Goal: Task Accomplishment & Management: Use online tool/utility

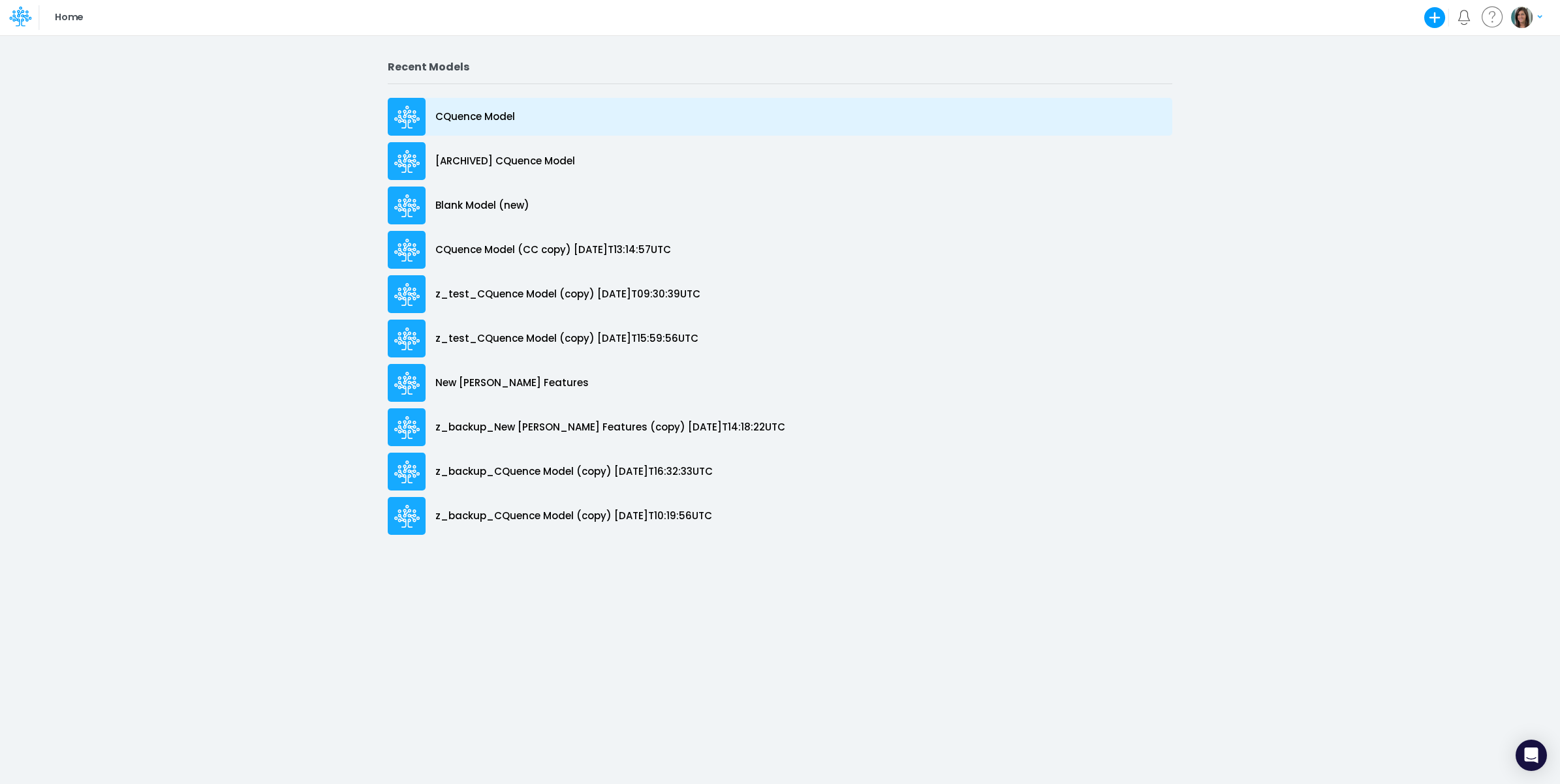
click at [555, 106] on div "CQuence Model" at bounding box center [780, 116] width 784 height 38
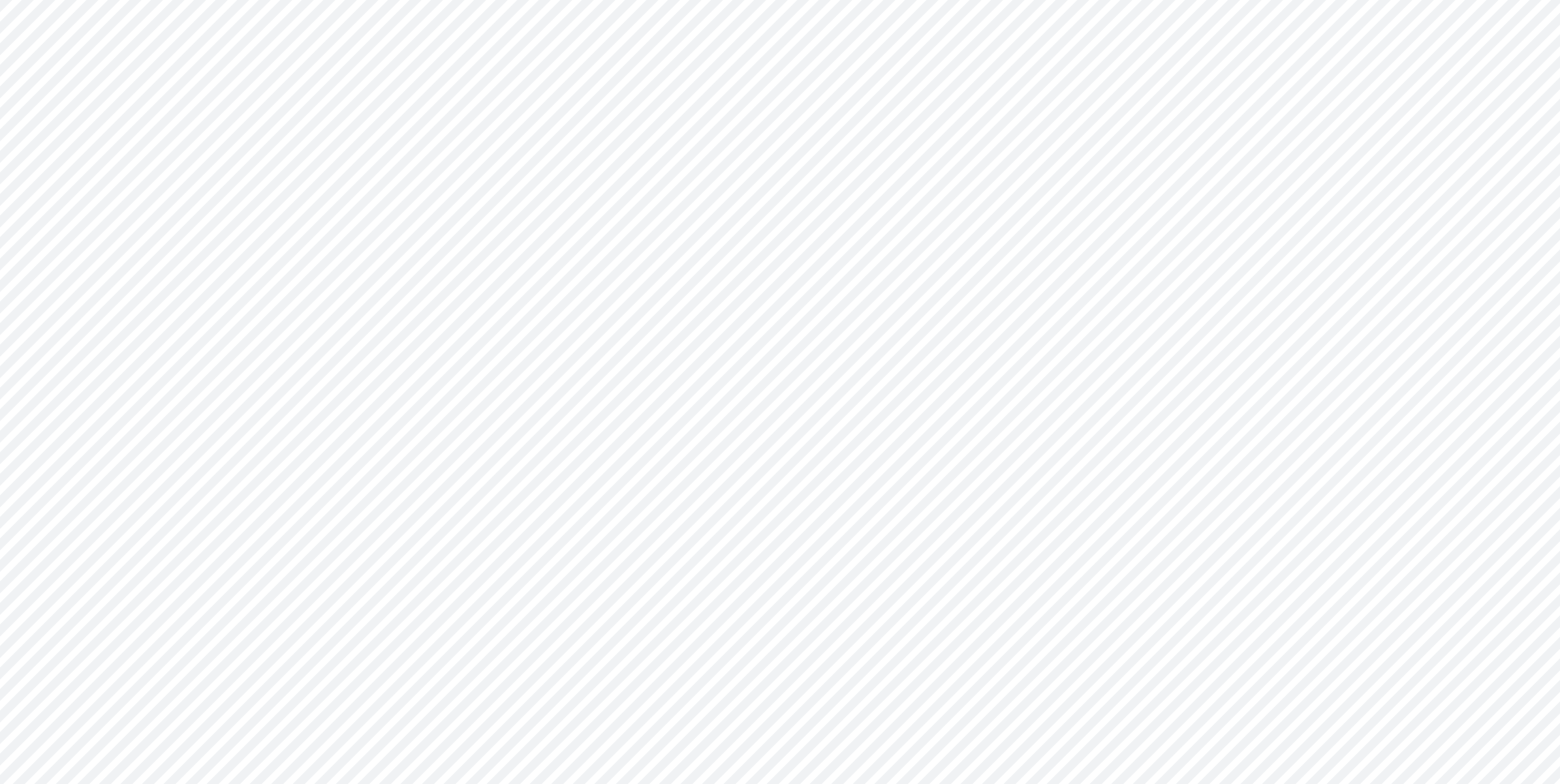
type input "Consolidated All by Month"
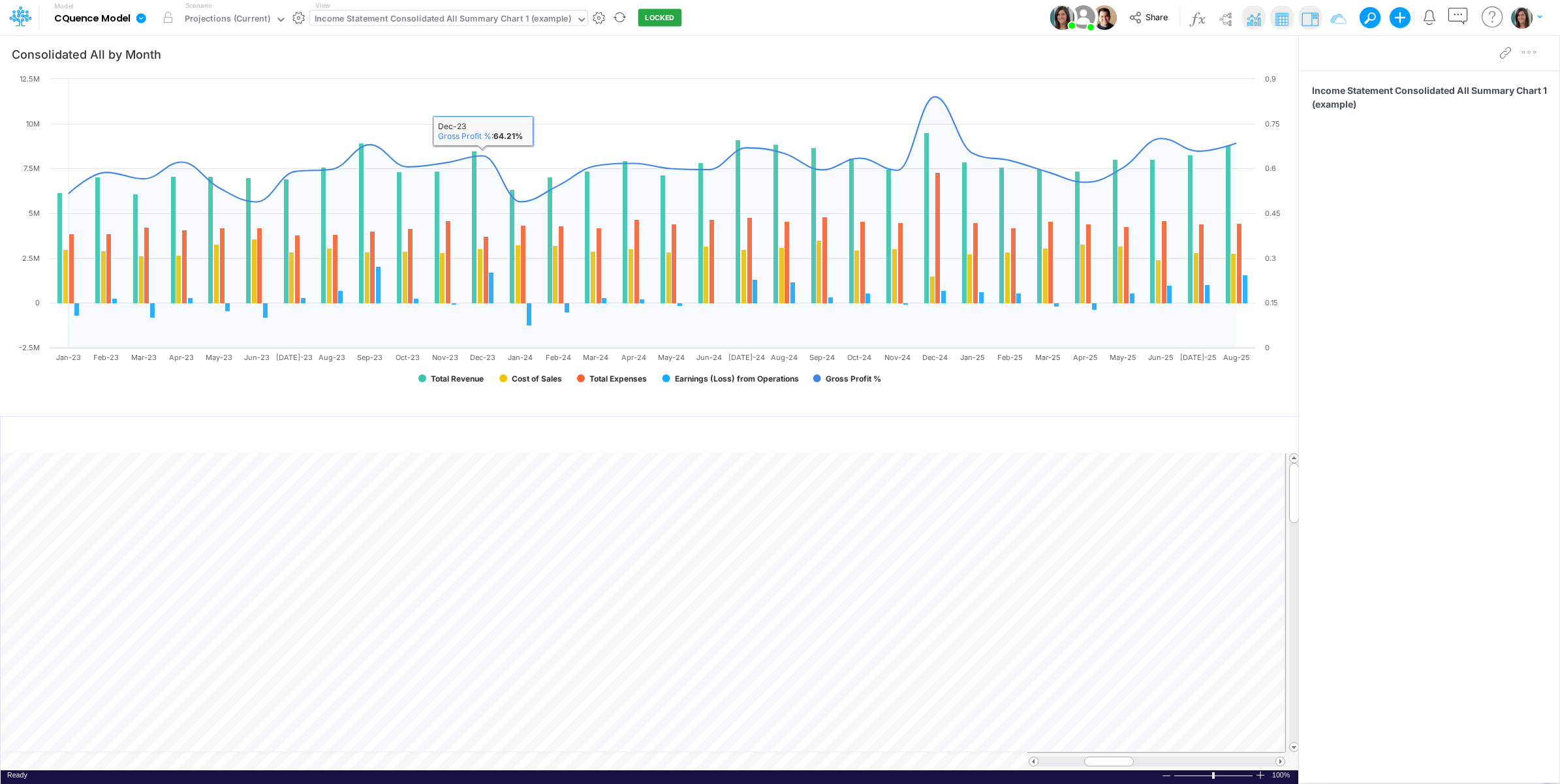
click at [513, 19] on div "Income Statement Consolidated All Summary Chart 1 (example)" at bounding box center [443, 19] width 256 height 15
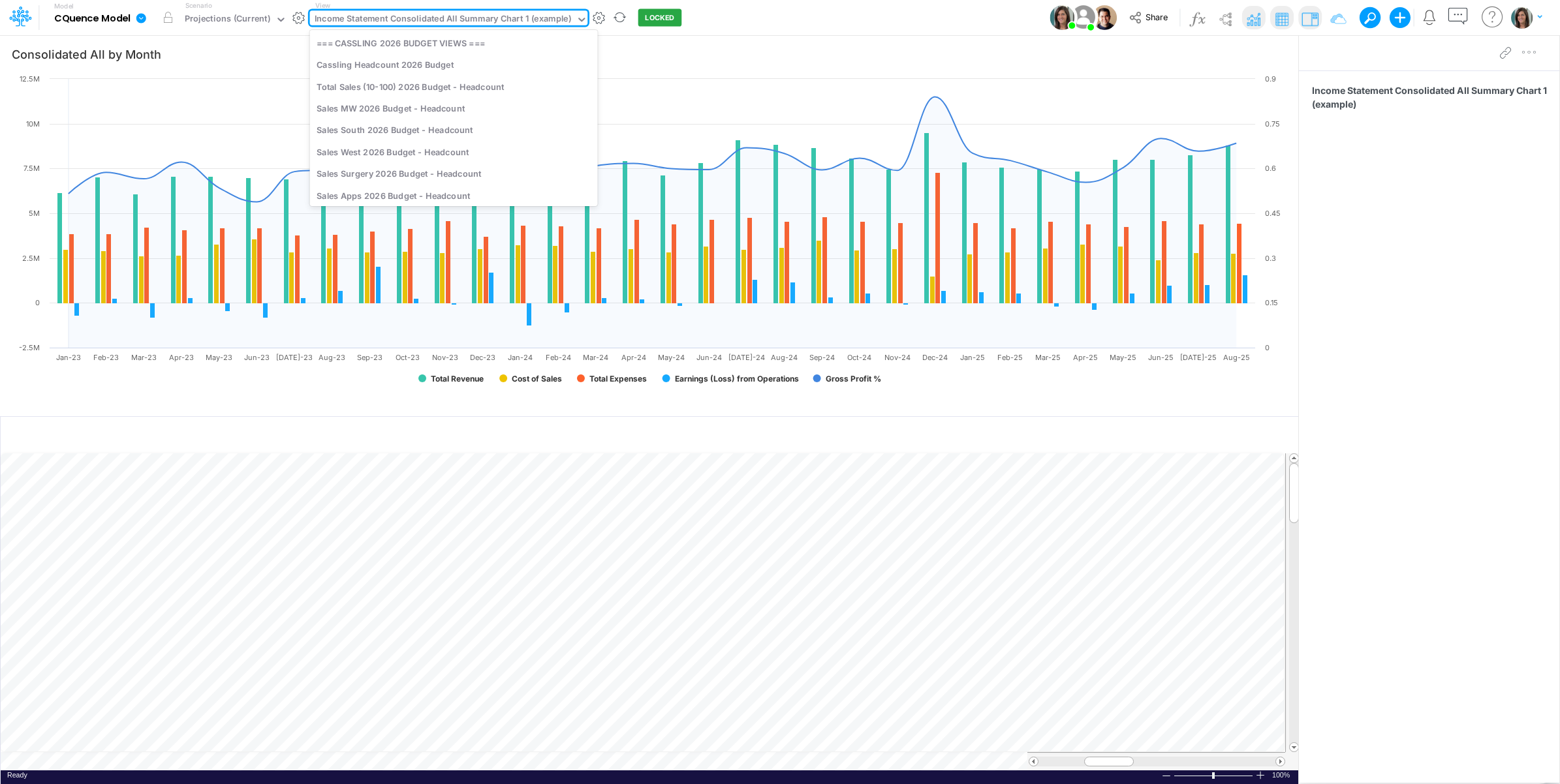
scroll to position [2112, 0]
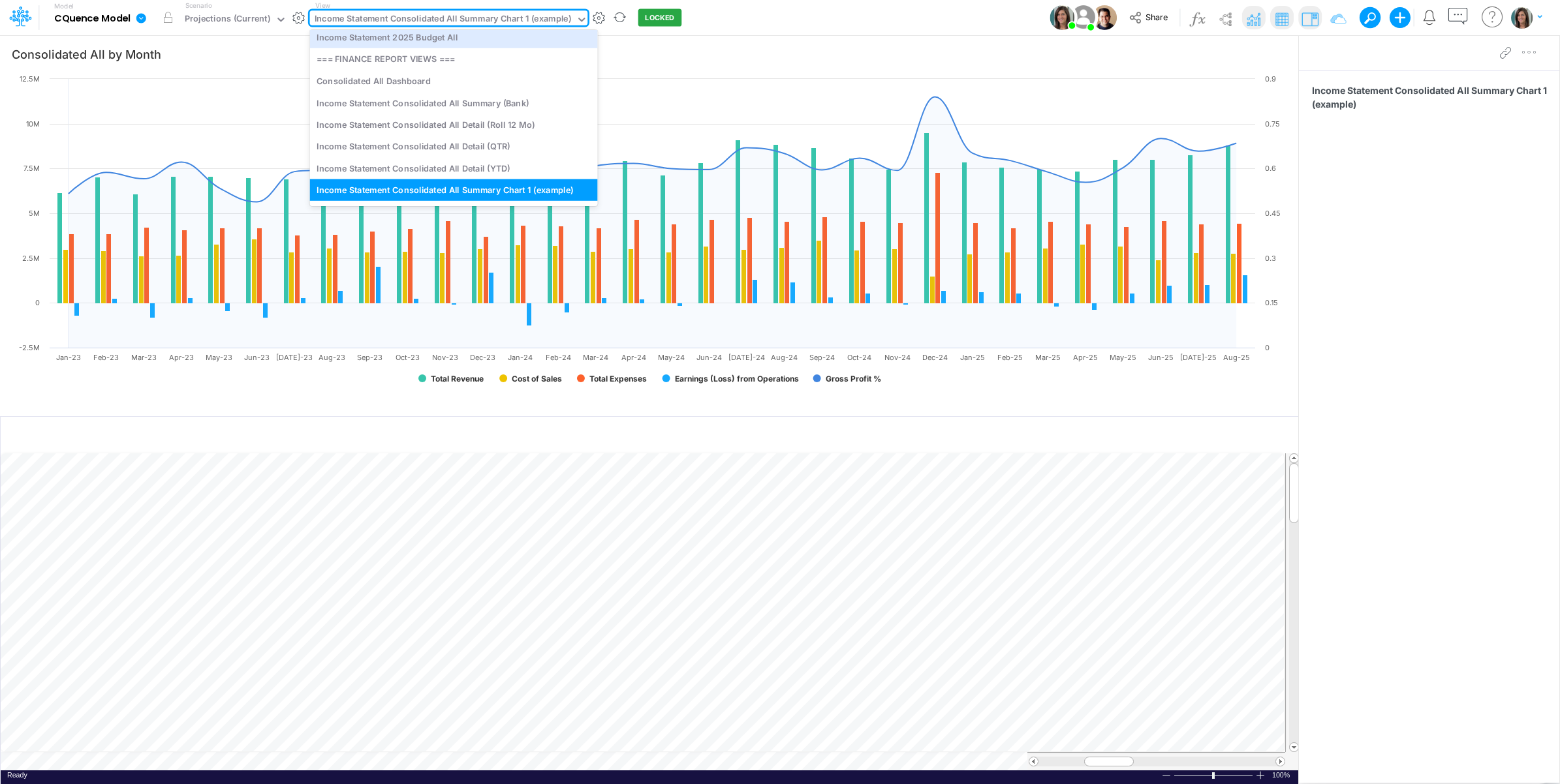
click at [137, 21] on icon at bounding box center [141, 18] width 12 height 12
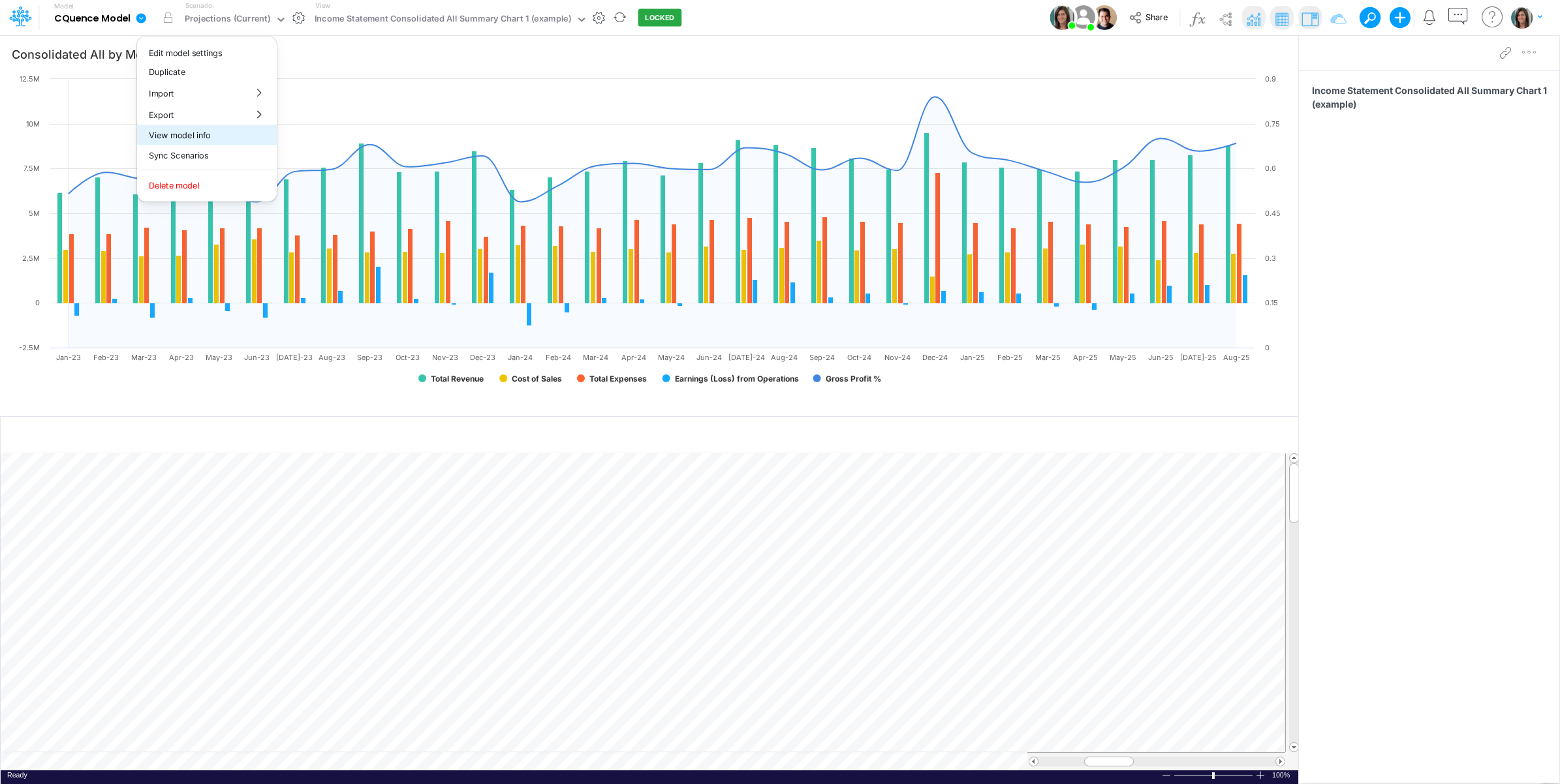
click at [174, 130] on button "View model info" at bounding box center [207, 135] width 140 height 20
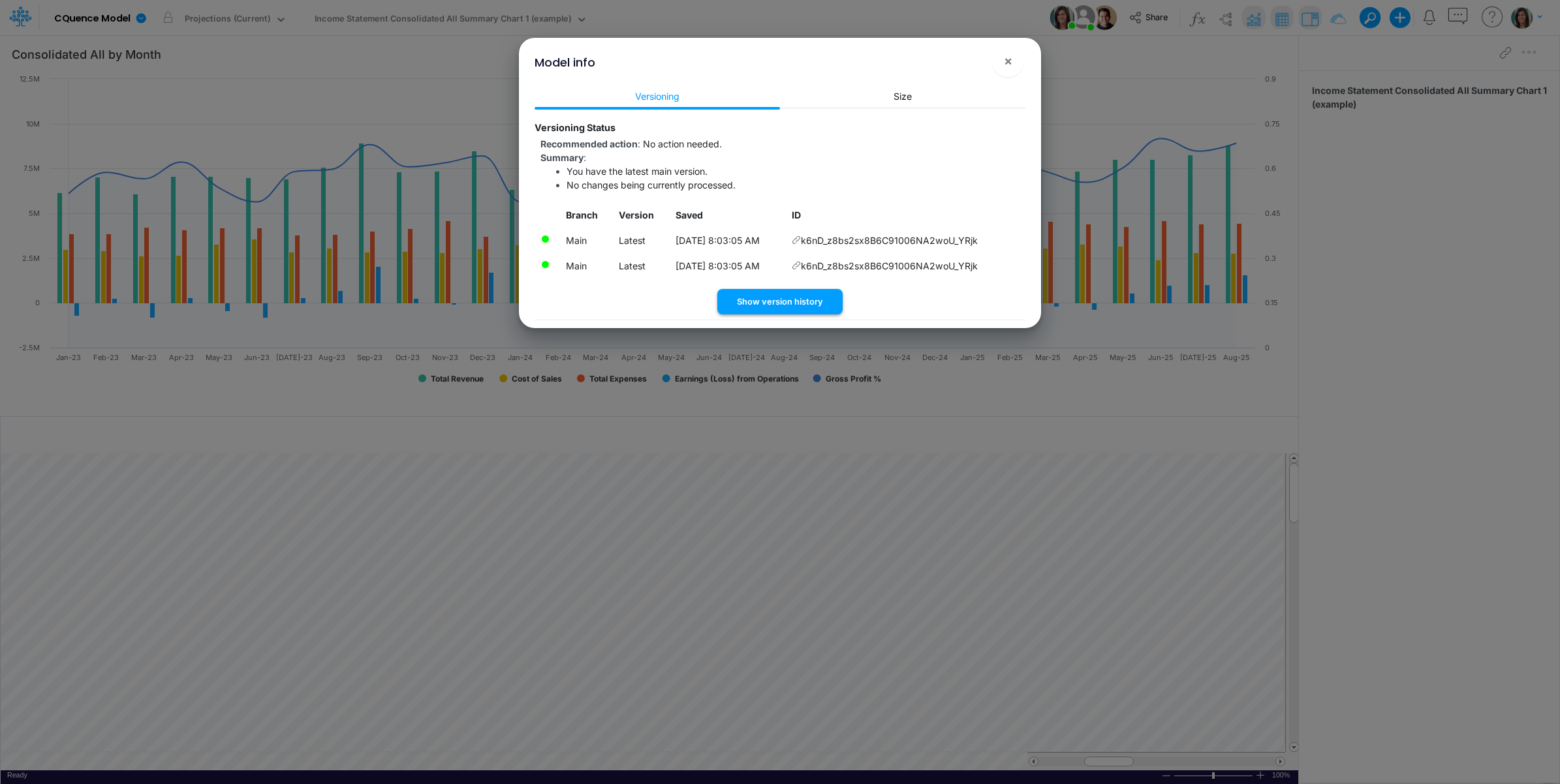
click at [784, 298] on button "Show version history" at bounding box center [780, 302] width 125 height 25
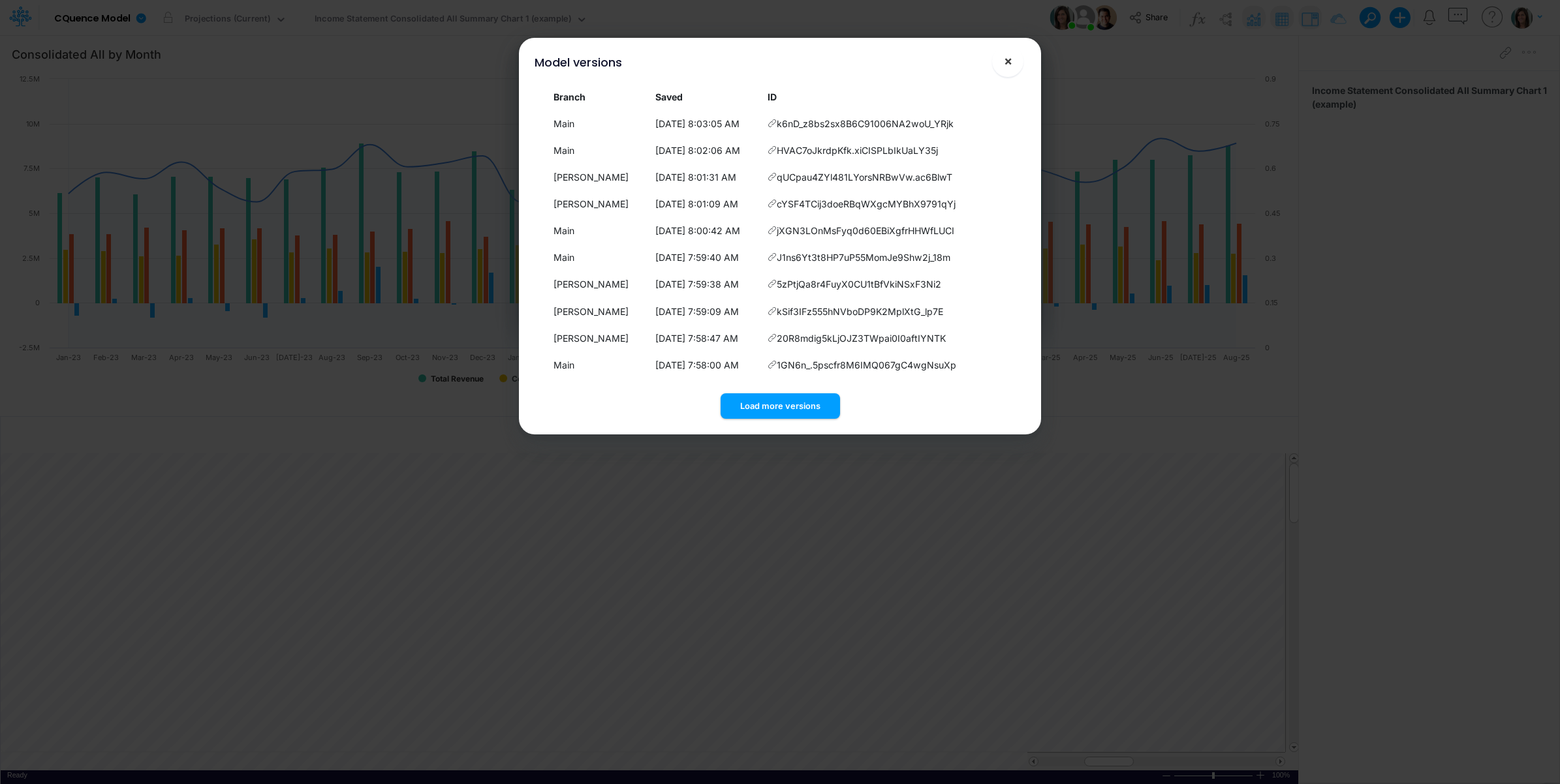
click at [1001, 63] on button "×" at bounding box center [1008, 61] width 31 height 31
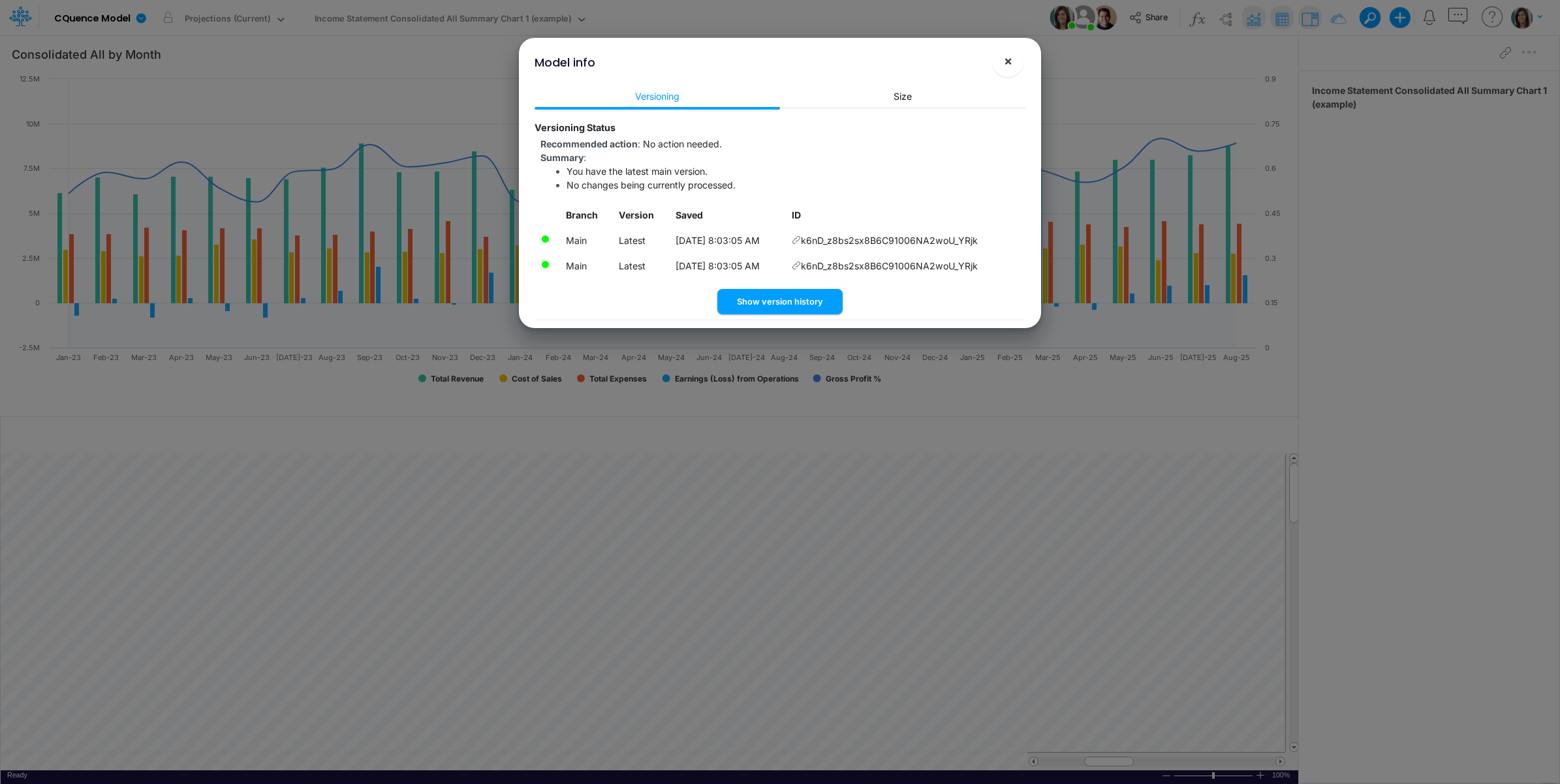
click at [1006, 63] on span "×" at bounding box center [1008, 60] width 9 height 16
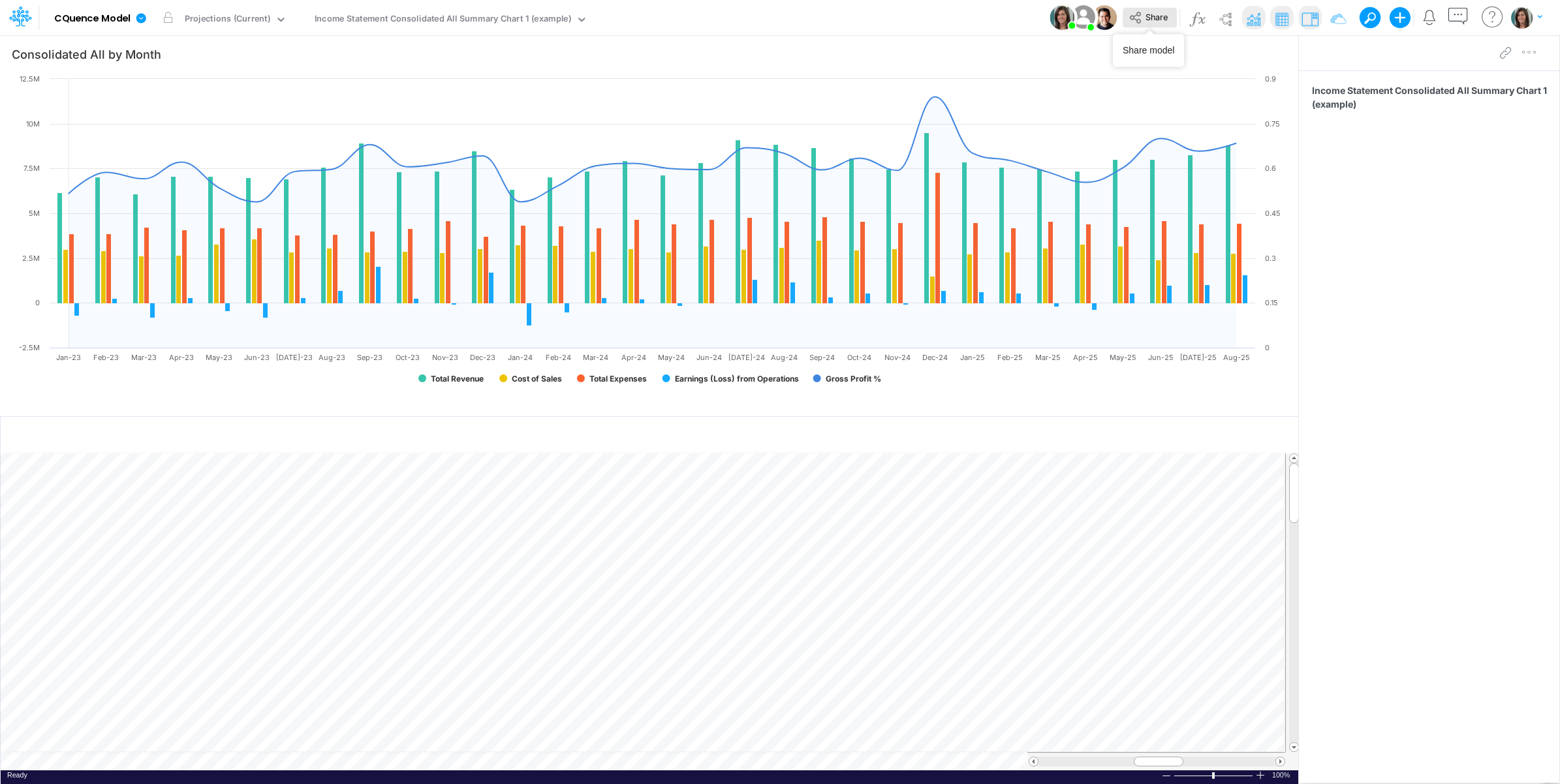
click at [1150, 20] on span "Share" at bounding box center [1156, 16] width 22 height 10
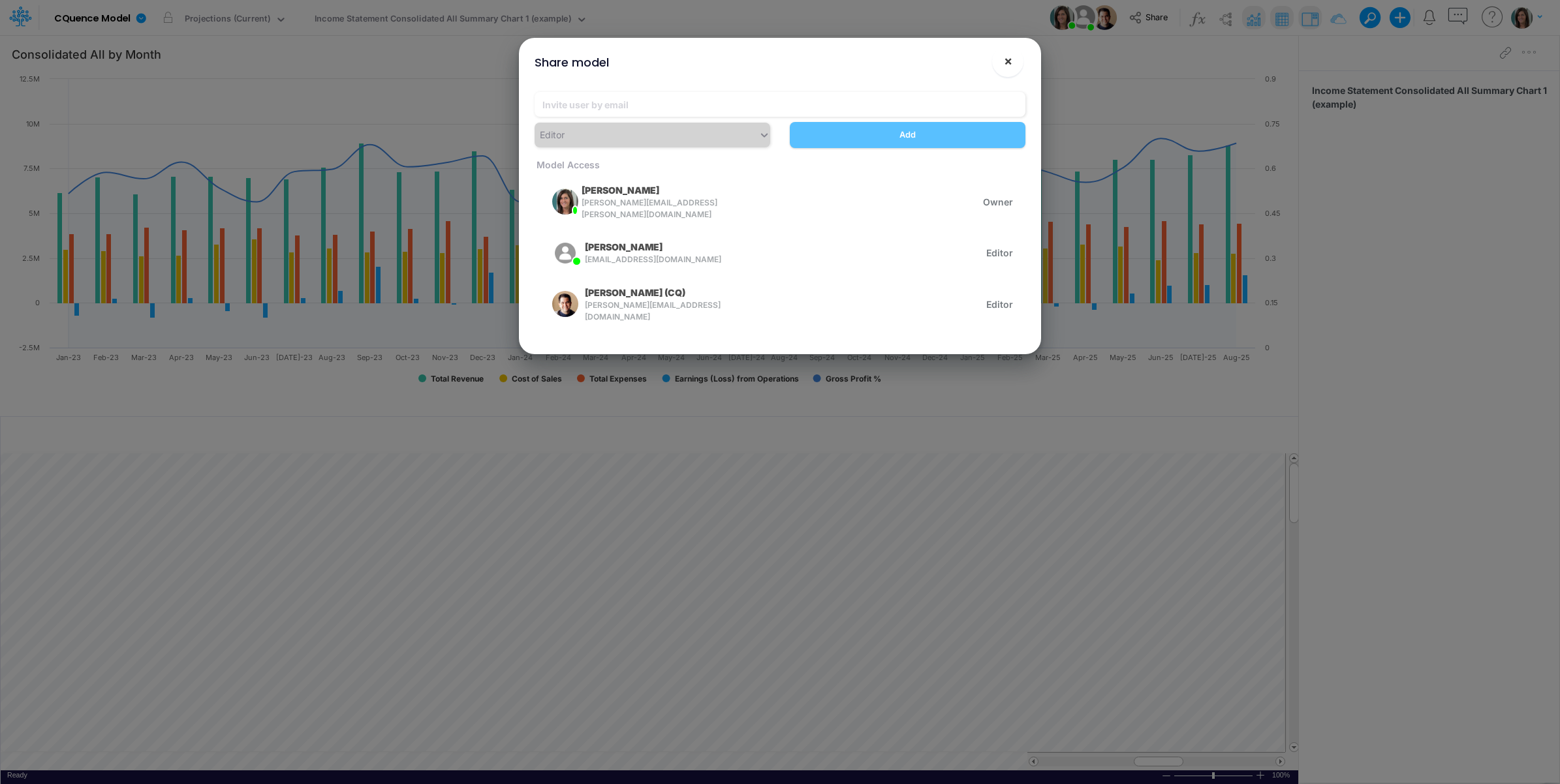
click at [1013, 60] on button "×" at bounding box center [1008, 61] width 31 height 31
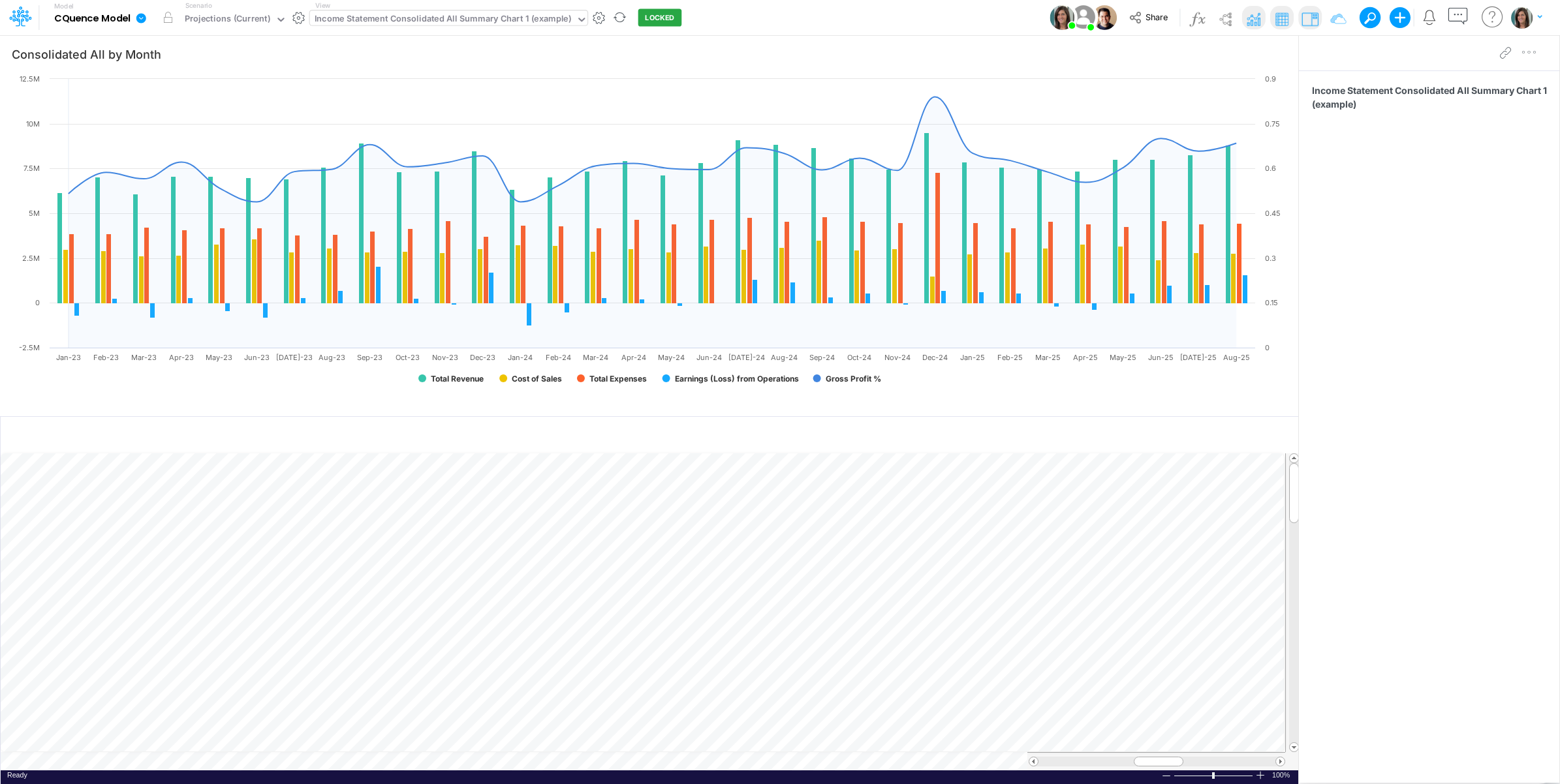
click at [465, 23] on div "Income Statement Consolidated All Summary Chart 1 (example)" at bounding box center [443, 19] width 256 height 15
click at [530, 29] on div "View Income Statement Consolidated All Summary Chart 1 (example)" at bounding box center [448, 17] width 278 height 34
click at [532, 19] on div "Income Statement Consolidated All Summary Chart 1 (example)" at bounding box center [443, 19] width 256 height 15
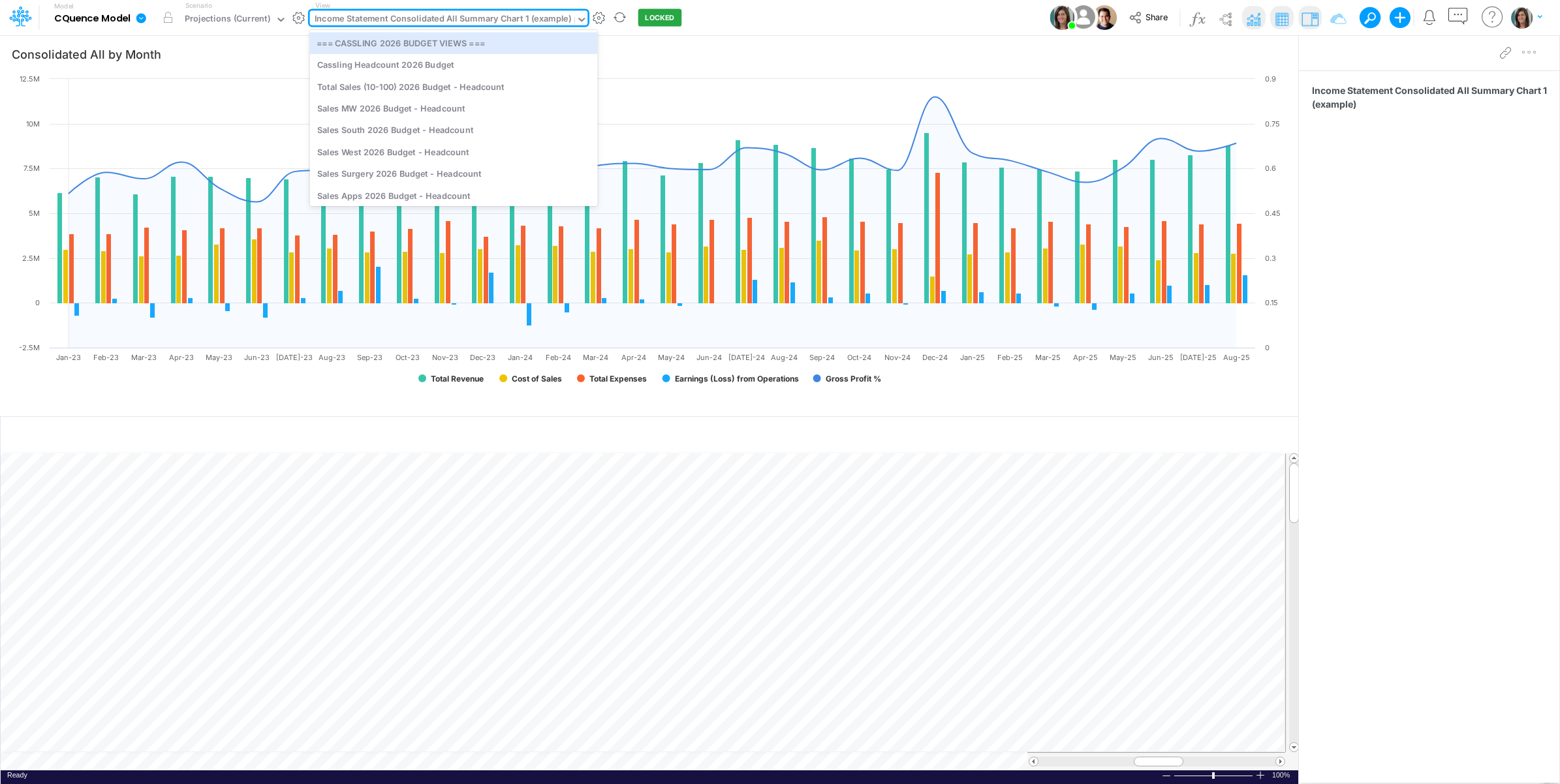
type input "it"
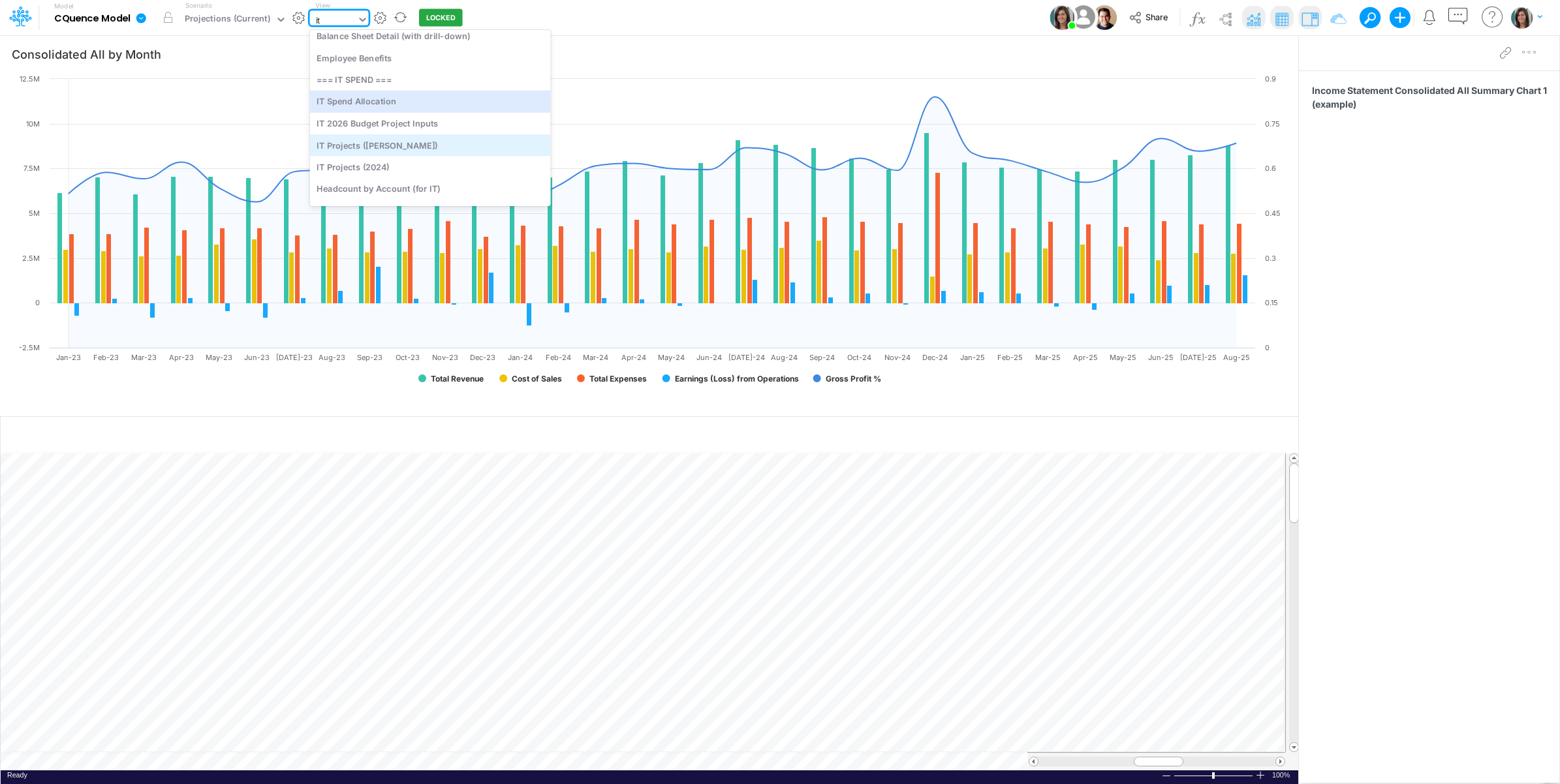
scroll to position [109, 0]
click at [473, 98] on div "IT 2026 Budget Project Inputs" at bounding box center [430, 98] width 241 height 21
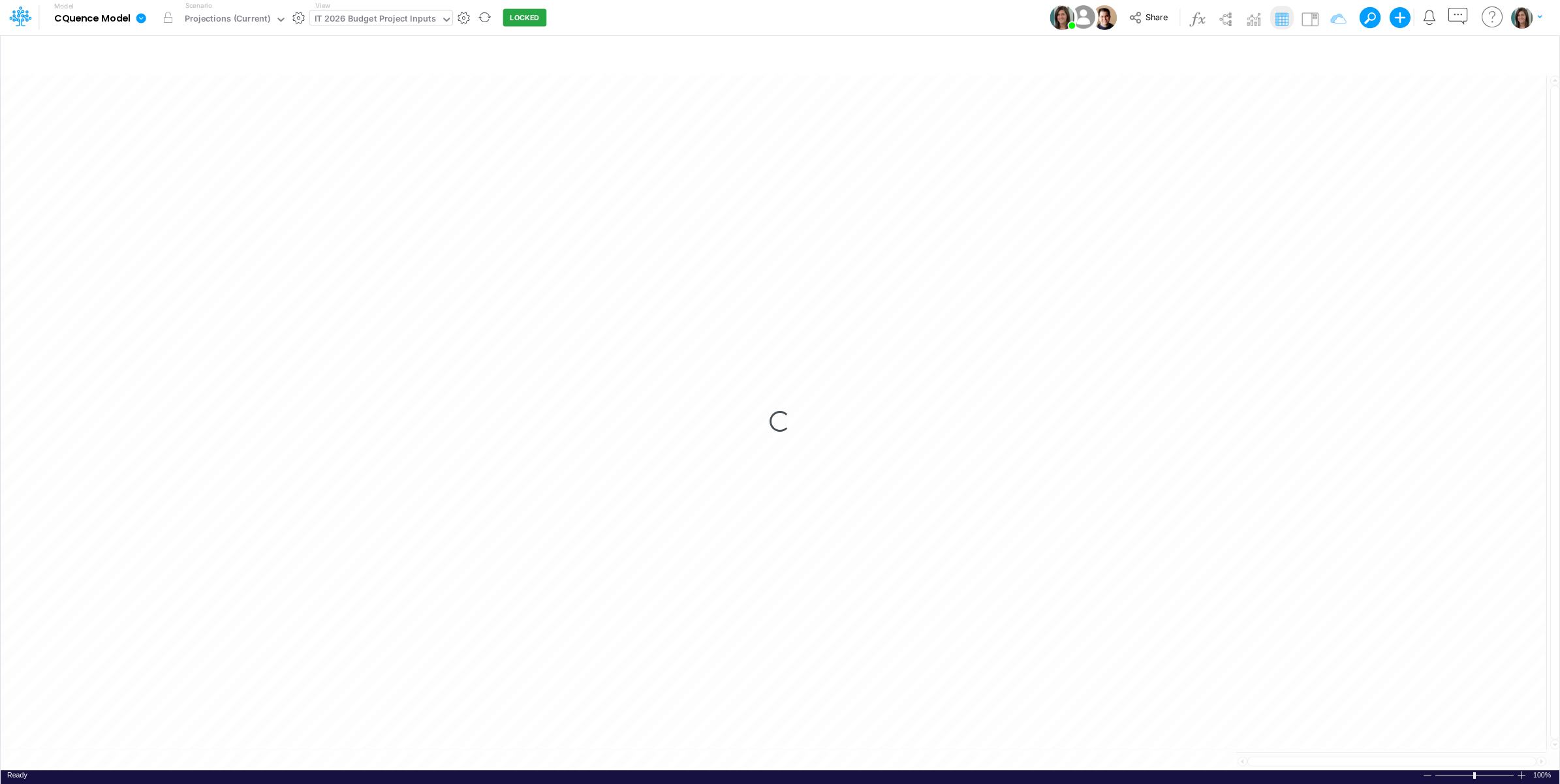
click at [614, 27] on div "Model CQuence Model Edit model settings Duplicate Import QuickBooks QuickBooks …" at bounding box center [780, 17] width 1404 height 35
click at [406, 19] on div "IT 2026 Budget Project Inputs" at bounding box center [375, 19] width 121 height 15
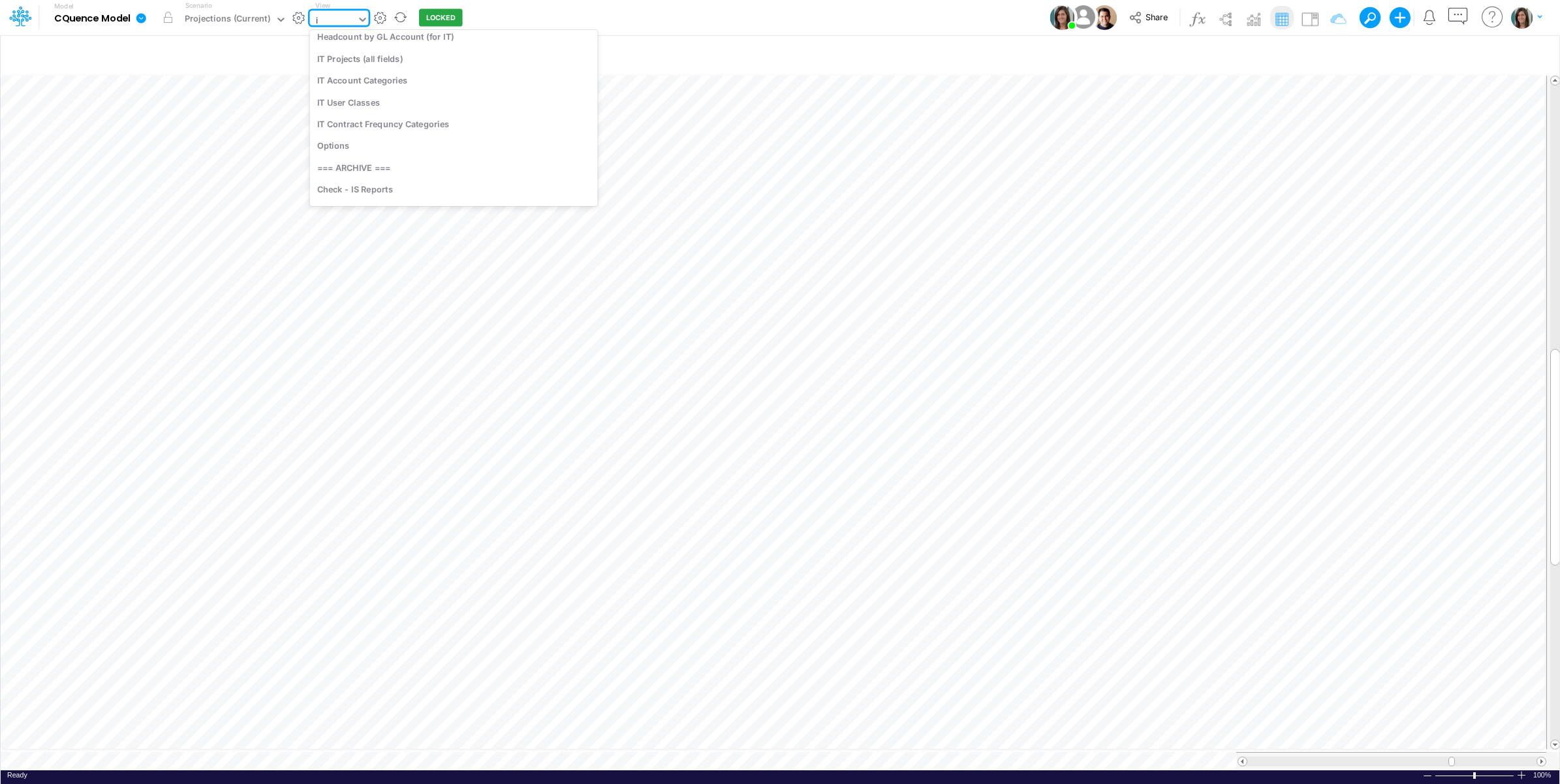
type input "it"
click at [412, 118] on div "IT Spend Allocation" at bounding box center [430, 123] width 241 height 21
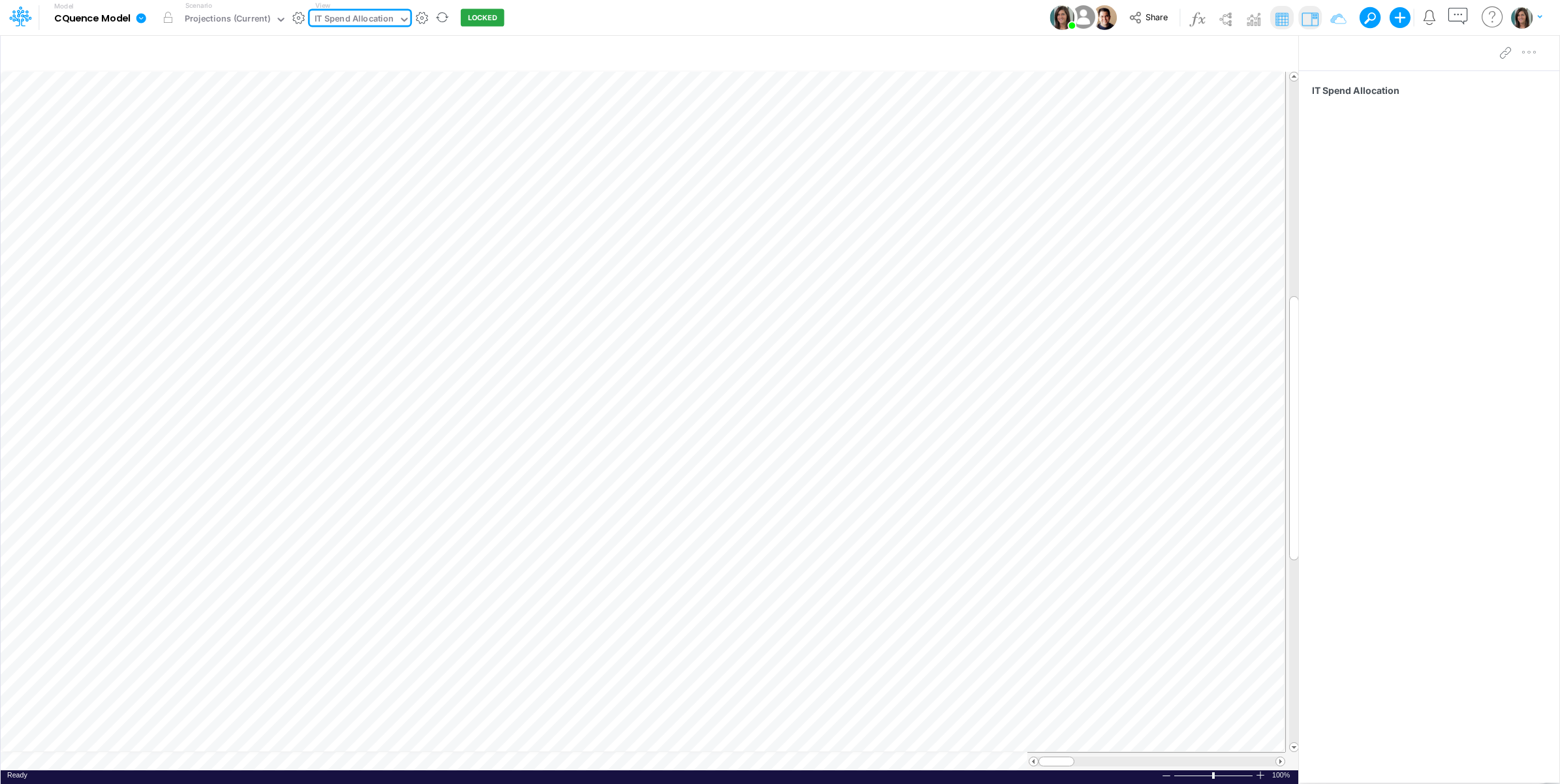
click at [369, 19] on div "IT Spend Allocation" at bounding box center [354, 19] width 80 height 15
type input "it"
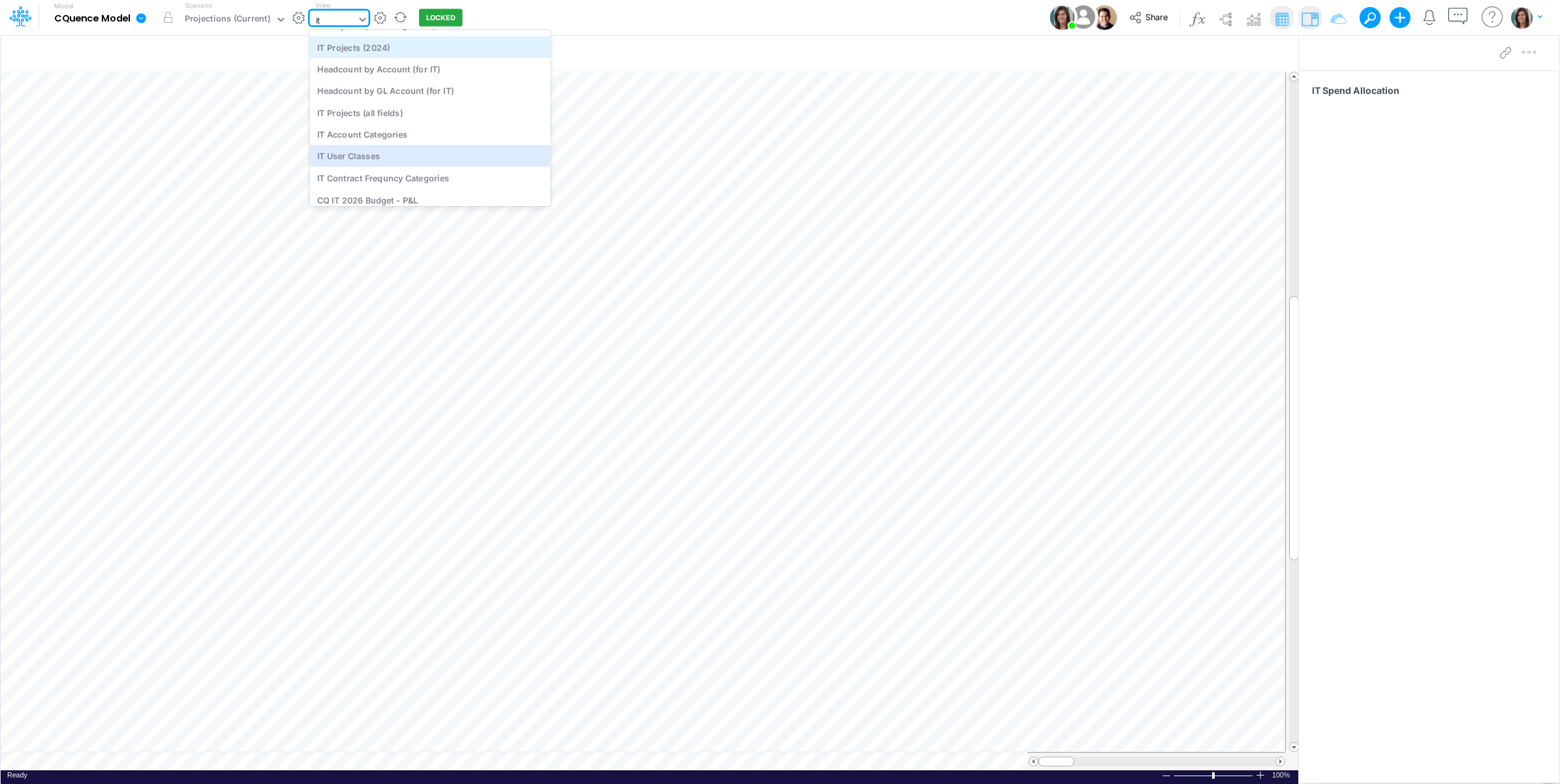
scroll to position [245, 0]
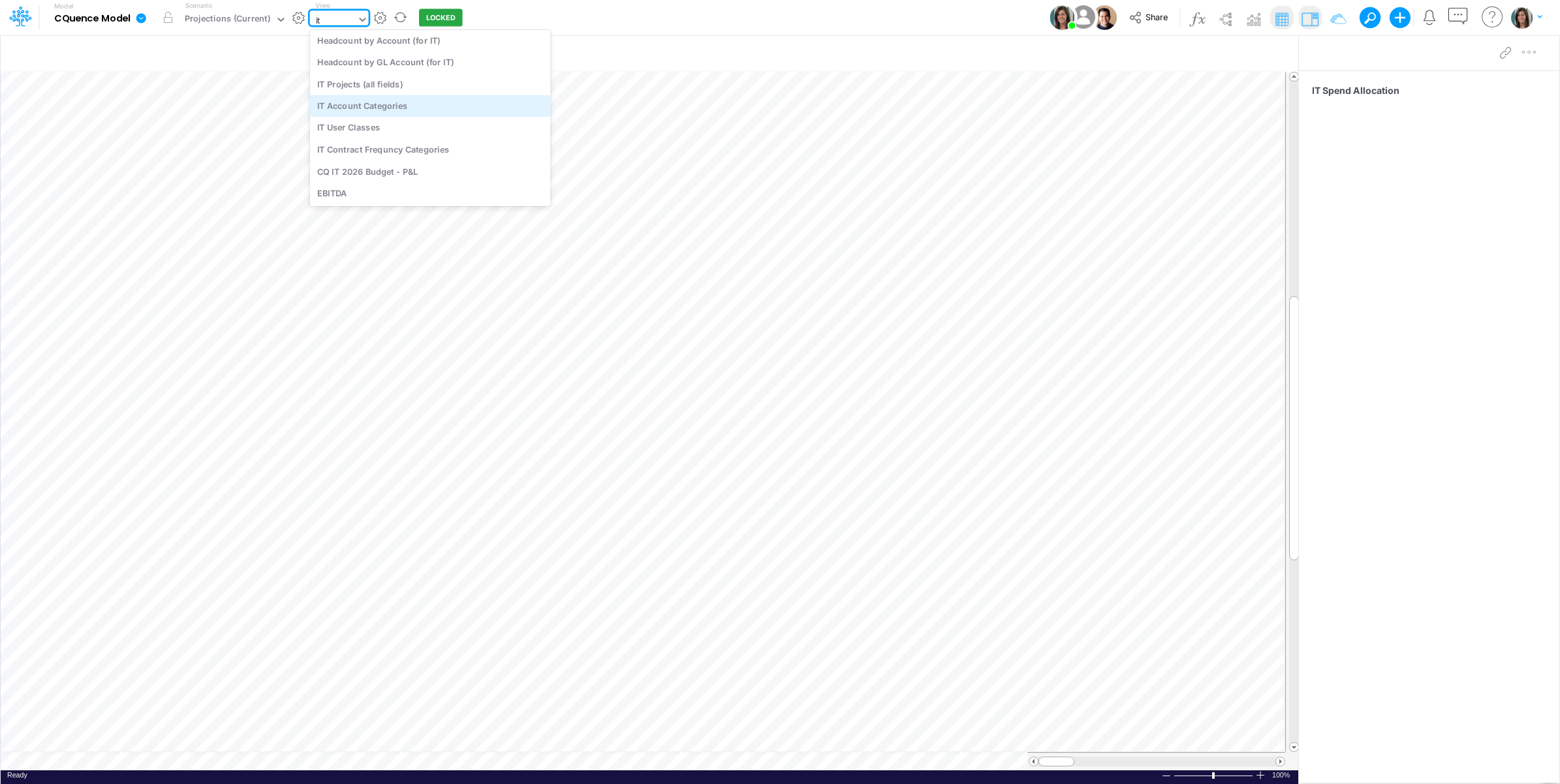
click at [404, 111] on div "IT Account Categories" at bounding box center [430, 106] width 241 height 21
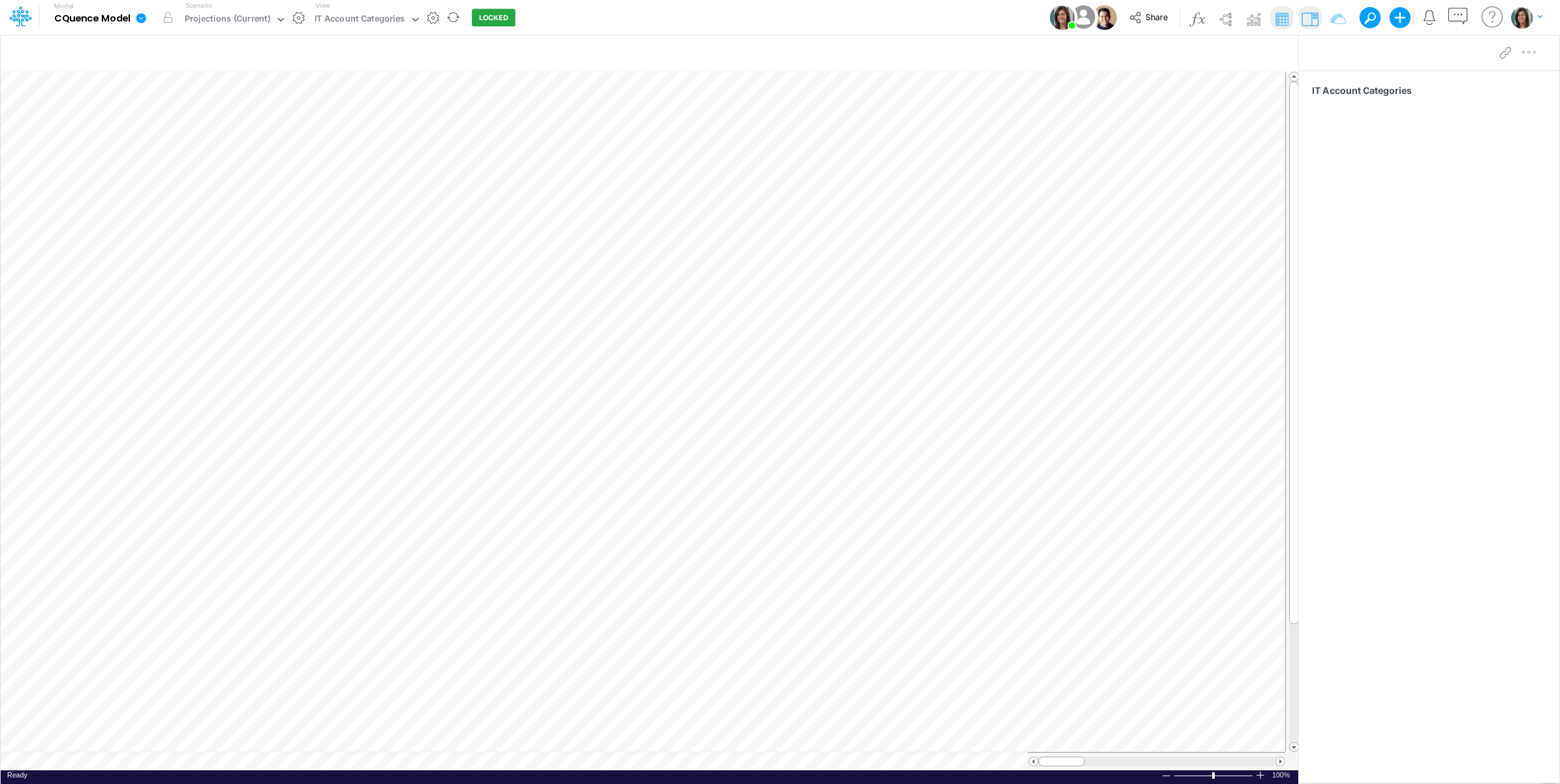
click at [579, 18] on div "Model CQuence Model Edit model settings Duplicate Import QuickBooks QuickBooks …" at bounding box center [780, 17] width 1404 height 35
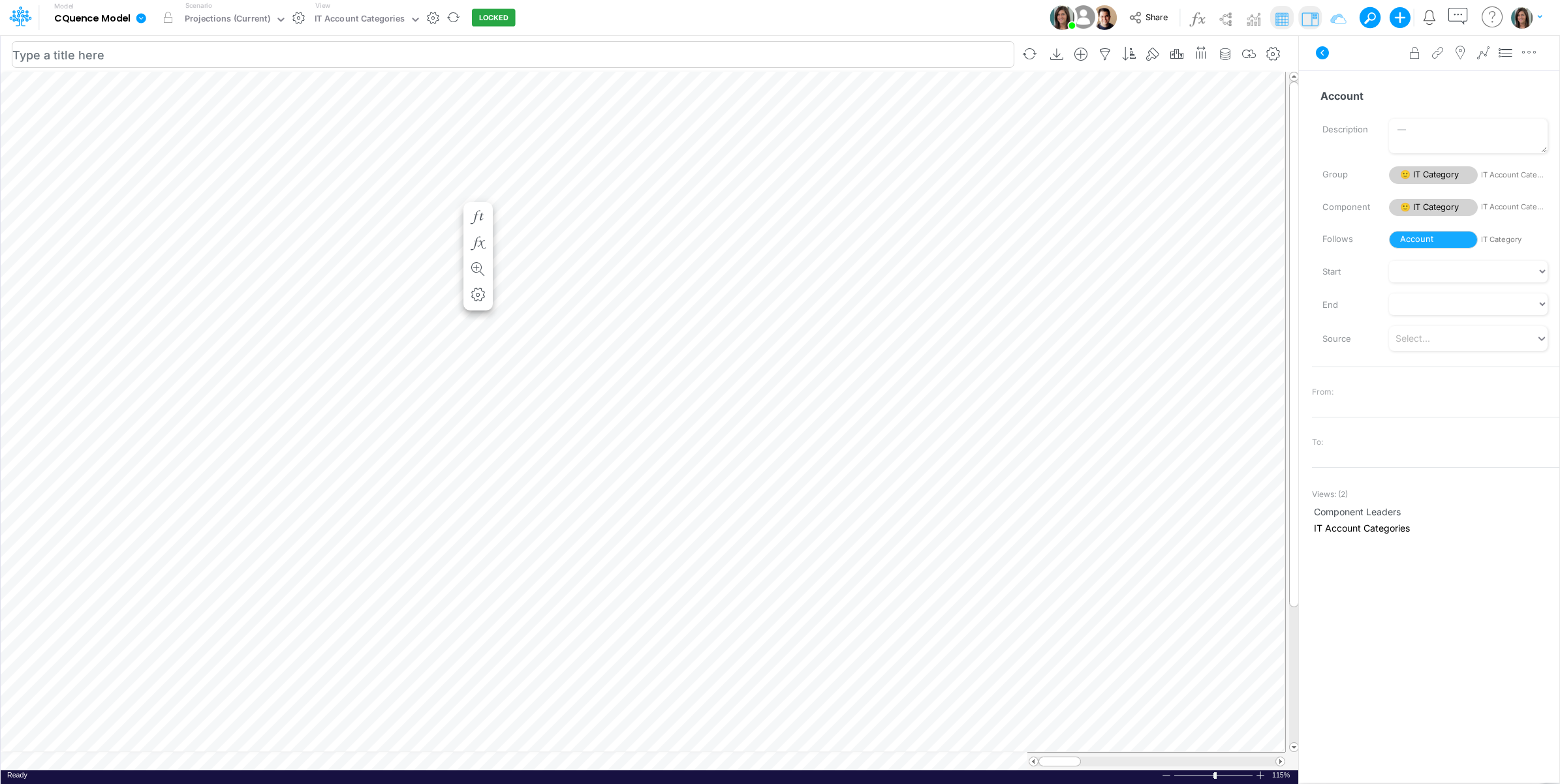
scroll to position [0, 1]
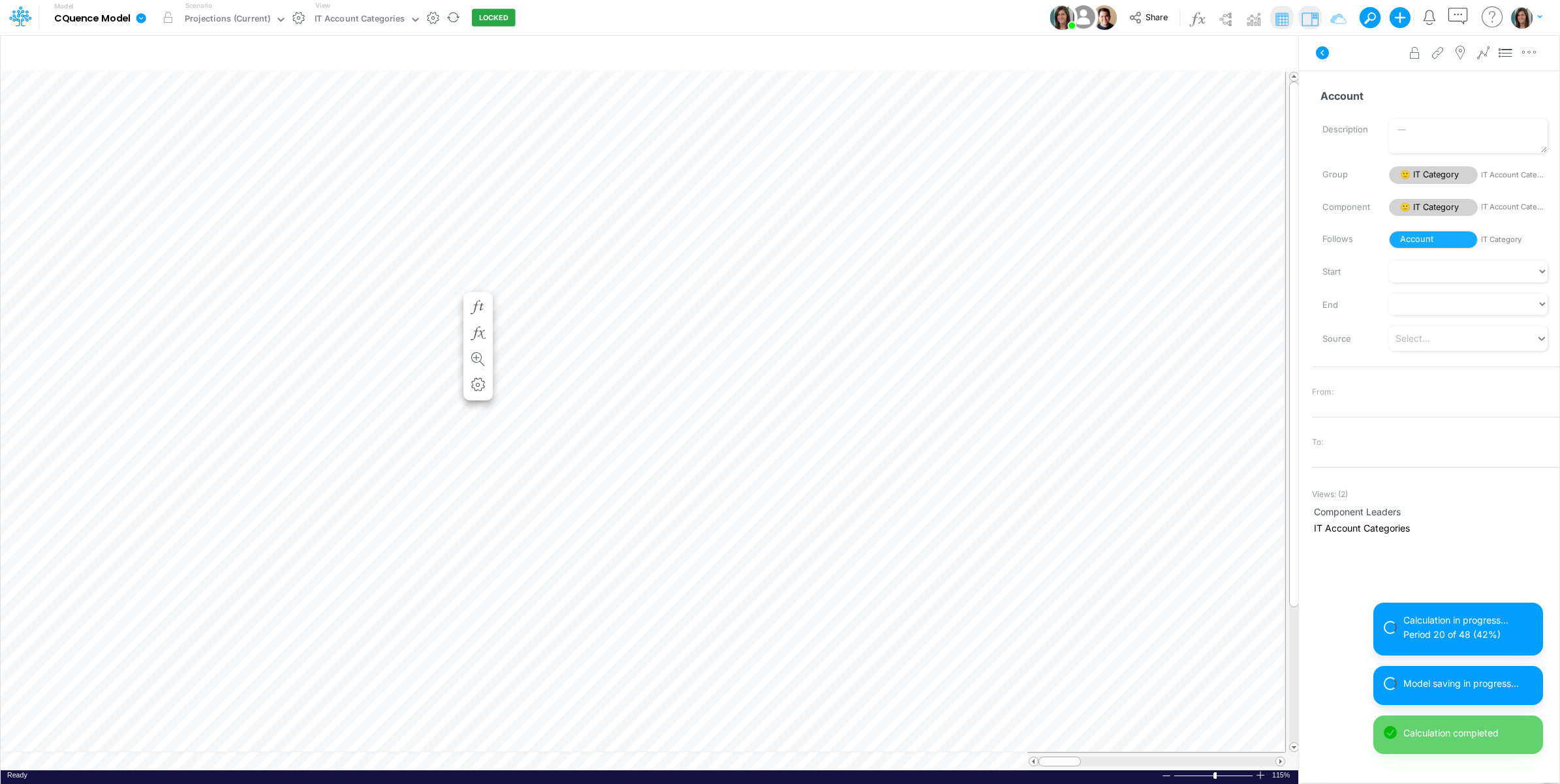
scroll to position [0, 1]
click at [1320, 53] on icon at bounding box center [1322, 52] width 13 height 13
click at [1325, 59] on div "Advanced settings Delete" at bounding box center [1429, 53] width 260 height 37
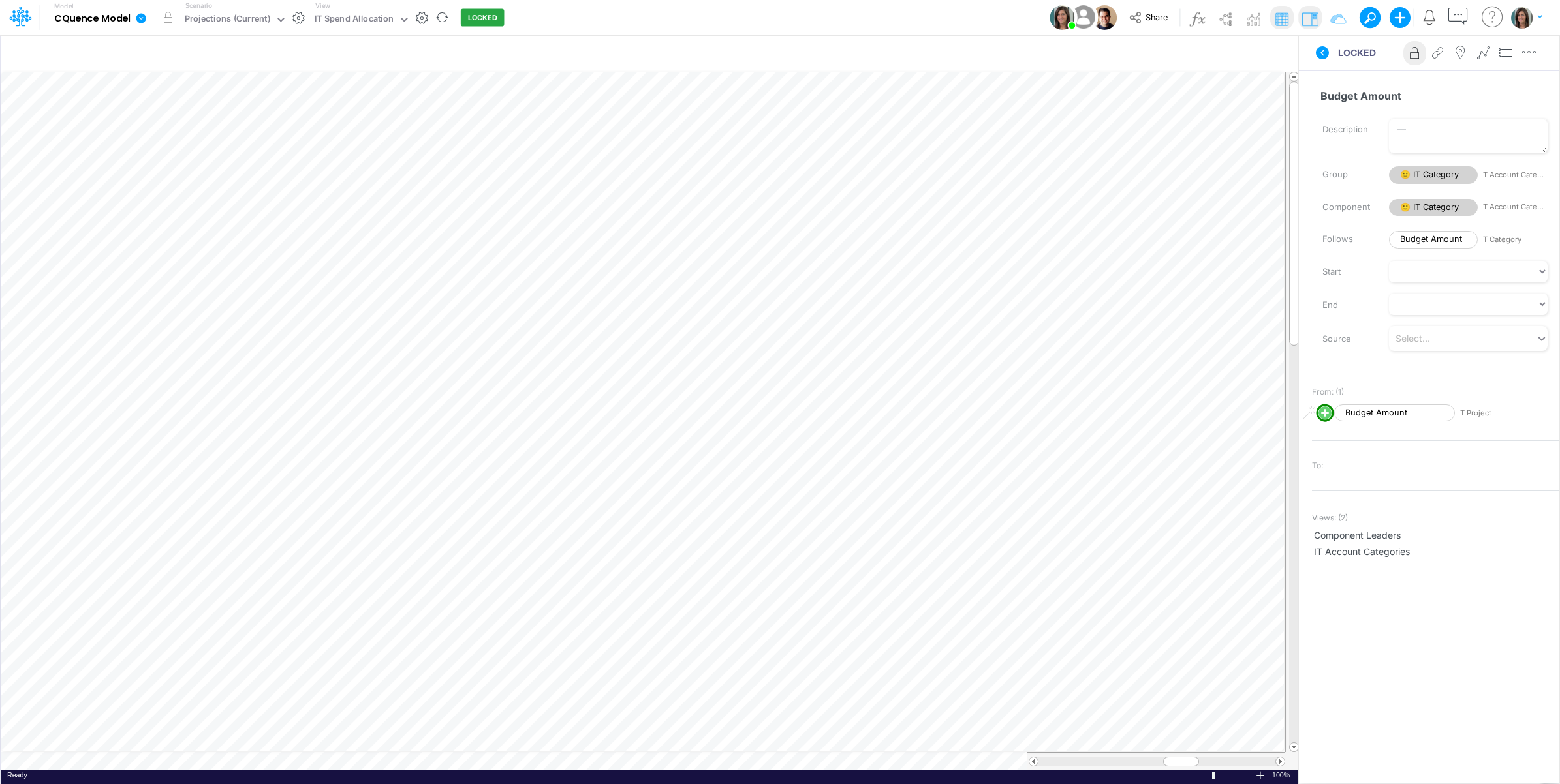
scroll to position [0, 1]
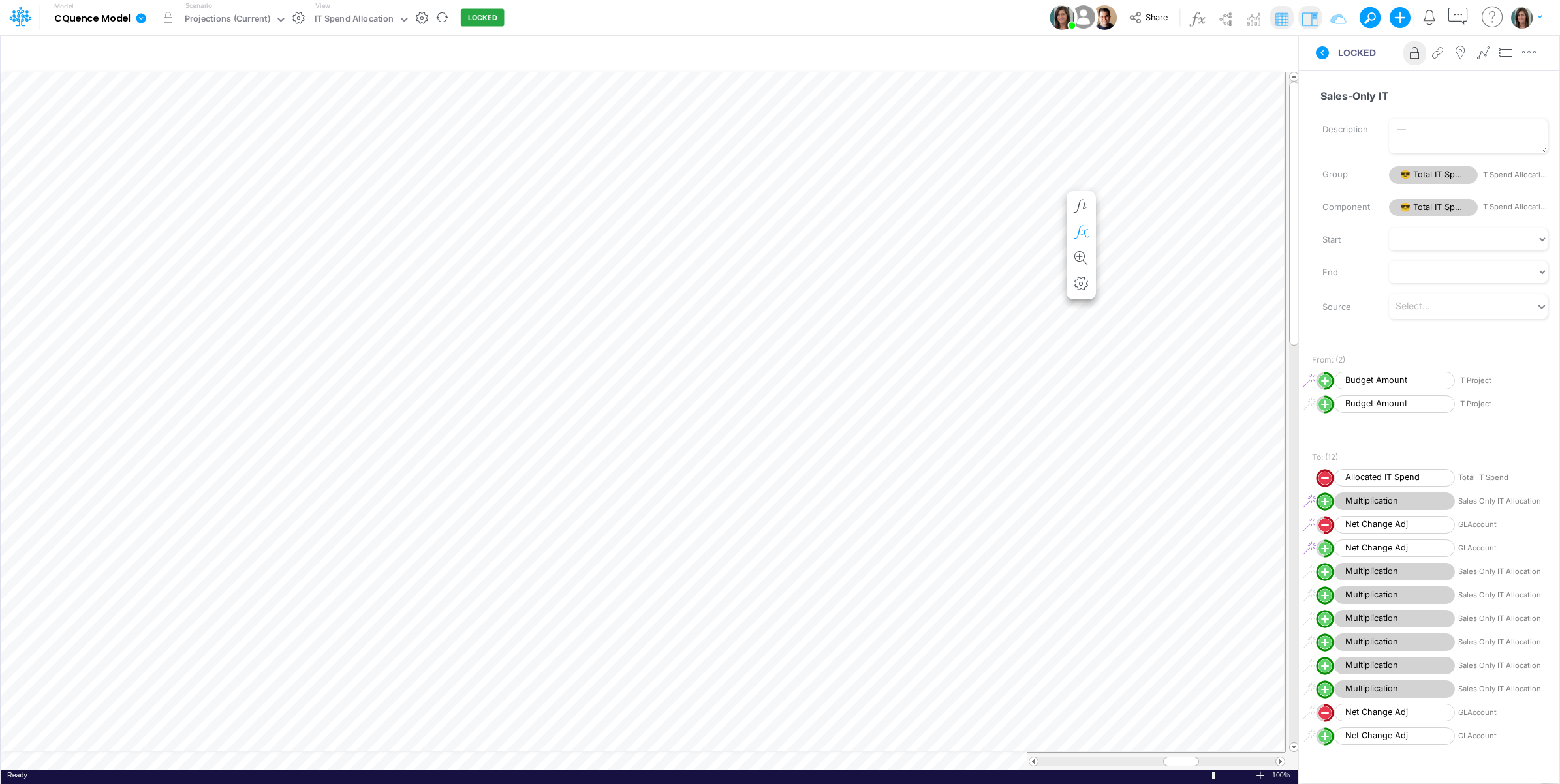
click at [1085, 227] on icon "button" at bounding box center [1080, 233] width 19 height 14
click at [670, 273] on icon at bounding box center [672, 271] width 19 height 14
click at [670, 273] on div at bounding box center [780, 395] width 1560 height 777
drag, startPoint x: 1324, startPoint y: 54, endPoint x: 1311, endPoint y: 65, distance: 17.0
click at [1324, 55] on icon at bounding box center [1322, 52] width 13 height 13
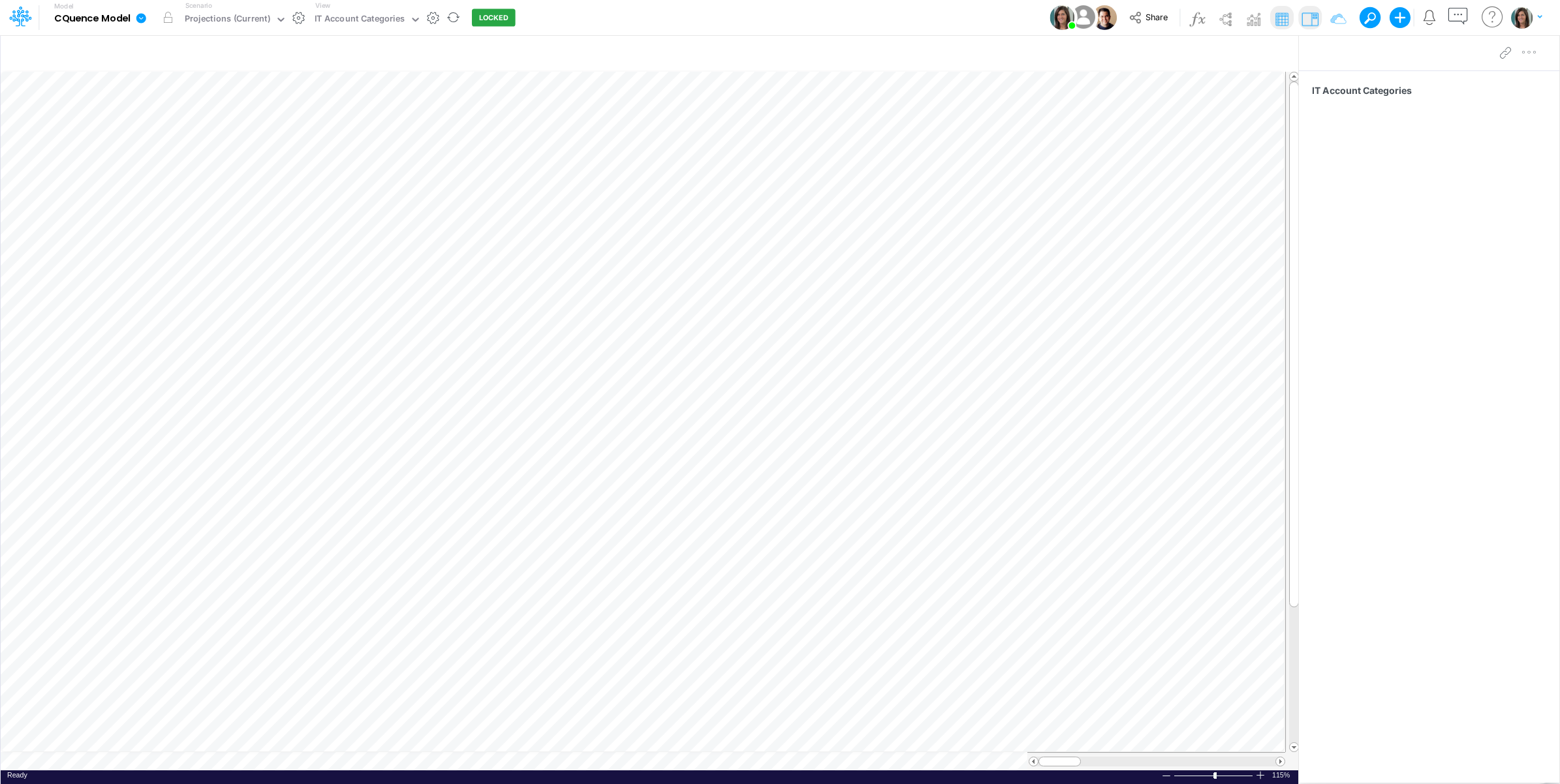
scroll to position [0, 1]
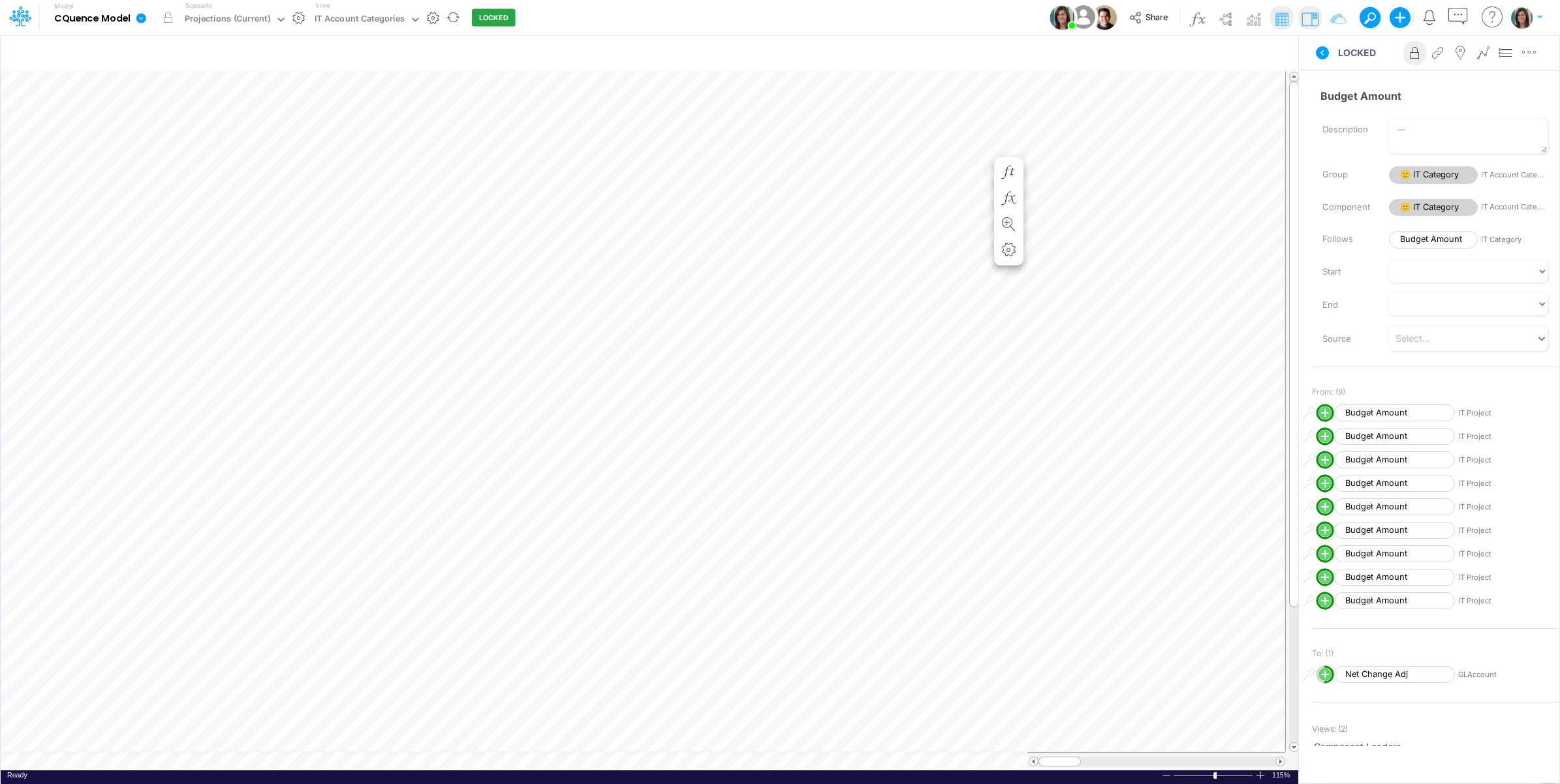
scroll to position [0, 1]
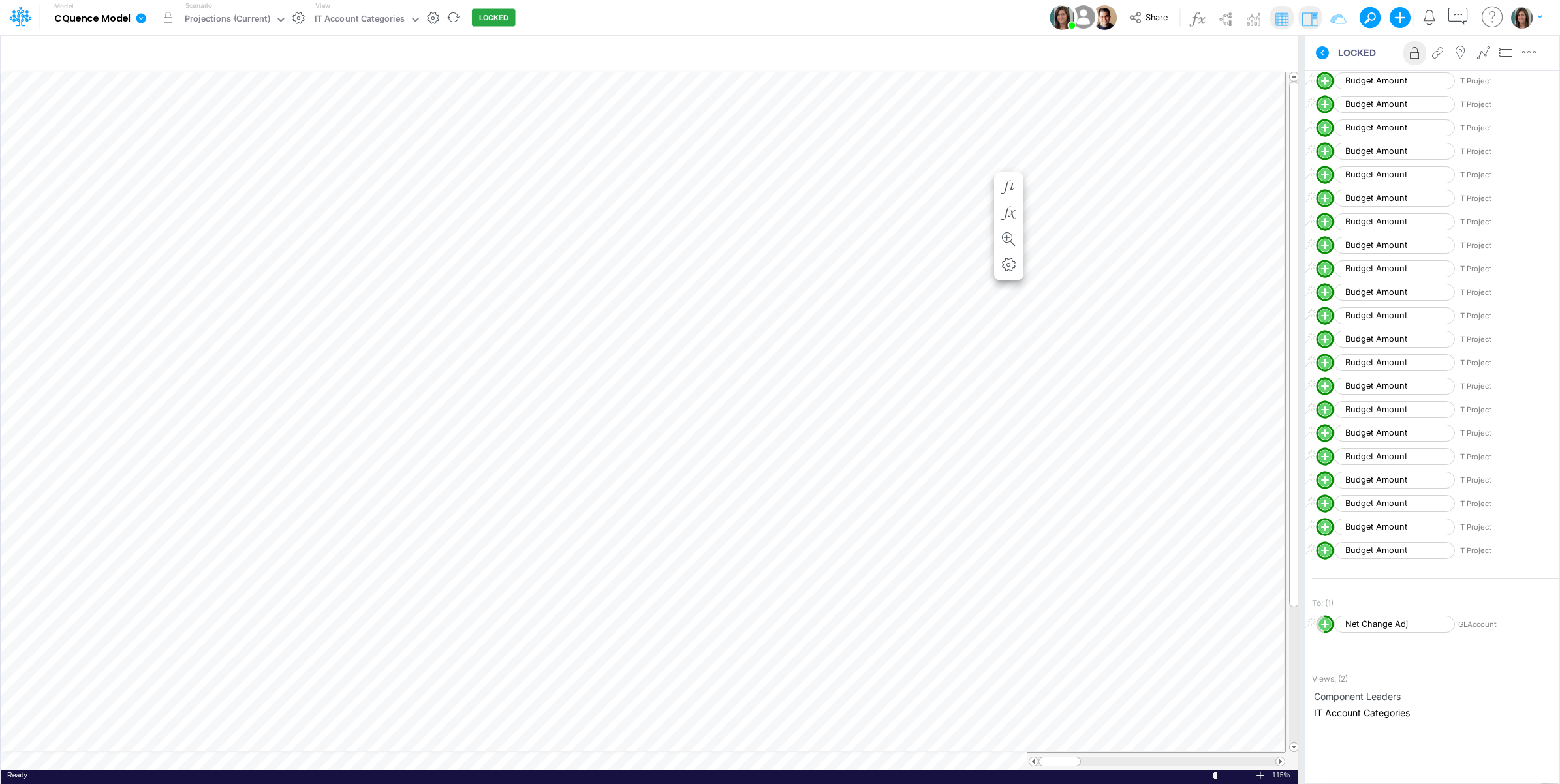
scroll to position [0, 1]
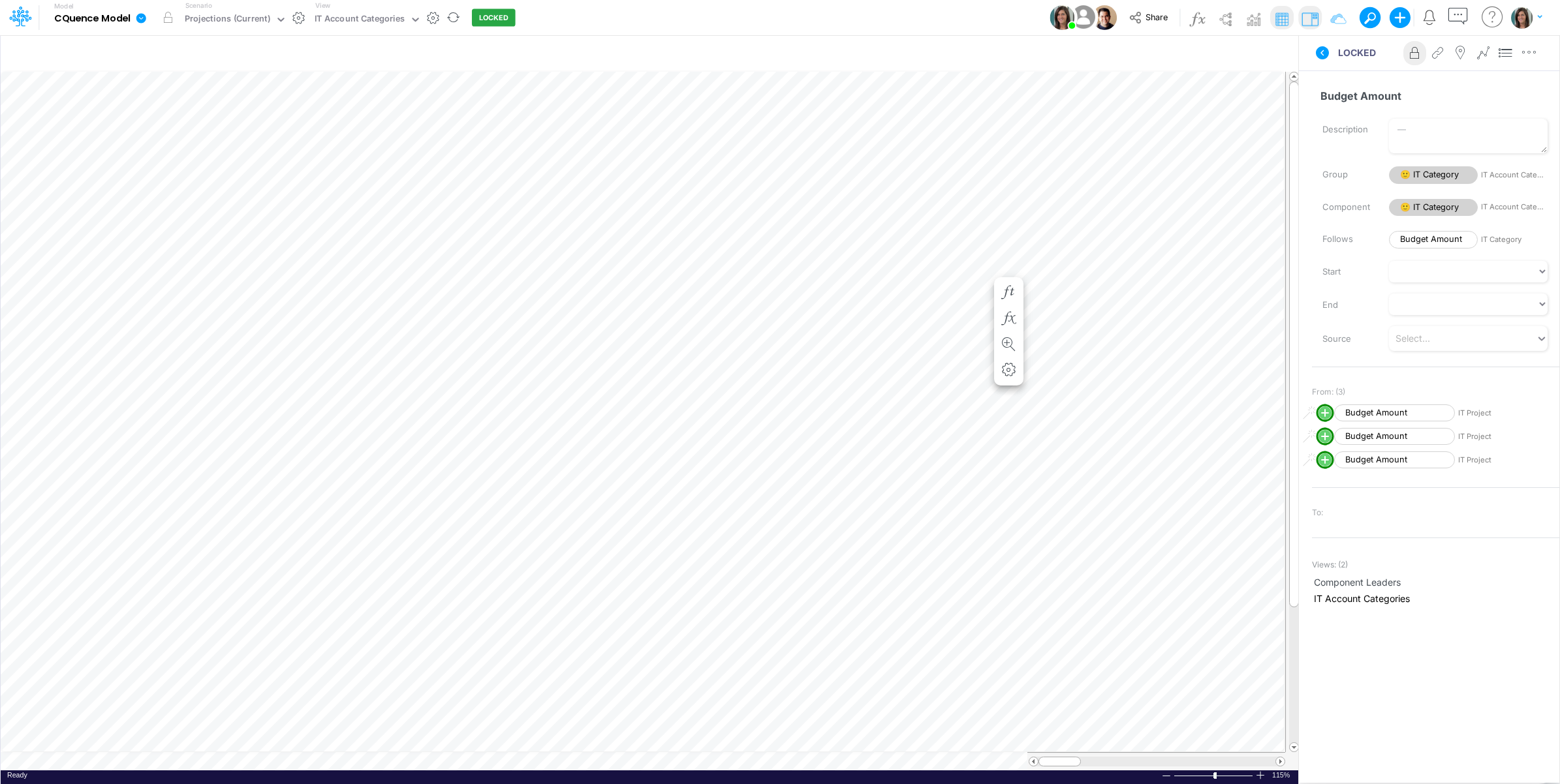
scroll to position [0, 1]
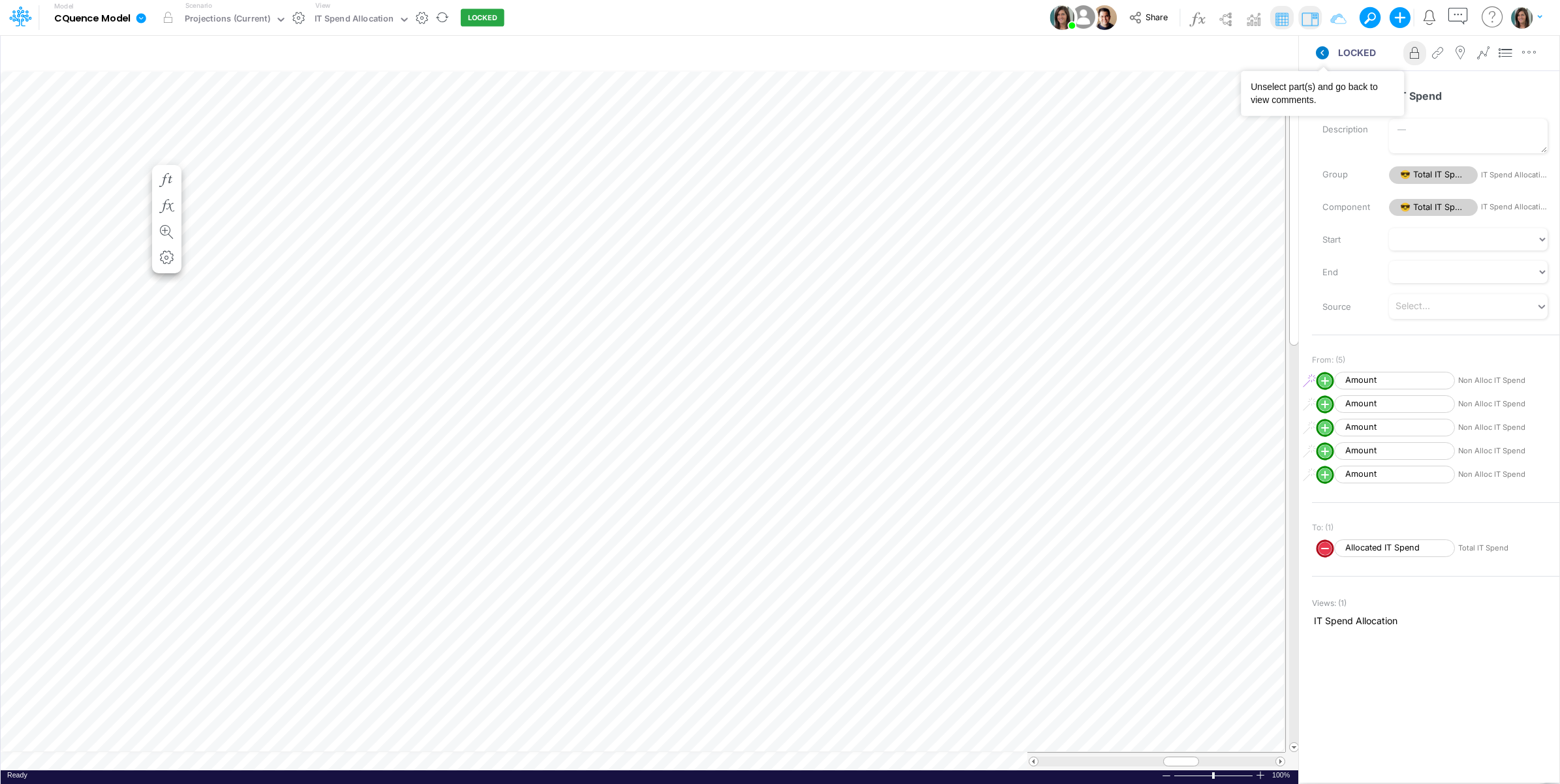
click at [1318, 50] on icon at bounding box center [1322, 52] width 13 height 13
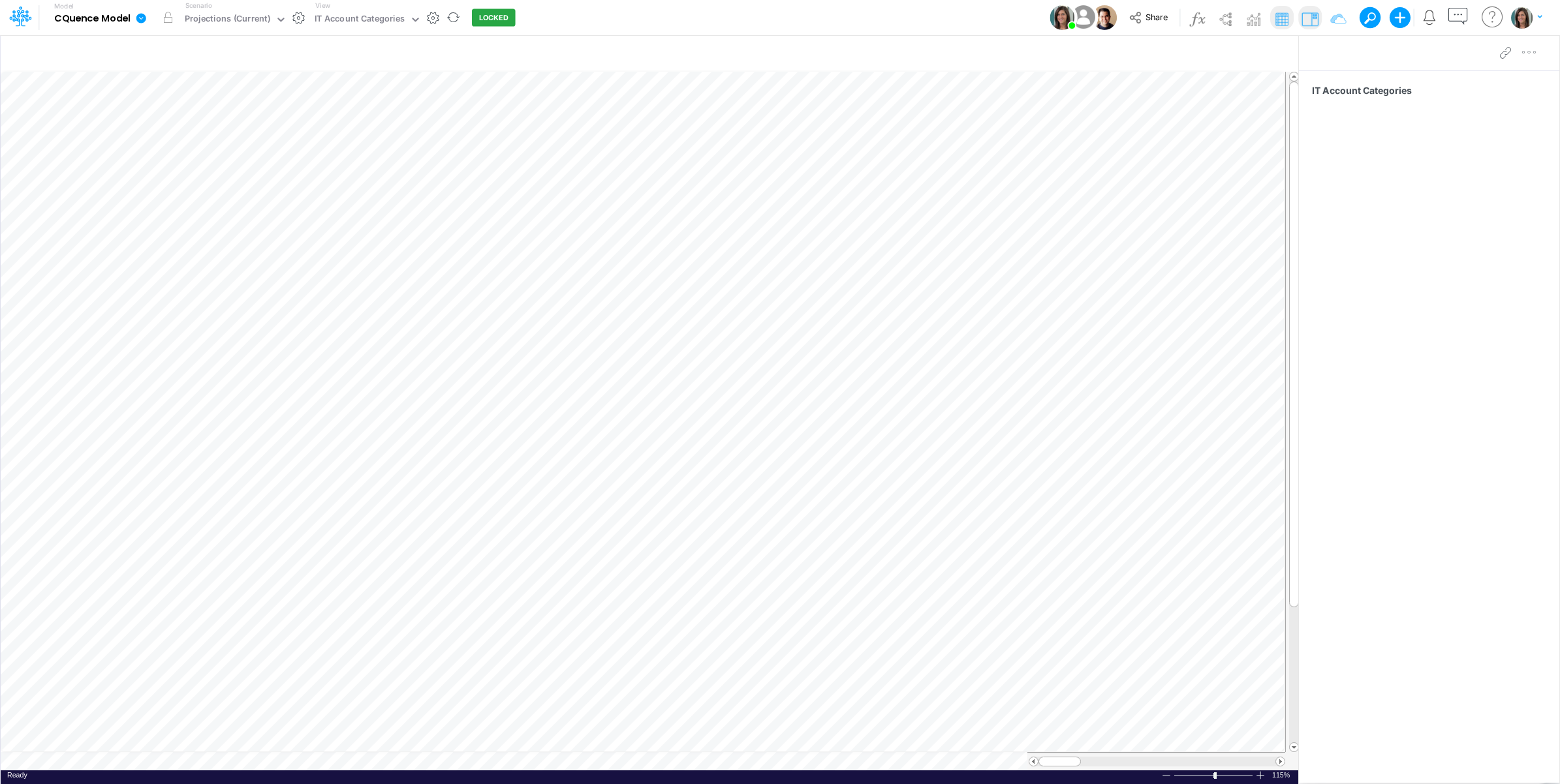
scroll to position [0, 1]
click at [376, 19] on div "IT Account Categories" at bounding box center [359, 19] width 90 height 15
type input "g"
type input "template"
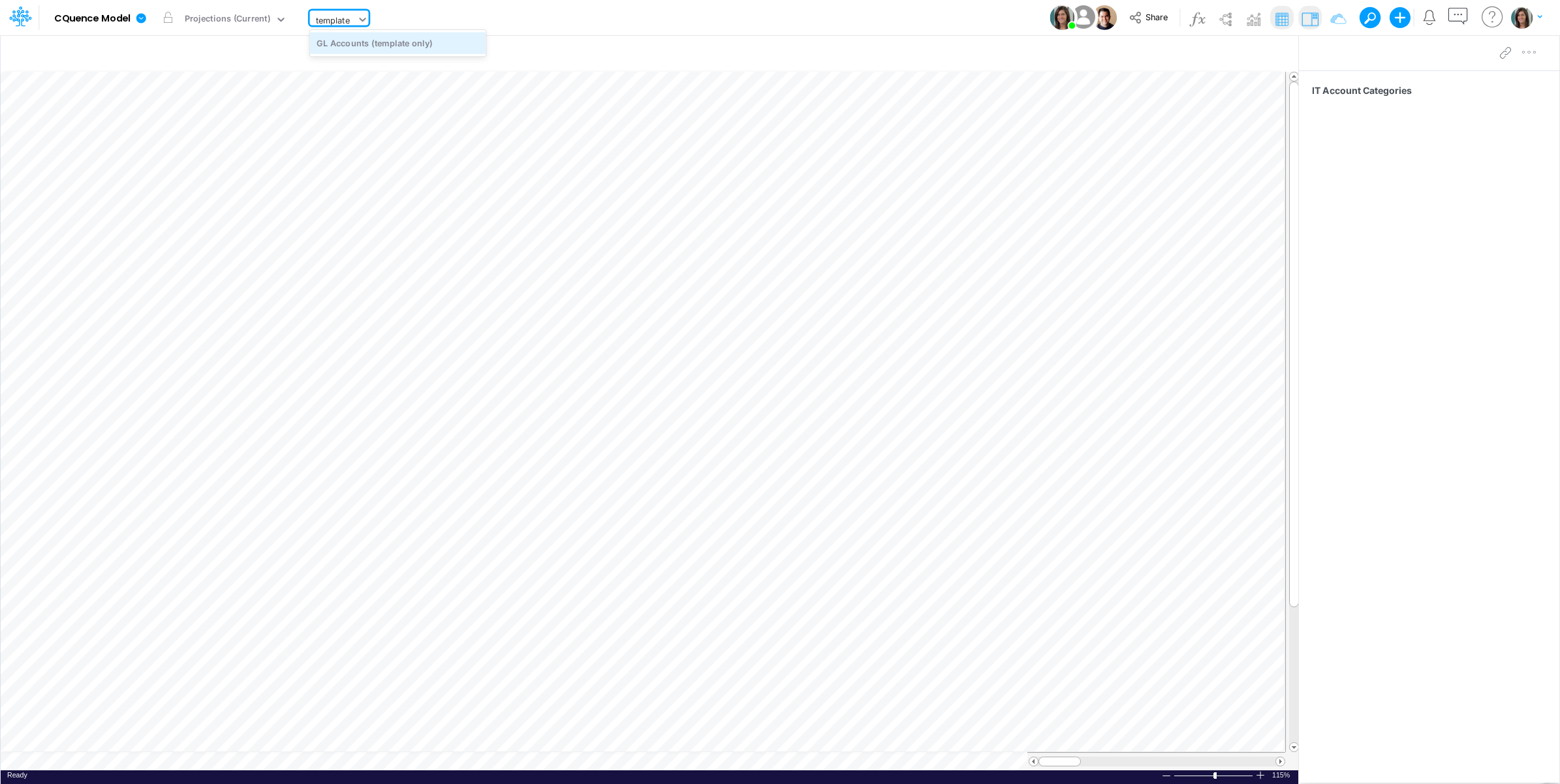
click at [425, 47] on div "GL Accounts (template only)" at bounding box center [398, 43] width 177 height 21
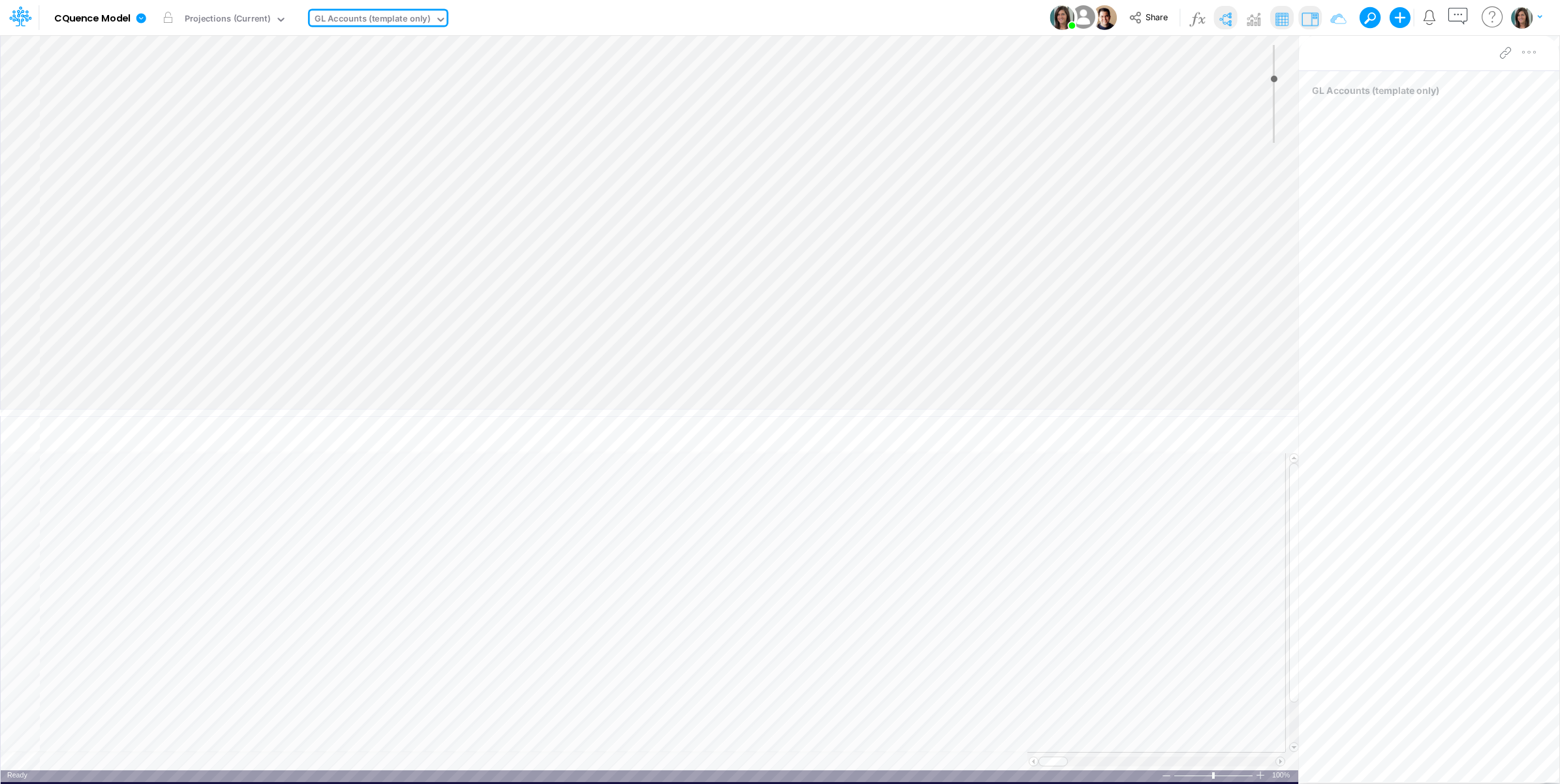
type input "0"
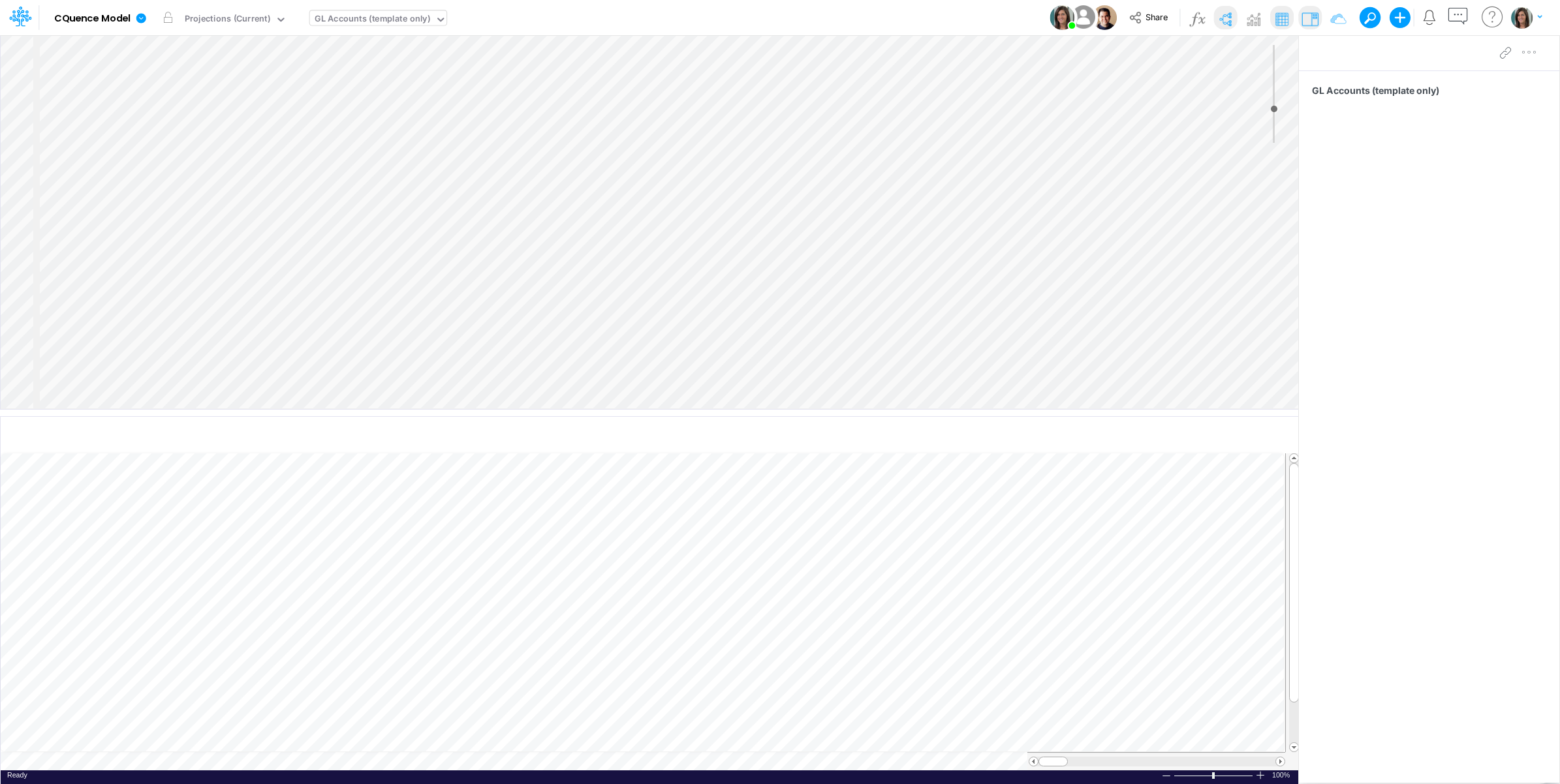
select select "Horizontal"
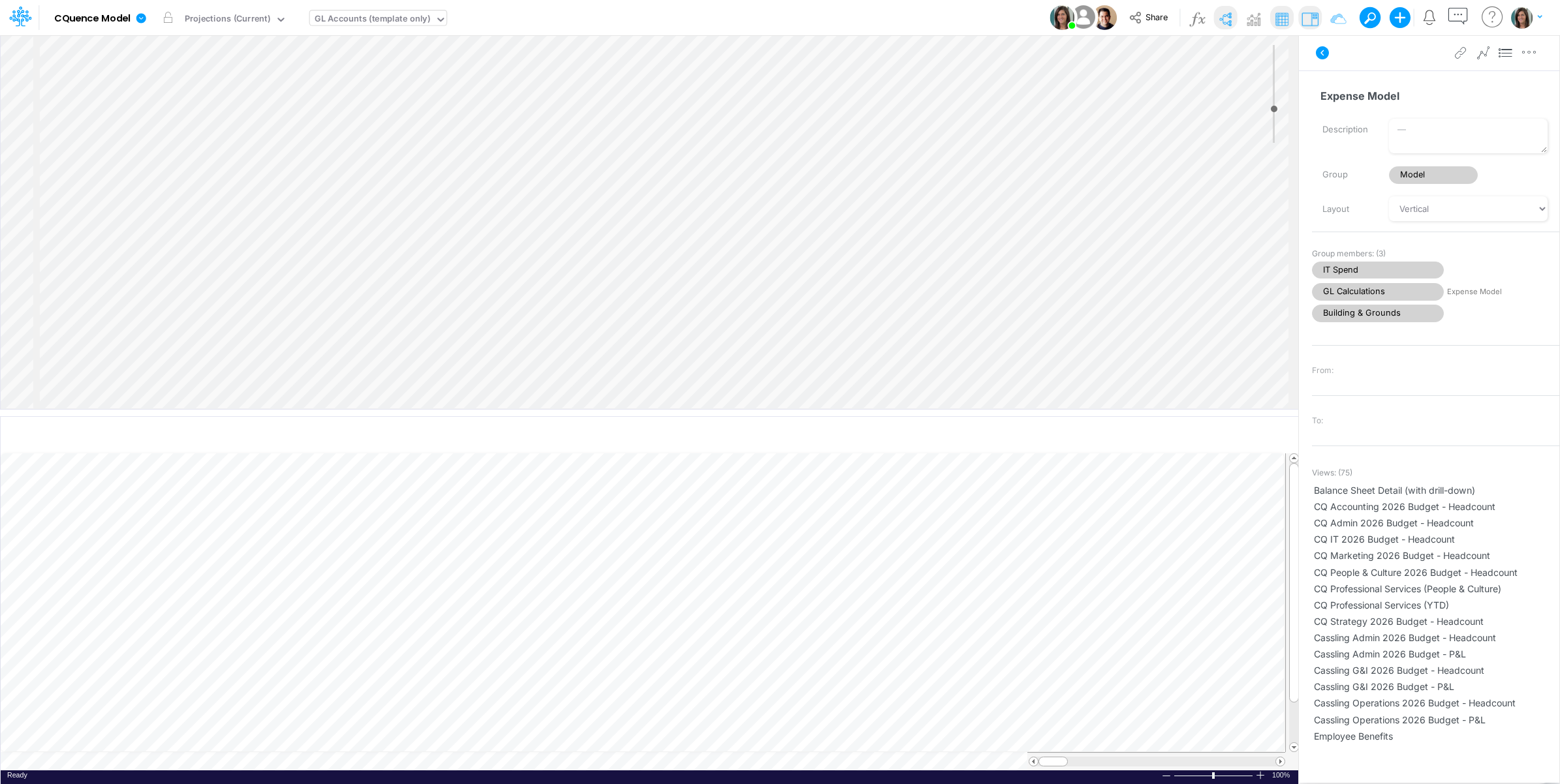
select select "Horizontal"
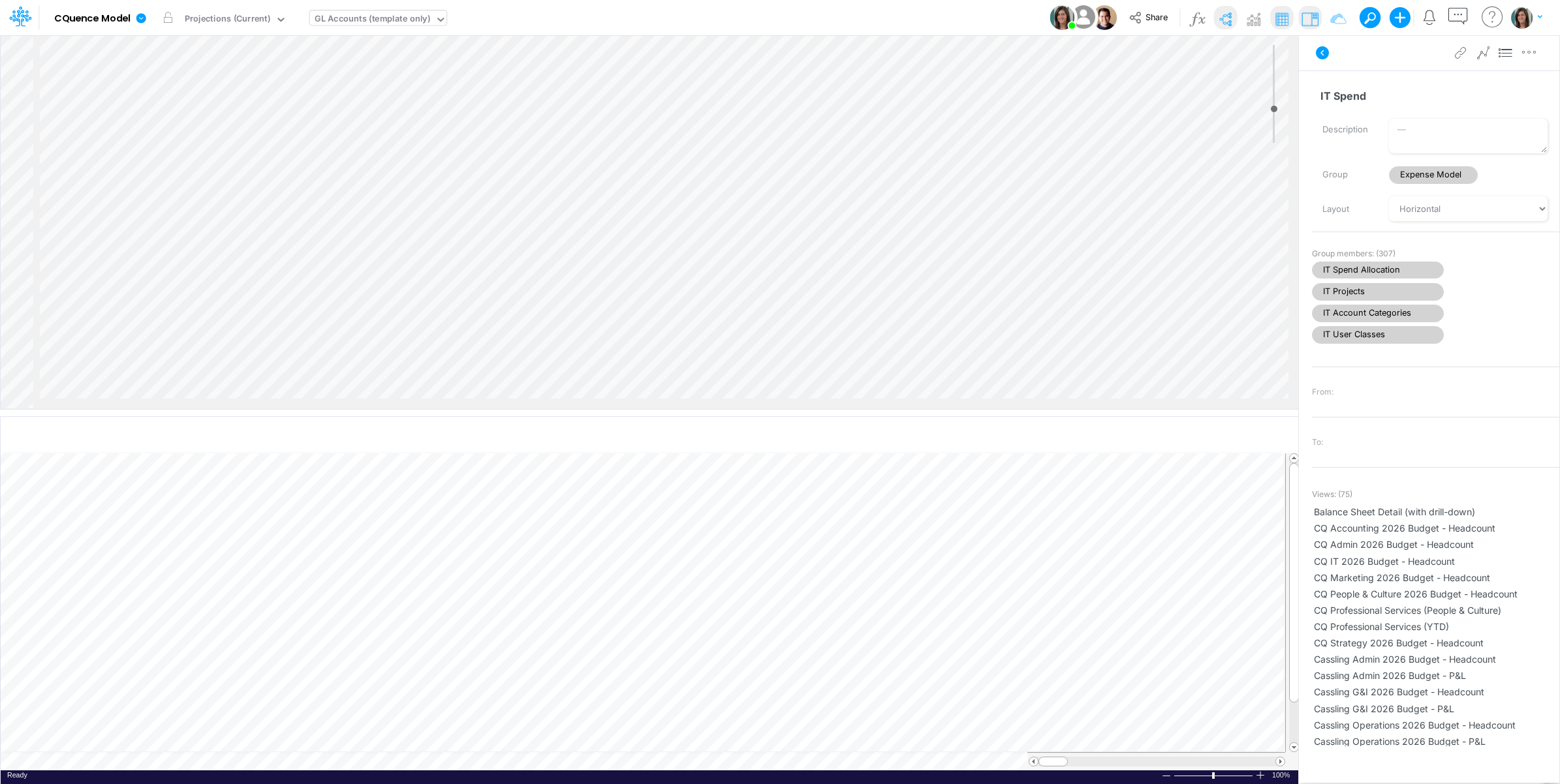
select select "Horizontal"
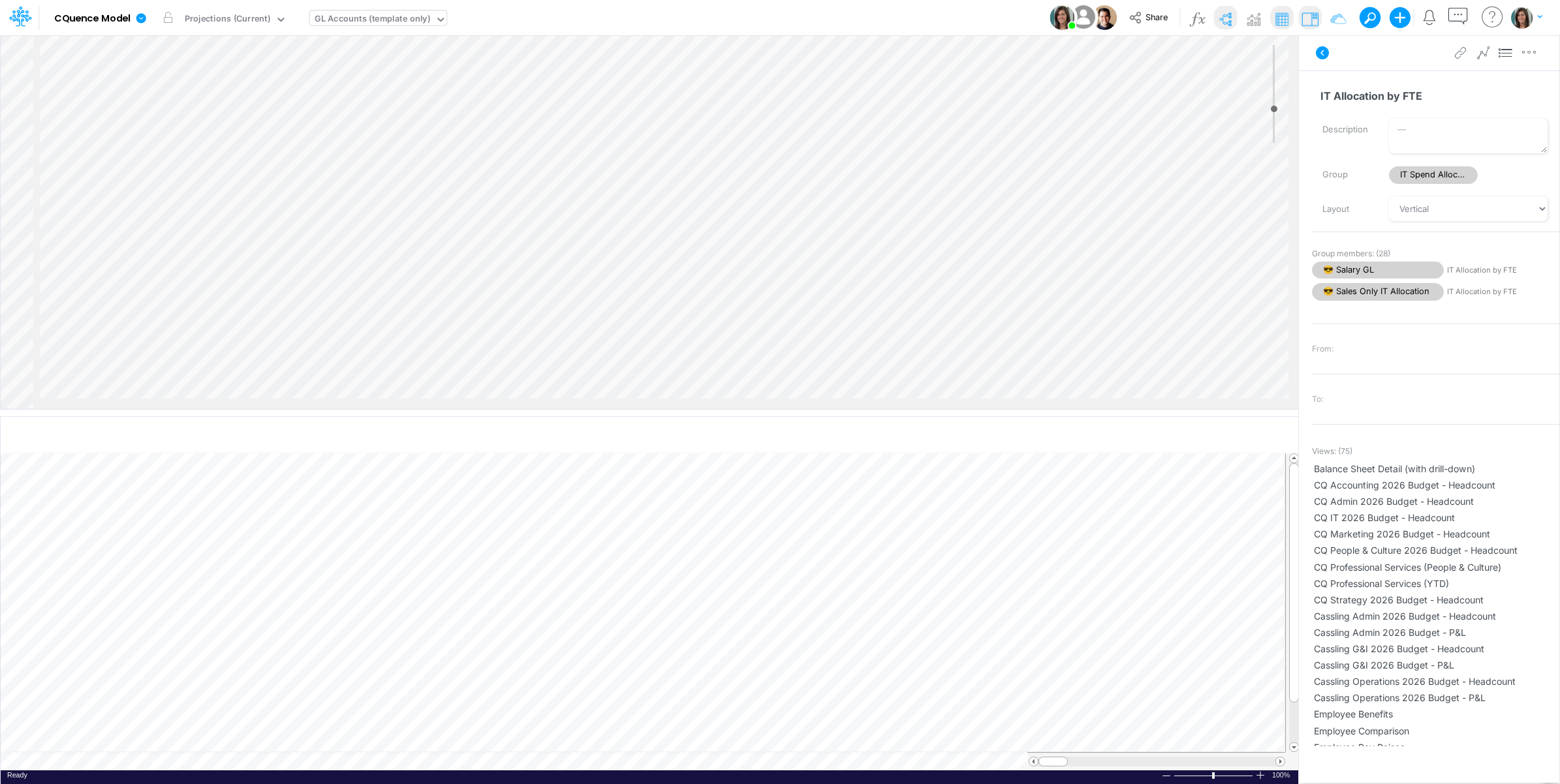
select select "HorizontalTreeCompact"
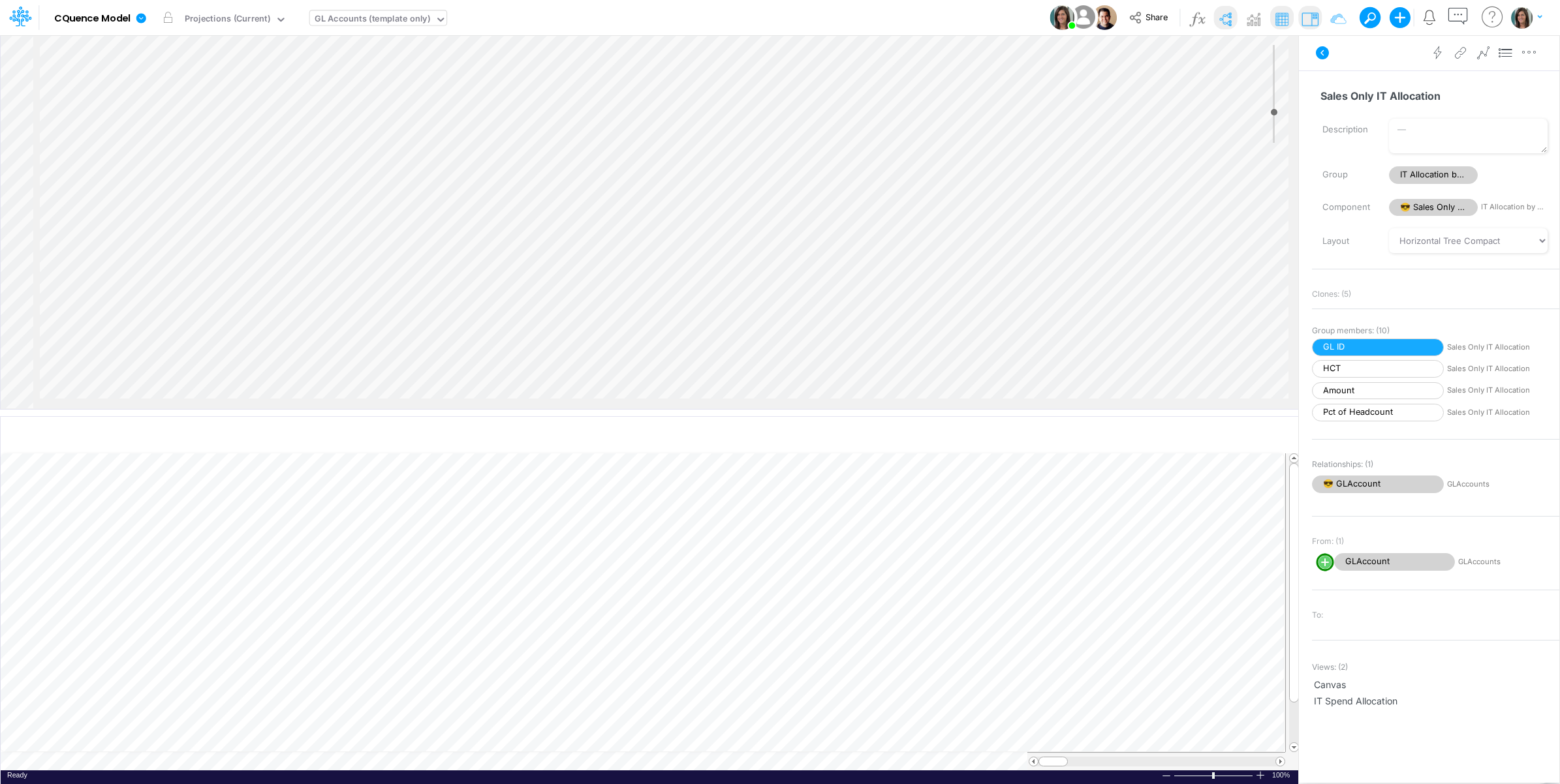
type input "-6"
select select "Horizontal"
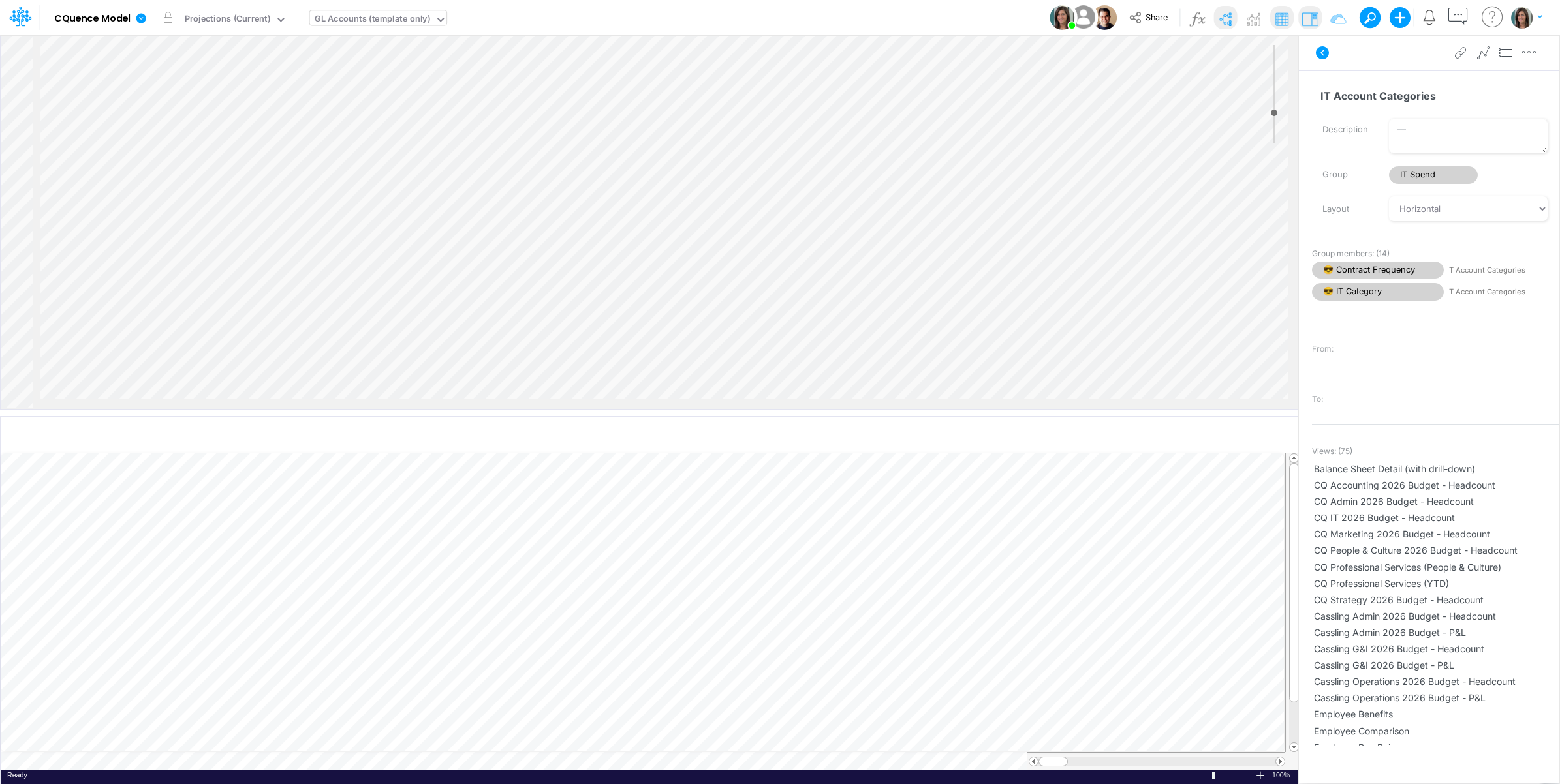
scroll to position [0, 711]
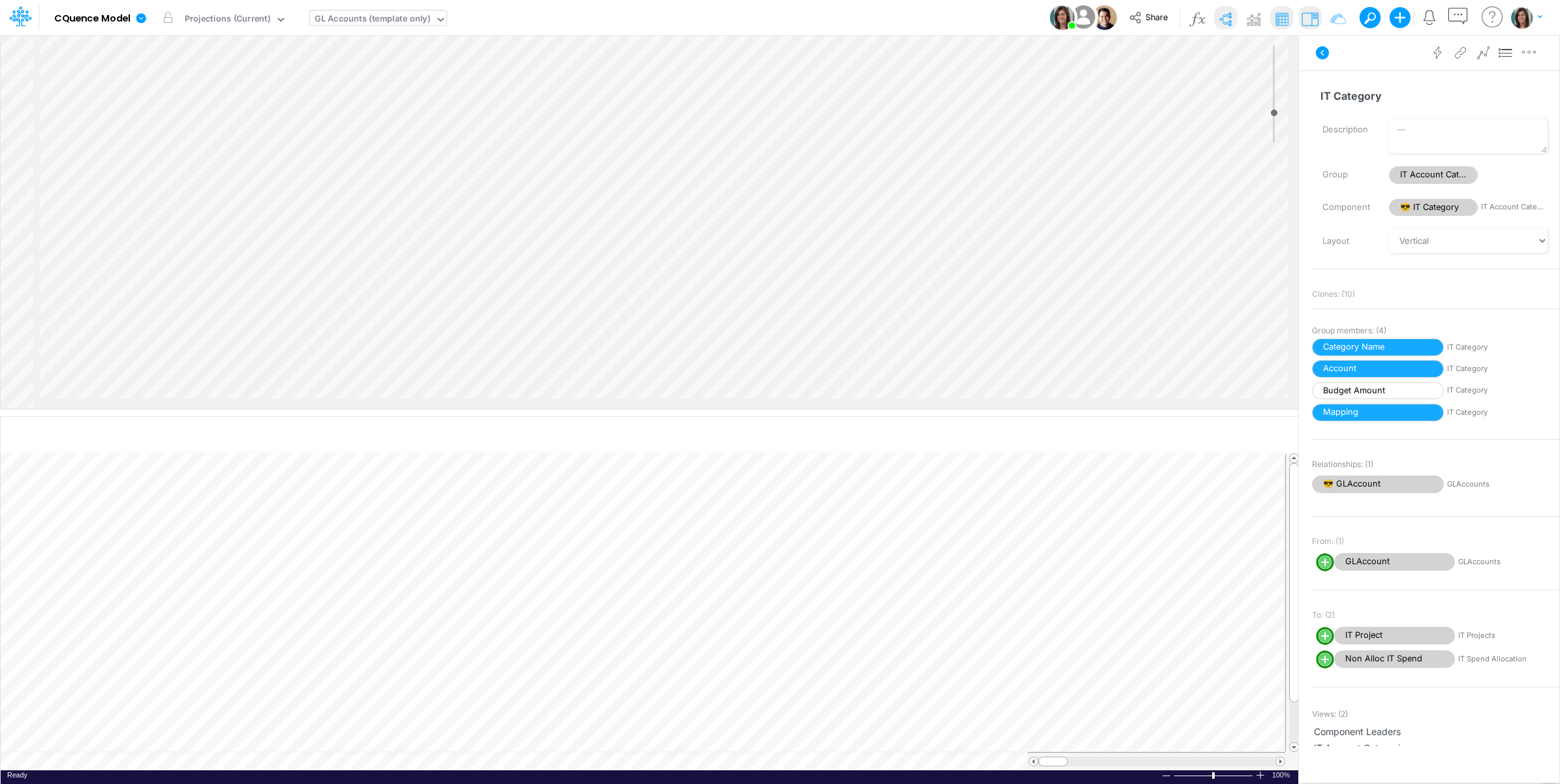
scroll to position [0, 57]
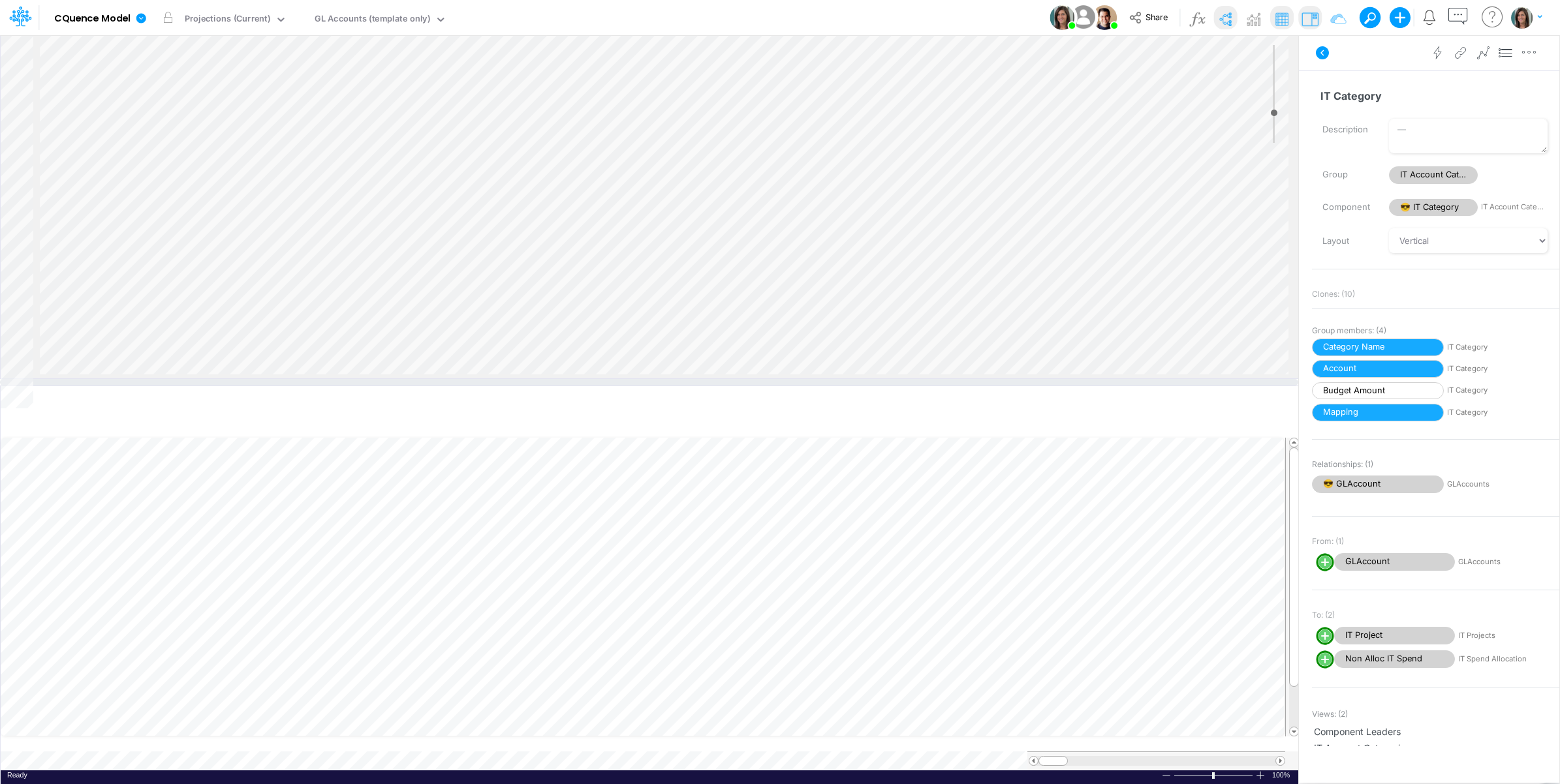
drag, startPoint x: 148, startPoint y: 409, endPoint x: 155, endPoint y: 377, distance: 32.8
click at [155, 379] on div at bounding box center [648, 382] width 1298 height 7
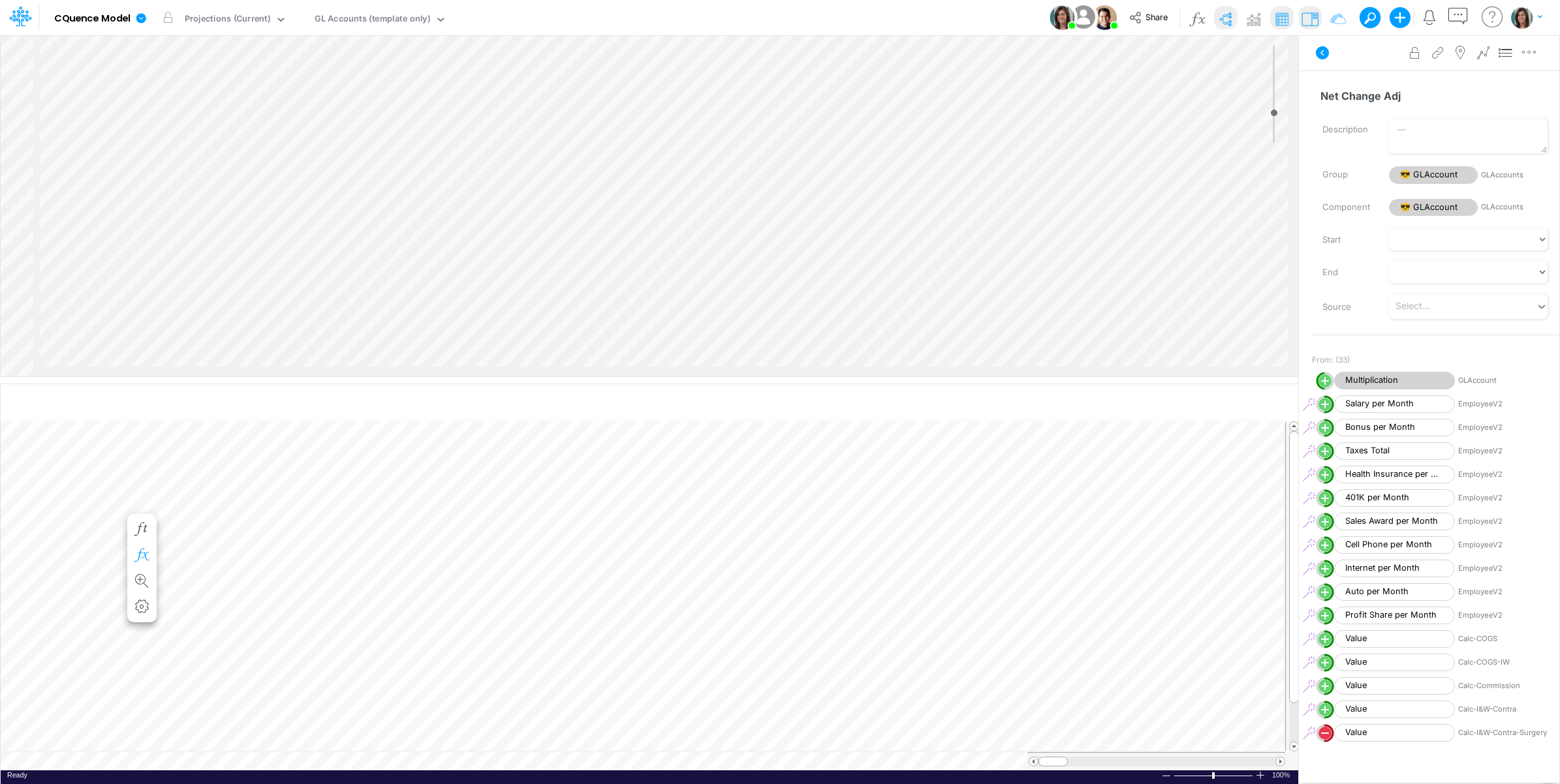
click at [143, 548] on icon "button" at bounding box center [142, 555] width 19 height 14
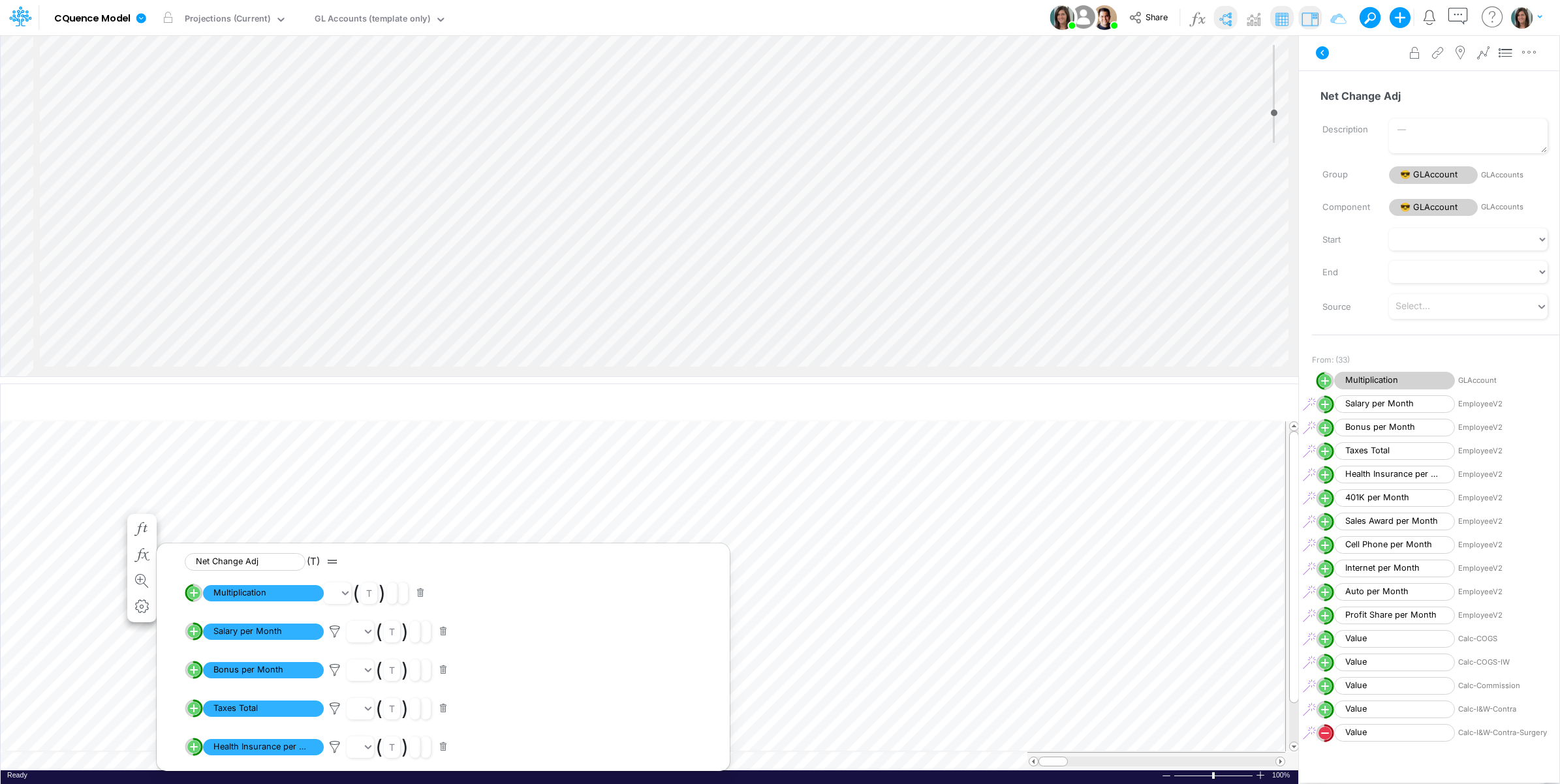
scroll to position [989, 0]
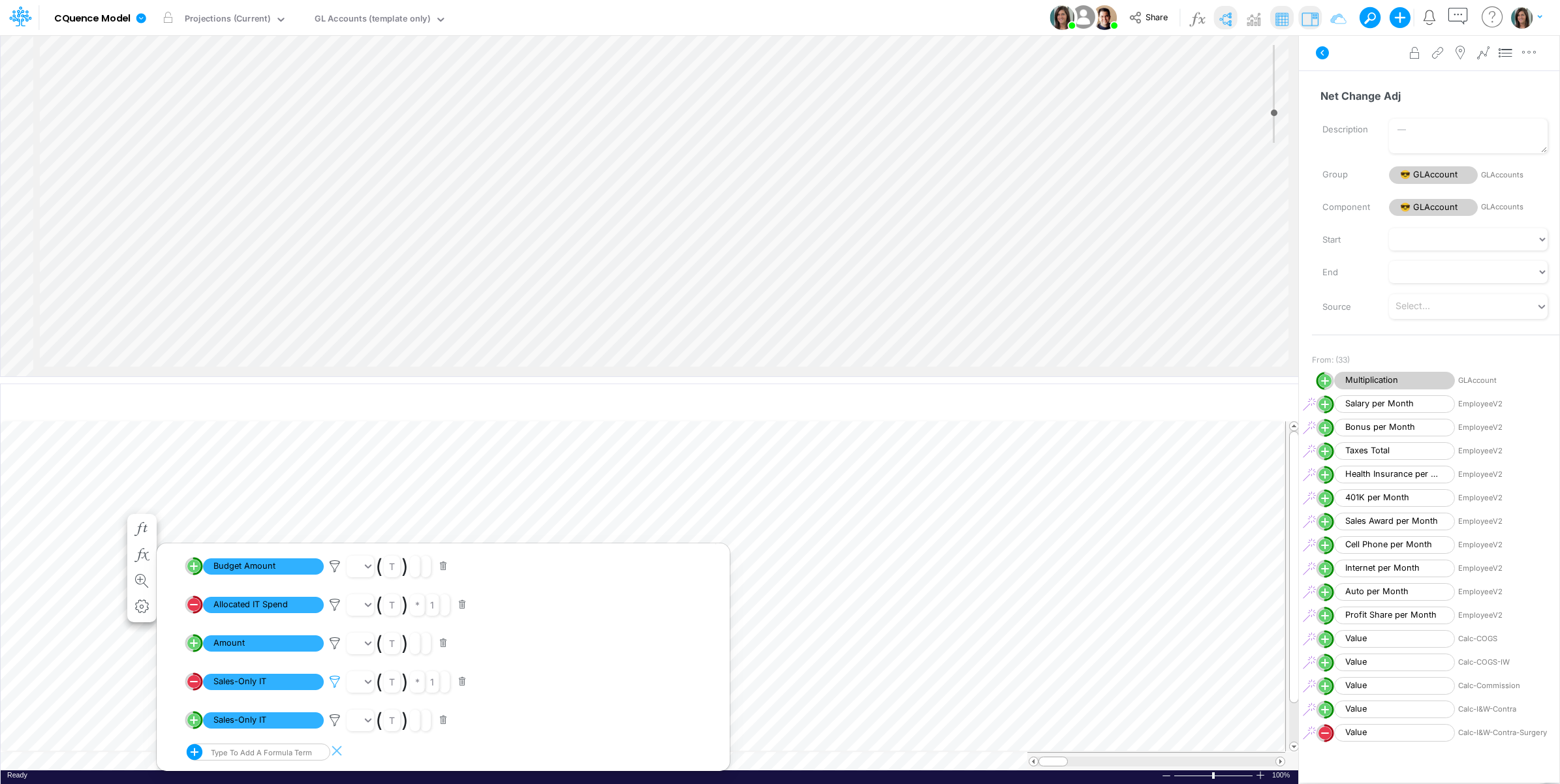
click at [337, 684] on icon at bounding box center [335, 682] width 19 height 14
click at [336, 684] on div at bounding box center [780, 395] width 1560 height 777
click at [334, 721] on icon at bounding box center [335, 721] width 19 height 14
click at [334, 721] on div at bounding box center [780, 395] width 1560 height 777
click at [196, 723] on circle "circle with outer border" at bounding box center [193, 720] width 13 height 13
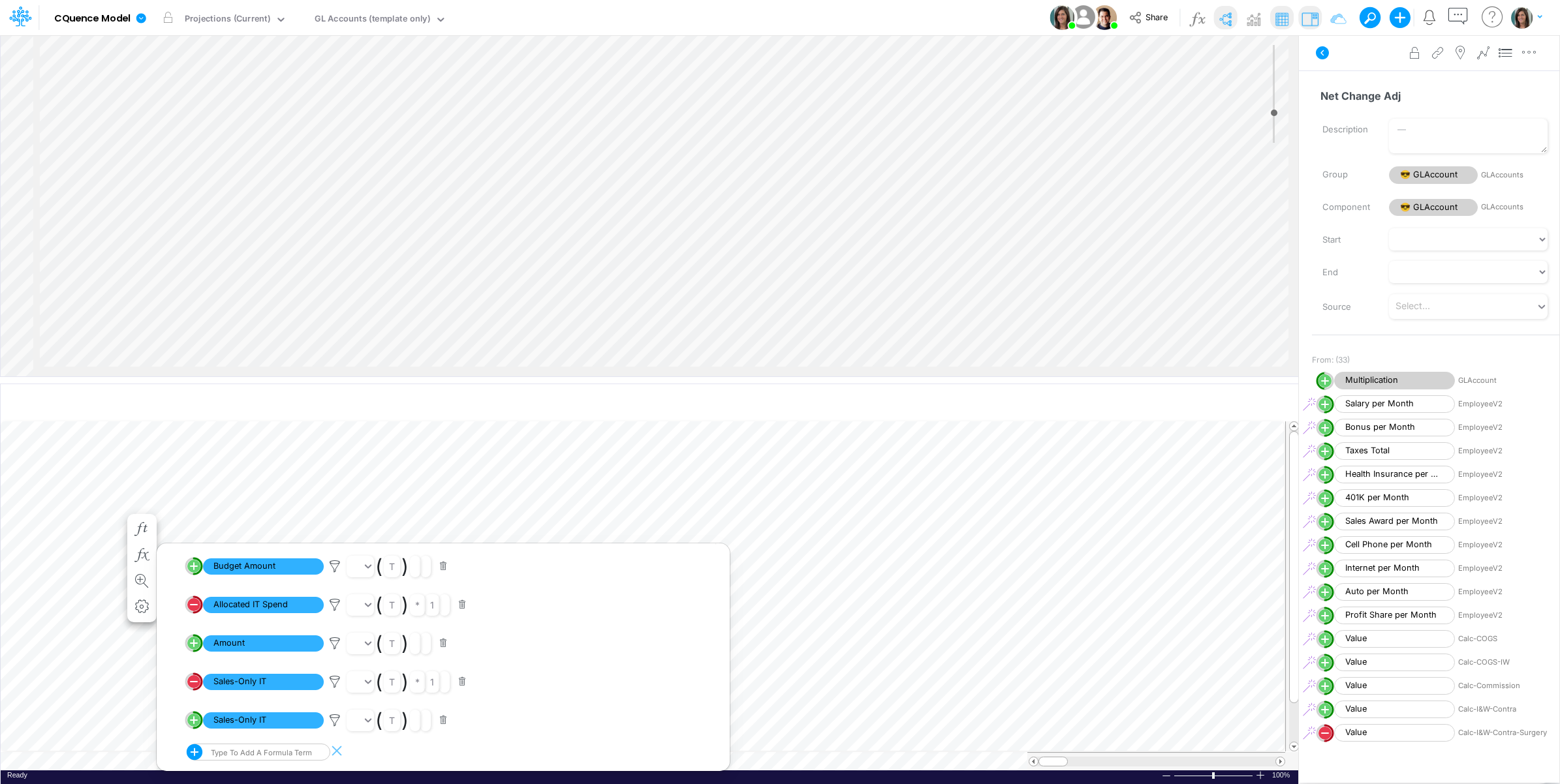
select select "Multiply"
select select "Add"
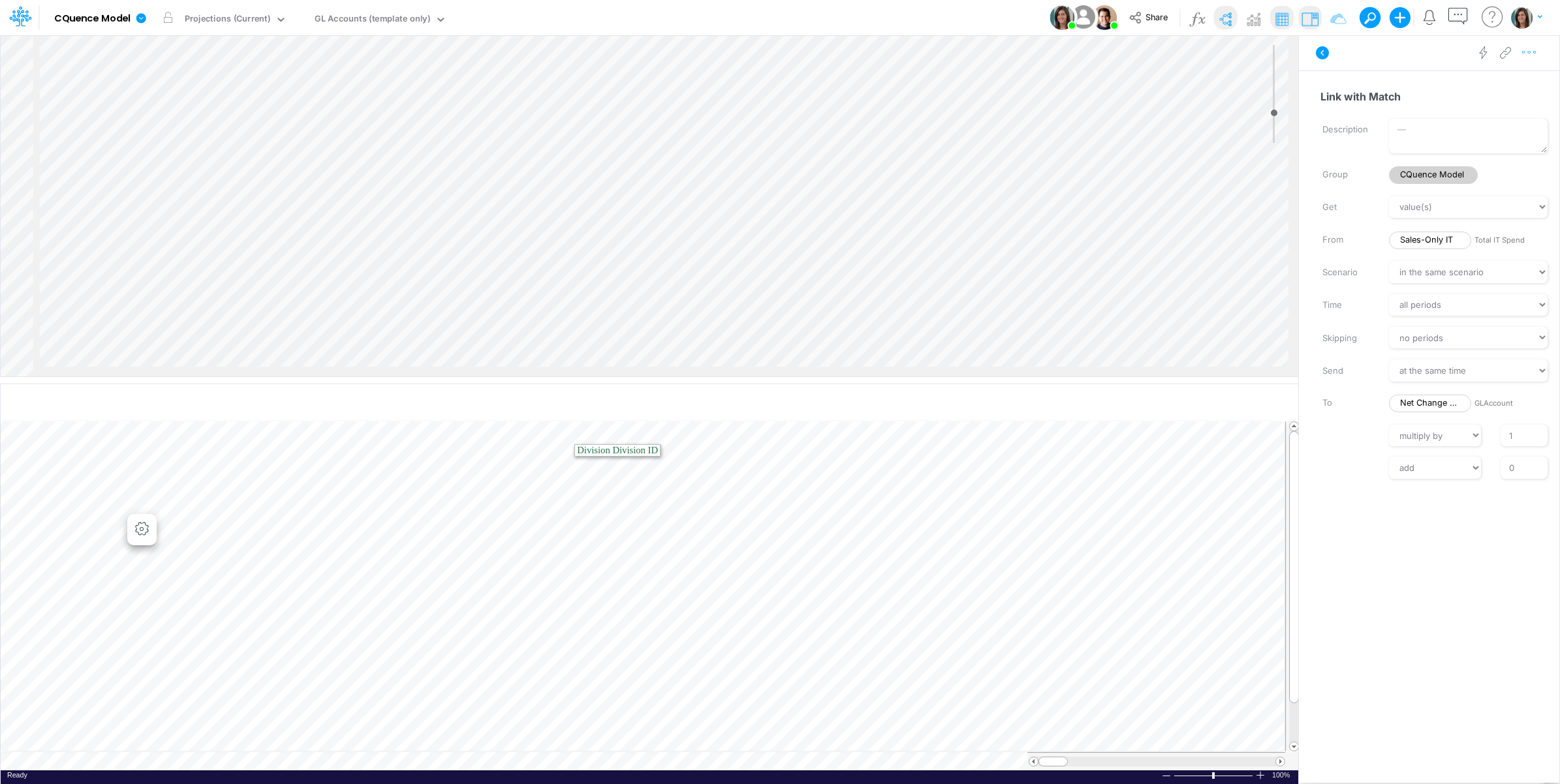
click at [1534, 53] on icon "button" at bounding box center [1529, 52] width 19 height 14
type input "-10"
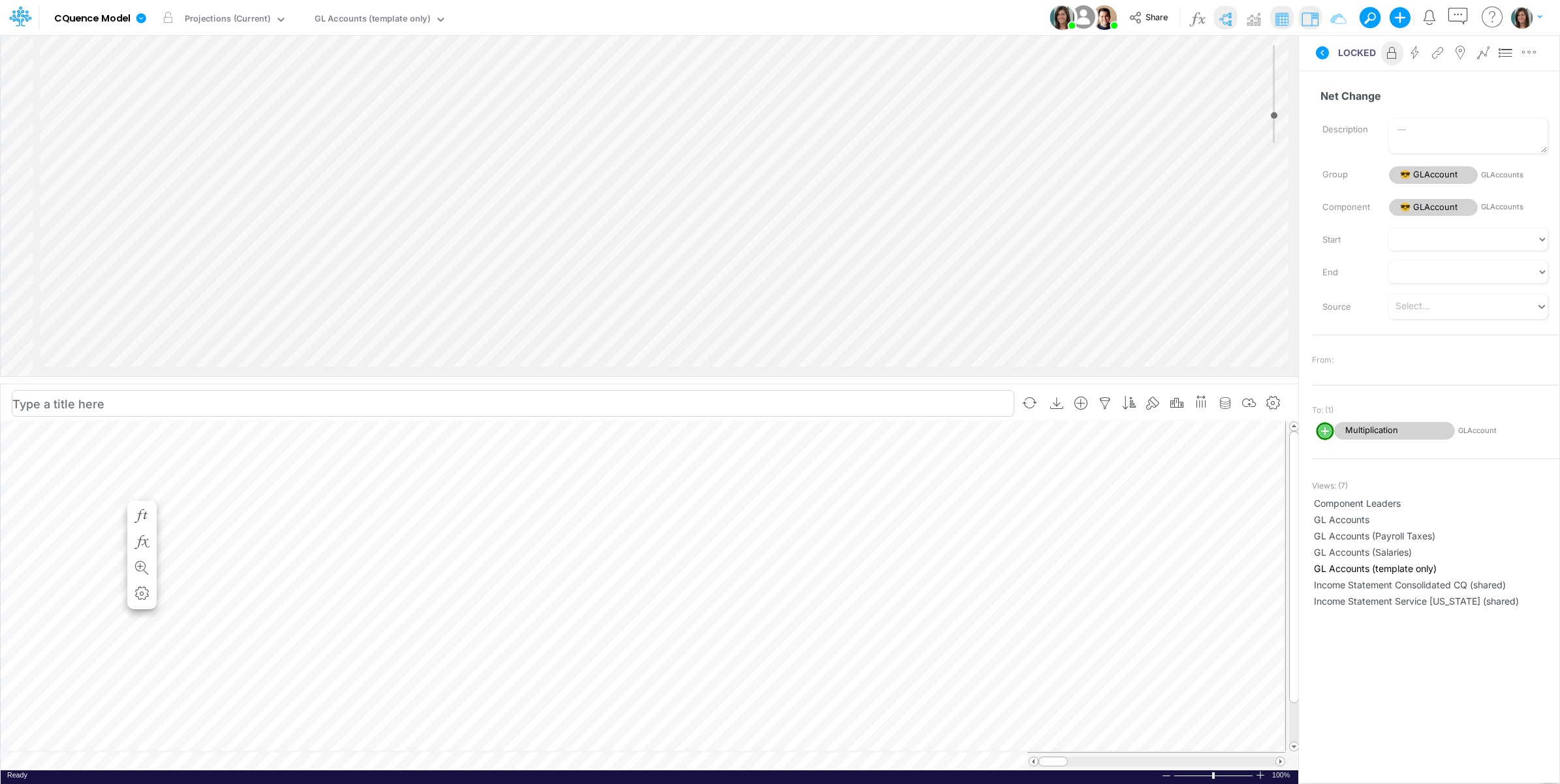
scroll to position [0, 1]
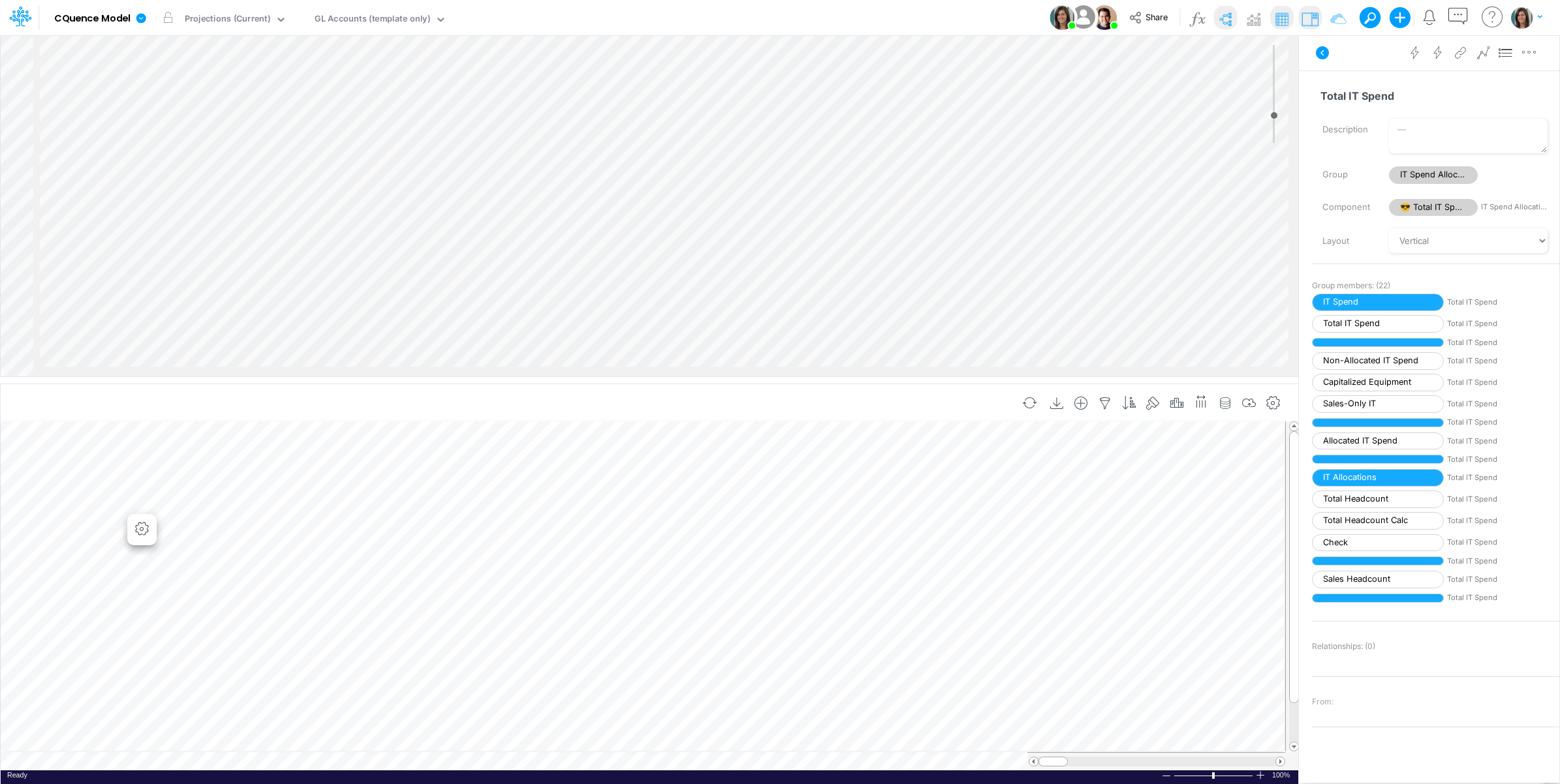
scroll to position [0, 1]
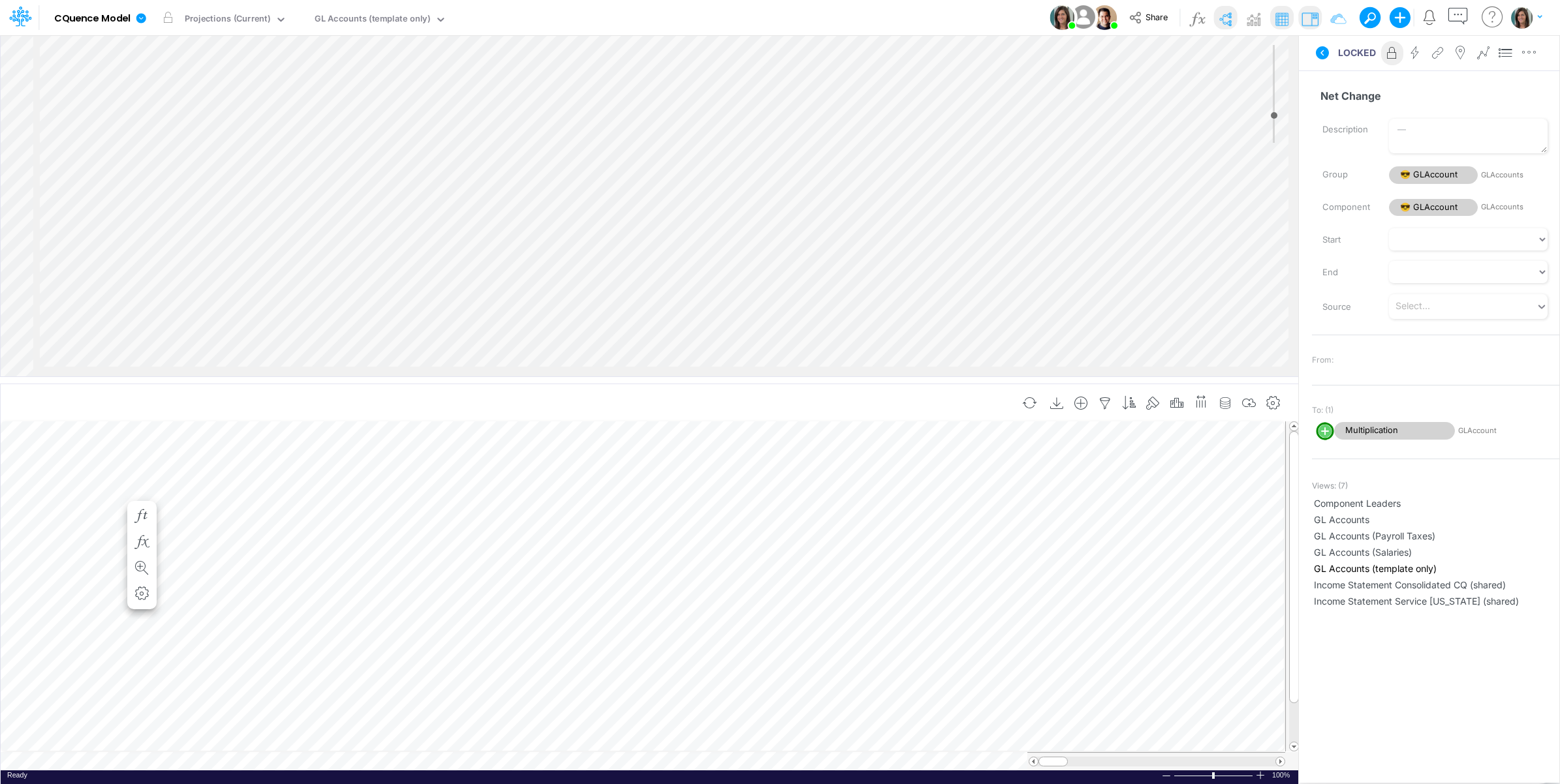
scroll to position [0, 1]
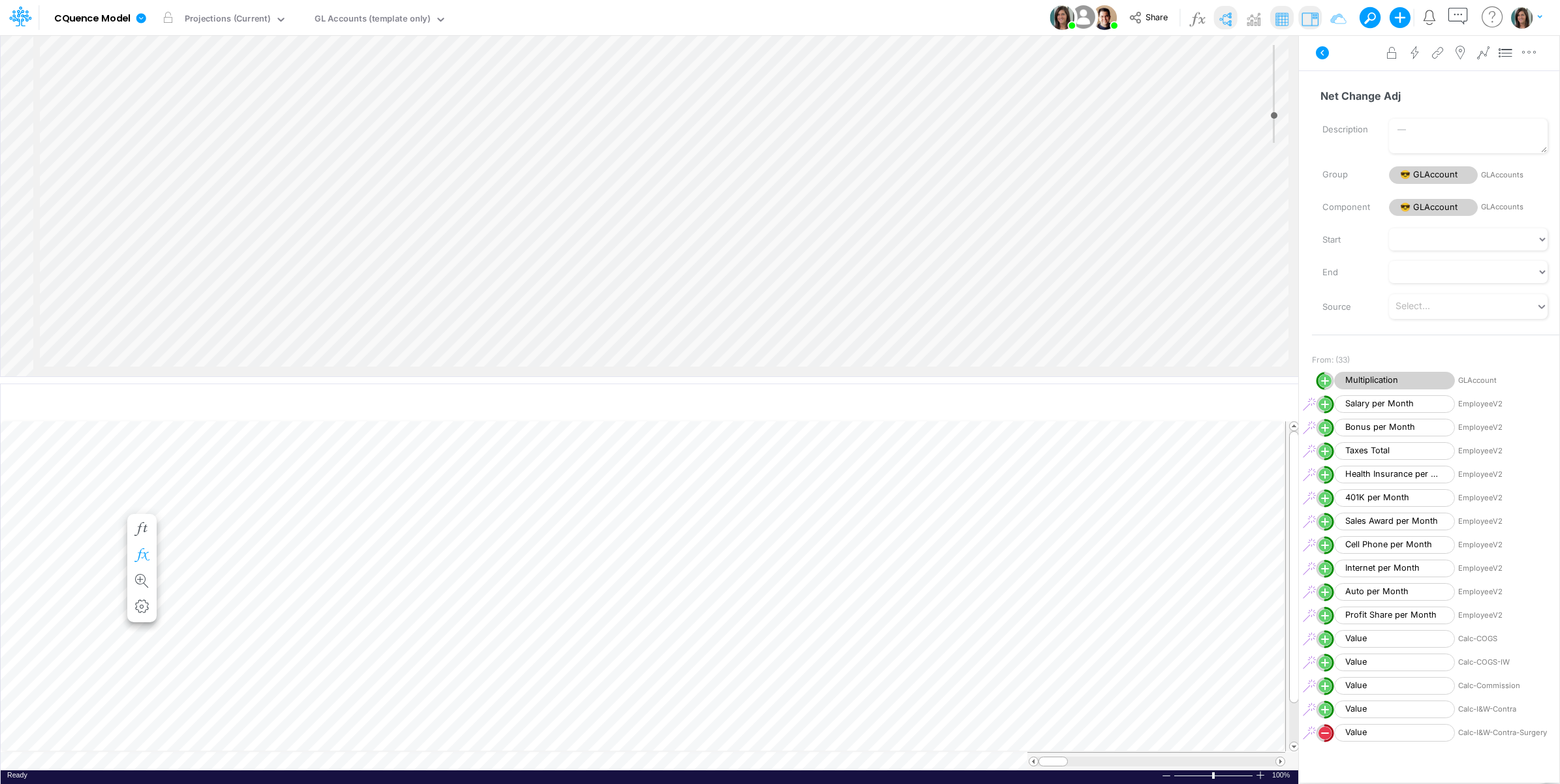
click at [139, 556] on icon "button" at bounding box center [142, 555] width 19 height 14
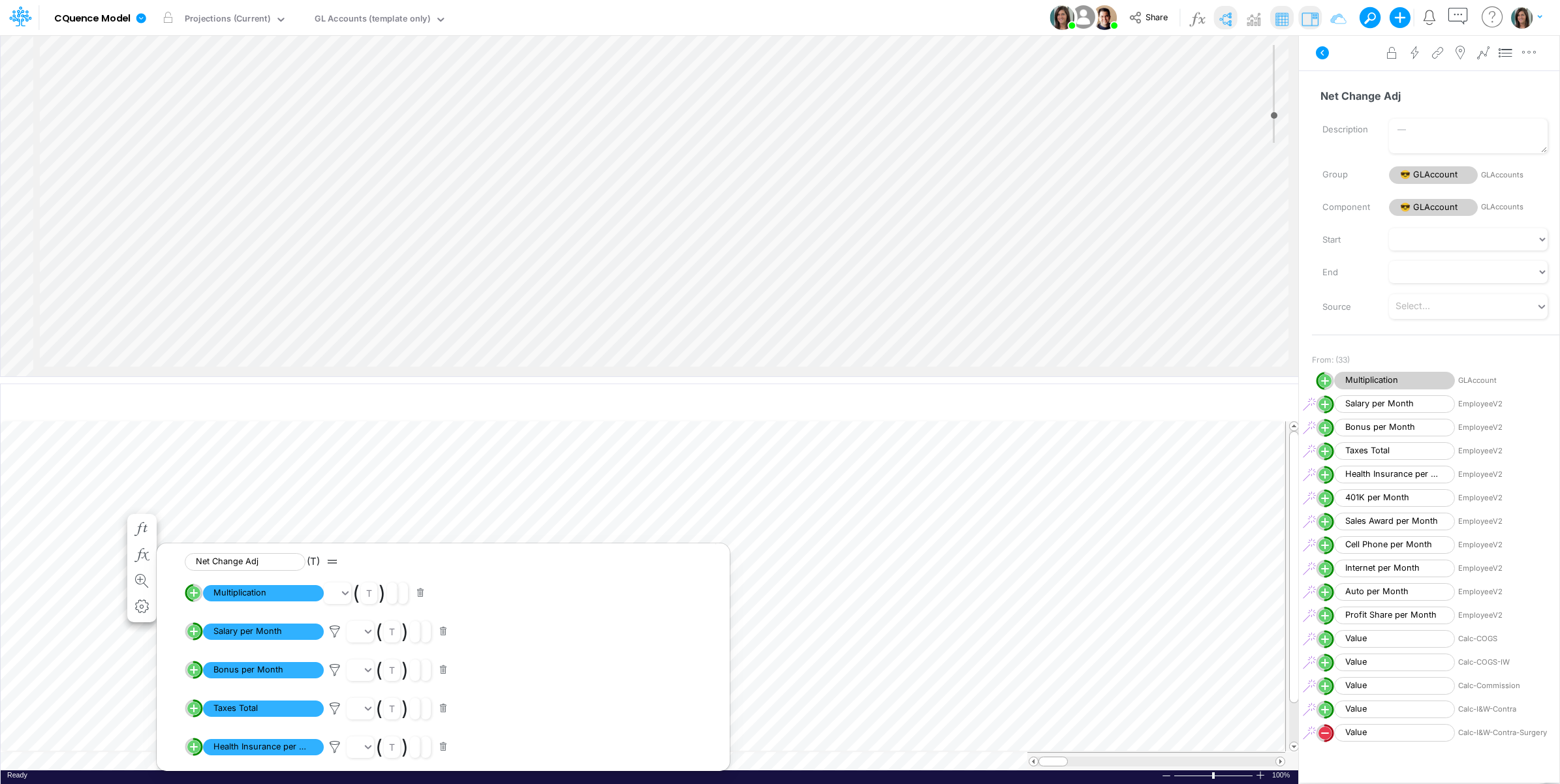
scroll to position [989, 0]
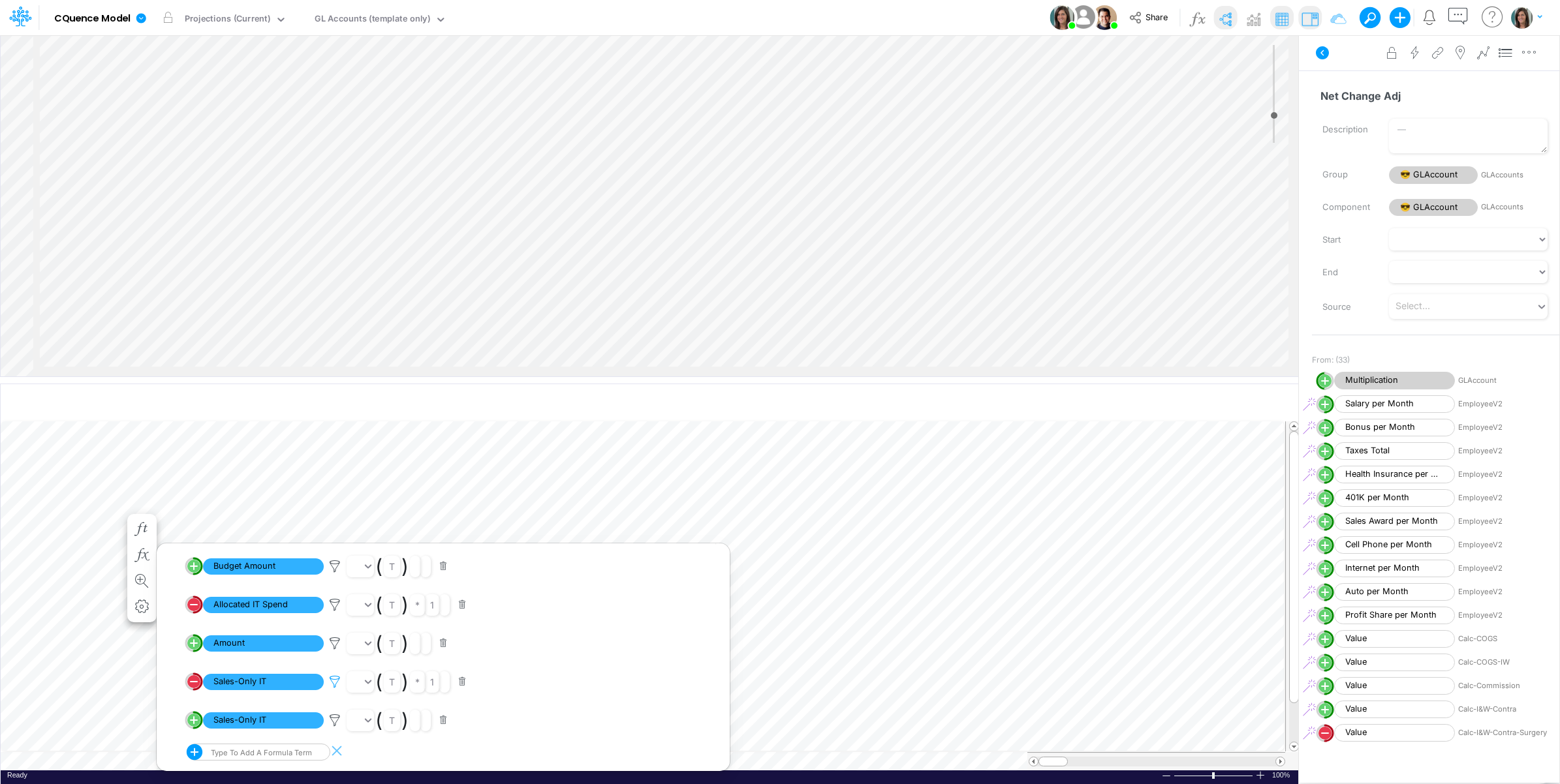
click at [332, 680] on icon at bounding box center [335, 682] width 19 height 14
click at [336, 680] on div at bounding box center [780, 395] width 1560 height 777
click at [194, 726] on circle "circle with outer border" at bounding box center [193, 720] width 13 height 13
select select "Multiply"
select select "Add"
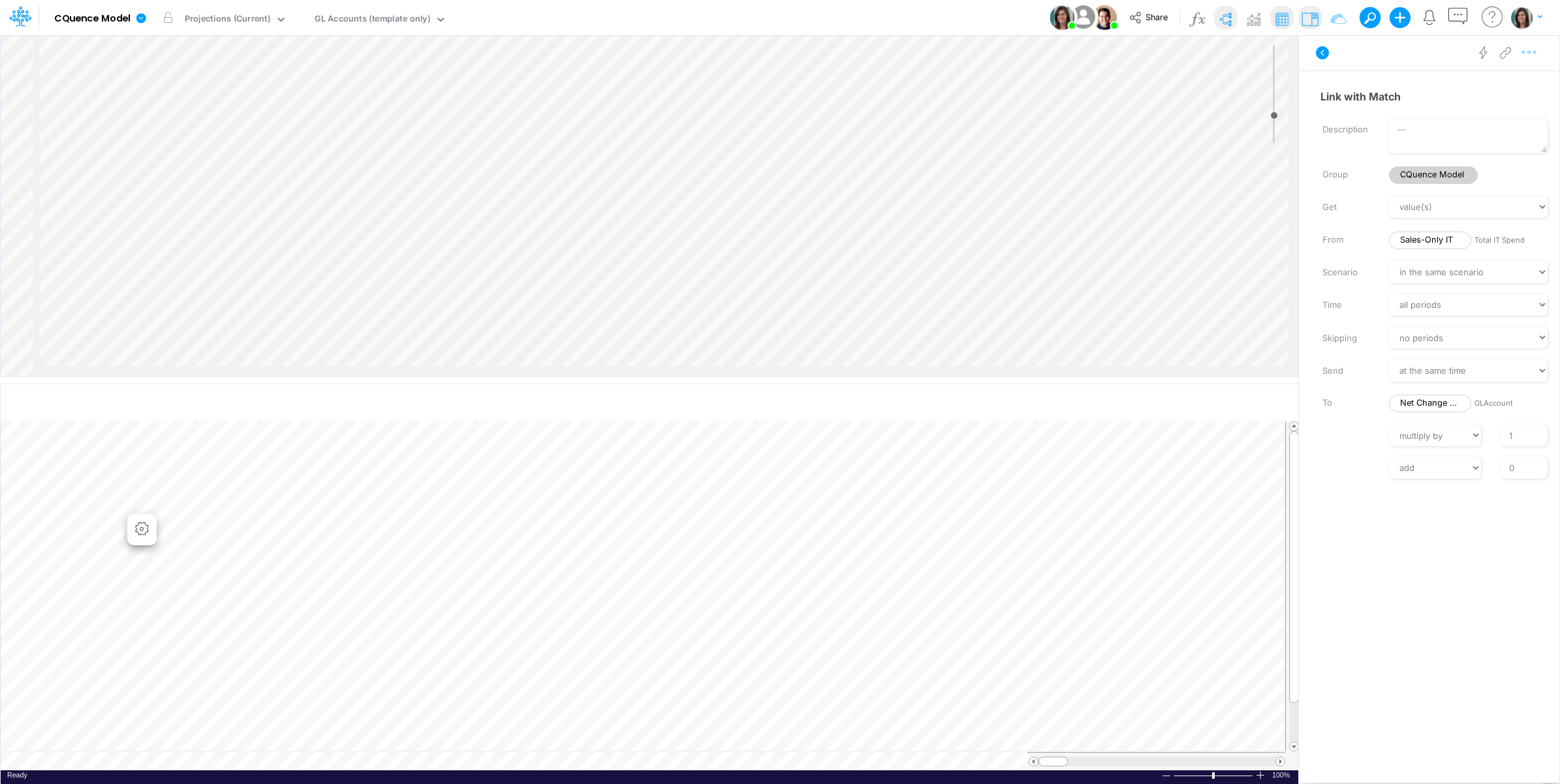
click at [1537, 56] on icon "button" at bounding box center [1529, 52] width 19 height 14
click at [1506, 107] on button "Delete" at bounding box center [1461, 108] width 155 height 22
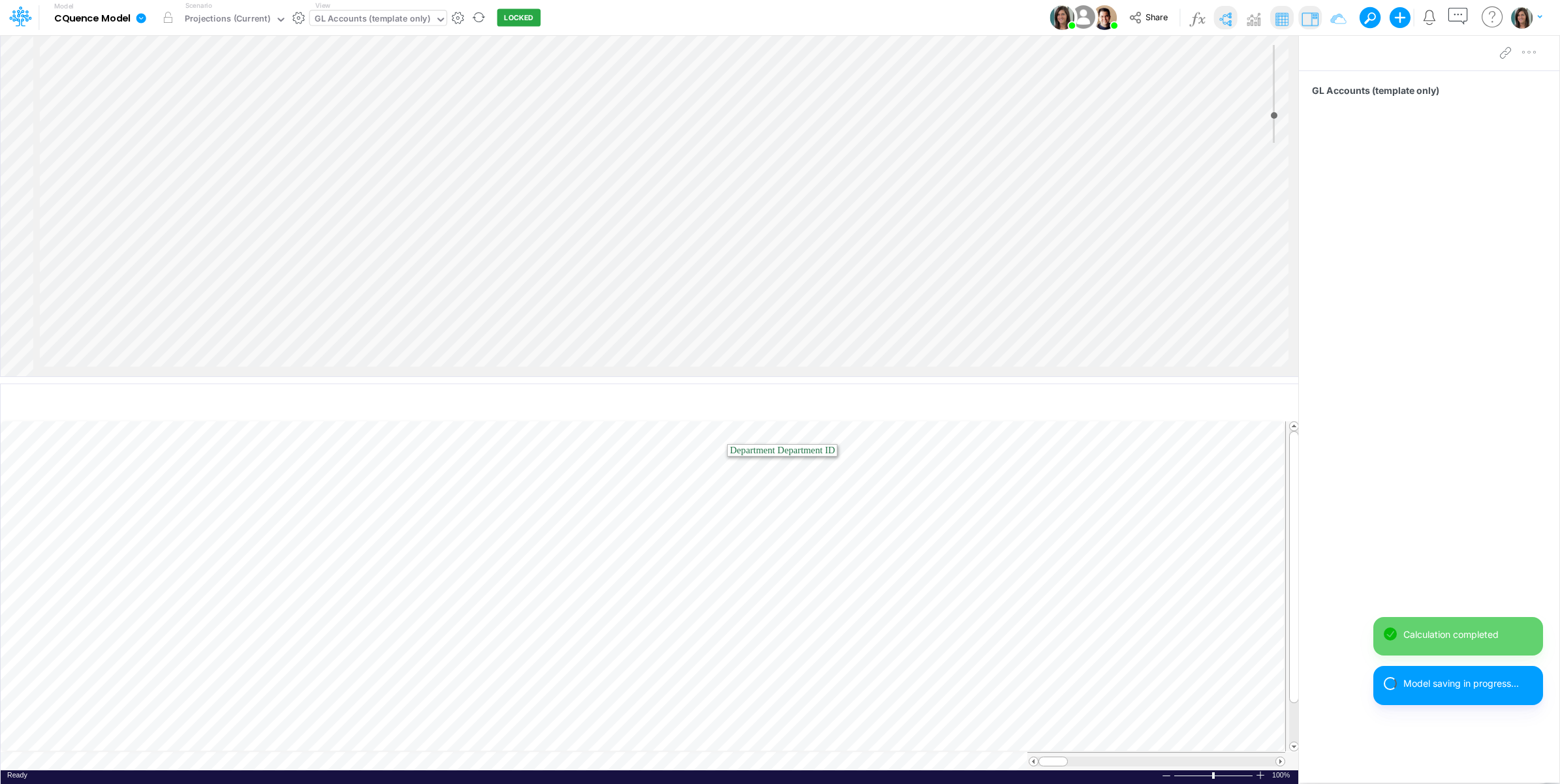
click at [368, 17] on div "GL Accounts (template only)" at bounding box center [372, 19] width 116 height 15
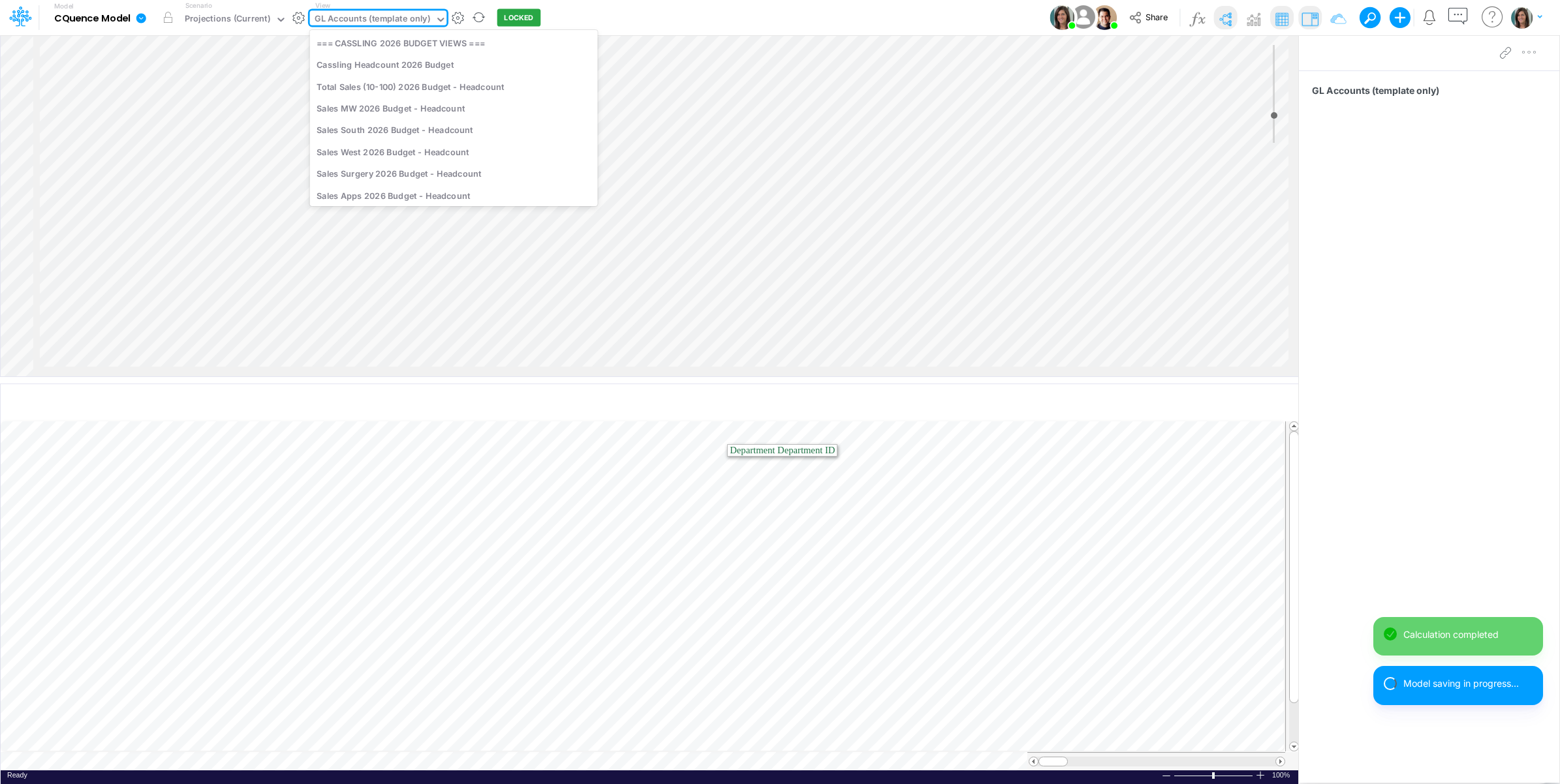
scroll to position [3566, 0]
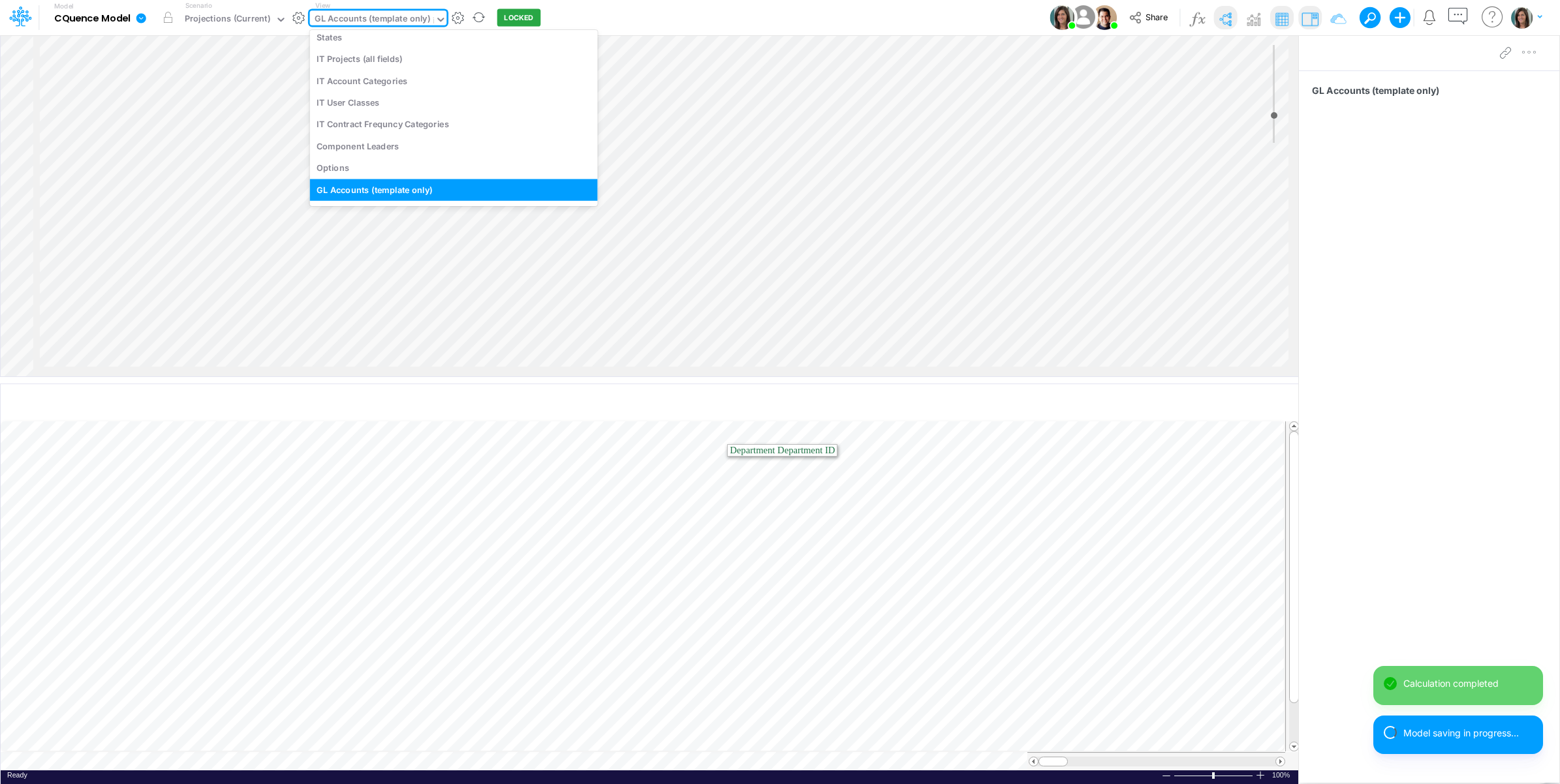
type input "it"
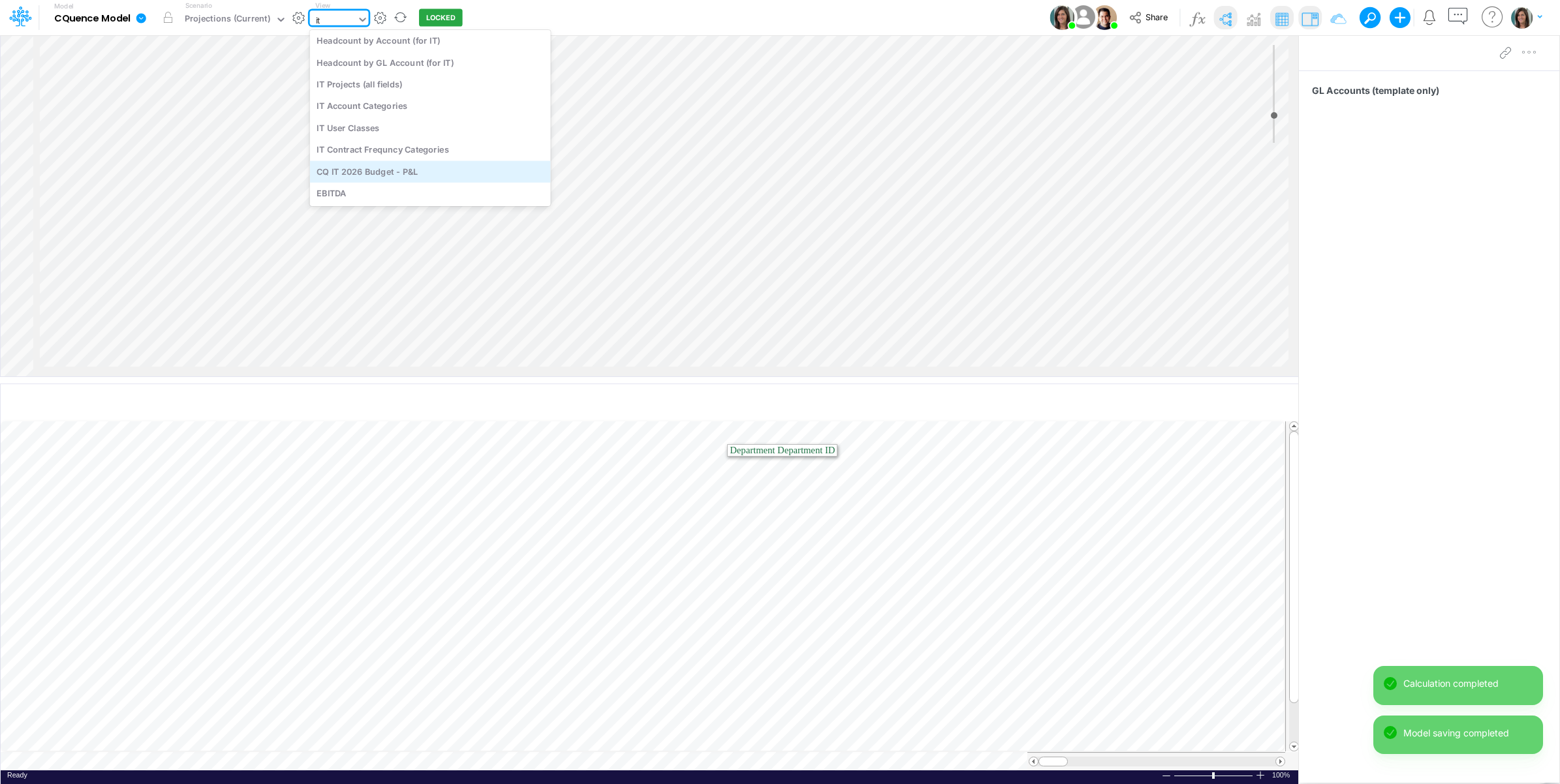
click at [429, 173] on div "CQ IT 2026 Budget - P&L" at bounding box center [430, 171] width 241 height 21
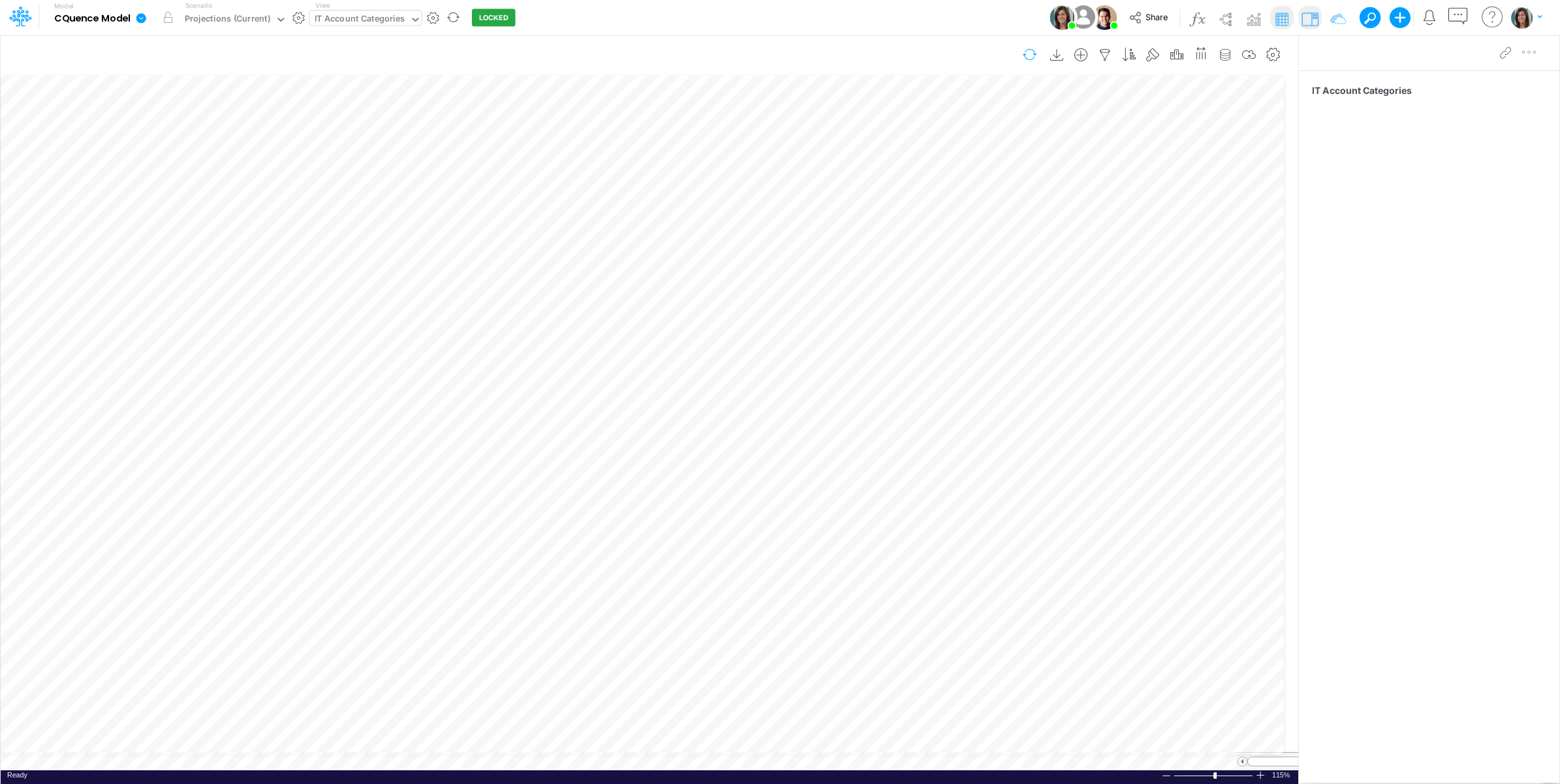
scroll to position [0, 1]
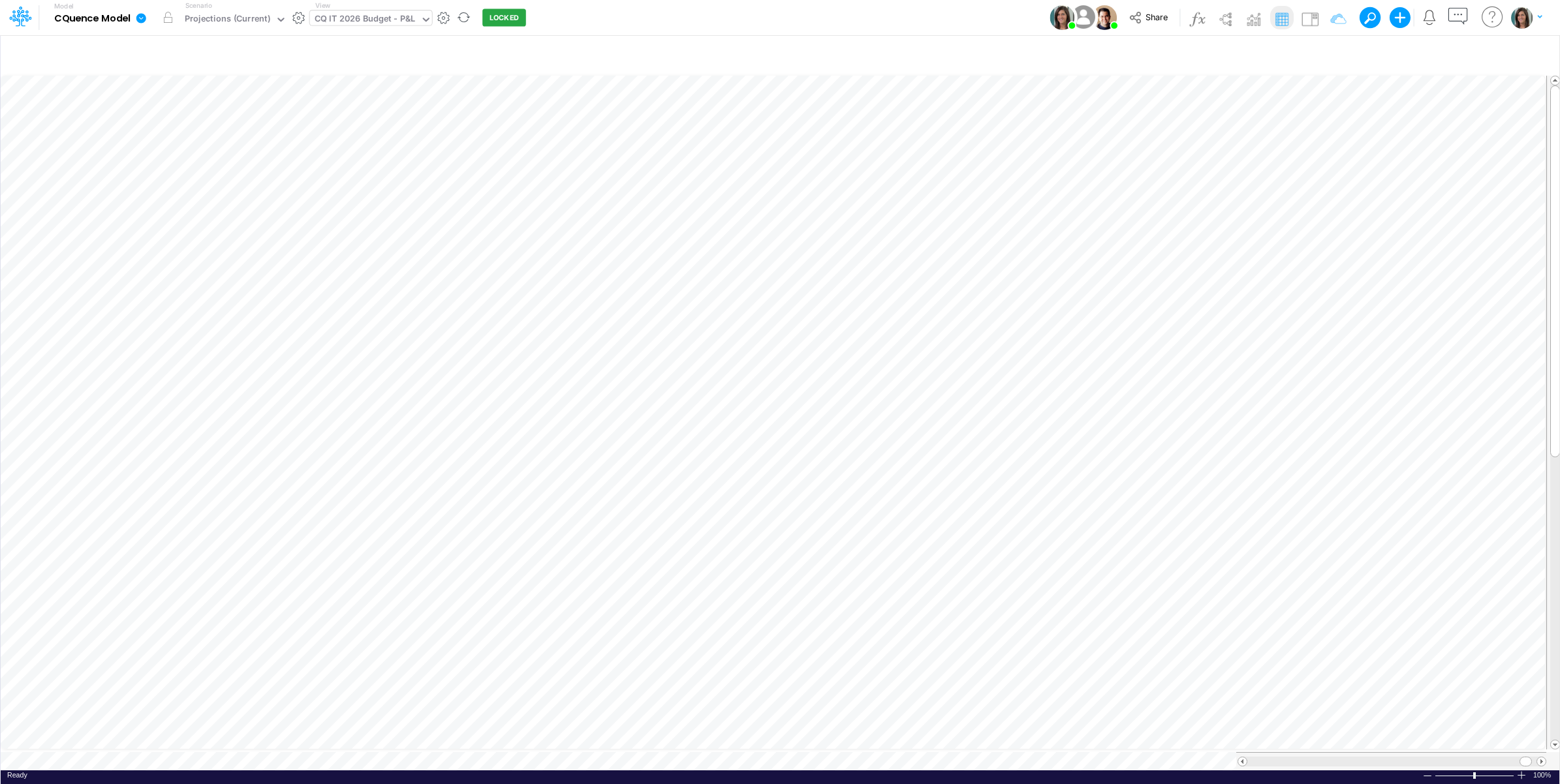
click at [639, 770] on div "Ready 100% Sum: null Max: null Min: null Numerical Count: null Count: null Aver…" at bounding box center [780, 778] width 1559 height 16
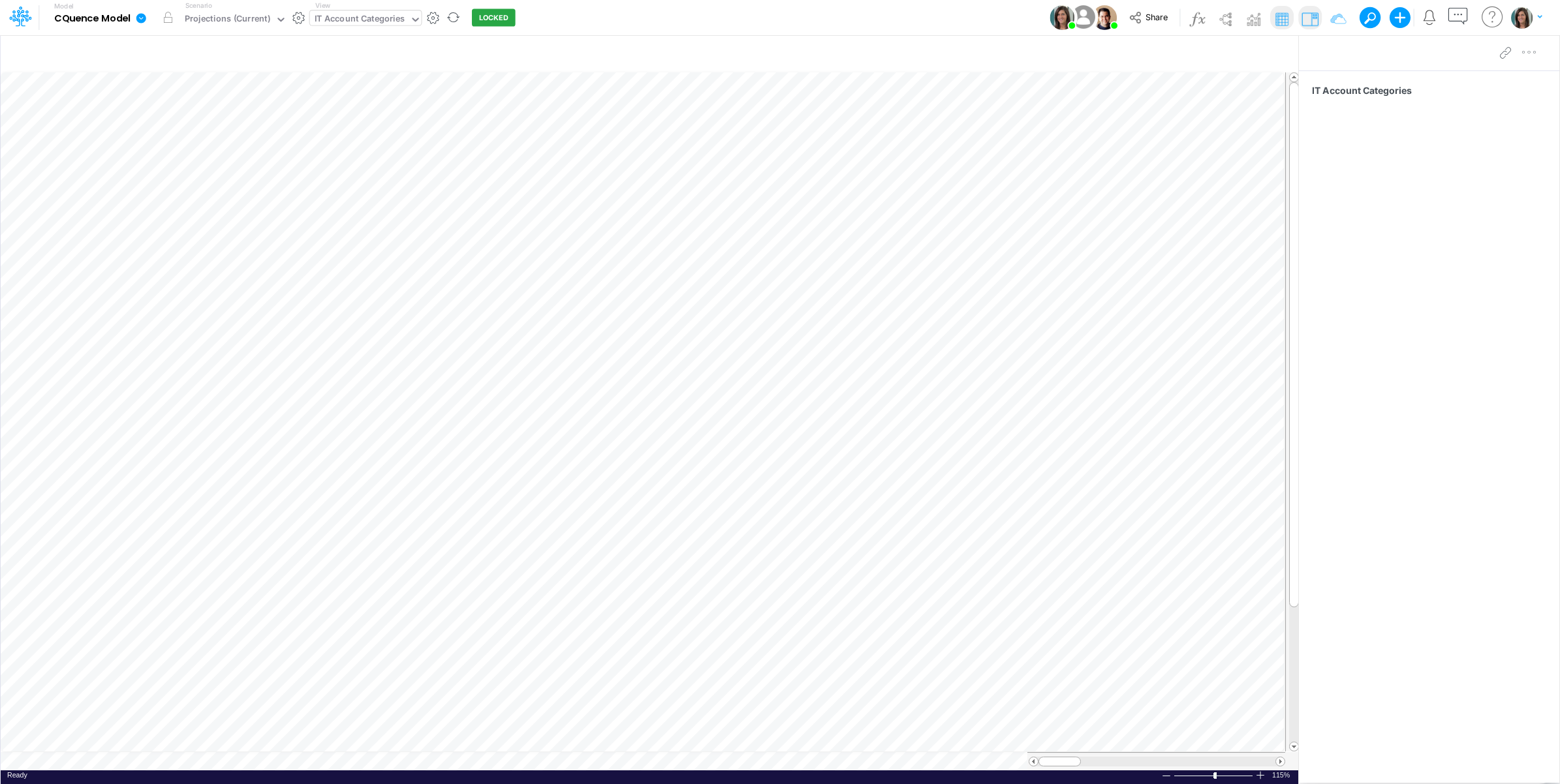
scroll to position [0, 1]
click at [772, 755] on table at bounding box center [650, 421] width 1299 height 699
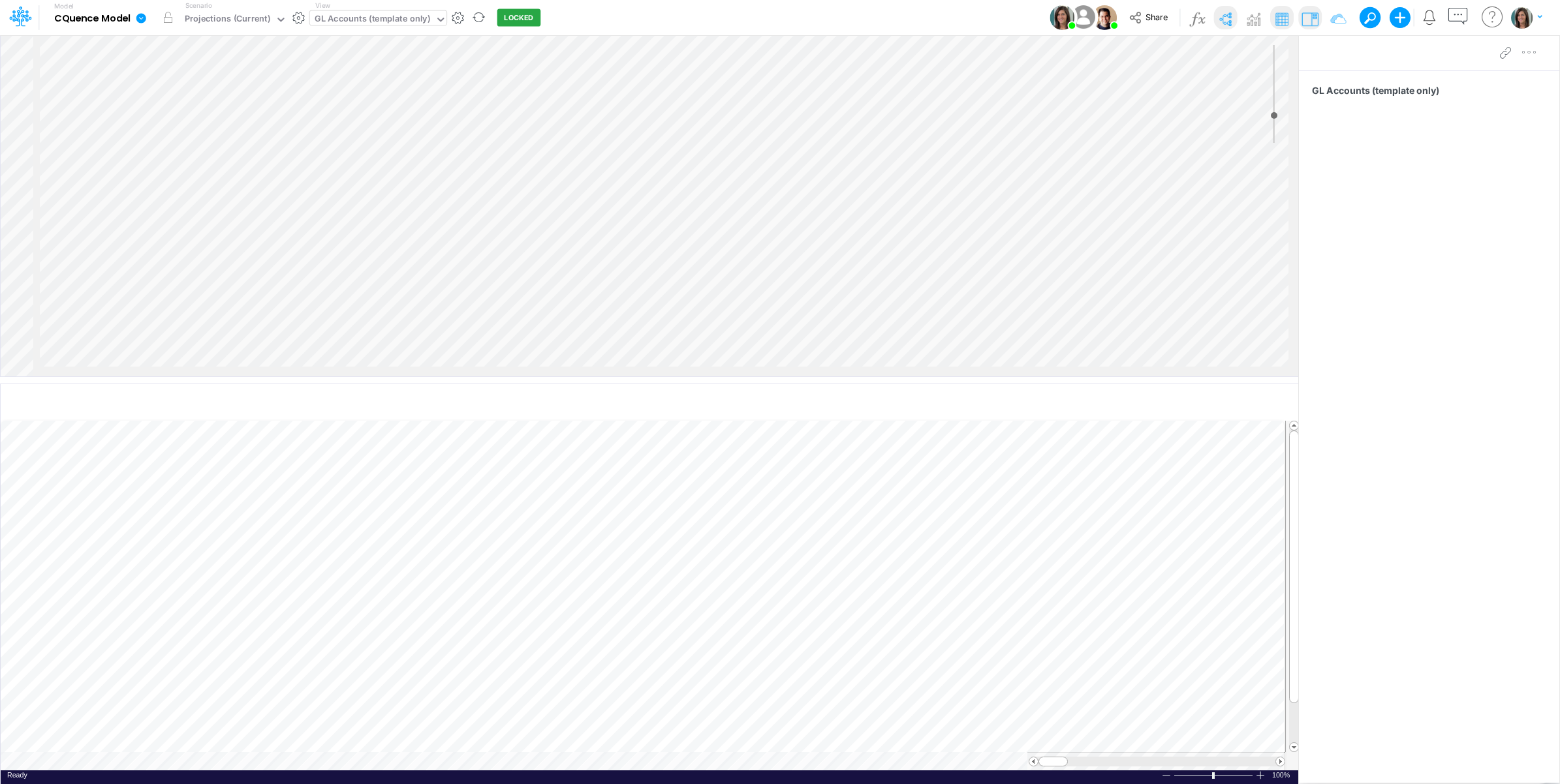
scroll to position [0, 1]
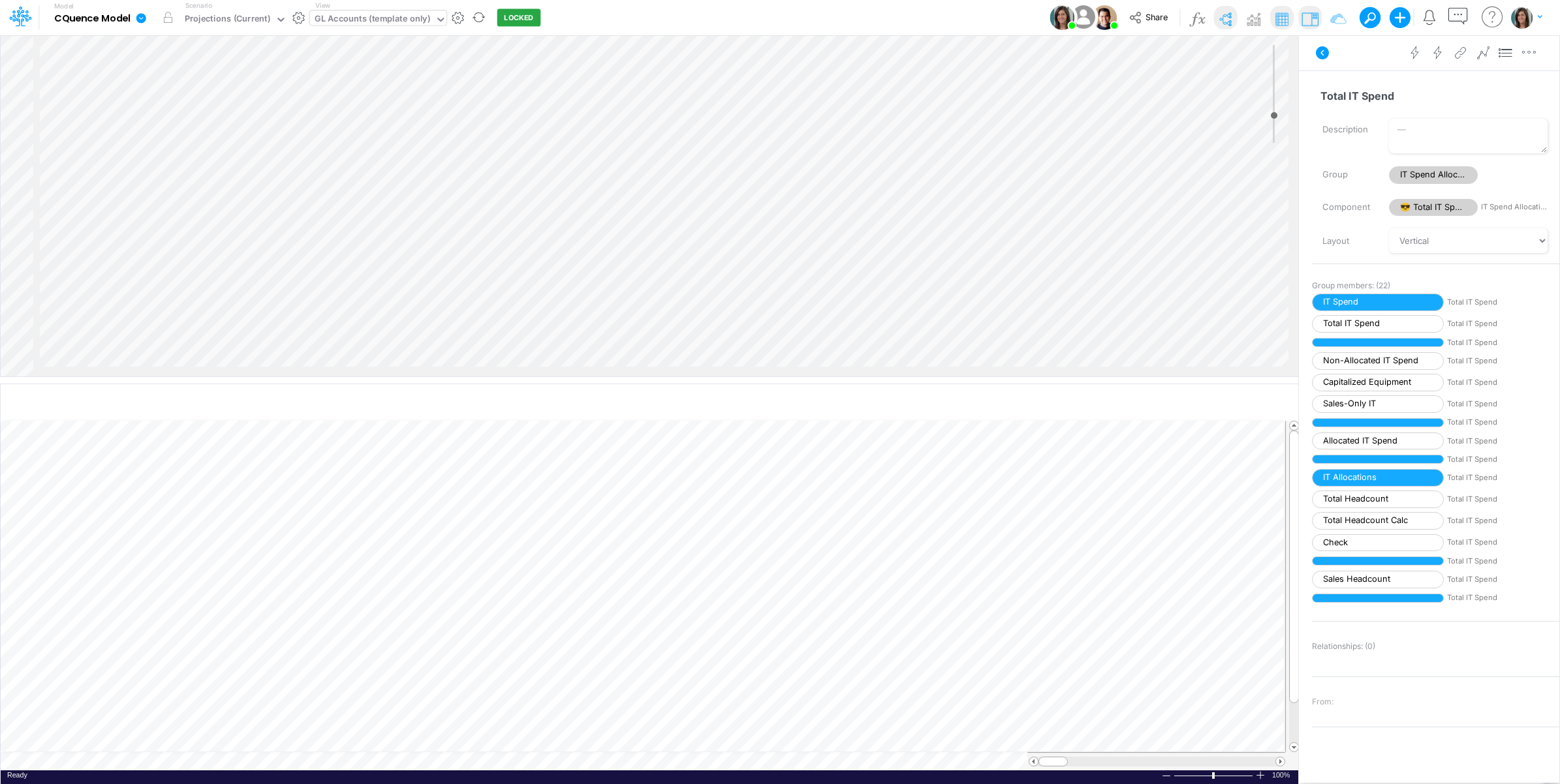
scroll to position [0, 1]
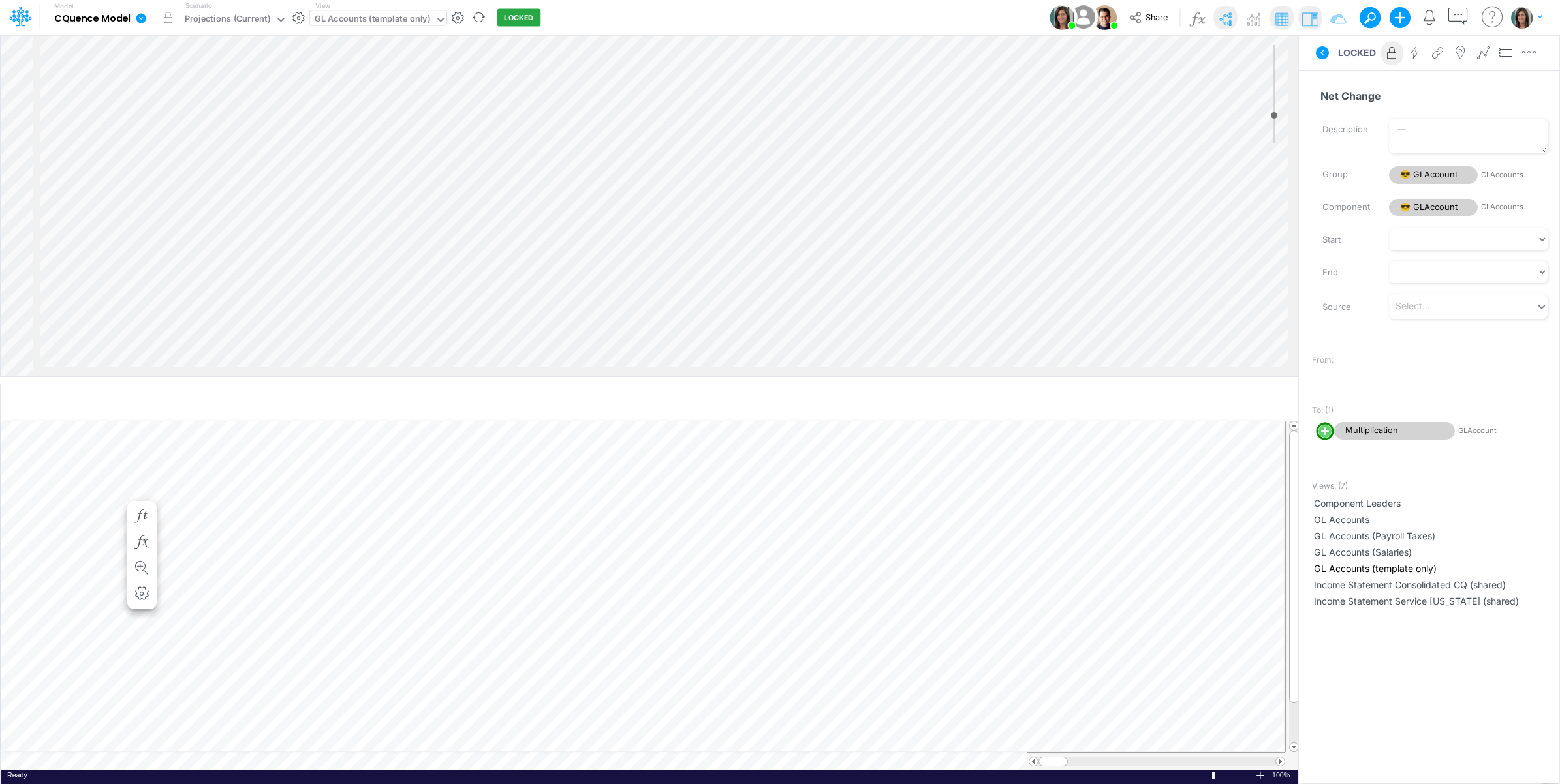
scroll to position [0, 1]
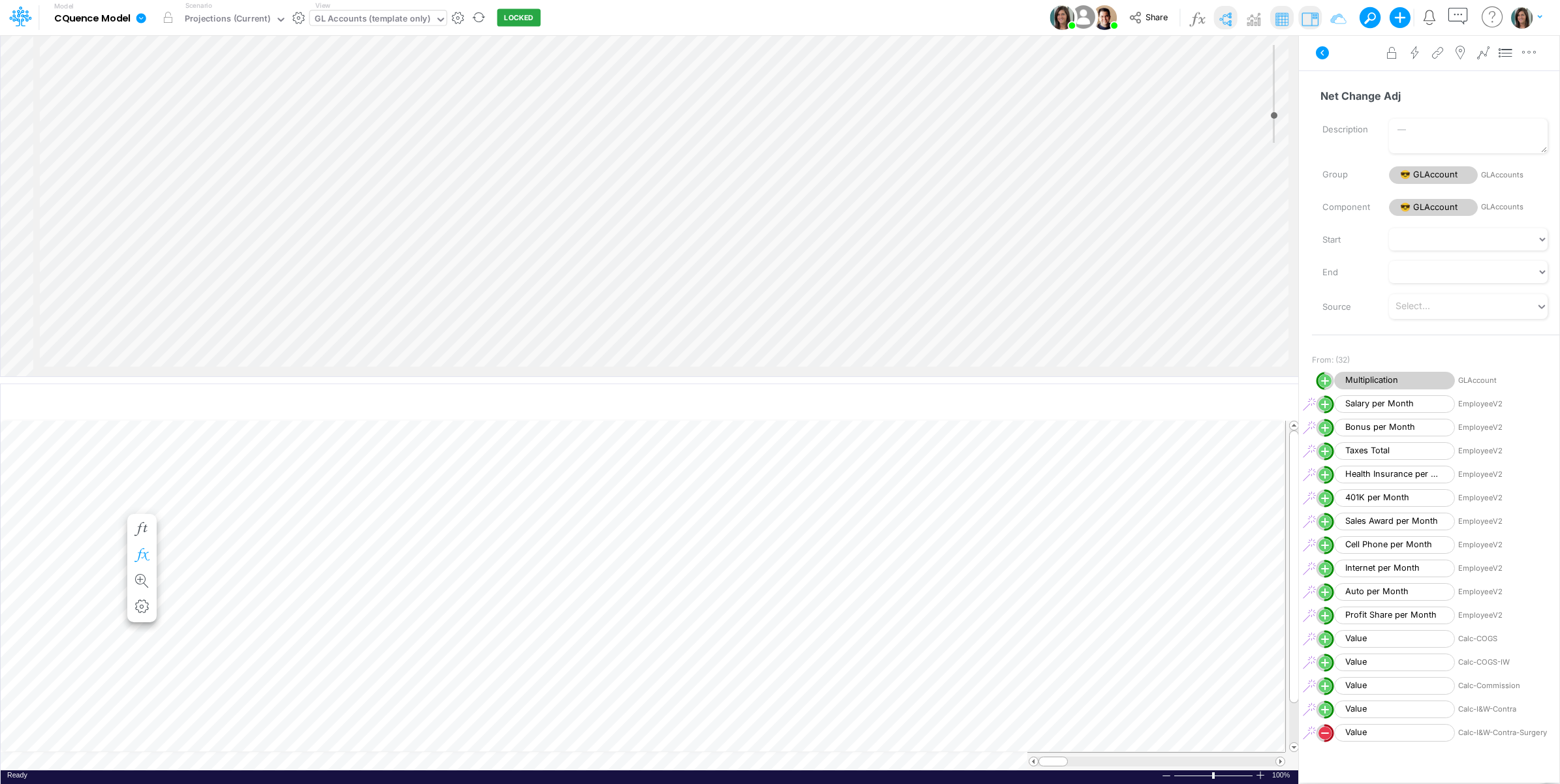
click at [143, 555] on icon "button" at bounding box center [142, 555] width 19 height 14
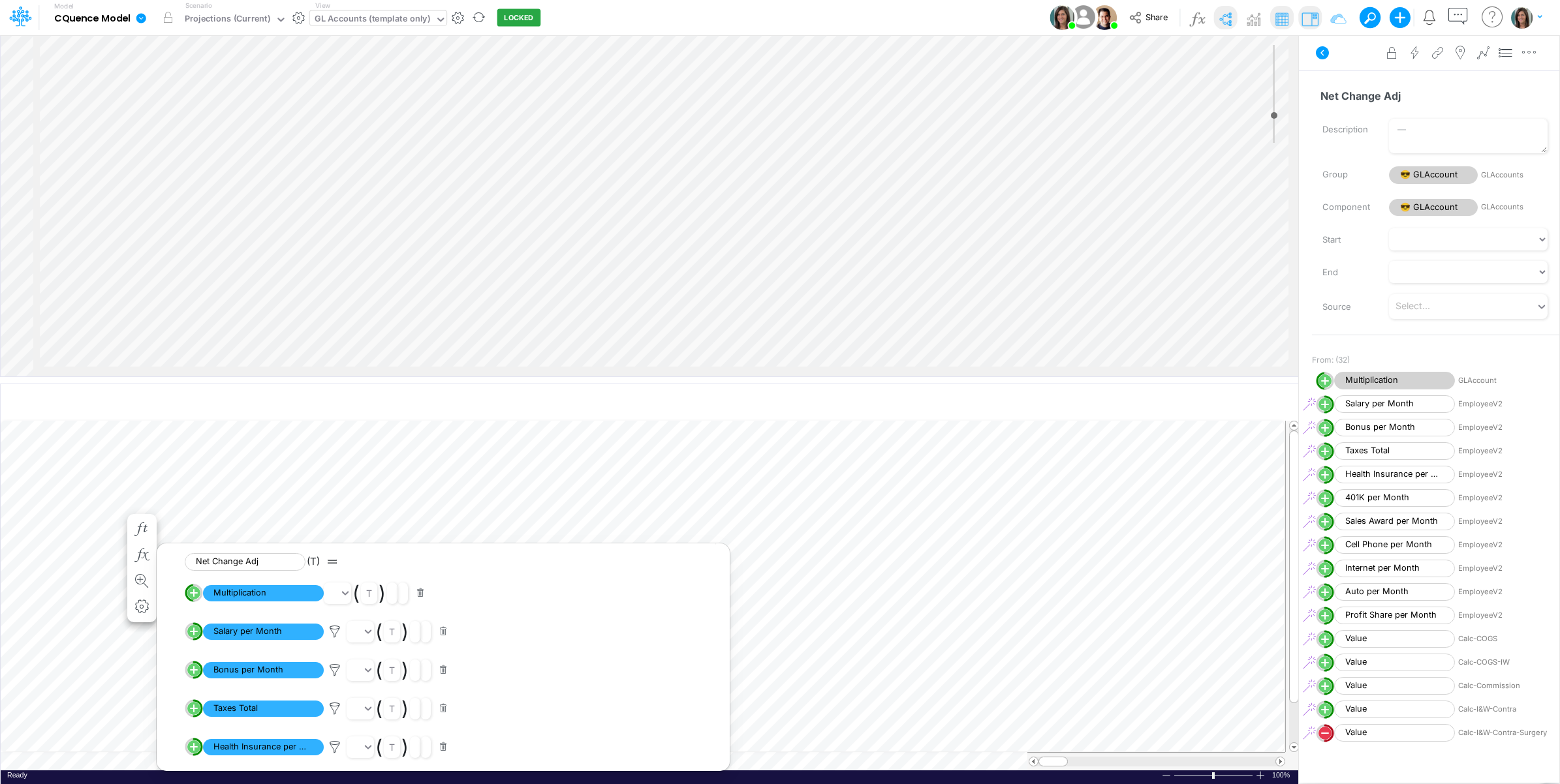
scroll to position [951, 0]
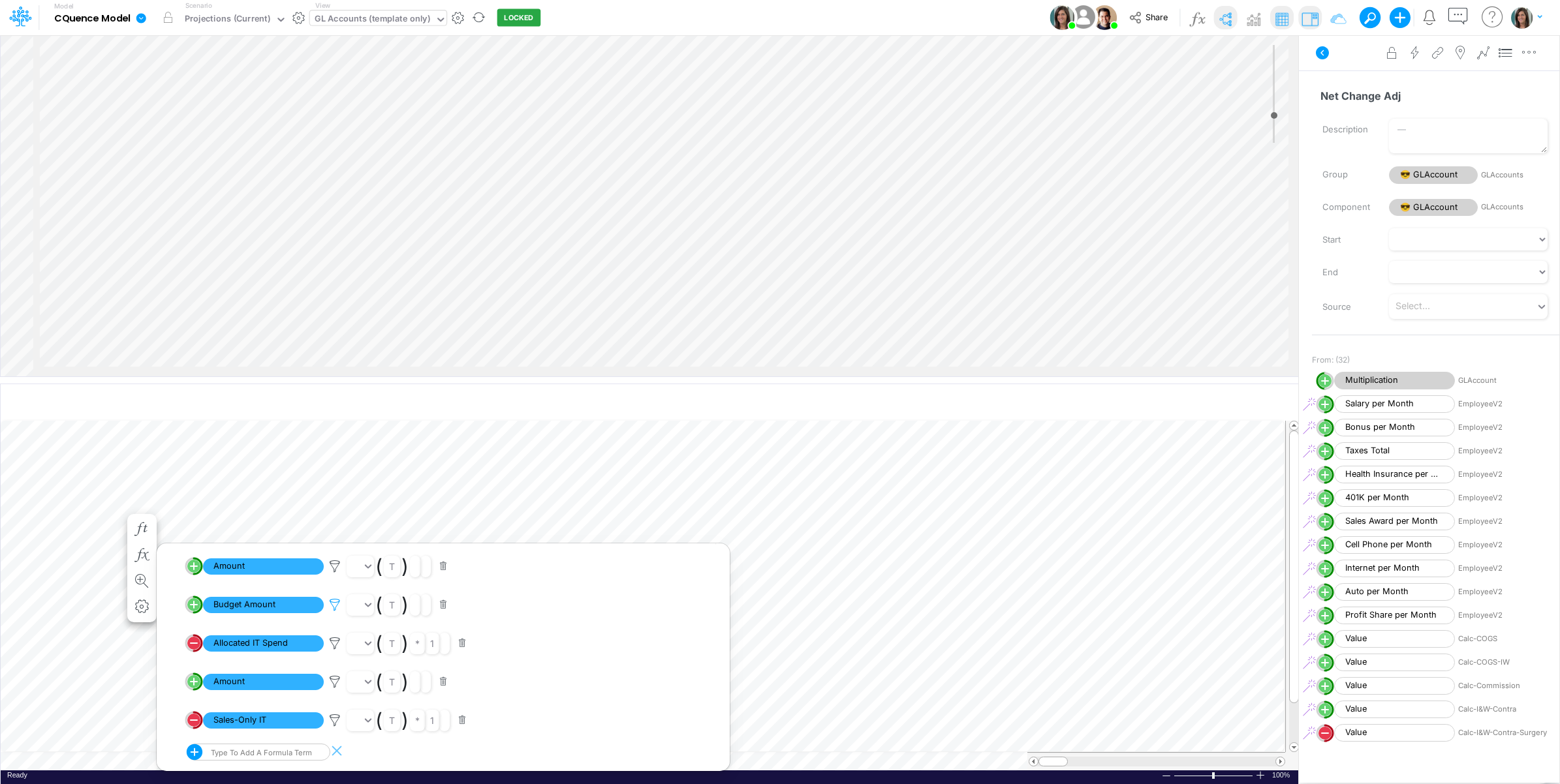
click at [338, 603] on icon at bounding box center [335, 605] width 19 height 14
click at [336, 604] on div at bounding box center [780, 395] width 1560 height 777
click at [261, 752] on div "Type to add a formula term" at bounding box center [249, 752] width 124 height 16
click at [298, 724] on div "Budget Amount [IT Category]" at bounding box center [258, 725] width 144 height 21
type input "budget amount"
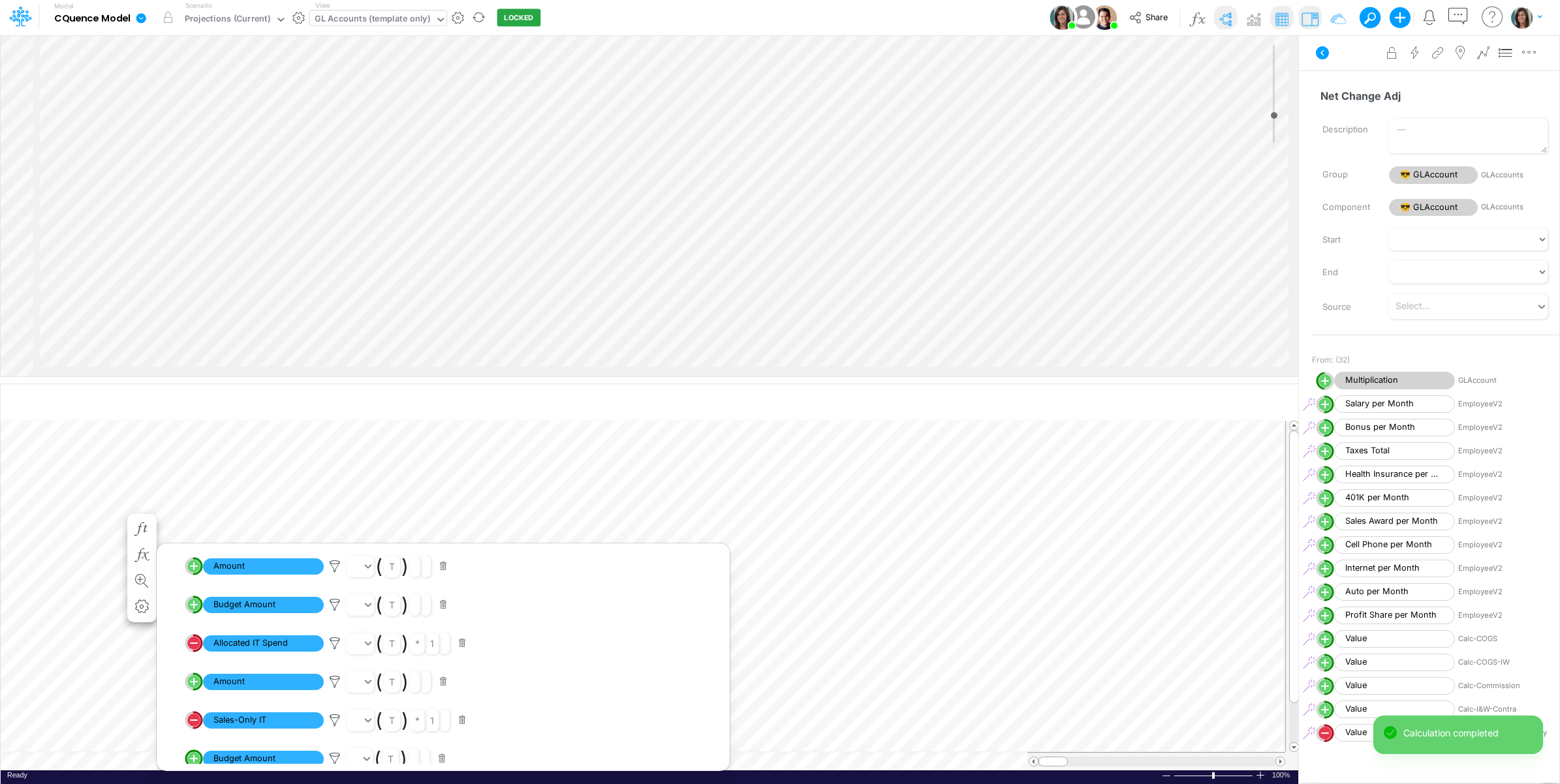
scroll to position [989, 0]
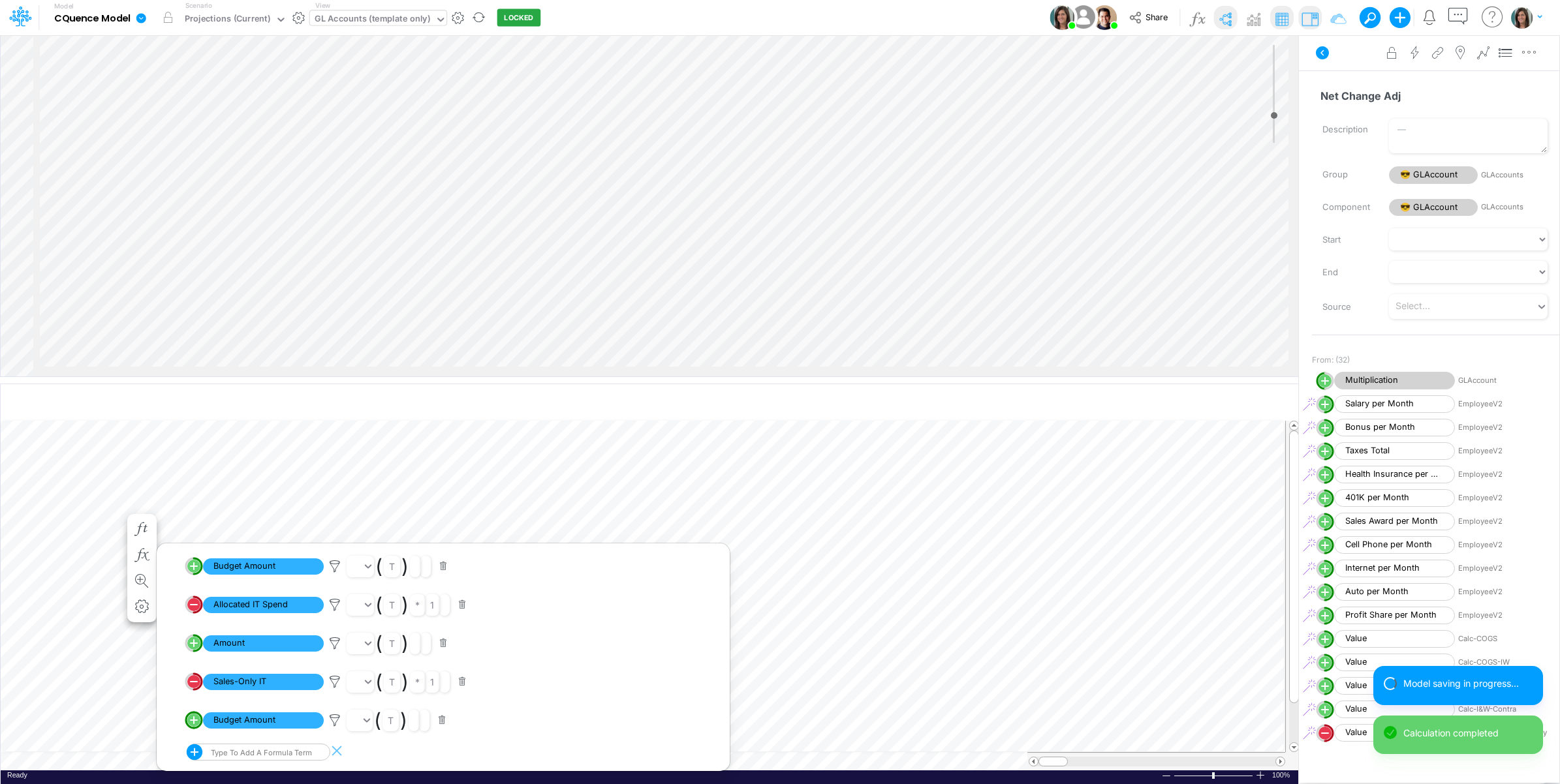
click at [194, 723] on line "circle with outer border" at bounding box center [194, 720] width 0 height 7
select select "1"
select select "Multiply"
select select "Add"
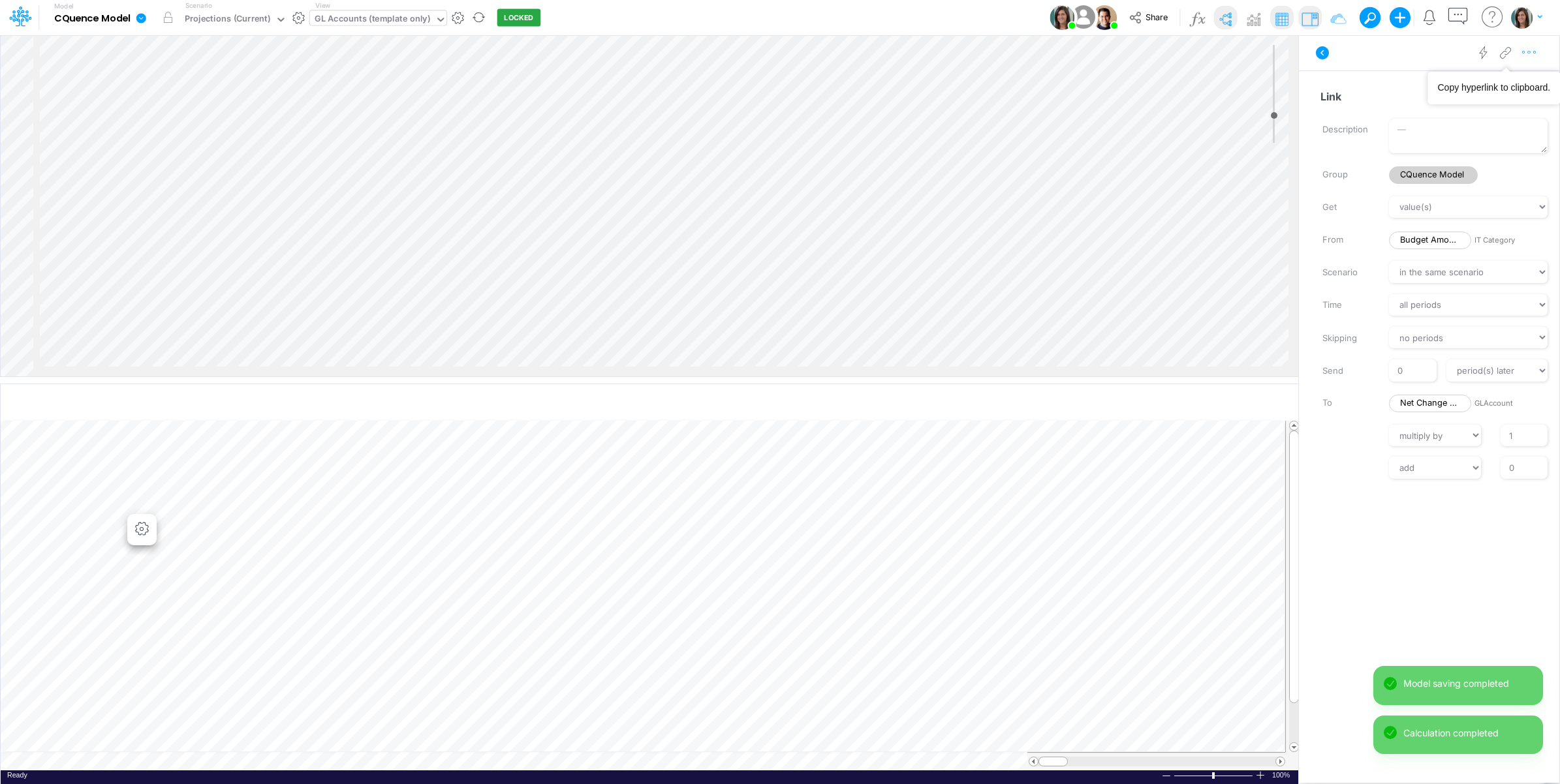
click at [1535, 52] on icon "button" at bounding box center [1529, 52] width 19 height 14
click at [1517, 83] on button "Advanced settings" at bounding box center [1461, 85] width 155 height 22
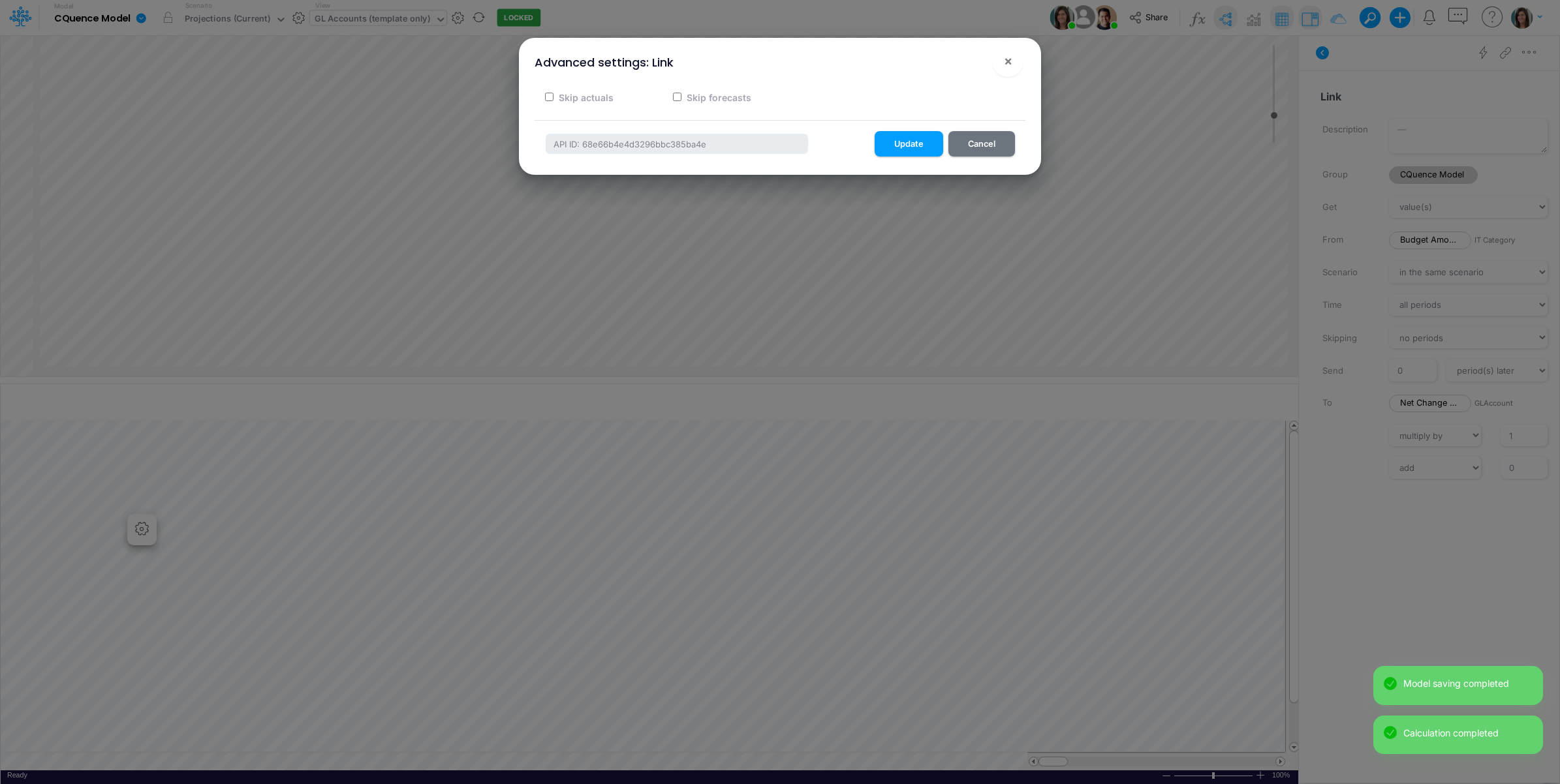
click at [581, 94] on label "Skip actuals" at bounding box center [585, 97] width 56 height 14
click at [553, 94] on input "Skip actuals" at bounding box center [548, 96] width 9 height 9
checkbox input "true"
click at [914, 139] on button "Update" at bounding box center [909, 144] width 69 height 25
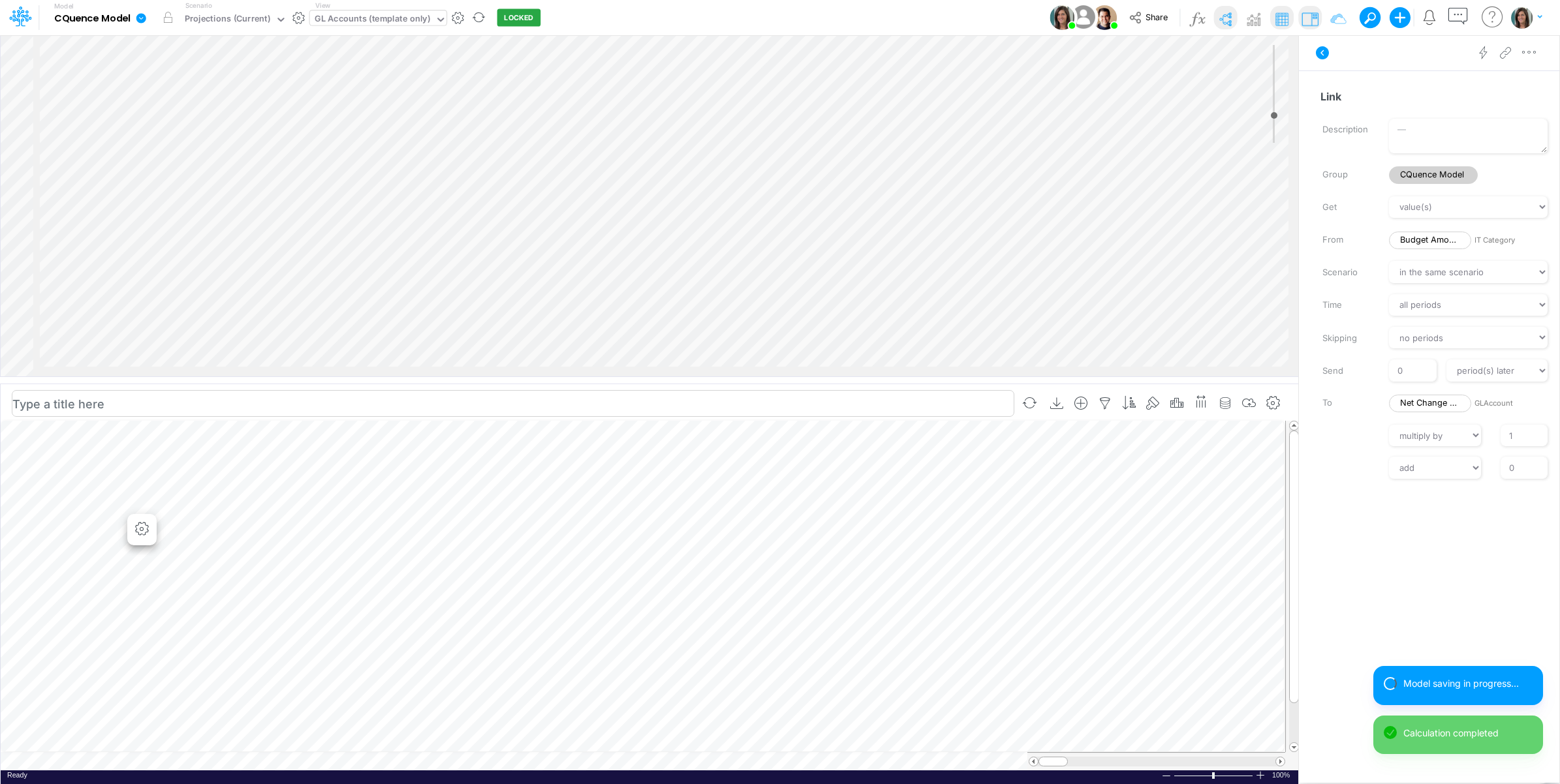
scroll to position [0, 1]
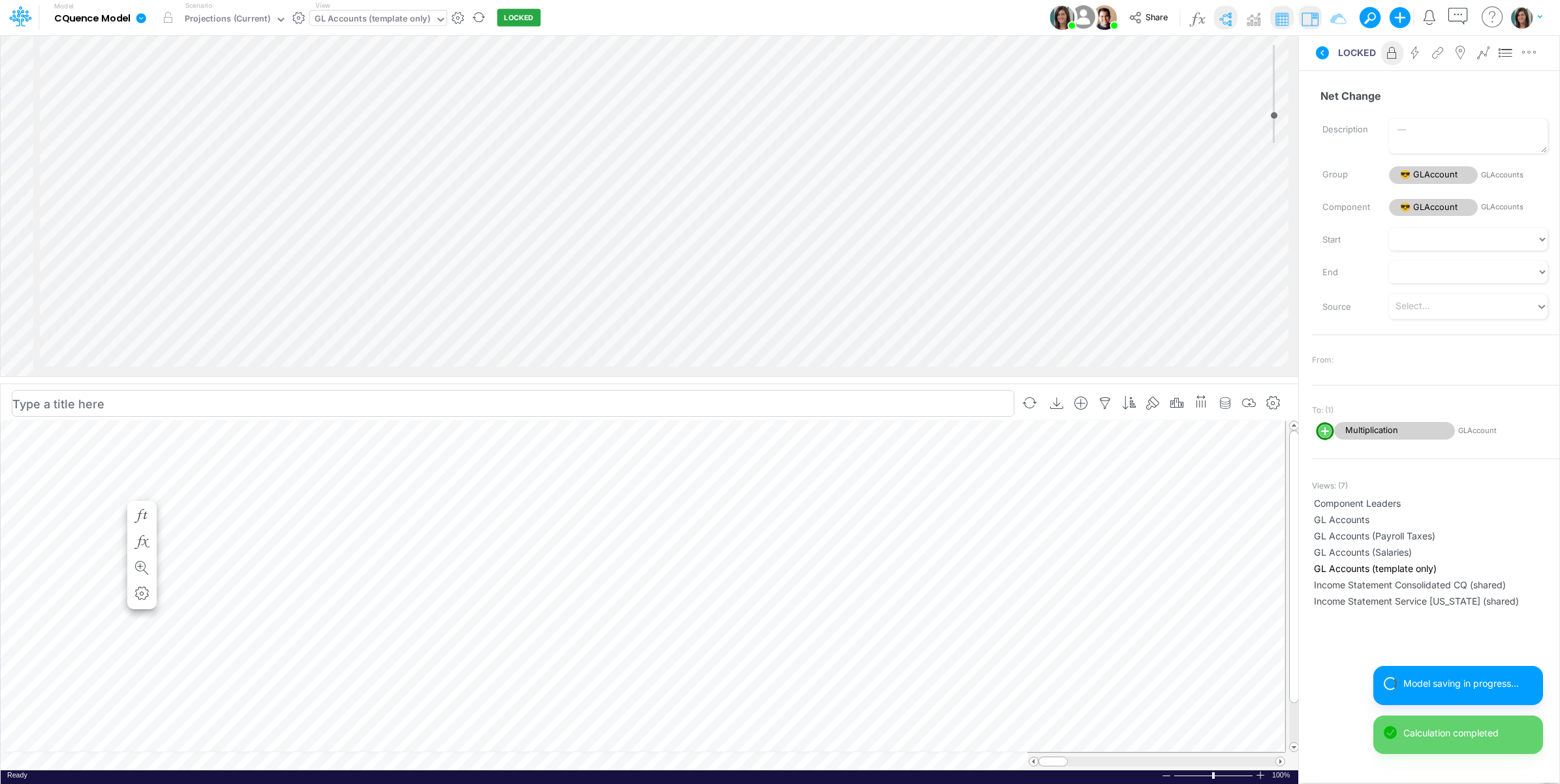
scroll to position [0, 1]
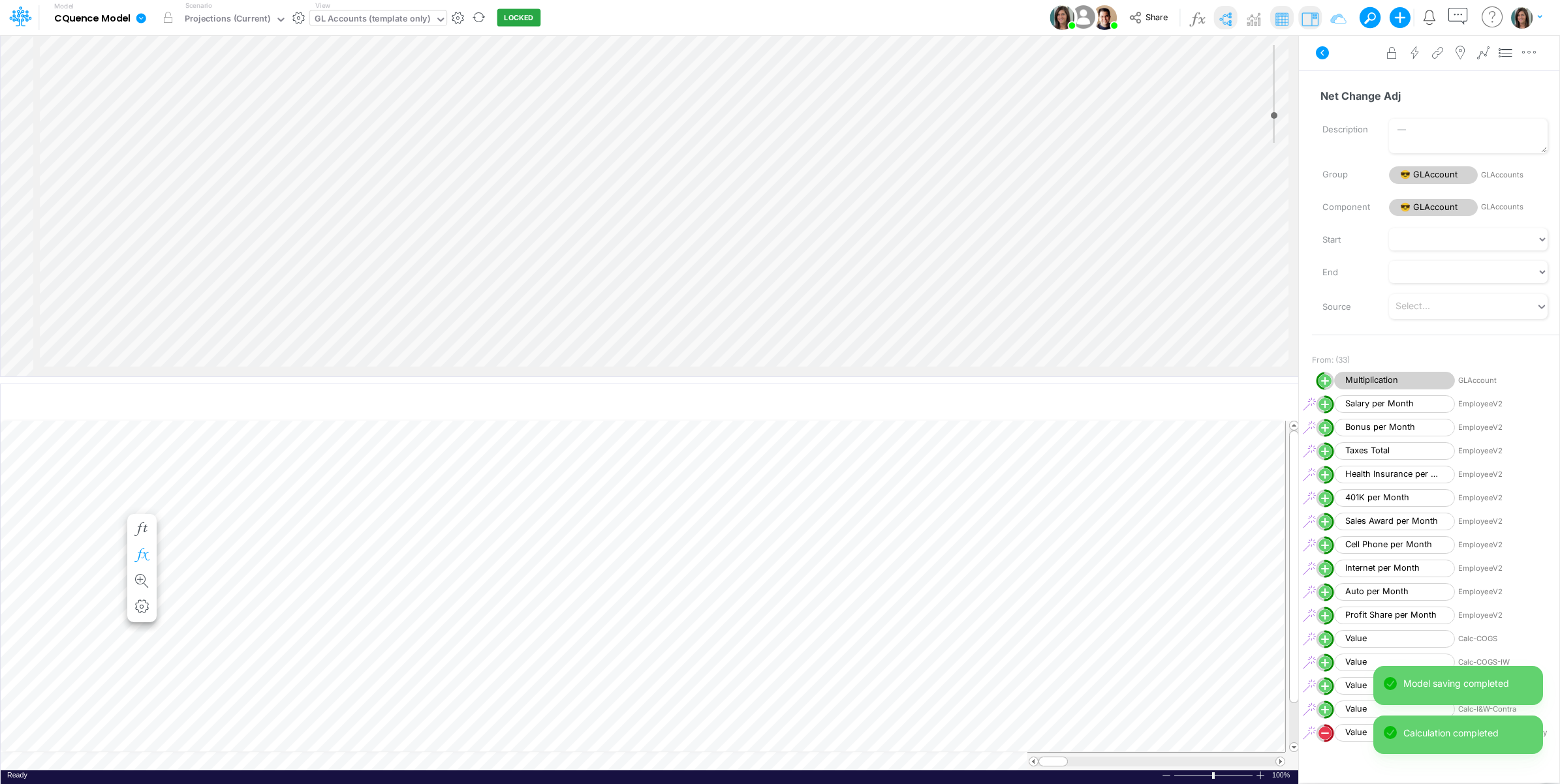
click at [144, 549] on icon "button" at bounding box center [142, 555] width 19 height 14
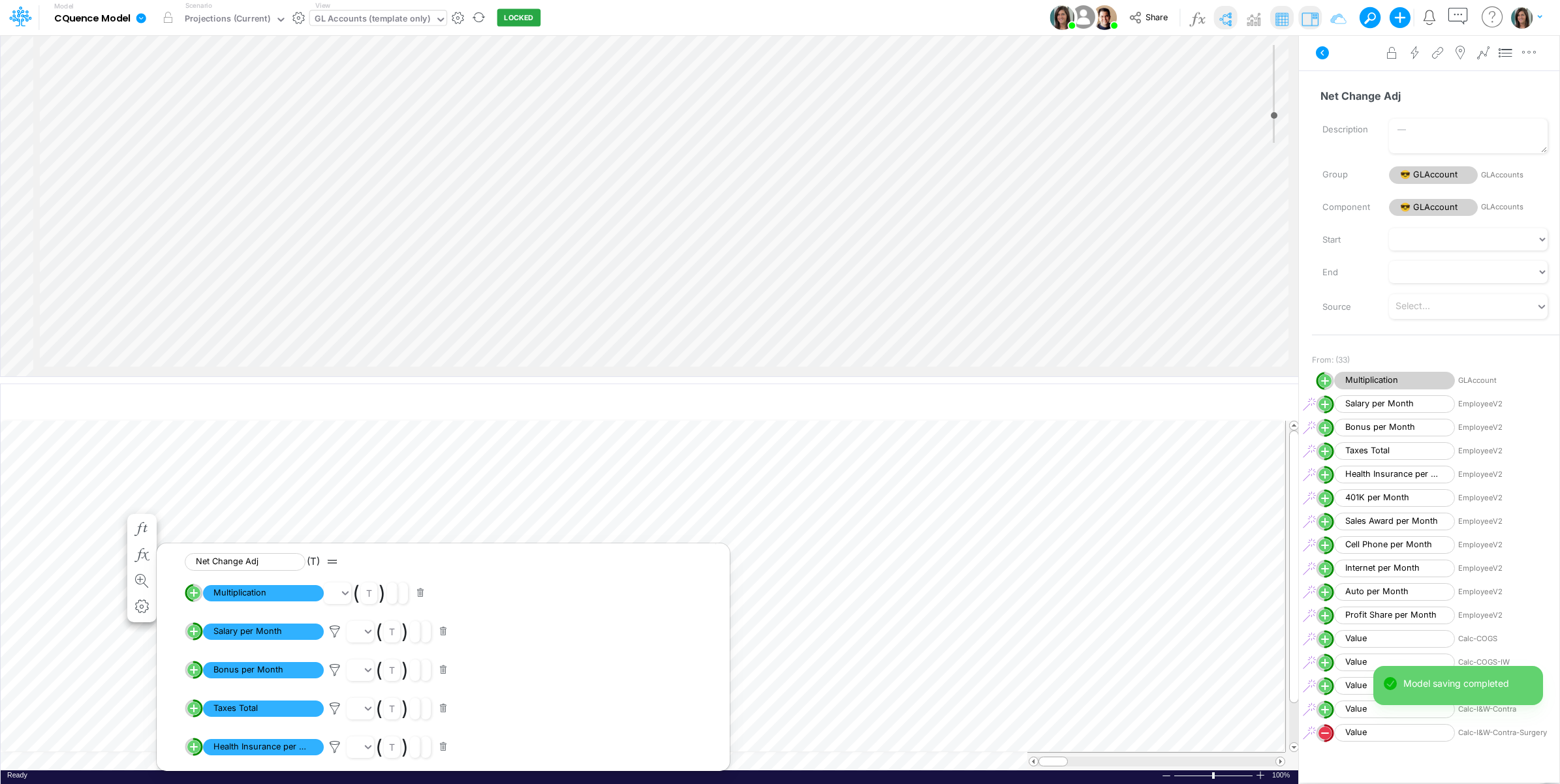
scroll to position [989, 0]
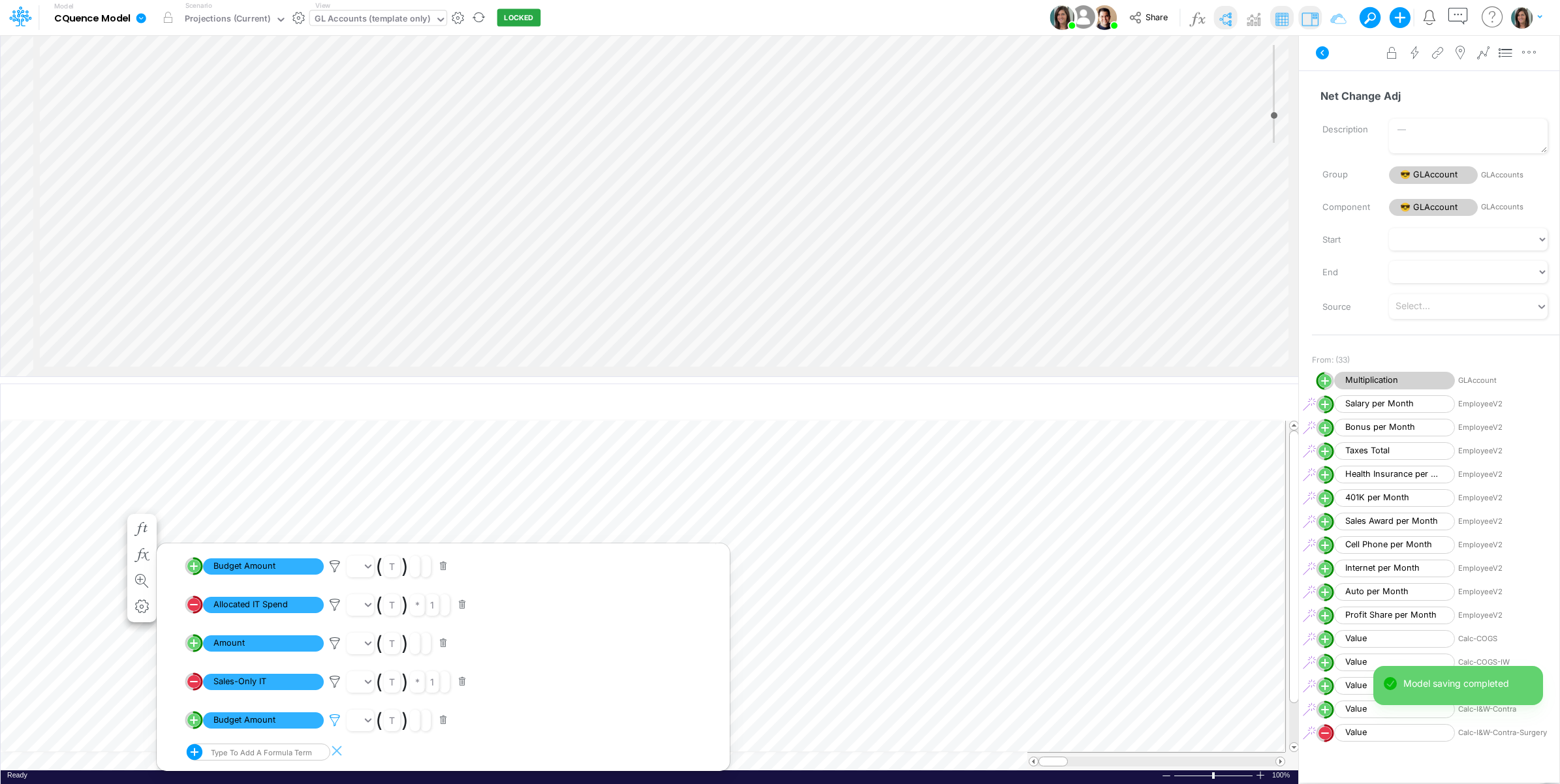
click at [337, 722] on icon at bounding box center [335, 721] width 19 height 14
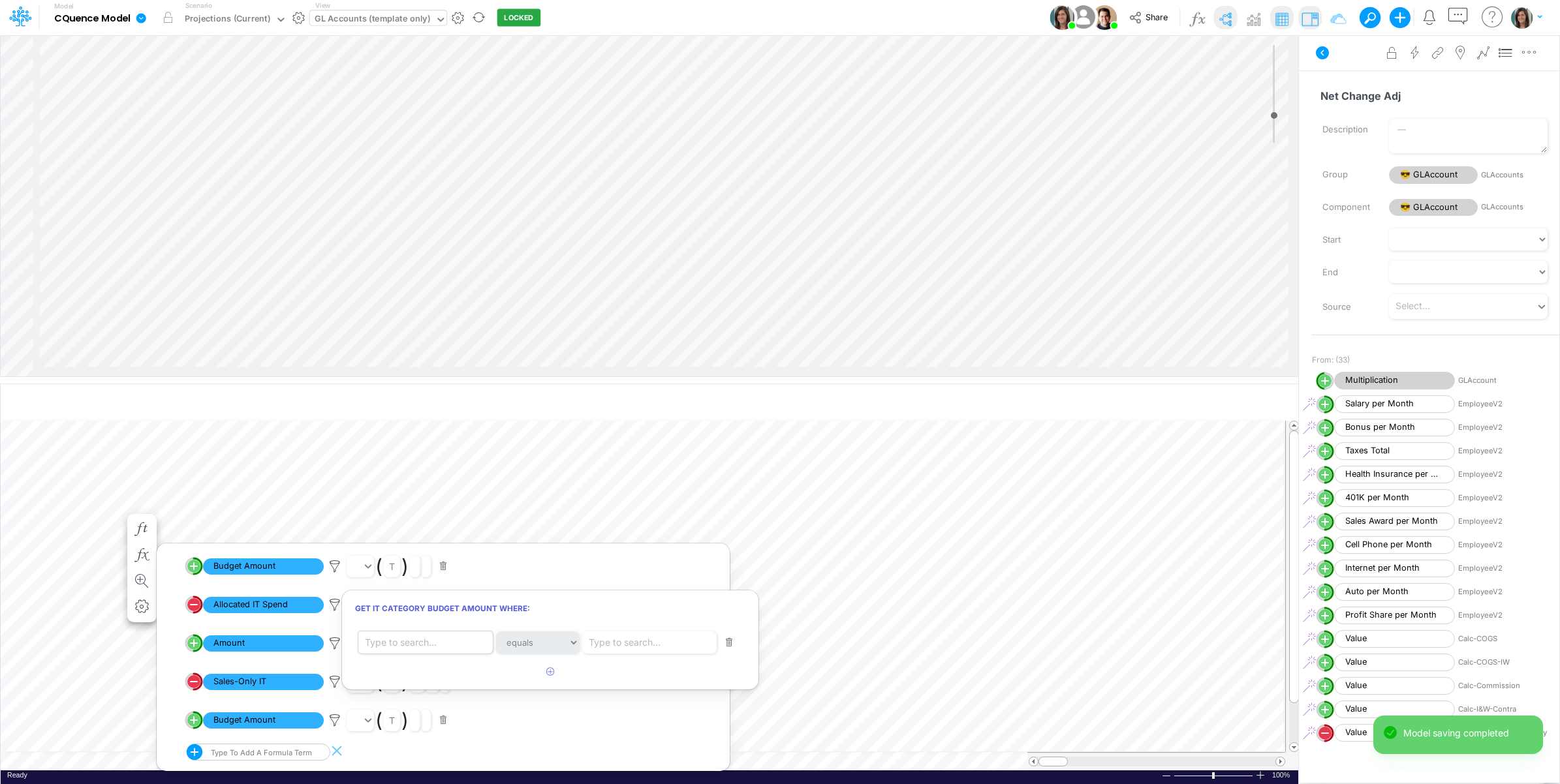
click at [428, 646] on div "Type to search..." at bounding box center [401, 642] width 72 height 14
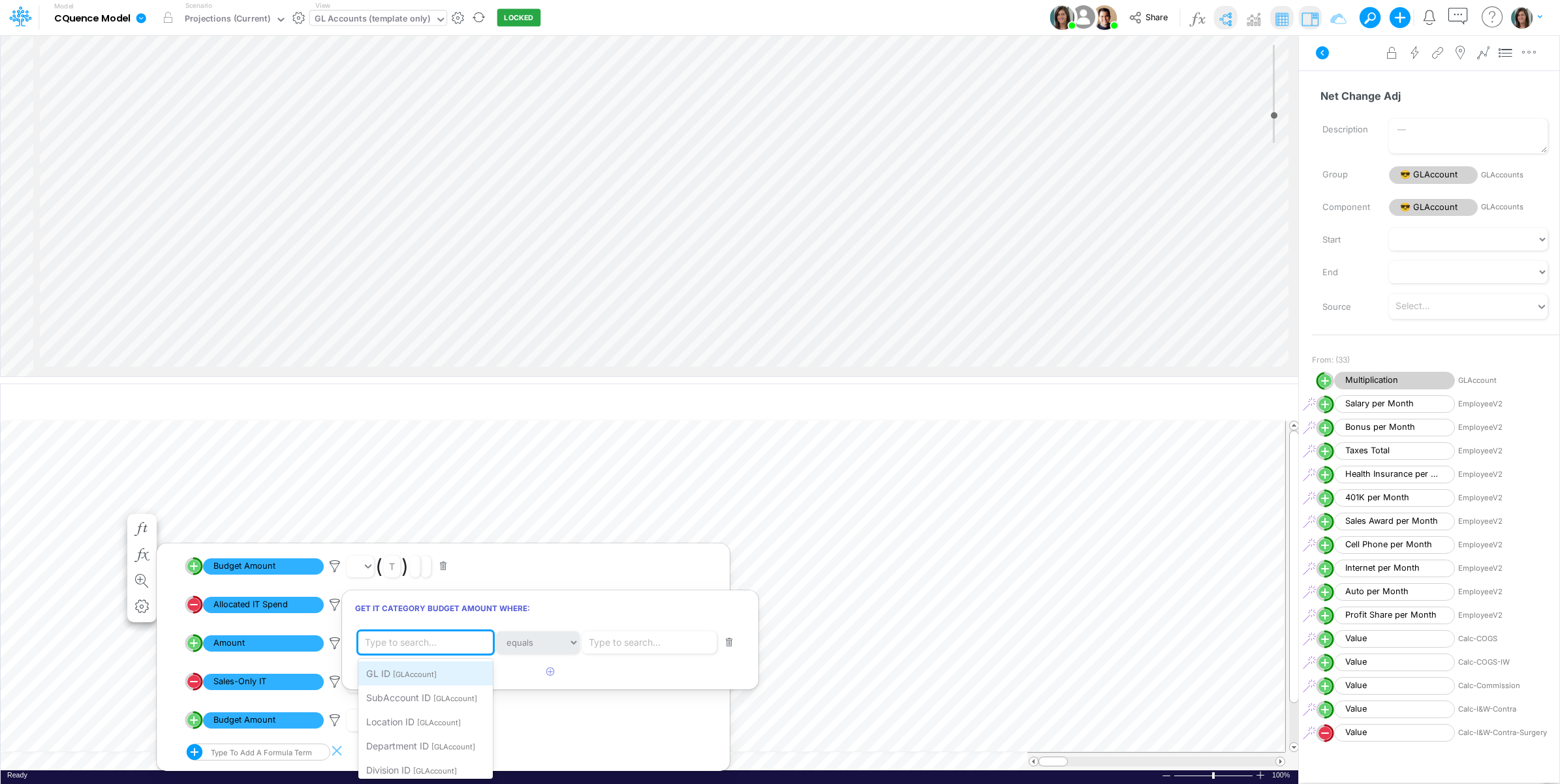
click at [428, 675] on span "[GLAccount]" at bounding box center [415, 674] width 44 height 9
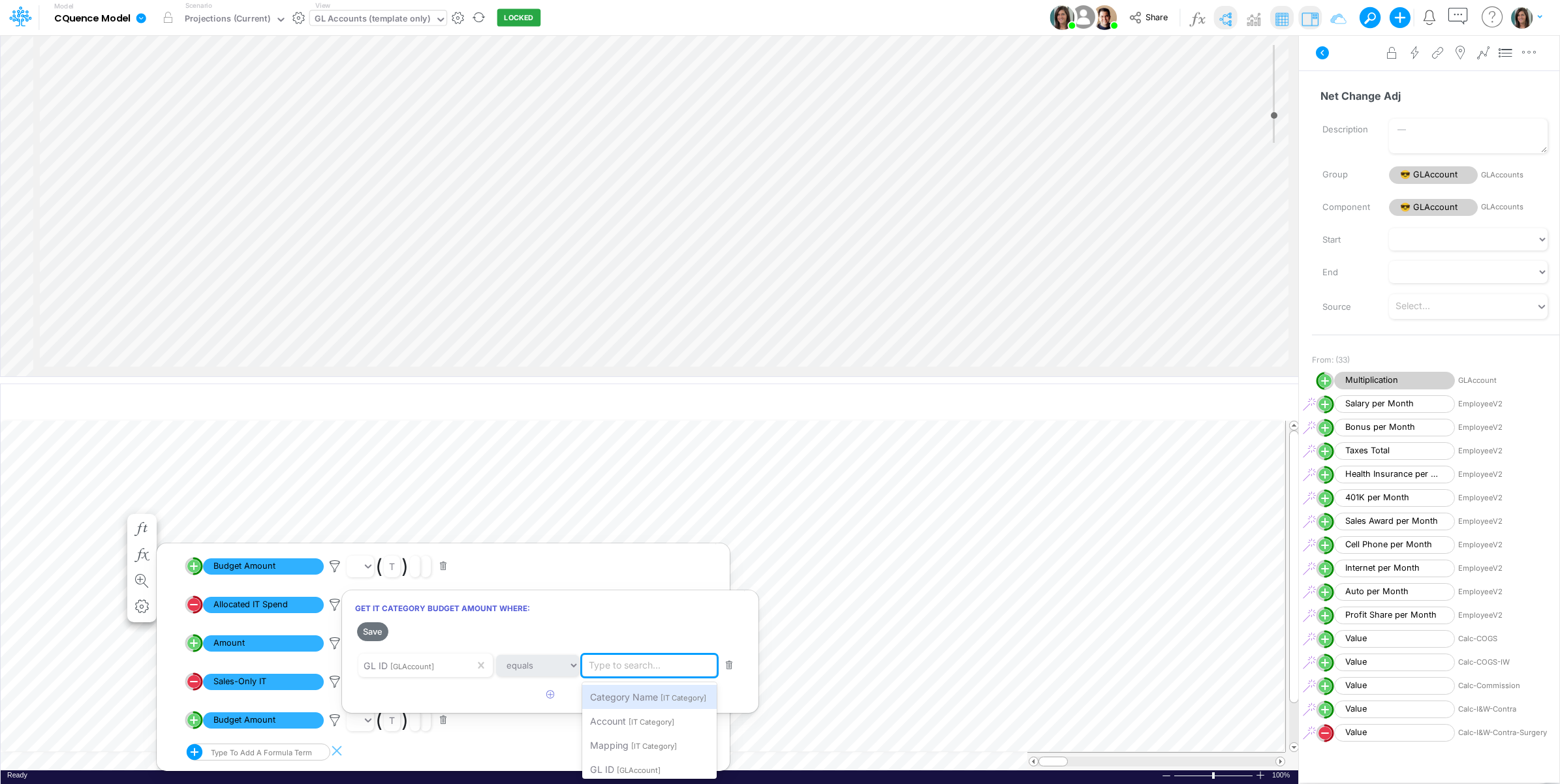
click at [652, 662] on div "Type to search..." at bounding box center [625, 666] width 72 height 14
click at [685, 718] on div "Account [IT Category]" at bounding box center [649, 721] width 135 height 24
click at [550, 695] on icon "button" at bounding box center [550, 694] width 9 height 9
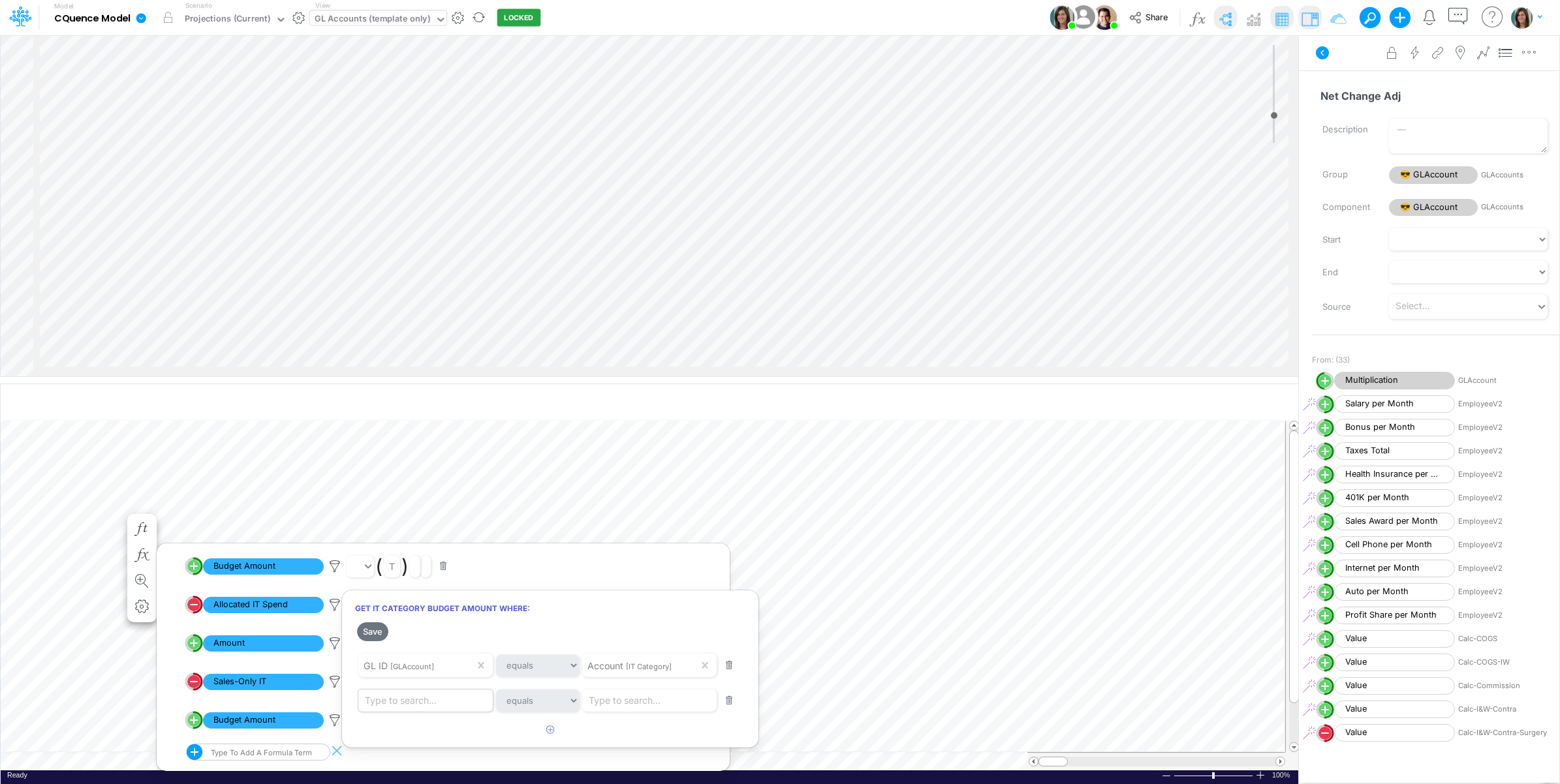
click at [415, 702] on div "Type to search..." at bounding box center [401, 701] width 72 height 14
click at [632, 699] on div "Type to search..." at bounding box center [625, 701] width 72 height 14
click at [693, 506] on span "[IT Category]" at bounding box center [682, 505] width 46 height 9
click at [397, 705] on div "Type to search..." at bounding box center [401, 701] width 72 height 14
type input "Sales IT"
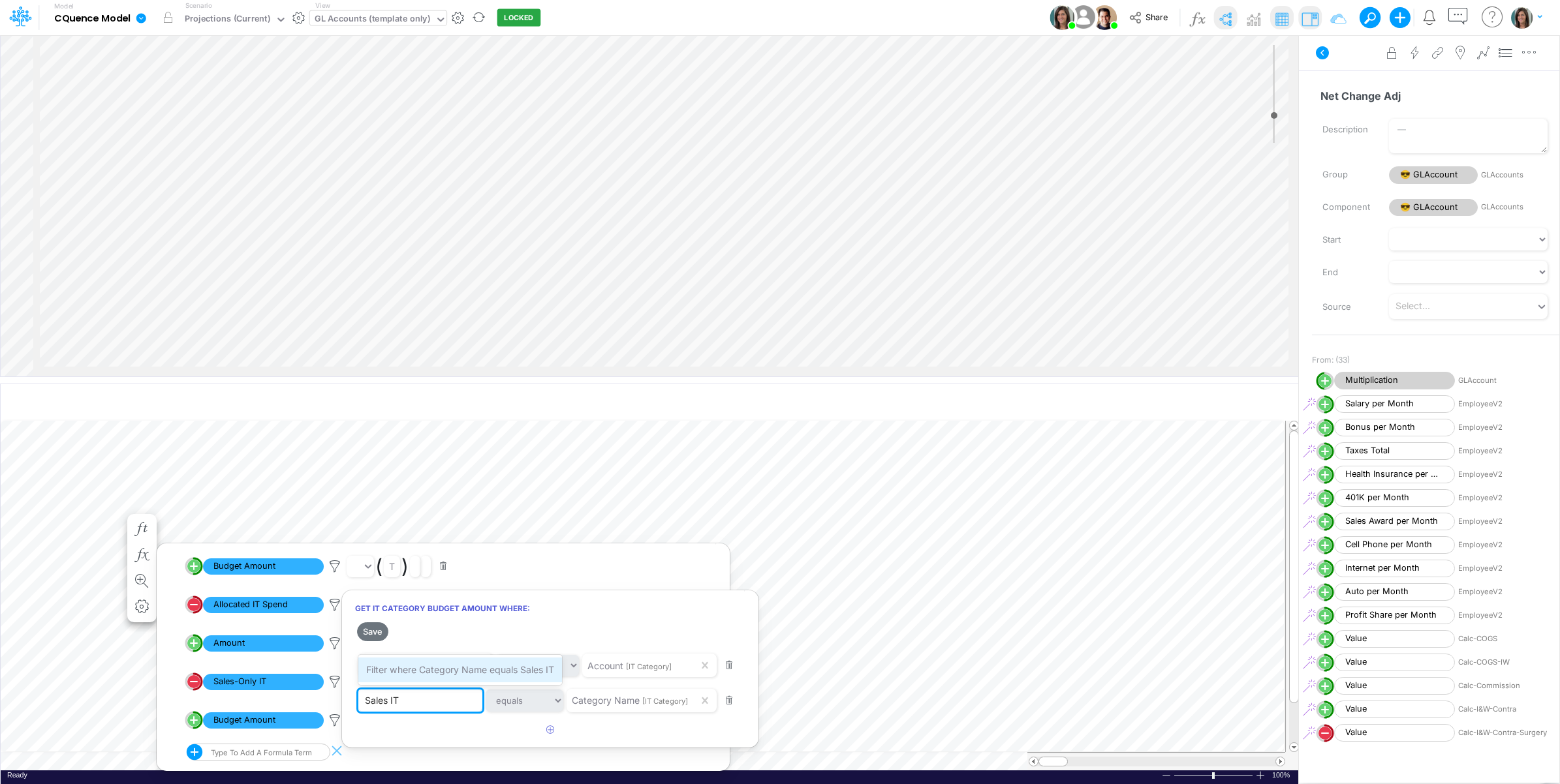
click at [432, 672] on span "Filter where Category Name equals Sales IT" at bounding box center [460, 670] width 188 height 11
click at [378, 635] on button "Save" at bounding box center [373, 631] width 31 height 18
click at [801, 761] on div at bounding box center [780, 395] width 1560 height 777
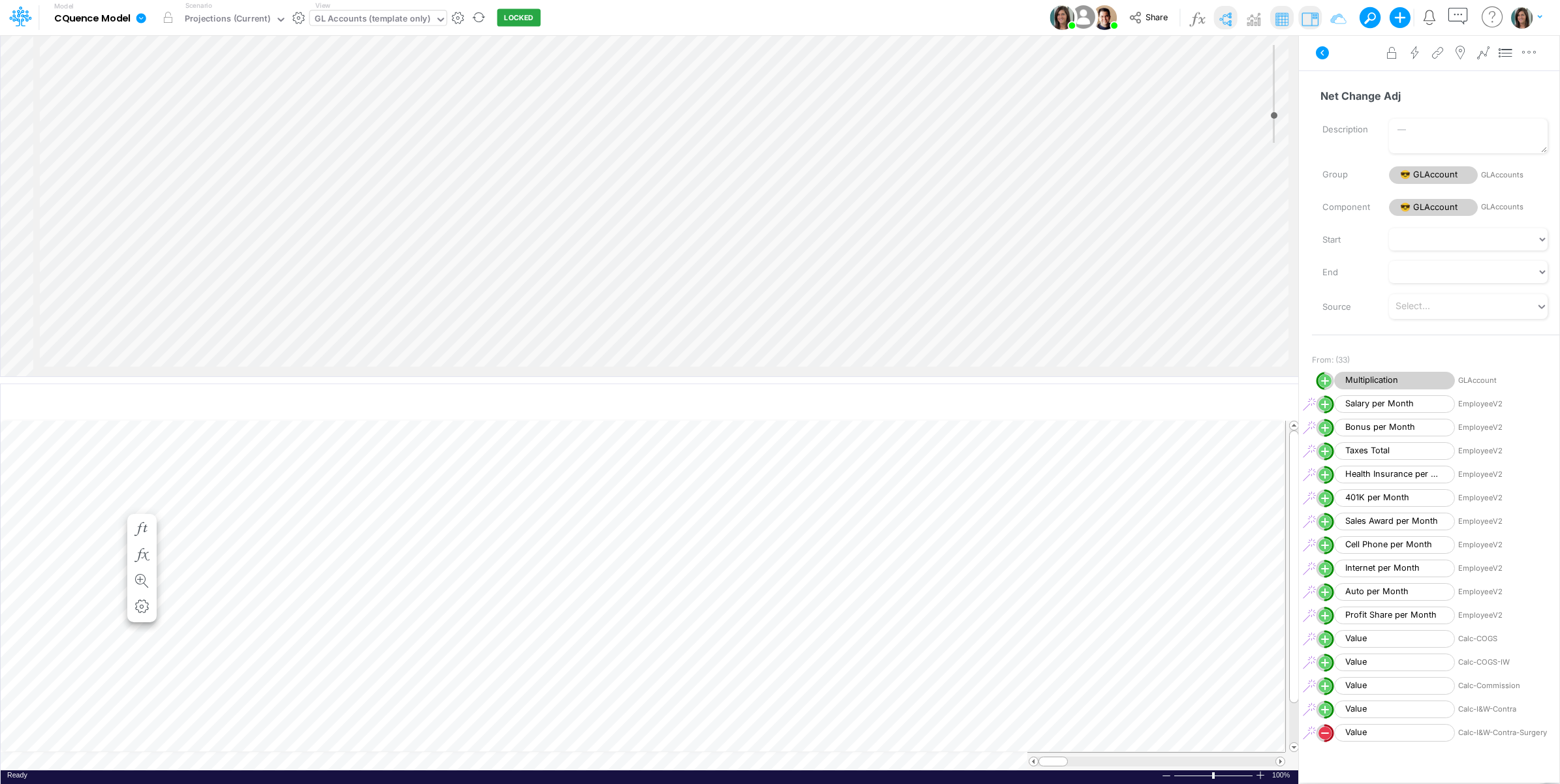
scroll to position [0, 1]
click at [859, 758] on td at bounding box center [643, 761] width 1284 height 18
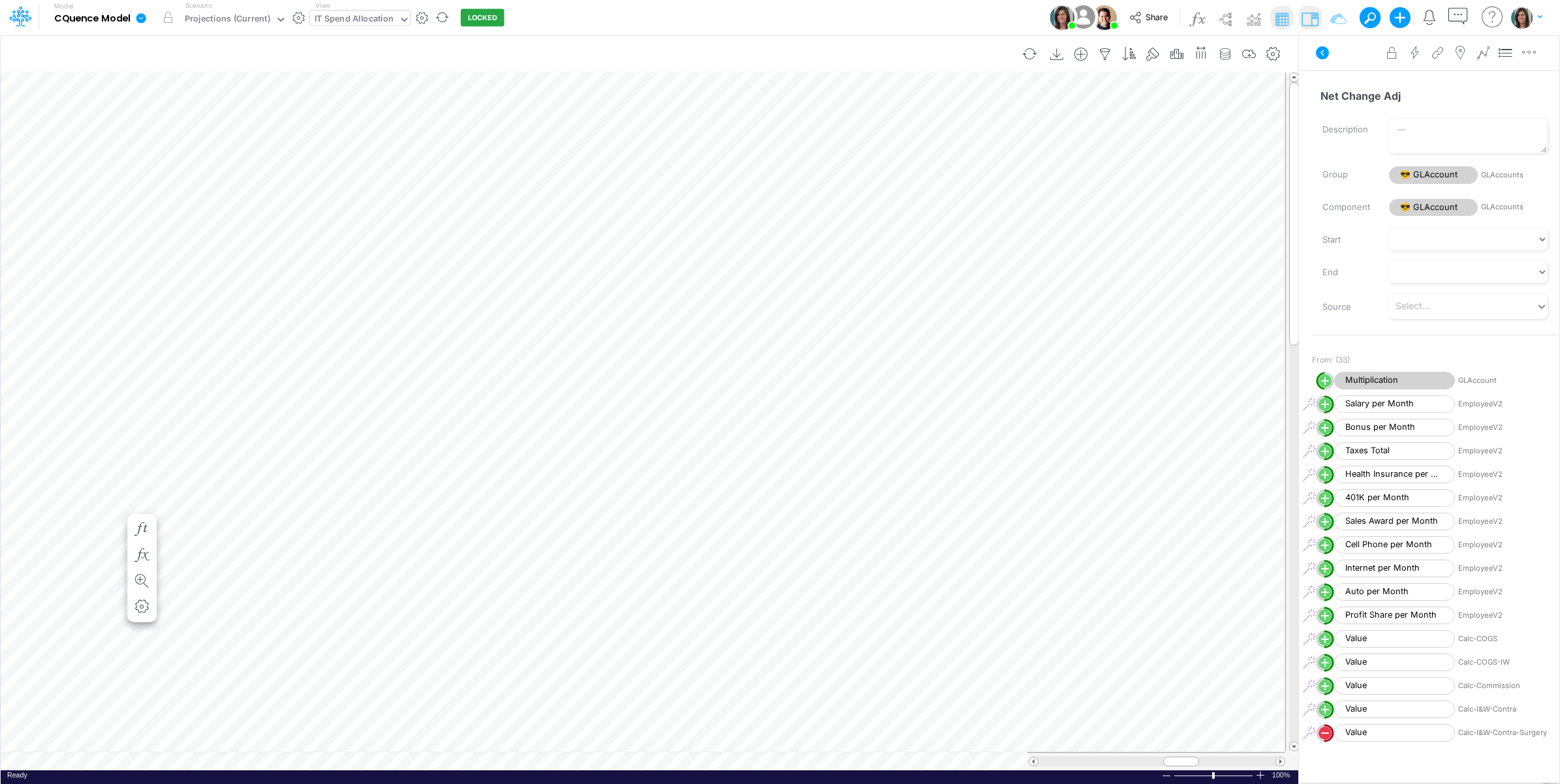
scroll to position [0, 1]
click at [1318, 53] on icon at bounding box center [1322, 52] width 13 height 13
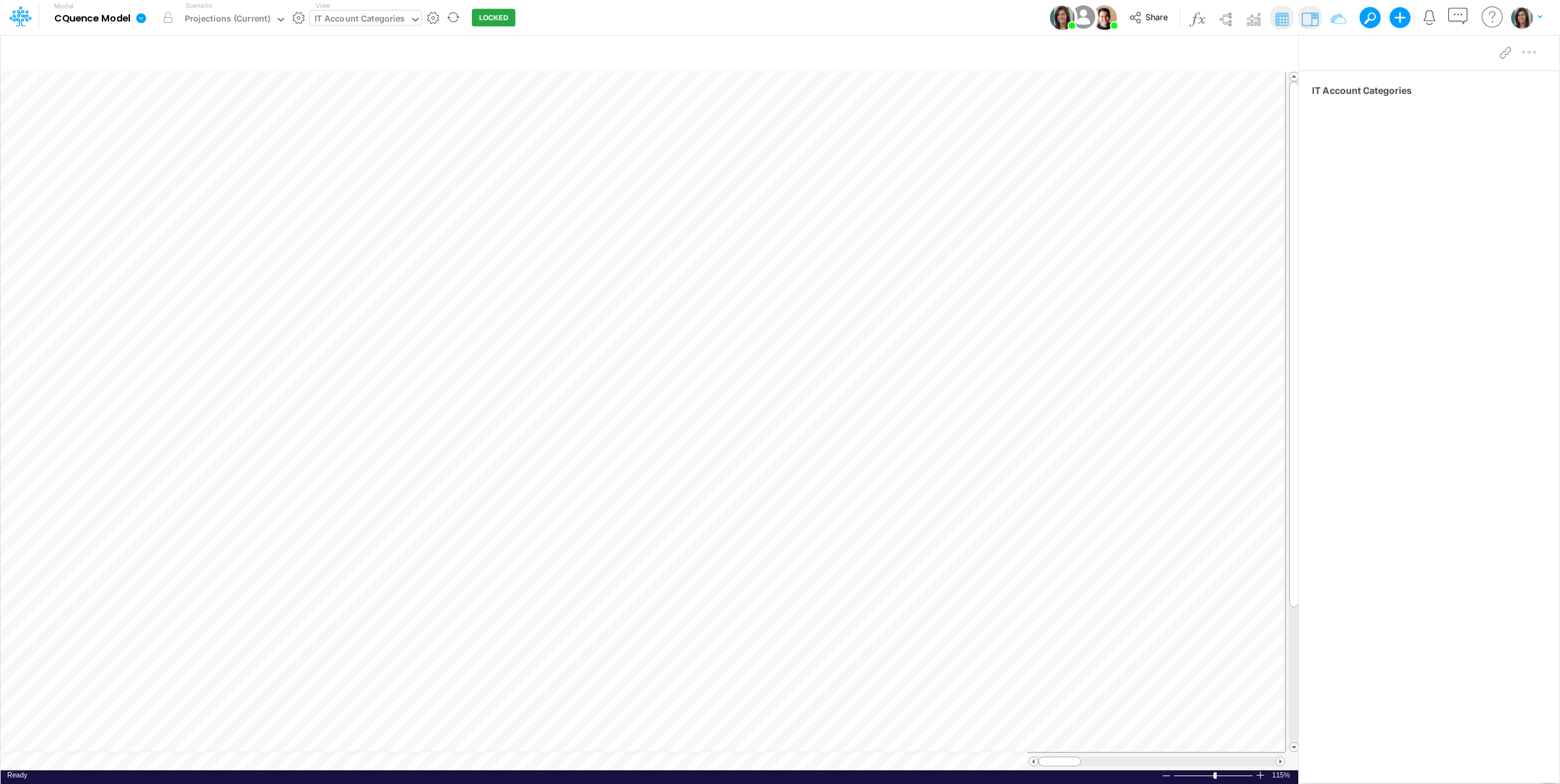
scroll to position [0, 1]
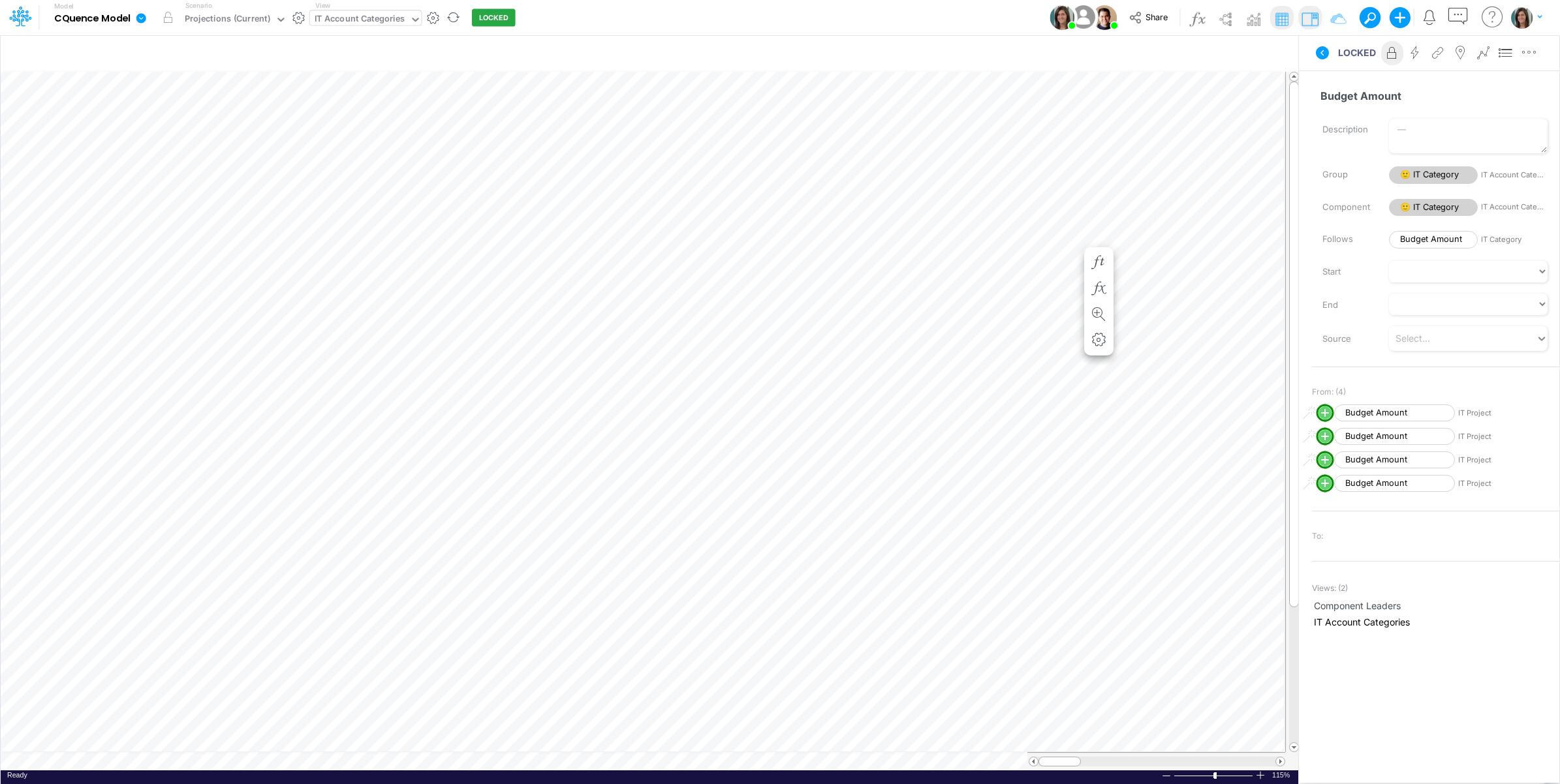
scroll to position [0, 1]
click at [1318, 50] on icon at bounding box center [1322, 52] width 13 height 13
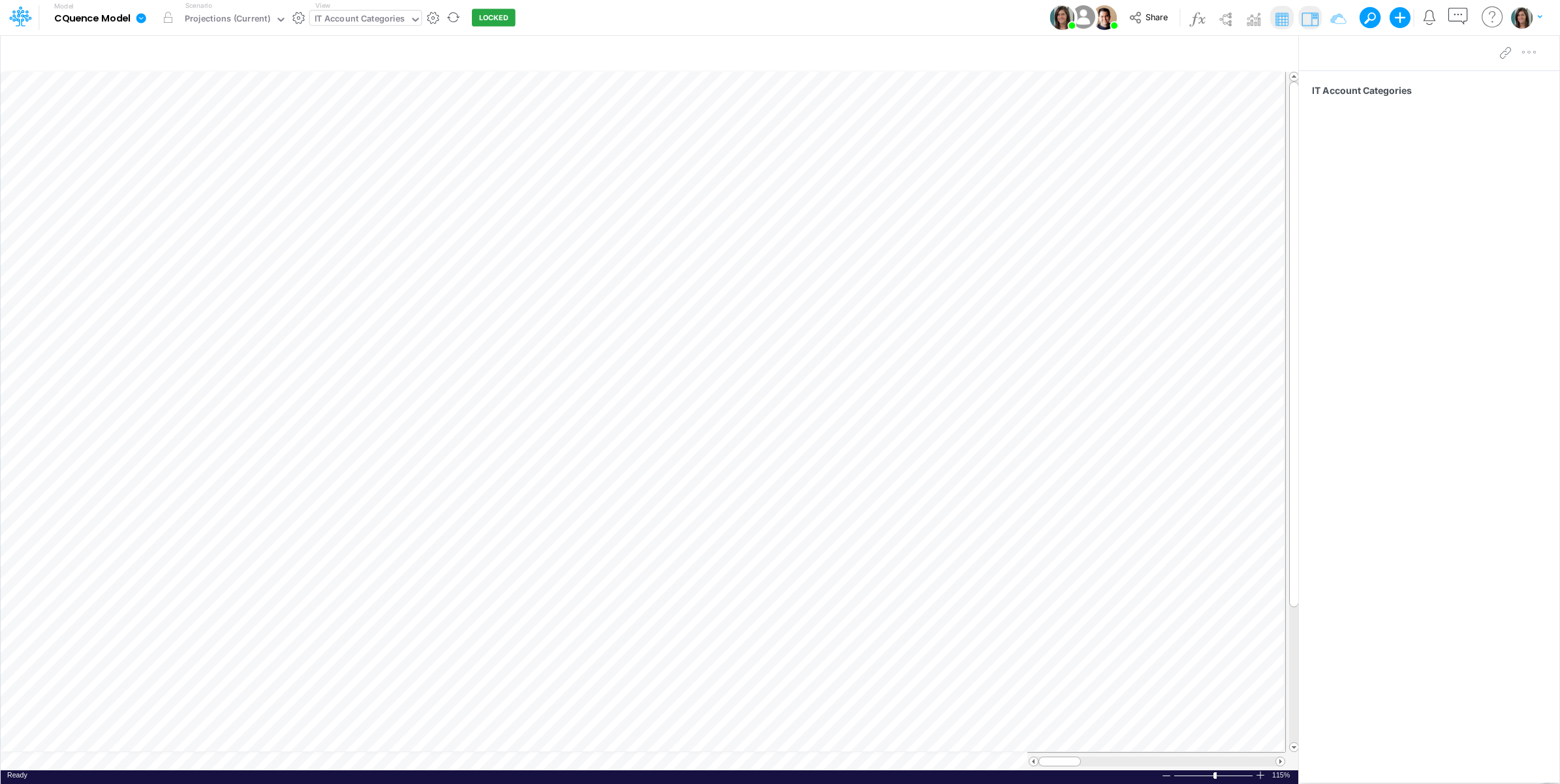
click at [378, 23] on div "IT Account Categories" at bounding box center [359, 19] width 90 height 15
type input "marketing"
click at [415, 80] on div "CQ Marketing 2026 Budget - P&L" at bounding box center [399, 86] width 179 height 21
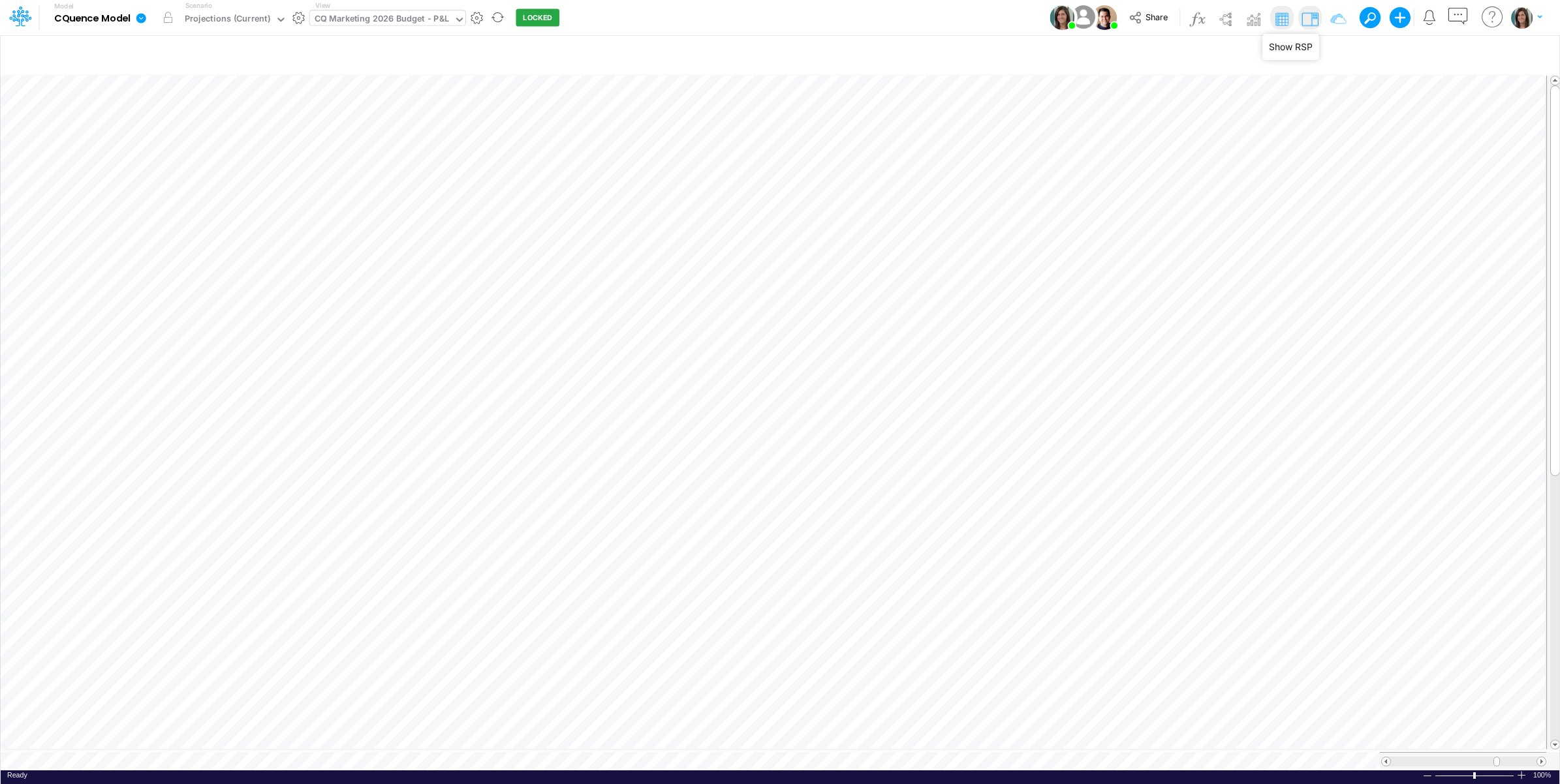
click at [1306, 28] on img at bounding box center [1311, 19] width 21 height 21
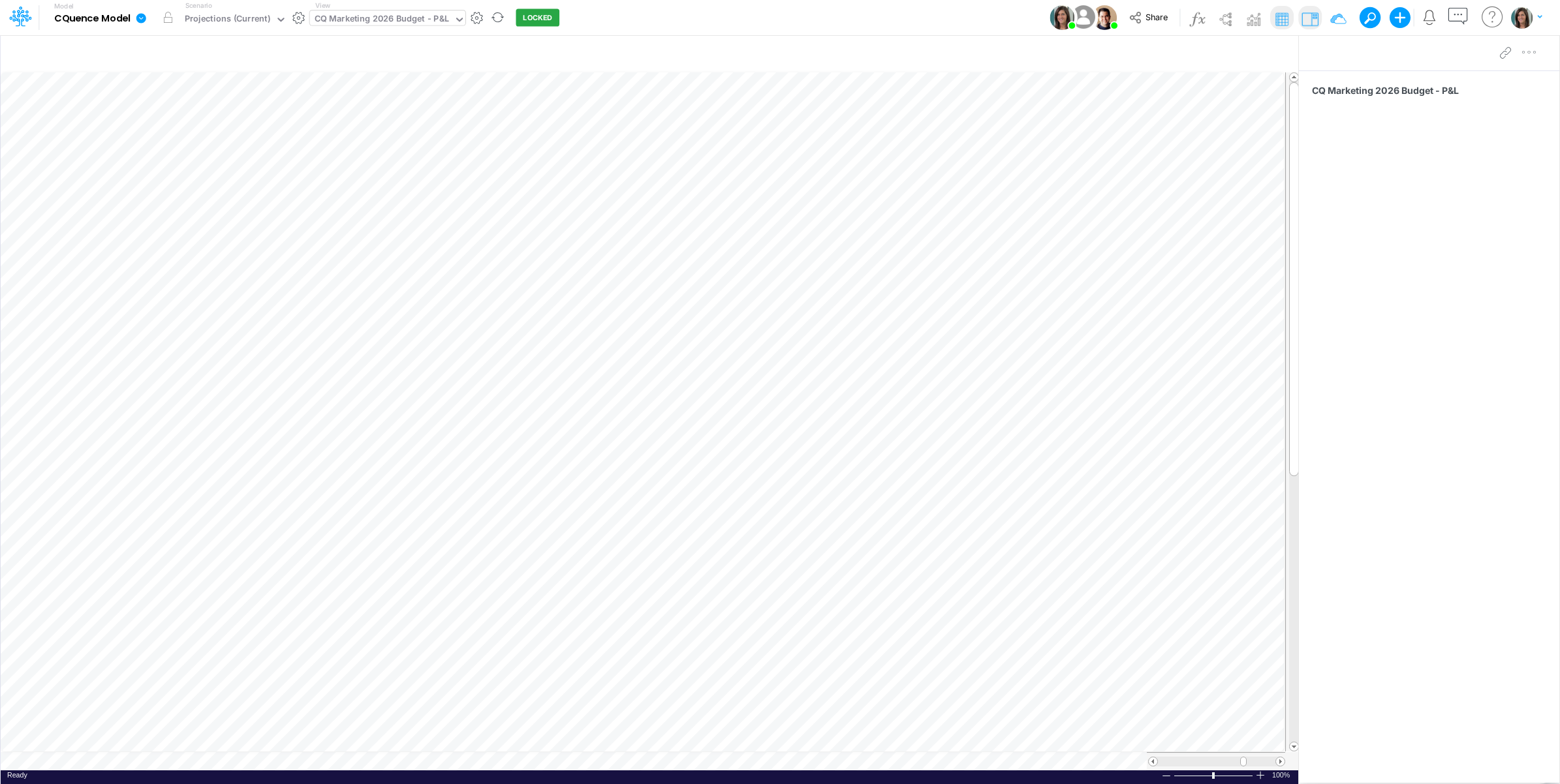
scroll to position [0, 1]
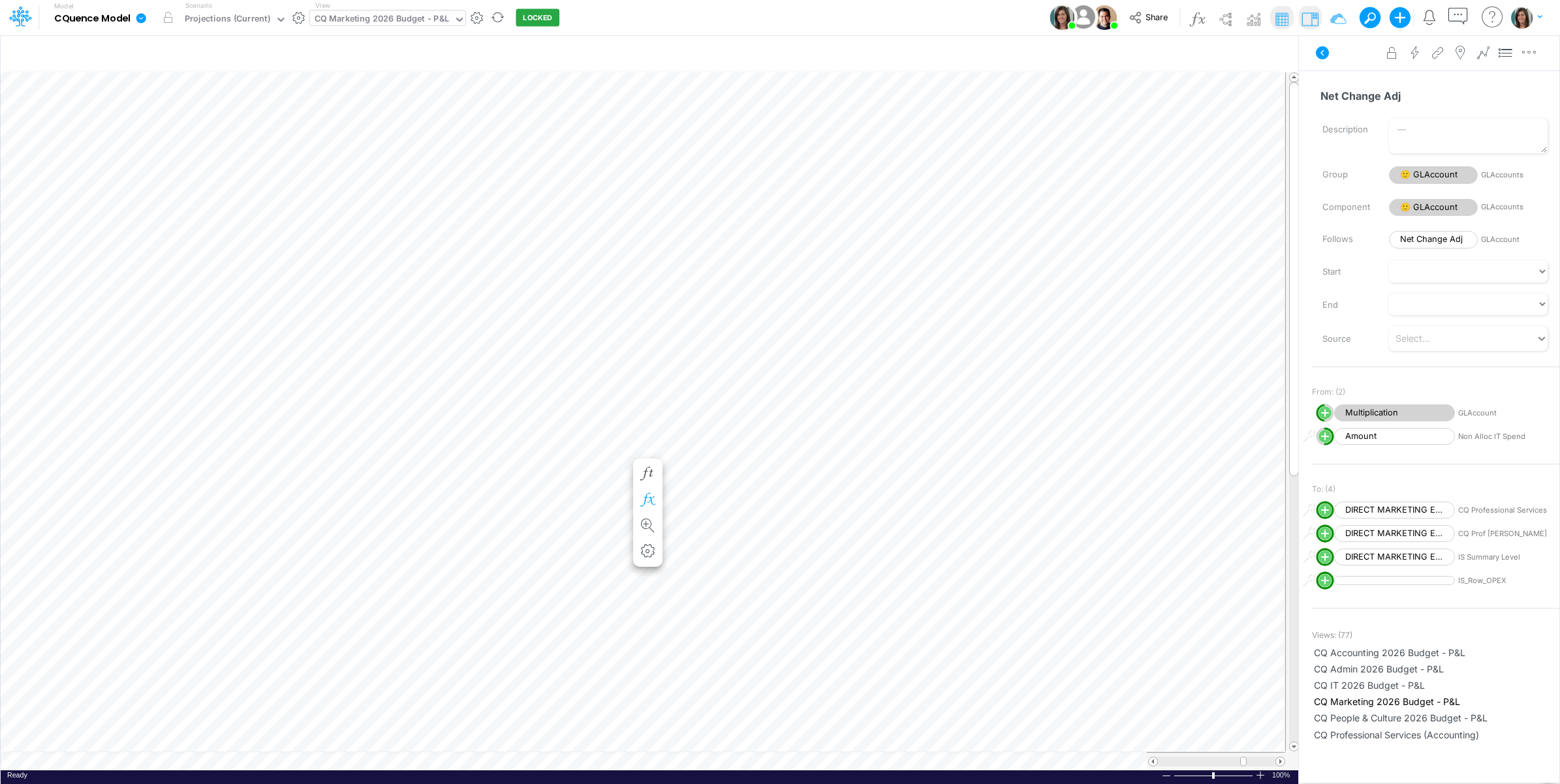
click at [647, 495] on icon "button" at bounding box center [647, 500] width 19 height 14
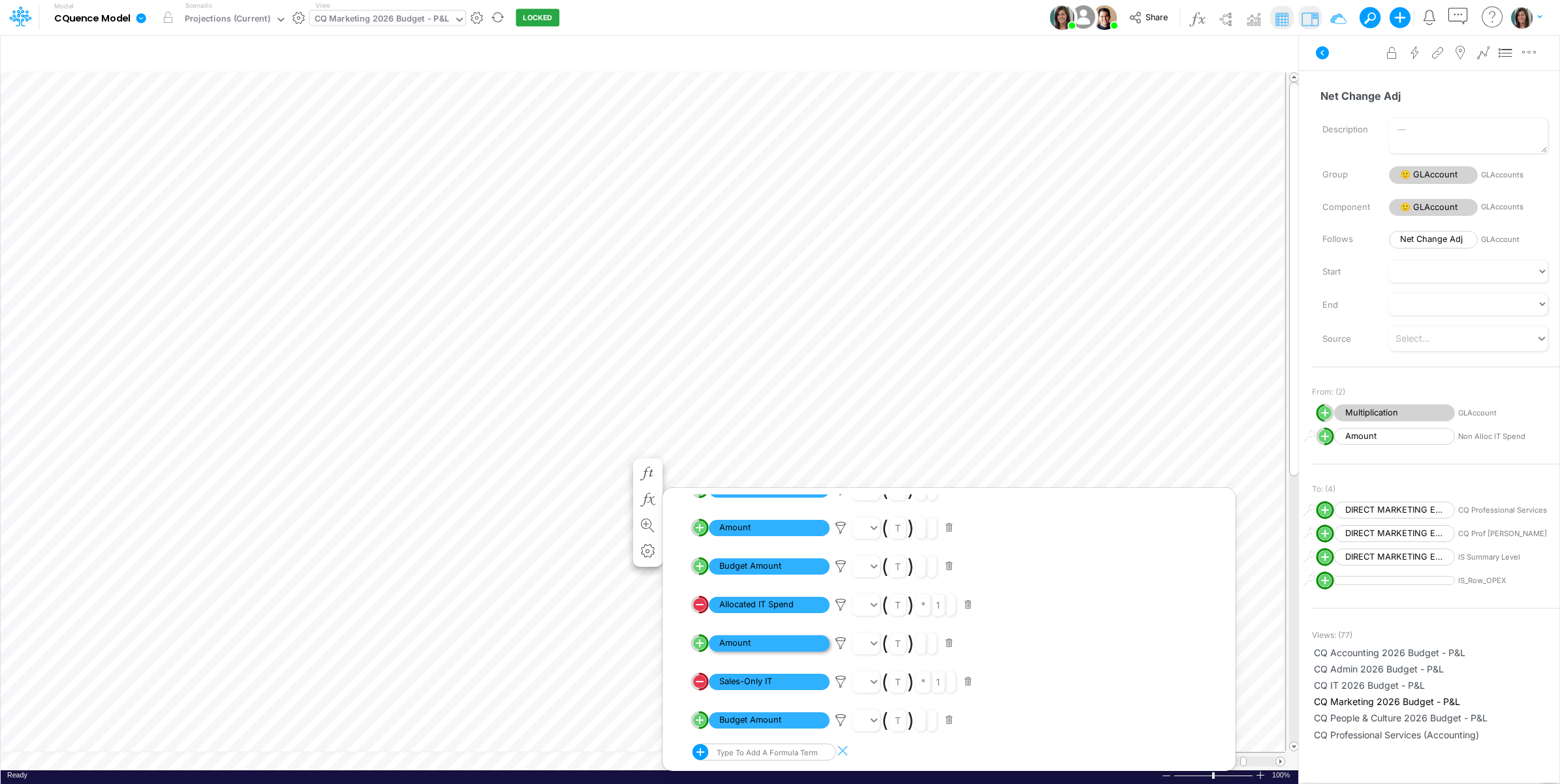
scroll to position [826, 0]
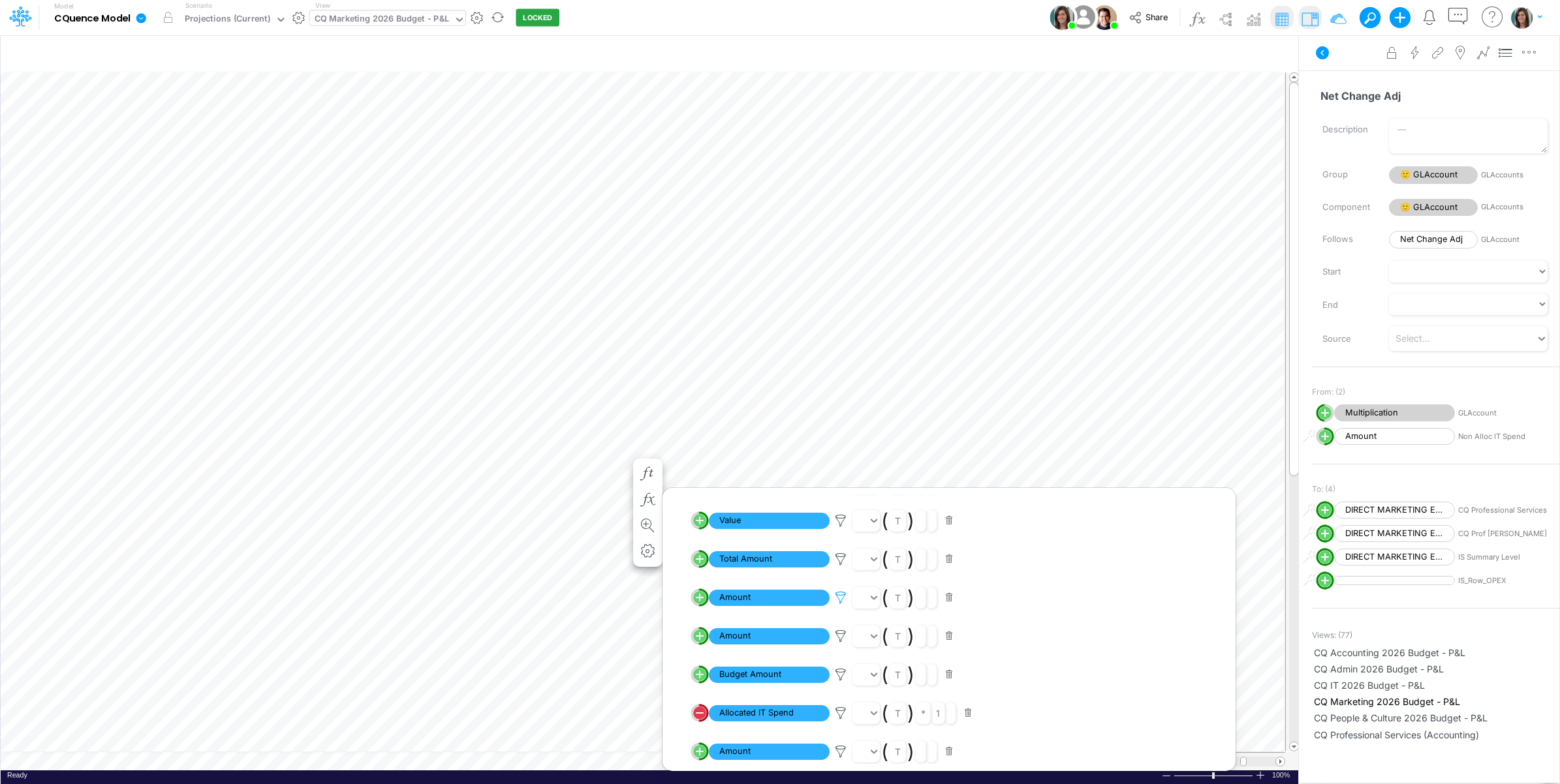
click at [846, 602] on icon at bounding box center [841, 598] width 19 height 14
click at [841, 599] on div at bounding box center [780, 395] width 1560 height 777
click at [841, 599] on icon at bounding box center [841, 598] width 19 height 14
click at [841, 599] on div at bounding box center [780, 395] width 1560 height 777
click at [840, 642] on icon at bounding box center [841, 637] width 19 height 14
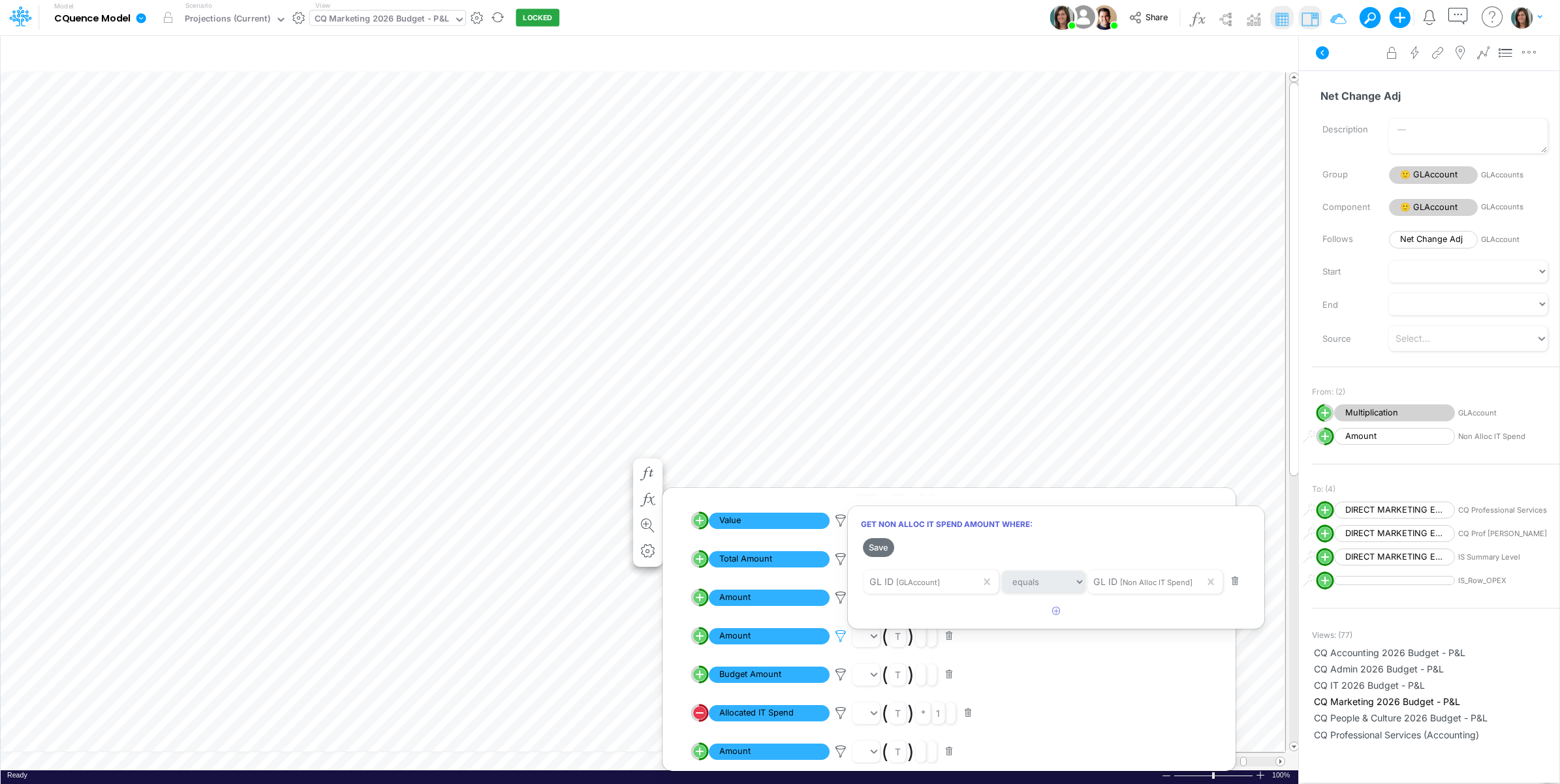
click at [840, 642] on div at bounding box center [780, 395] width 1560 height 777
click at [1332, 65] on div "Advanced settings Delete" at bounding box center [1429, 53] width 260 height 37
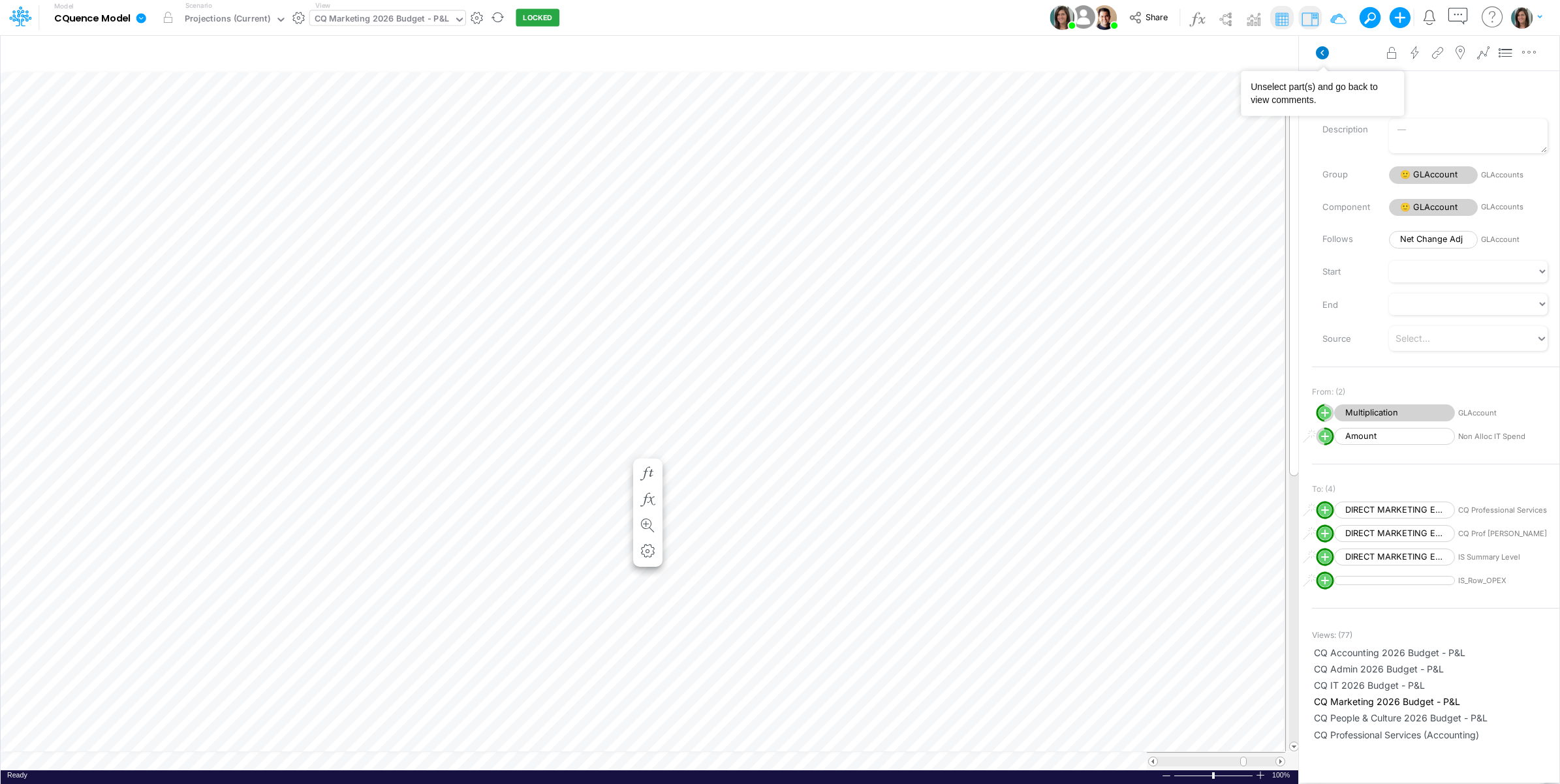
click at [1327, 55] on icon at bounding box center [1322, 52] width 13 height 13
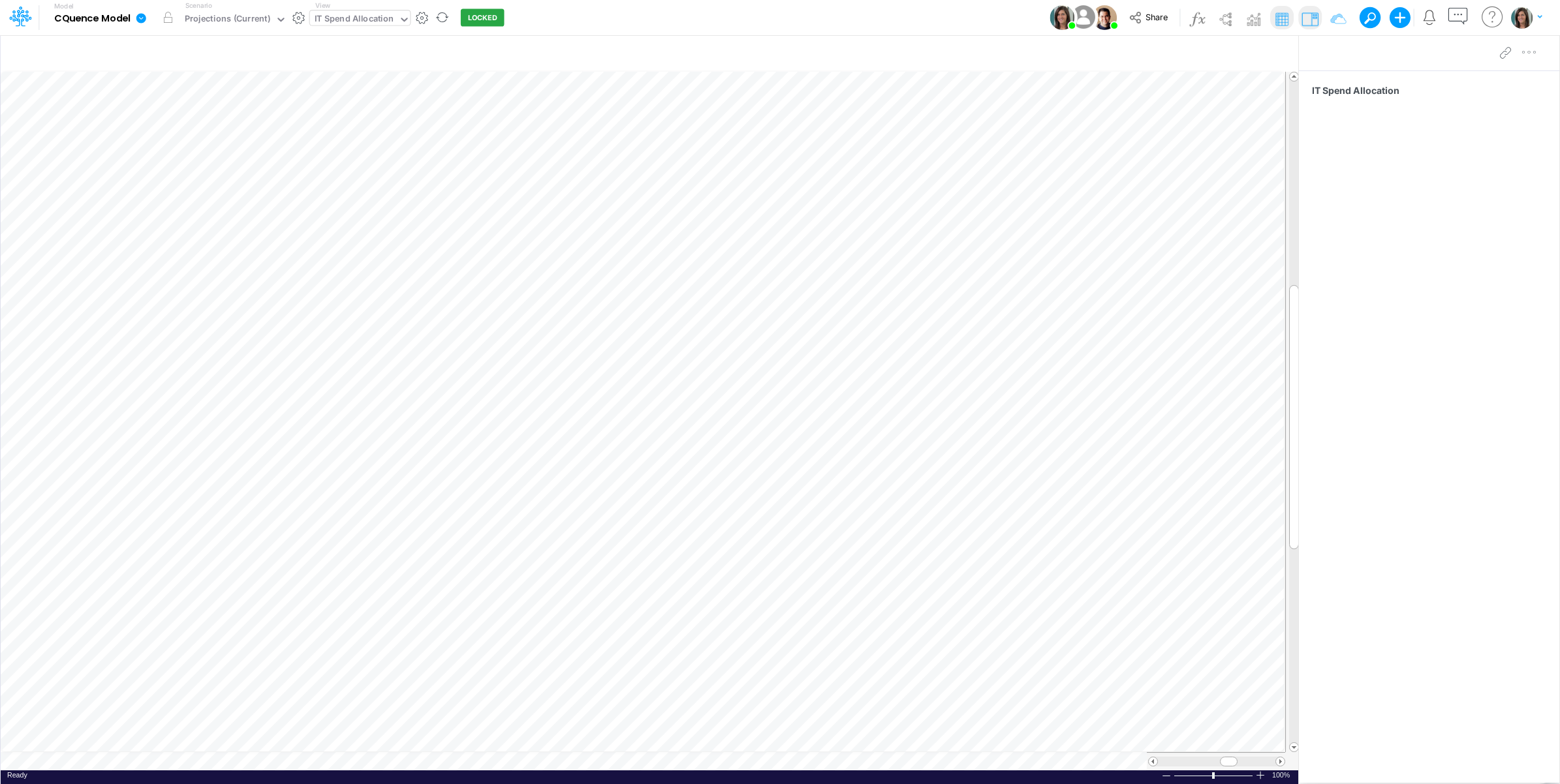
scroll to position [0, 1]
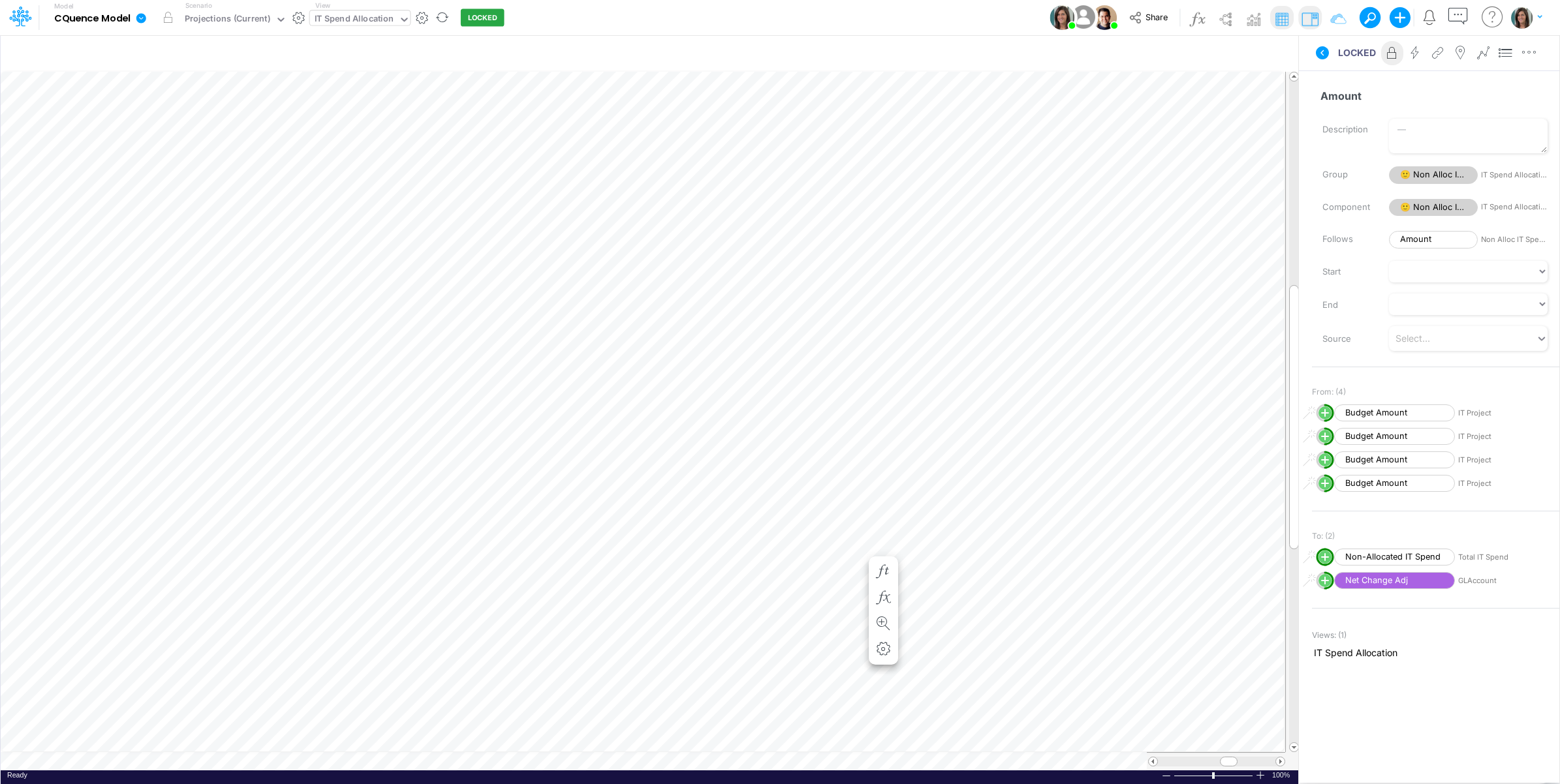
scroll to position [0, 1]
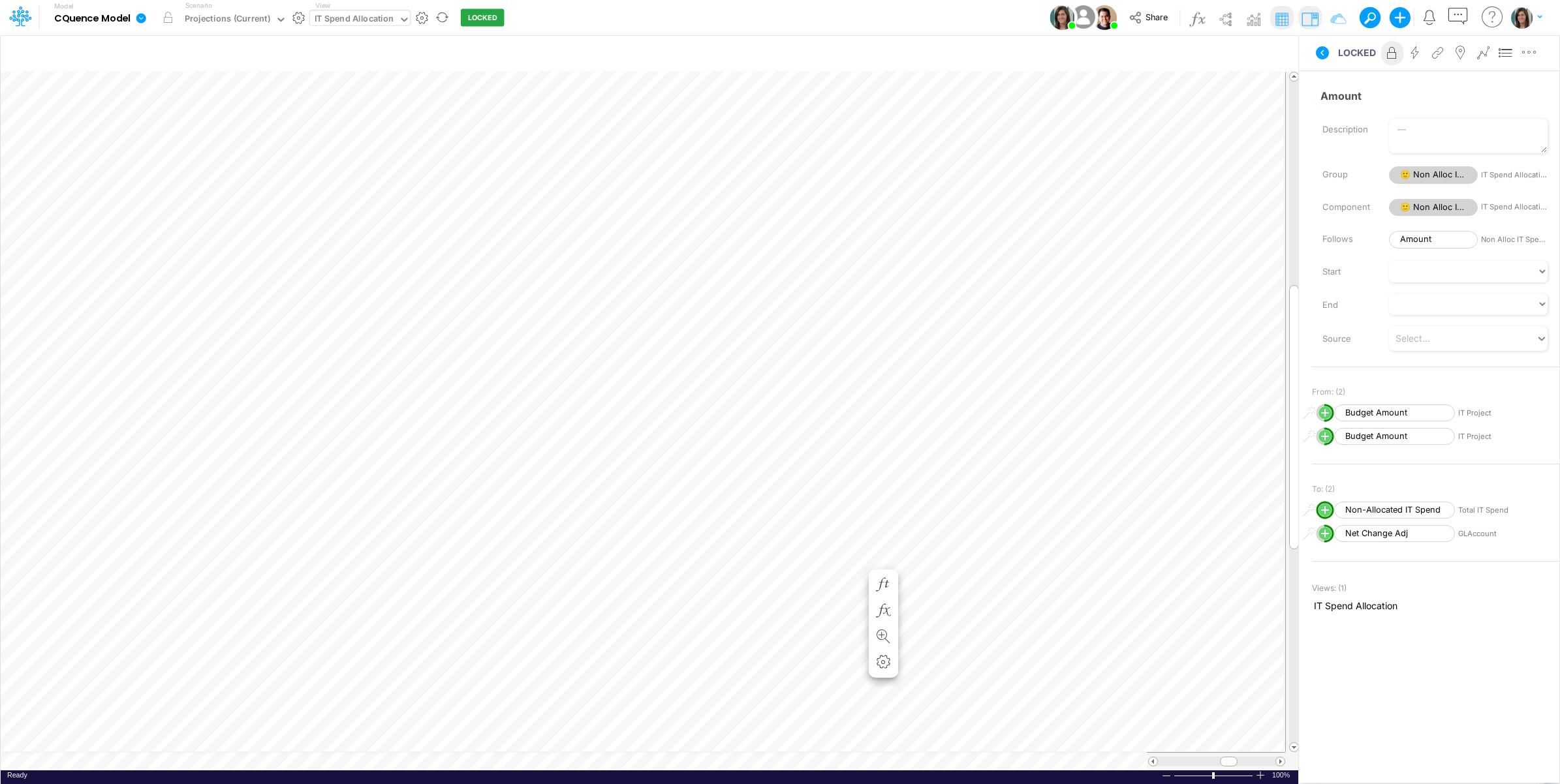
scroll to position [0, 1]
drag, startPoint x: 1320, startPoint y: 50, endPoint x: 1315, endPoint y: 61, distance: 12.1
click at [1320, 50] on icon at bounding box center [1322, 52] width 13 height 13
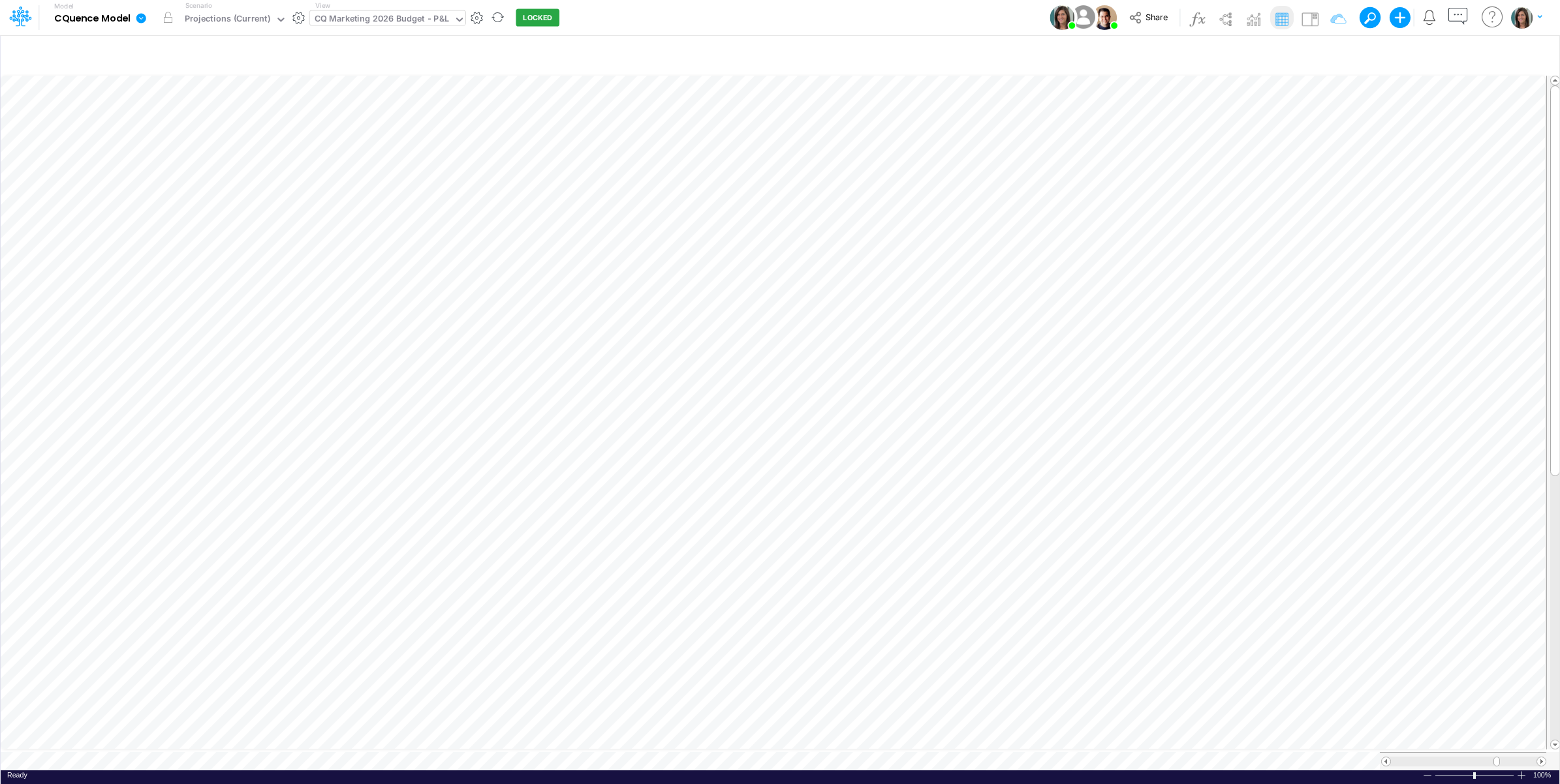
scroll to position [0, 1]
click at [1313, 15] on img at bounding box center [1311, 19] width 21 height 21
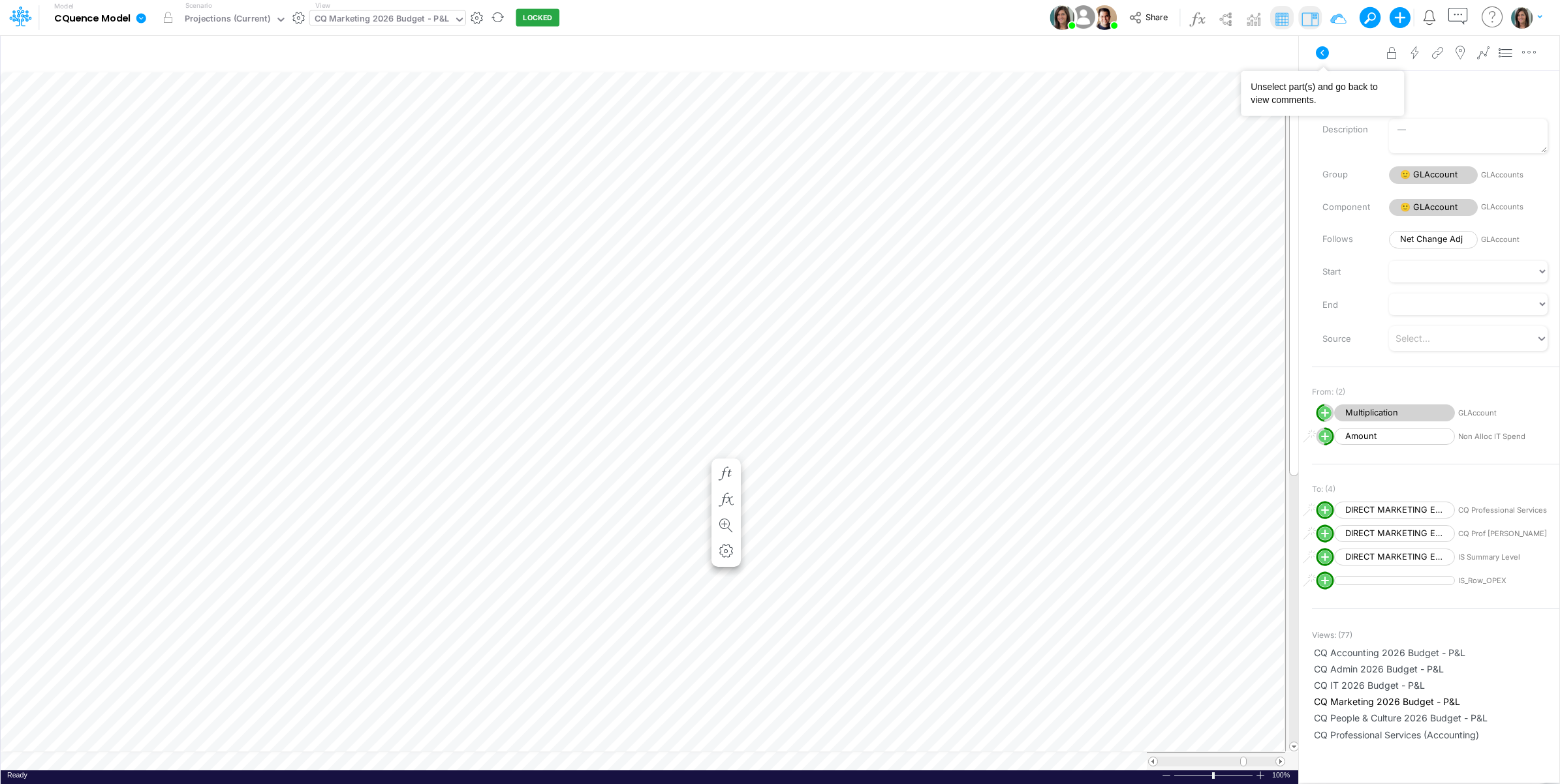
click at [1323, 50] on icon at bounding box center [1322, 52] width 16 height 16
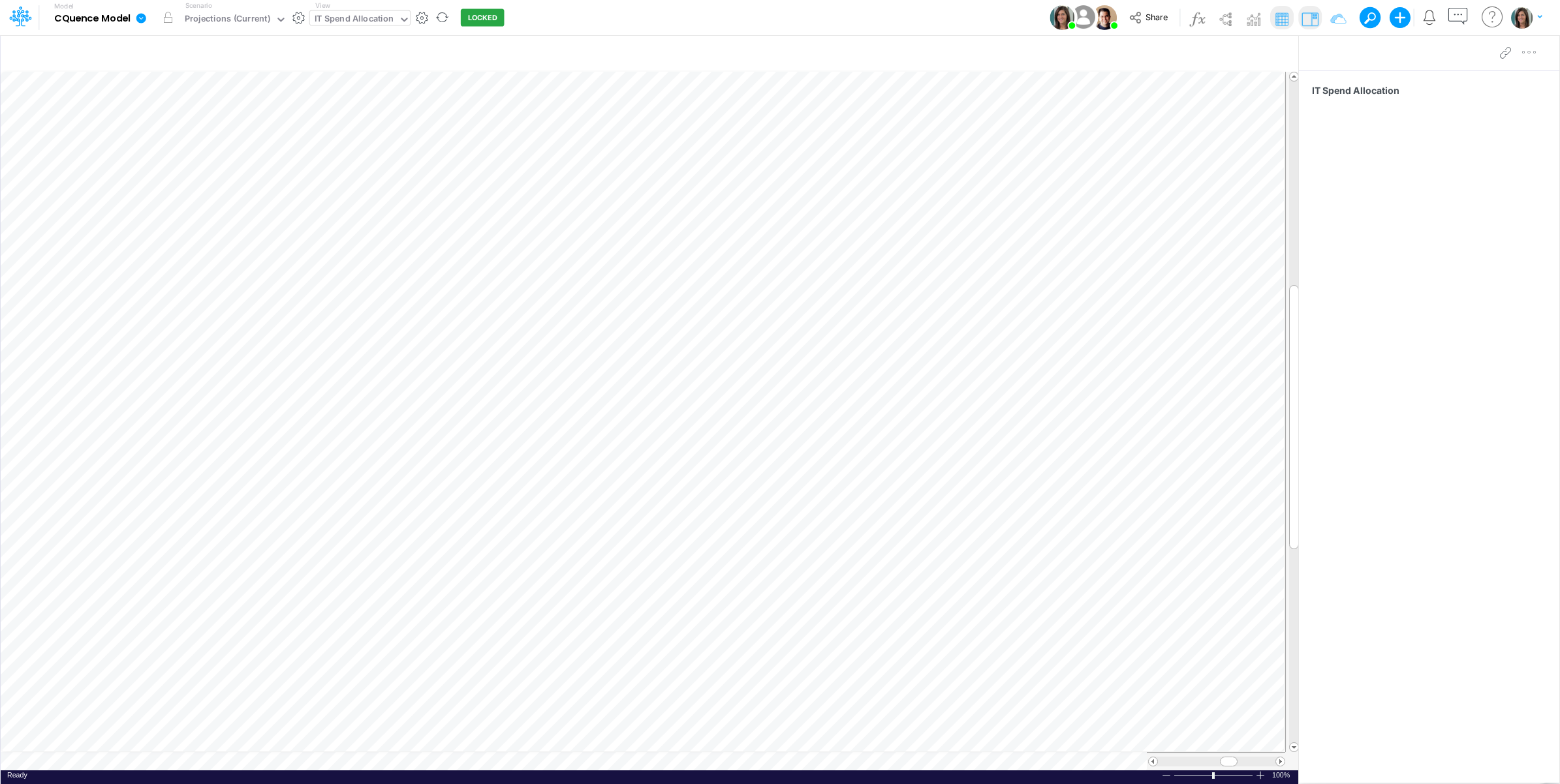
scroll to position [0, 1]
click at [1100, 50] on icon "button" at bounding box center [1105, 54] width 19 height 14
select select "notEqual"
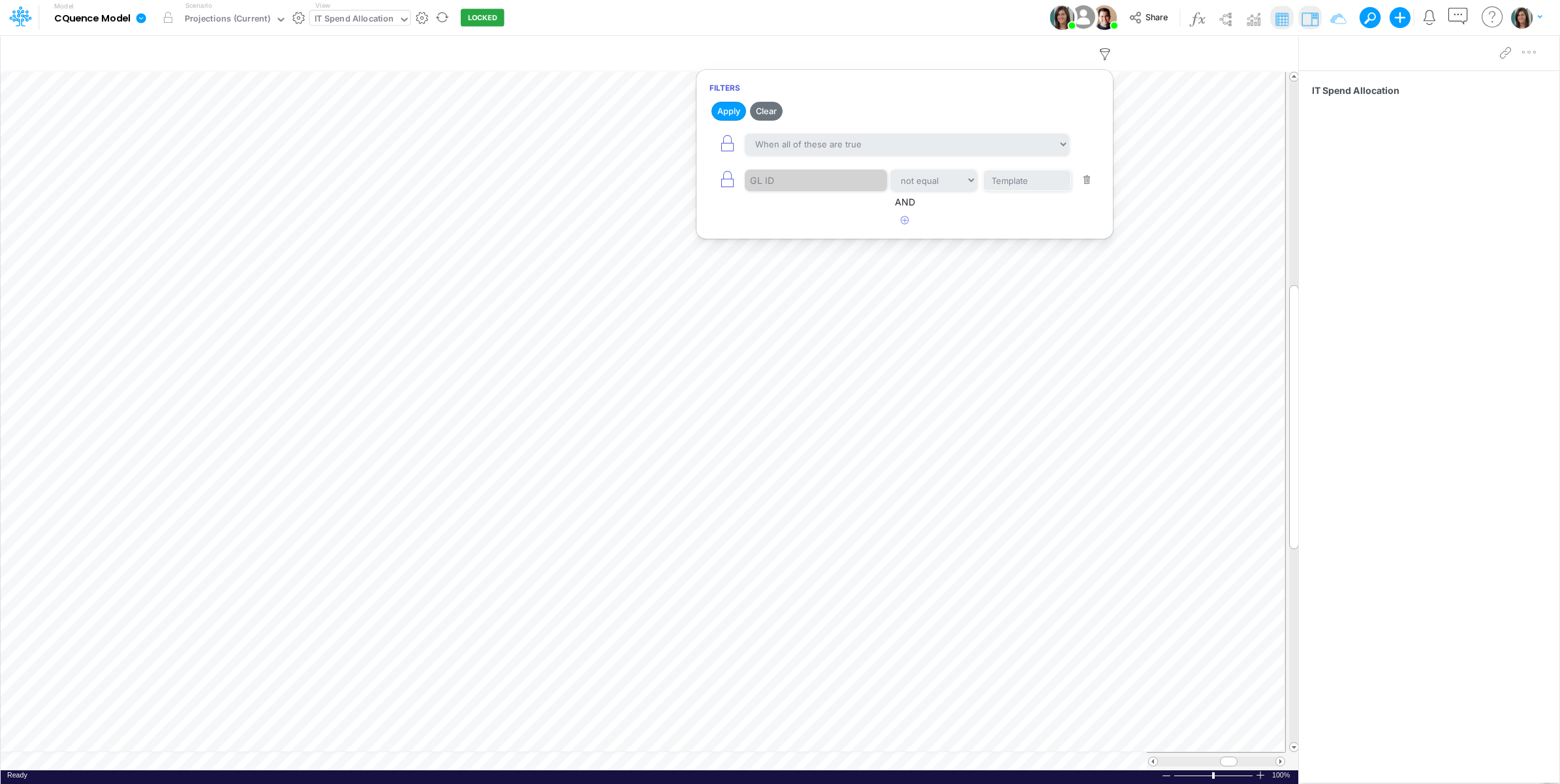
click at [999, 14] on div "Model CQuence Model Edit model settings Duplicate Import QuickBooks QuickBooks …" at bounding box center [780, 17] width 1404 height 35
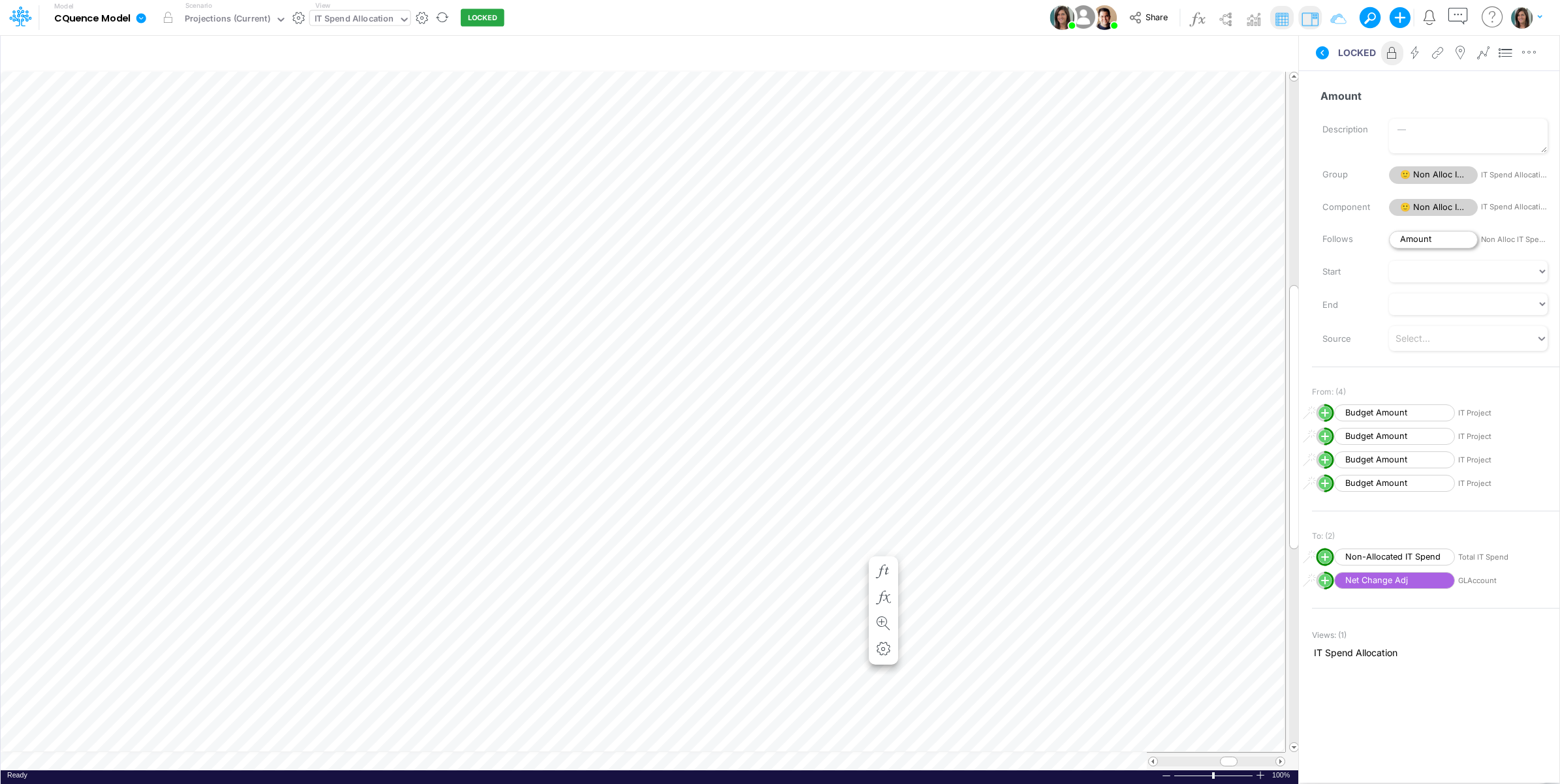
click at [1447, 236] on span "Amount" at bounding box center [1433, 240] width 88 height 17
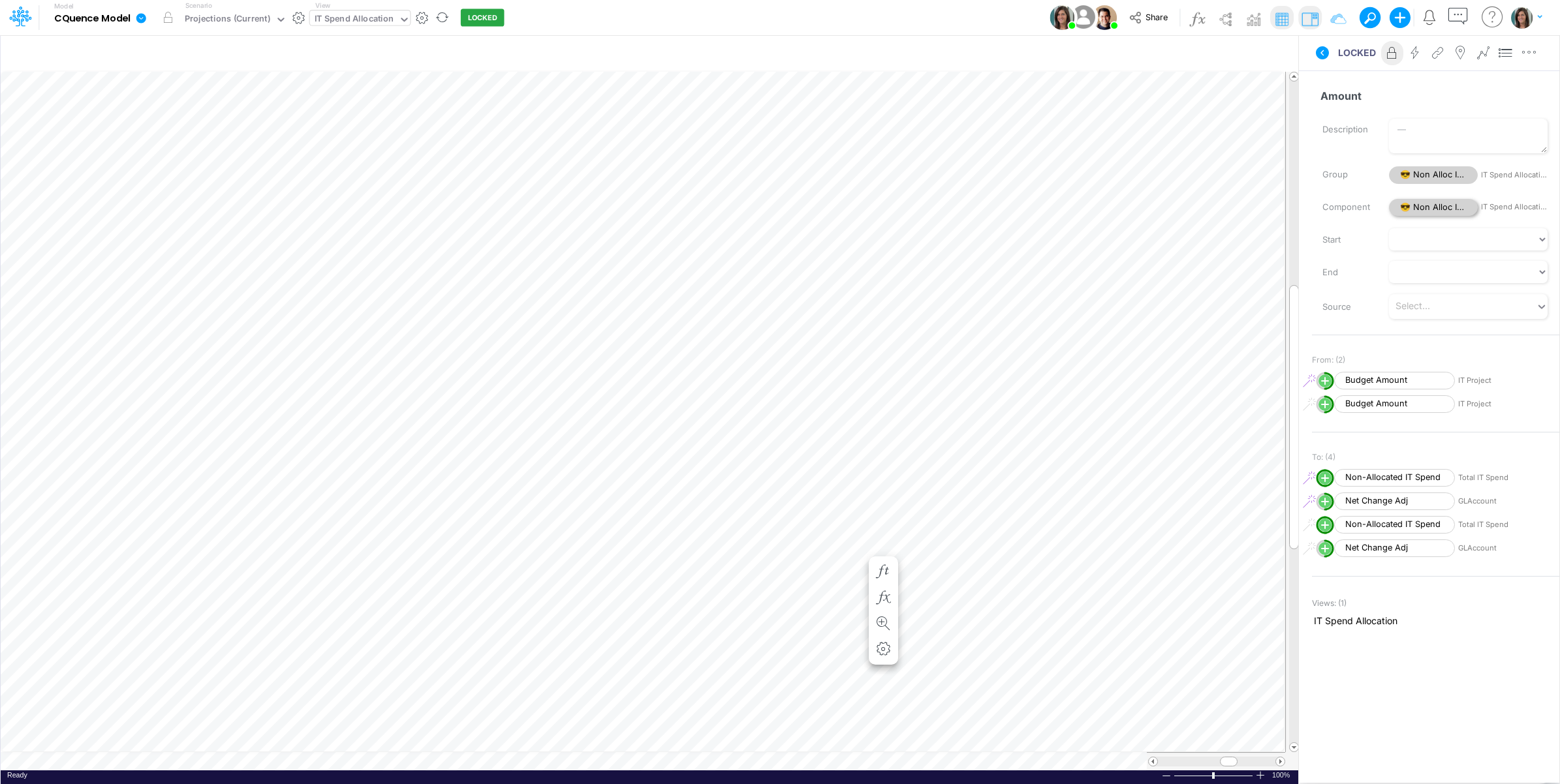
click at [1446, 208] on span "😎 Non Alloc IT Spend" at bounding box center [1433, 208] width 88 height 17
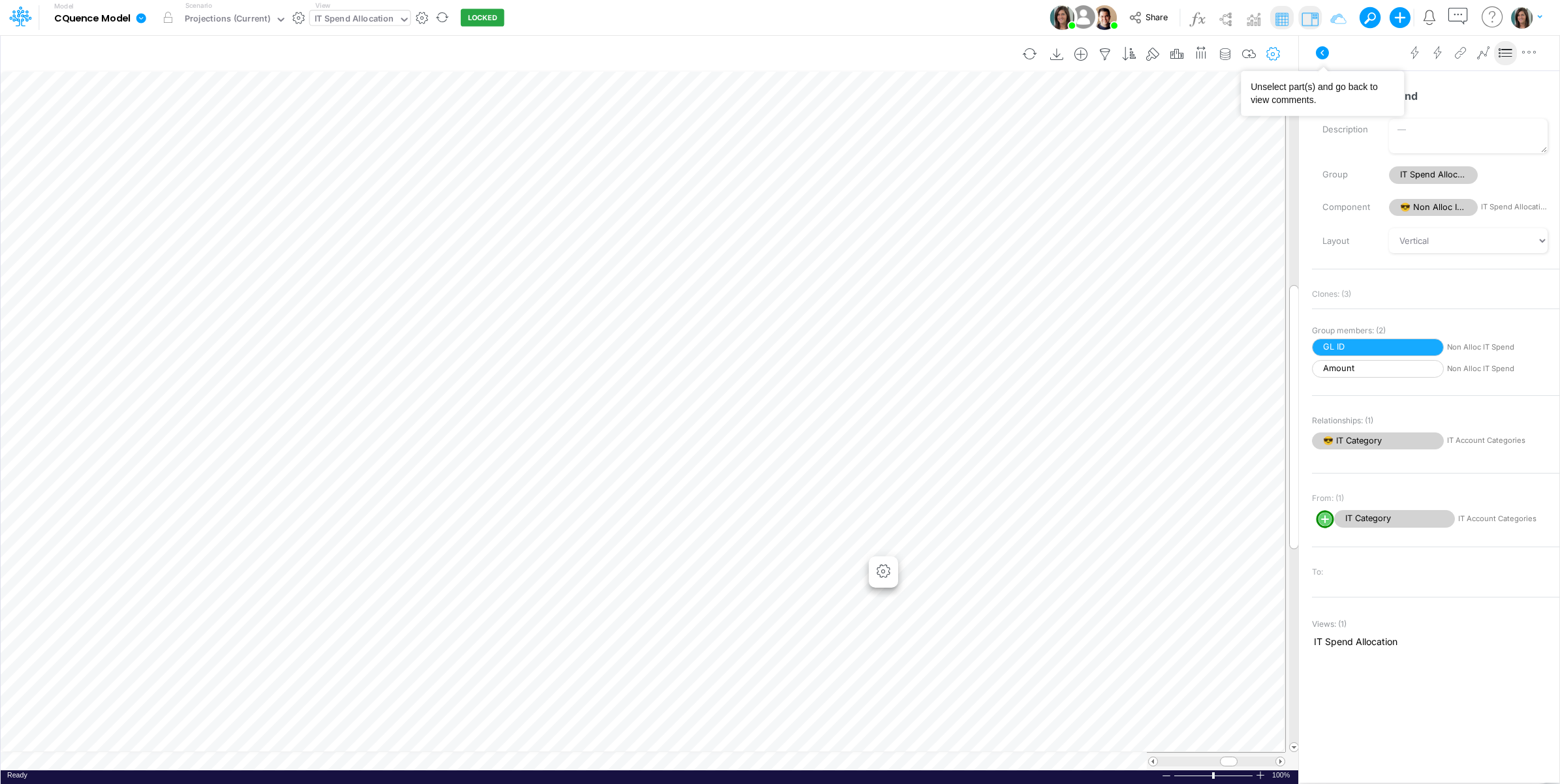
drag, startPoint x: 1323, startPoint y: 52, endPoint x: 1275, endPoint y: 59, distance: 48.5
click at [1324, 52] on icon at bounding box center [1322, 52] width 13 height 13
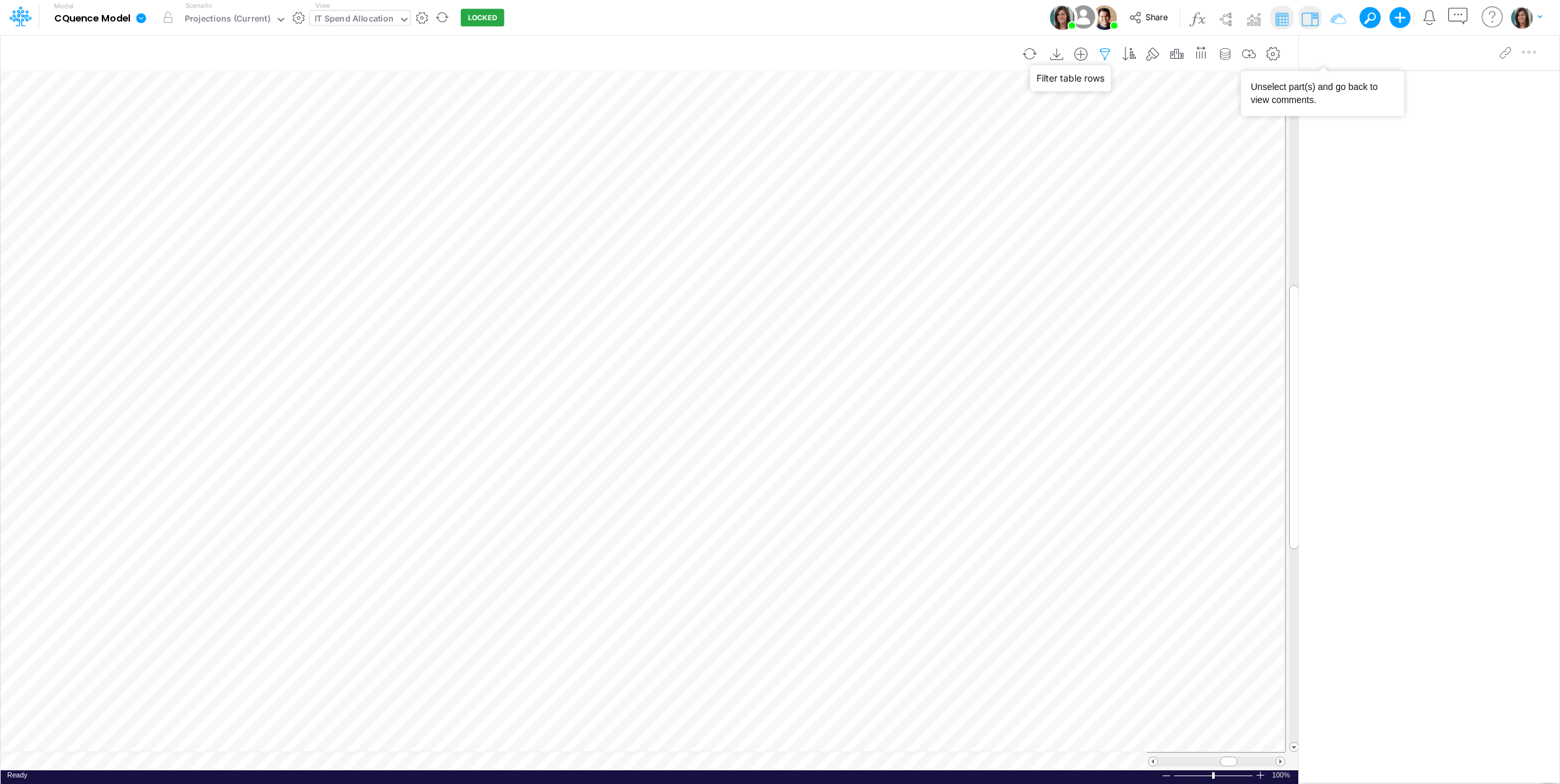
click at [1101, 49] on icon "button" at bounding box center [1105, 54] width 19 height 14
select select "notEqual"
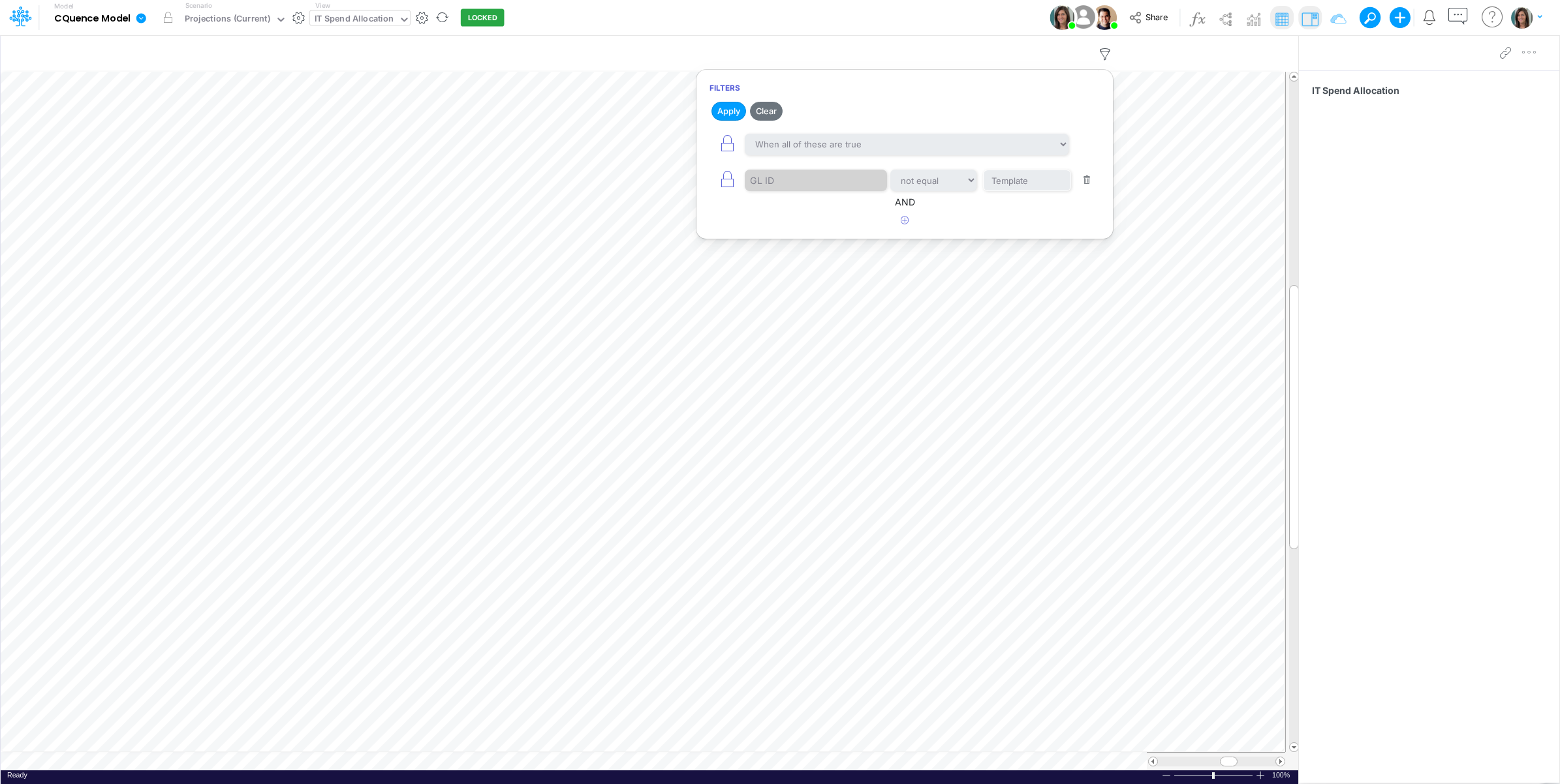
click at [919, 18] on div "Model CQuence Model Edit model settings Duplicate Import QuickBooks QuickBooks …" at bounding box center [780, 17] width 1404 height 35
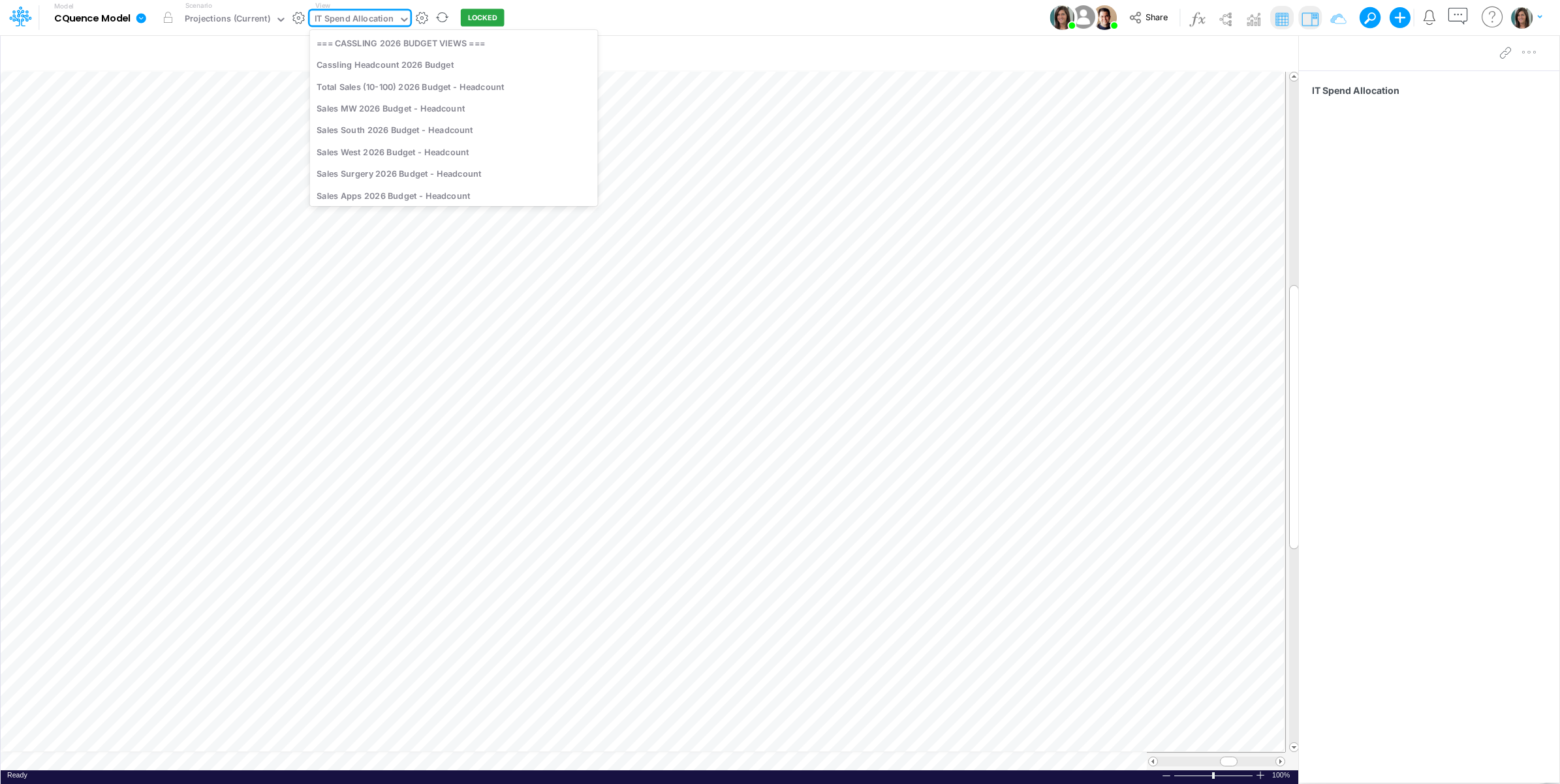
click at [378, 27] on div "IT Spend Allocation" at bounding box center [354, 19] width 80 height 15
type input "canvas"
click at [373, 45] on div "Canvas" at bounding box center [398, 43] width 177 height 21
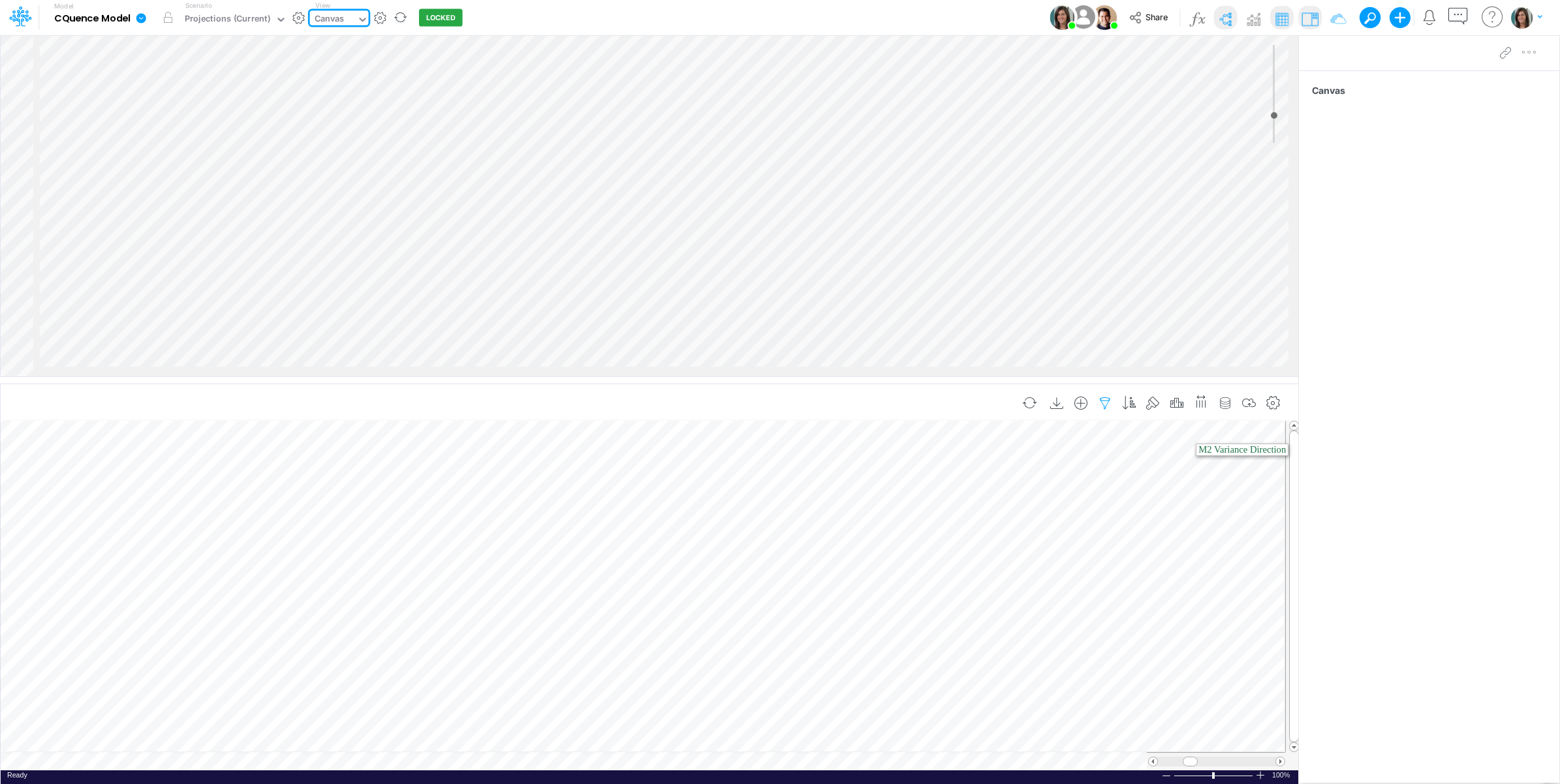
click at [1104, 400] on icon "button" at bounding box center [1105, 404] width 19 height 14
click at [766, 461] on button "Clear" at bounding box center [767, 460] width 33 height 18
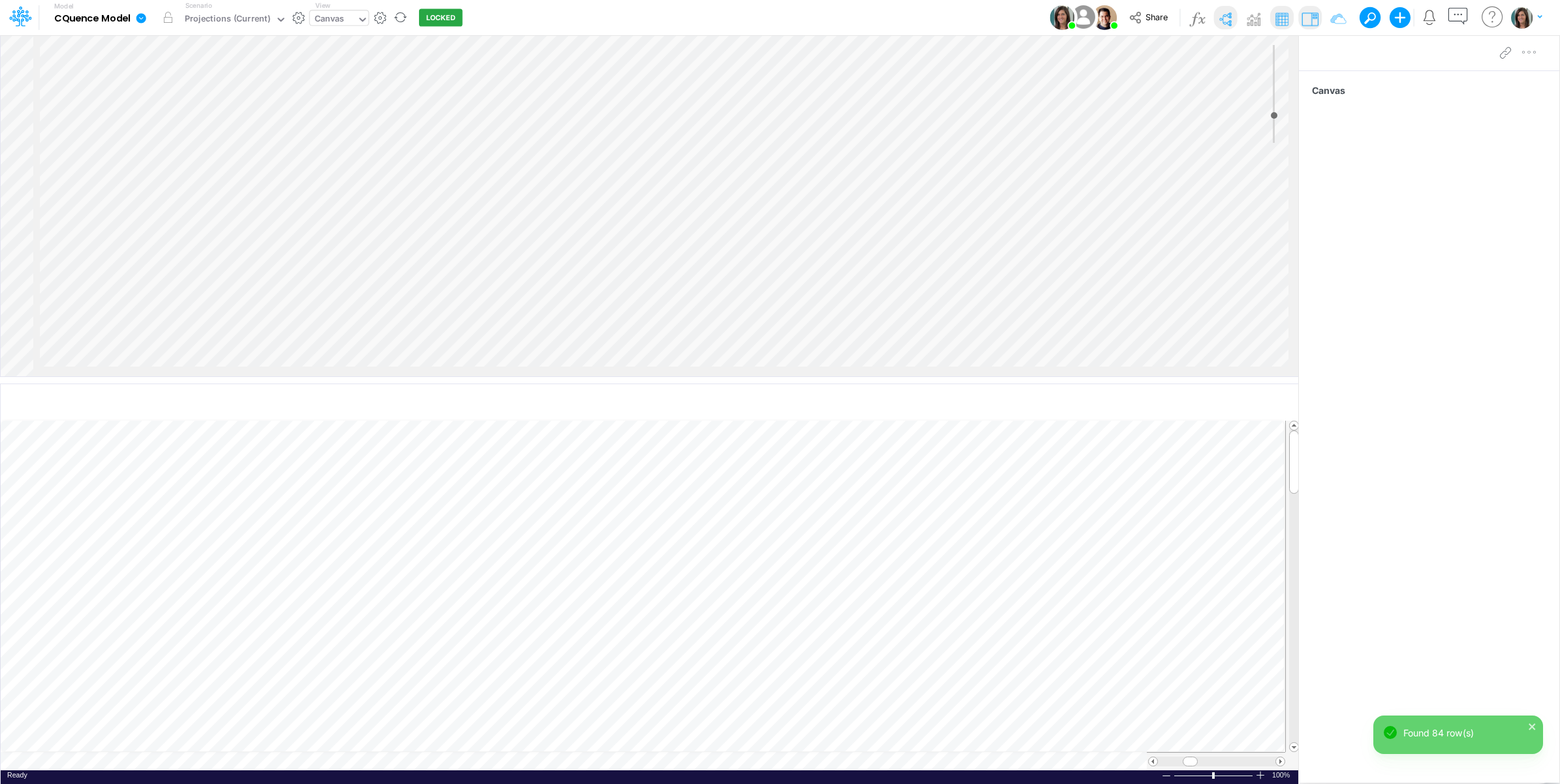
scroll to position [0, 1]
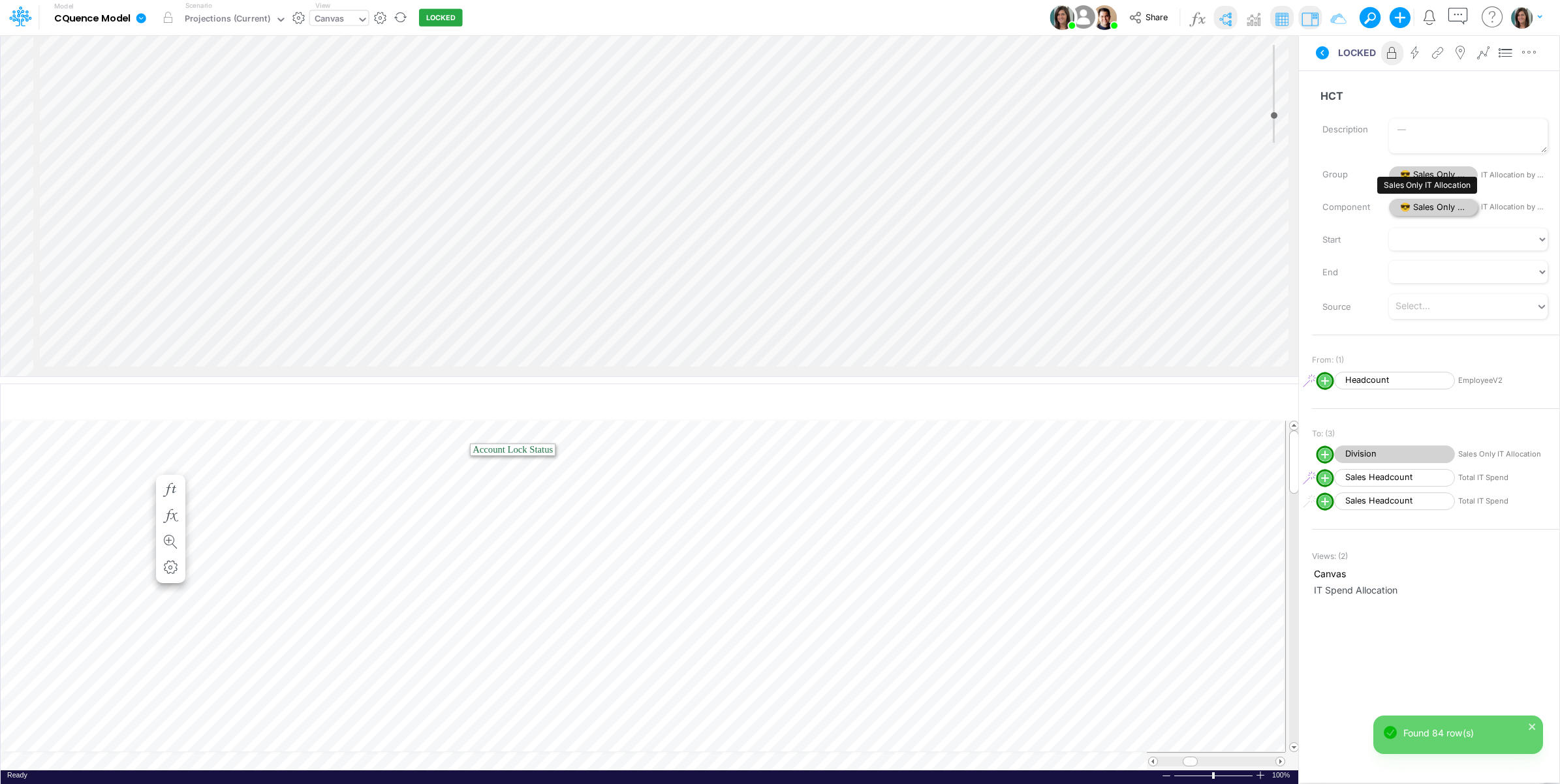
click at [1446, 210] on span "😎 Sales Only IT Allocation" at bounding box center [1433, 208] width 88 height 17
select select "HorizontalTreeCompact"
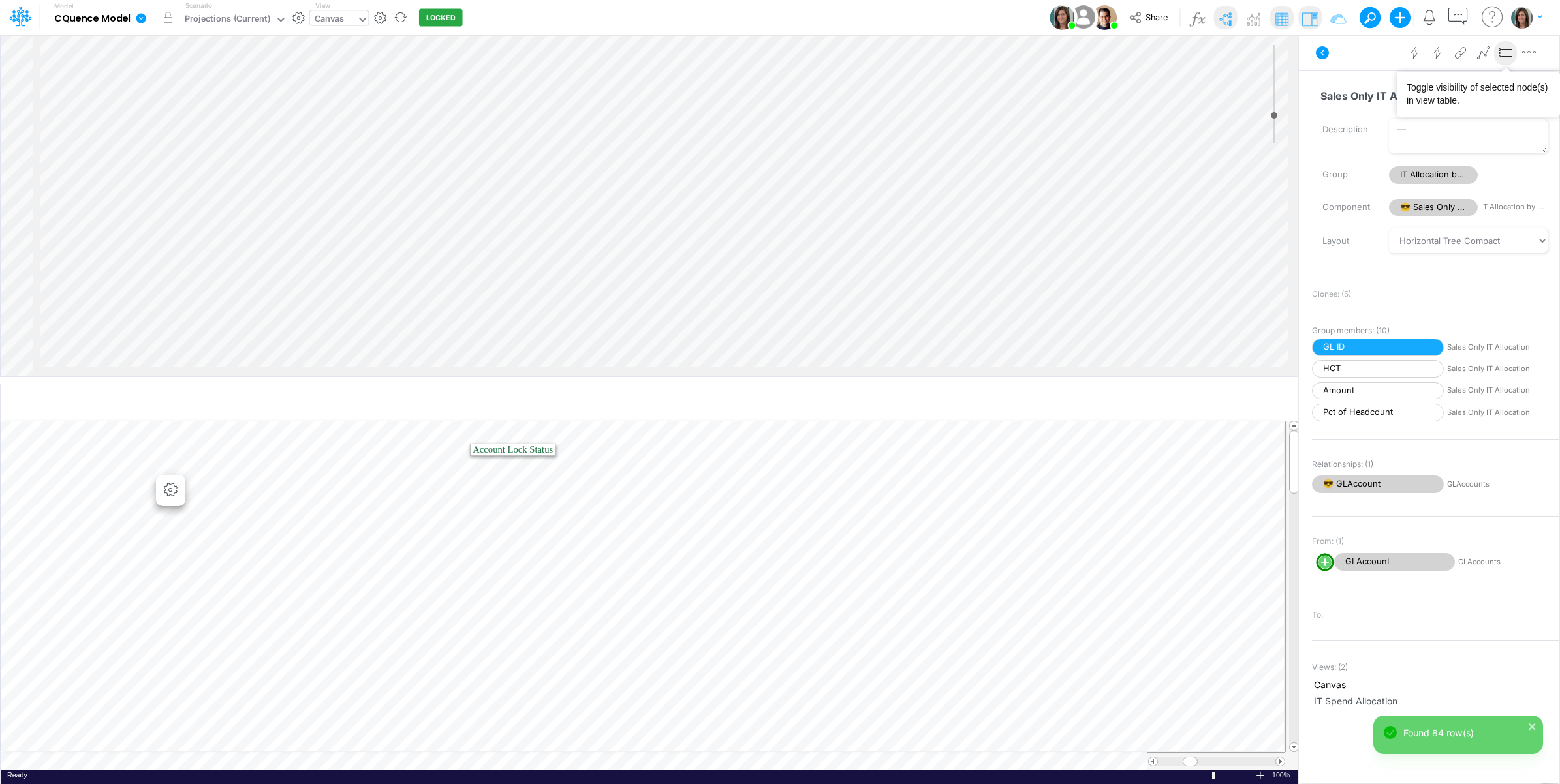
click at [1507, 50] on icon at bounding box center [1506, 53] width 19 height 14
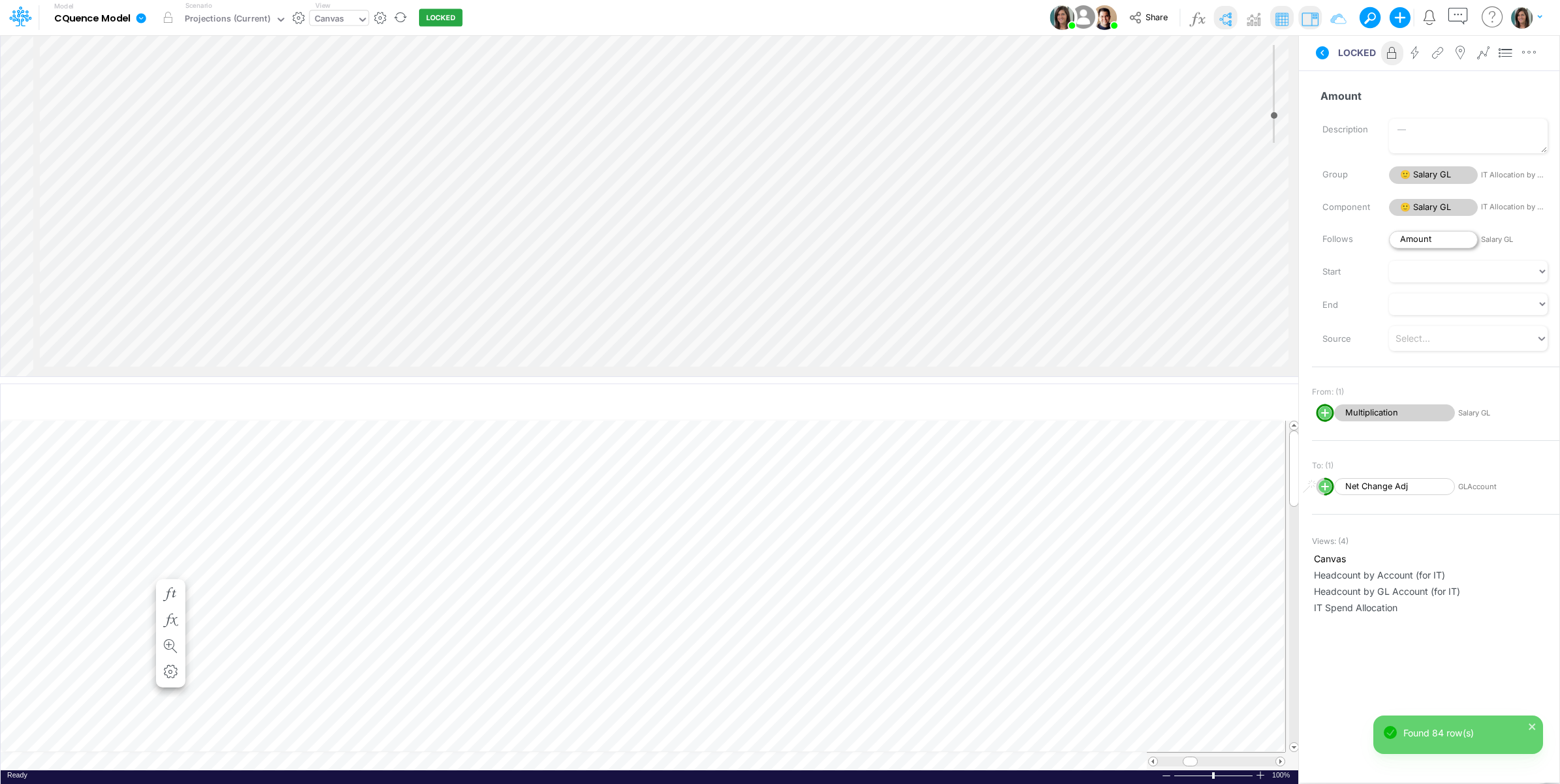
click at [1424, 237] on span "Amount" at bounding box center [1433, 240] width 88 height 17
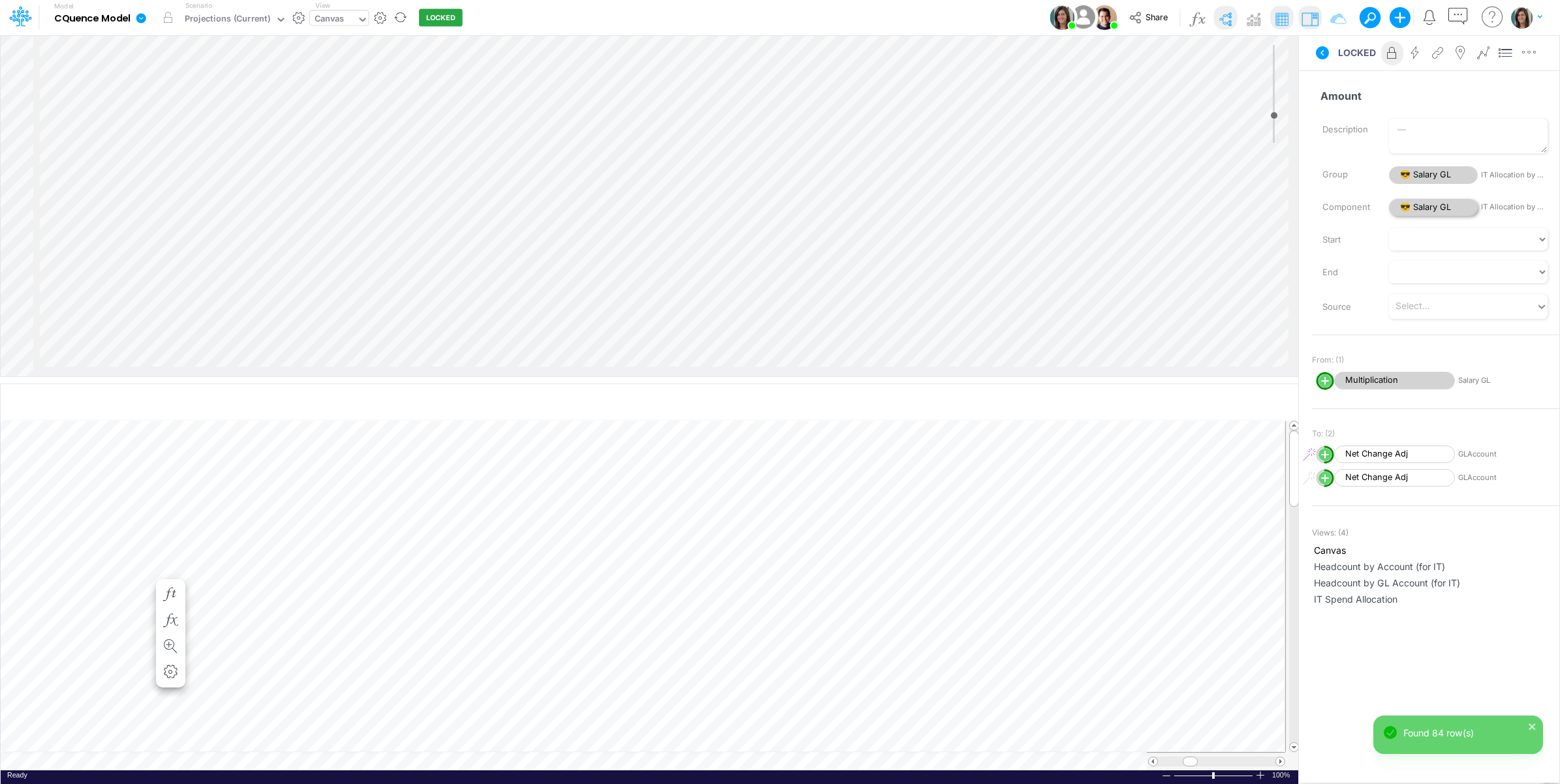
click at [1444, 206] on span "😎 Salary GL" at bounding box center [1433, 208] width 88 height 17
select select "HorizontalTreeCompact"
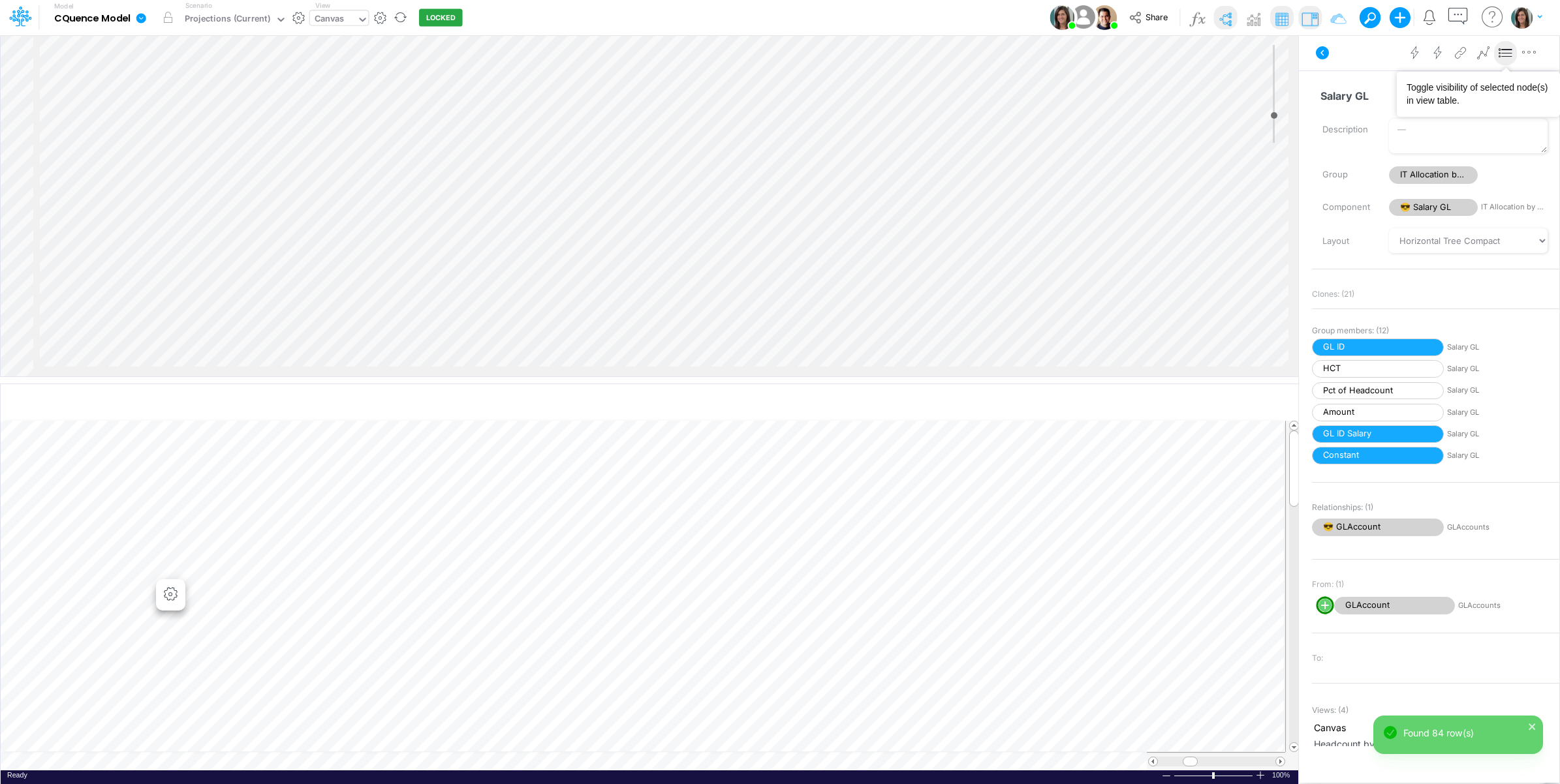
click at [1506, 49] on icon at bounding box center [1506, 53] width 19 height 14
select select "HorizontalTreeCompact"
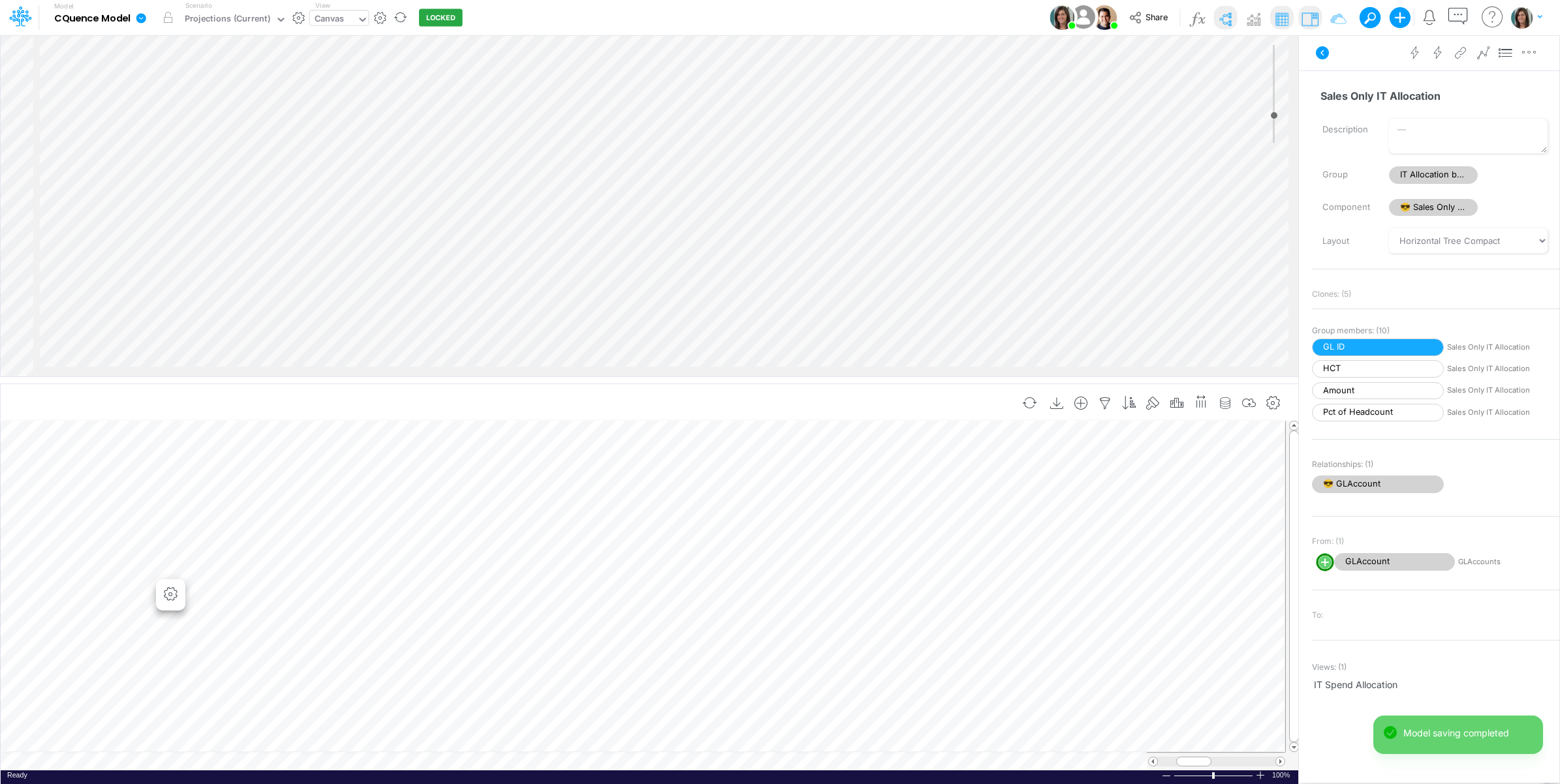
scroll to position [0, 143]
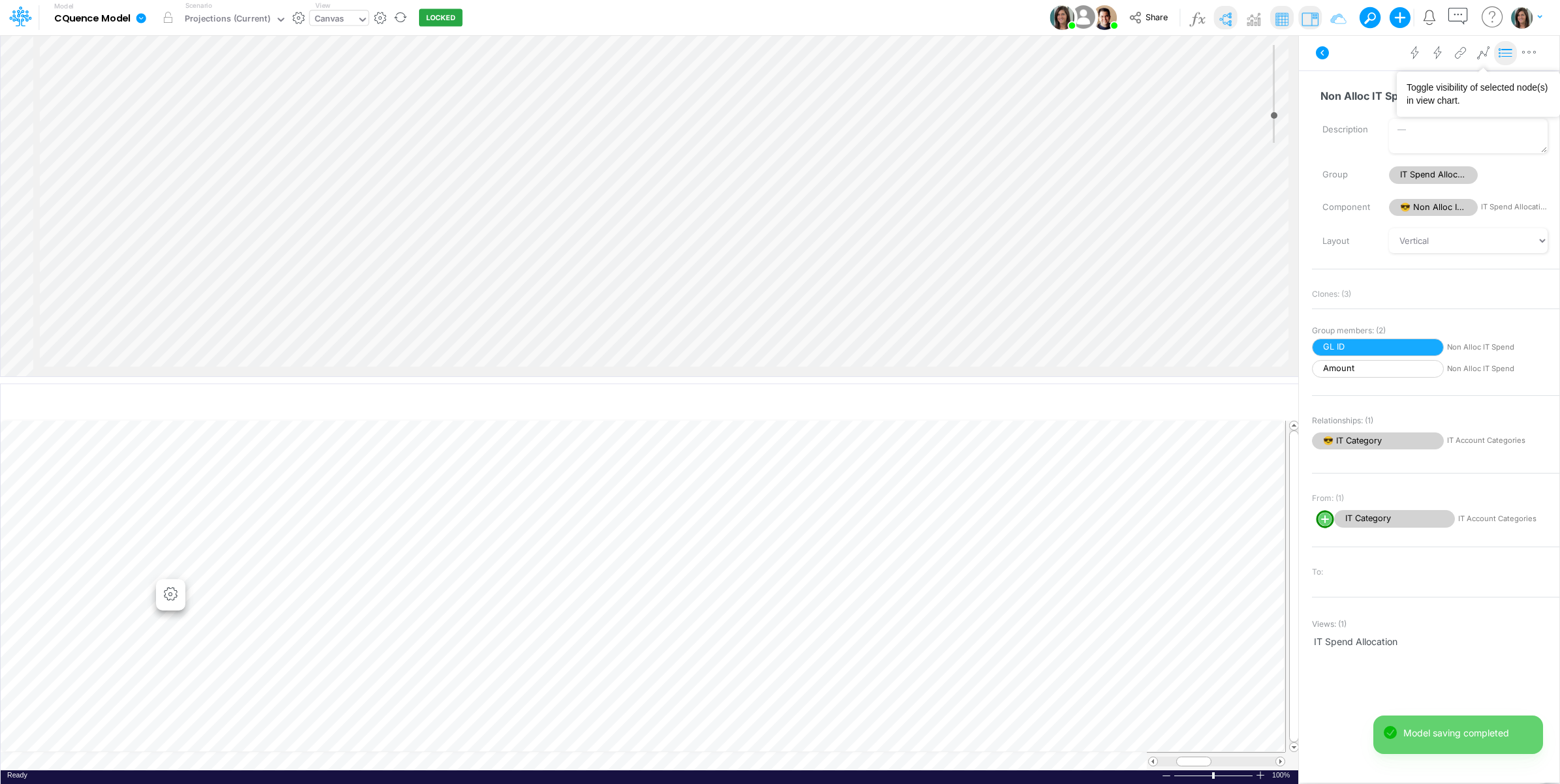
click at [1503, 56] on icon at bounding box center [1506, 53] width 19 height 14
click at [1049, 765] on div "Paste Cut Copy AutoFill Amount Ready 100% Sum: null Max: null Min: null Numeric…" at bounding box center [649, 596] width 1298 height 349
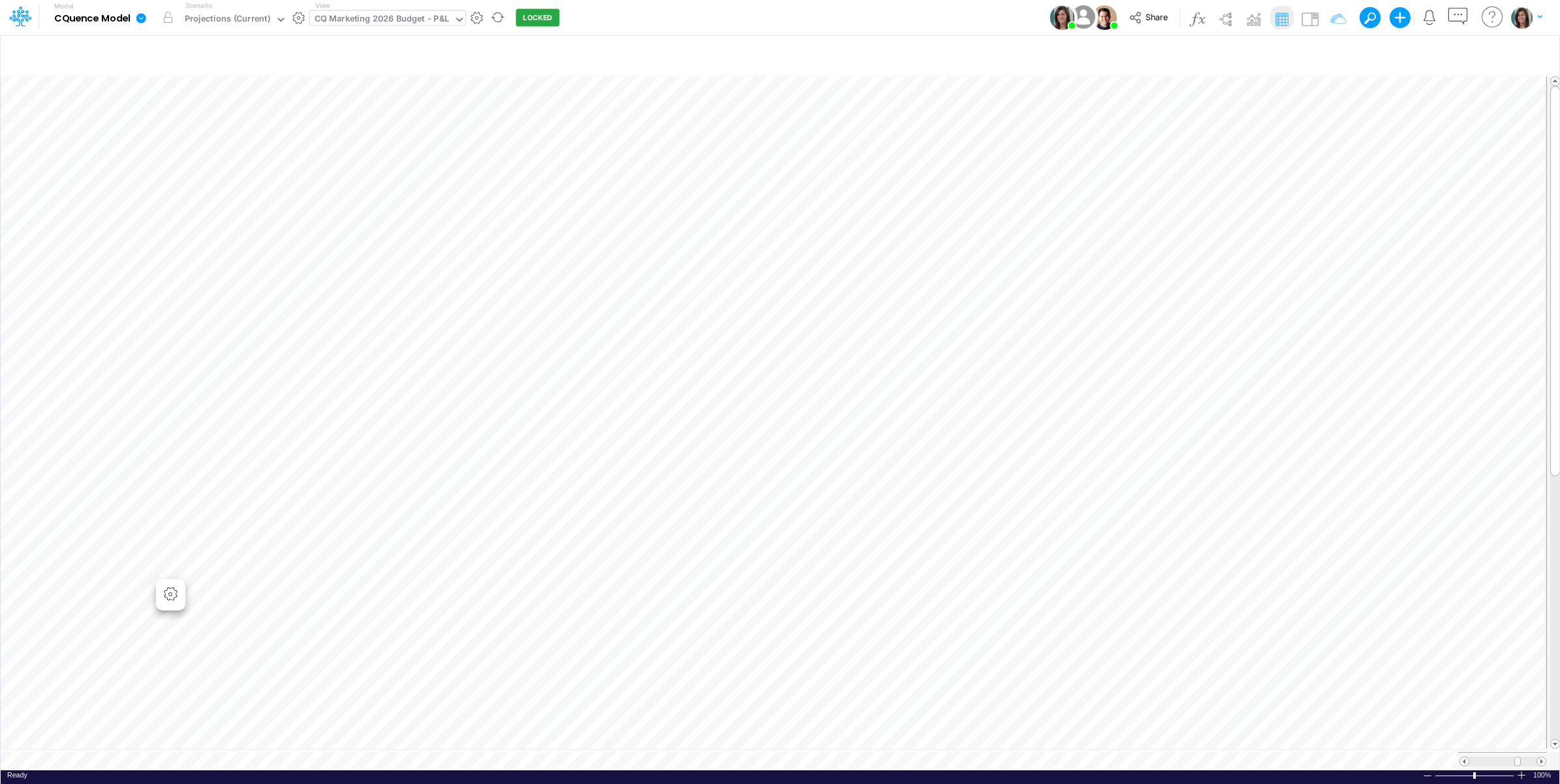
scroll to position [0, 1]
click at [1311, 14] on img at bounding box center [1311, 19] width 21 height 21
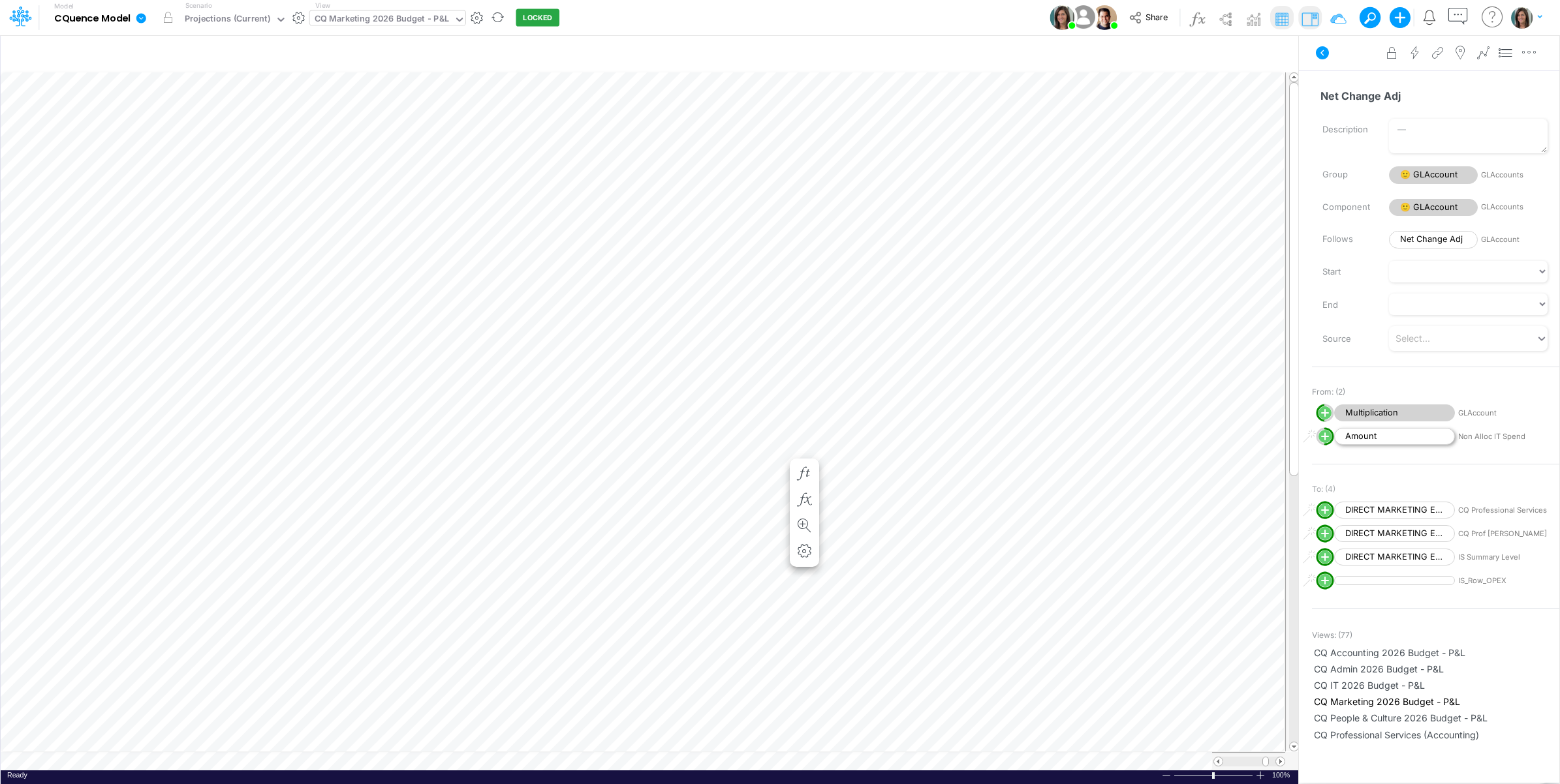
click at [1411, 441] on span "Amount" at bounding box center [1394, 437] width 120 height 17
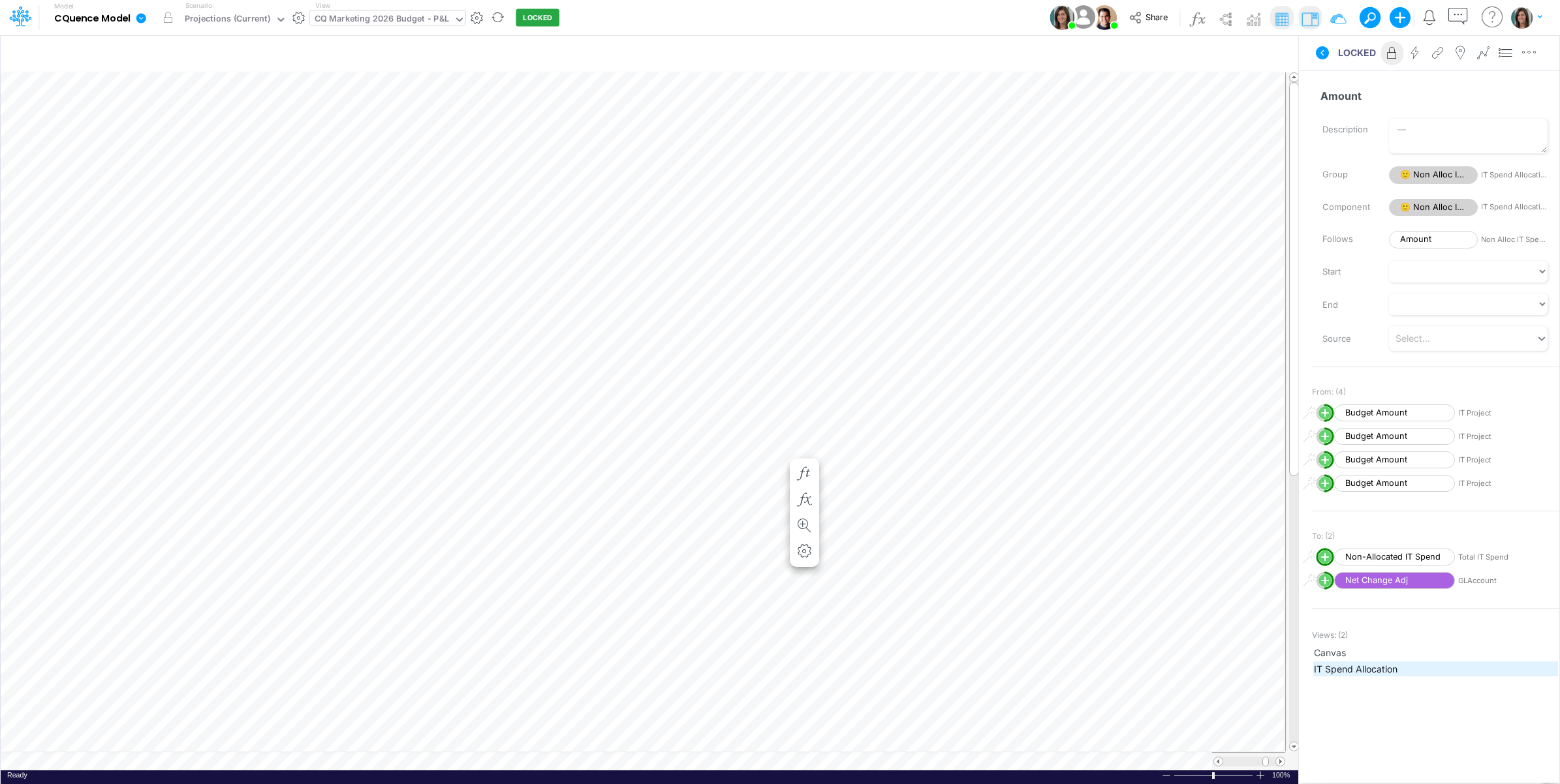
scroll to position [0, 1]
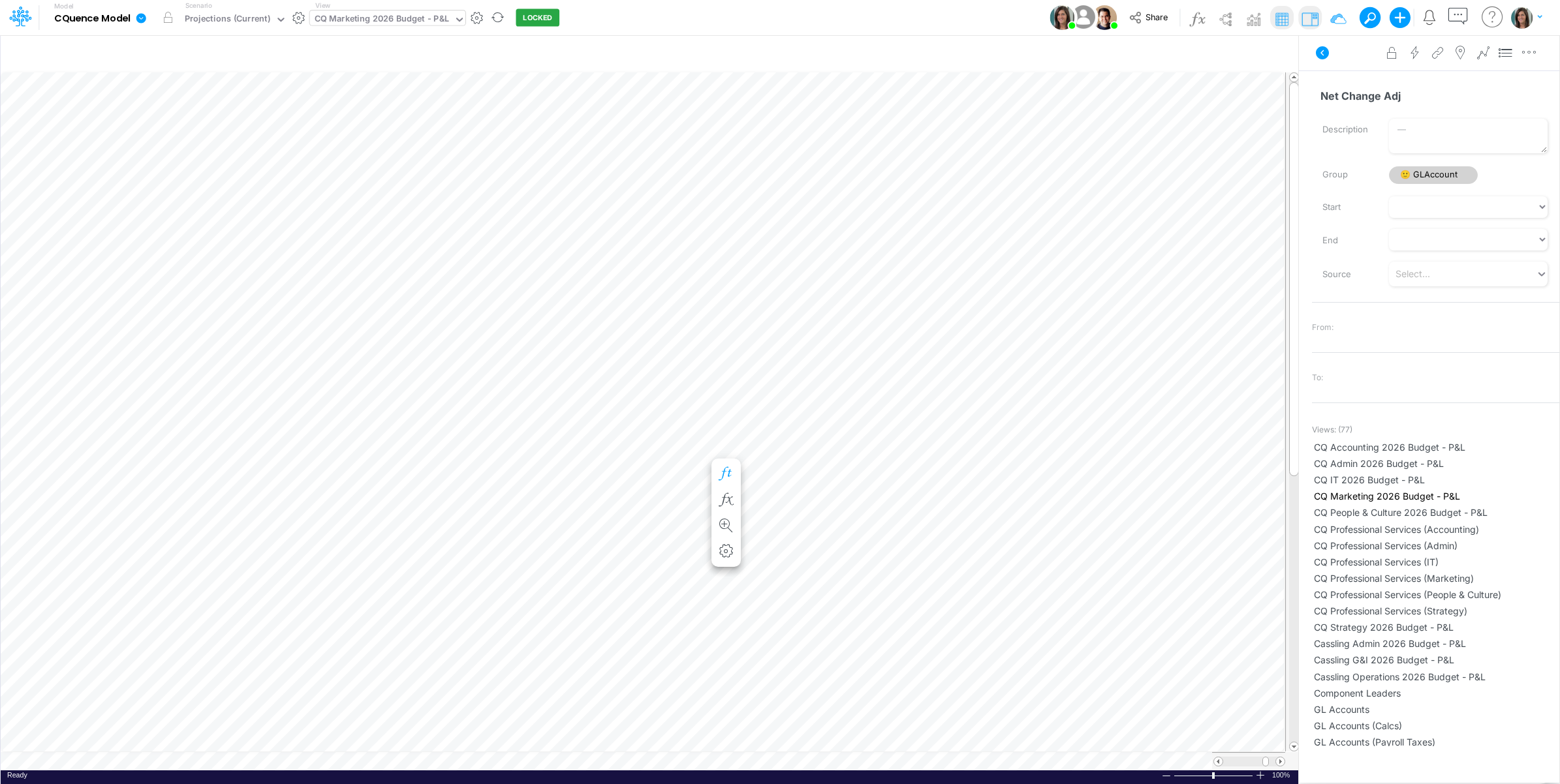
click at [723, 471] on icon "button" at bounding box center [726, 474] width 19 height 14
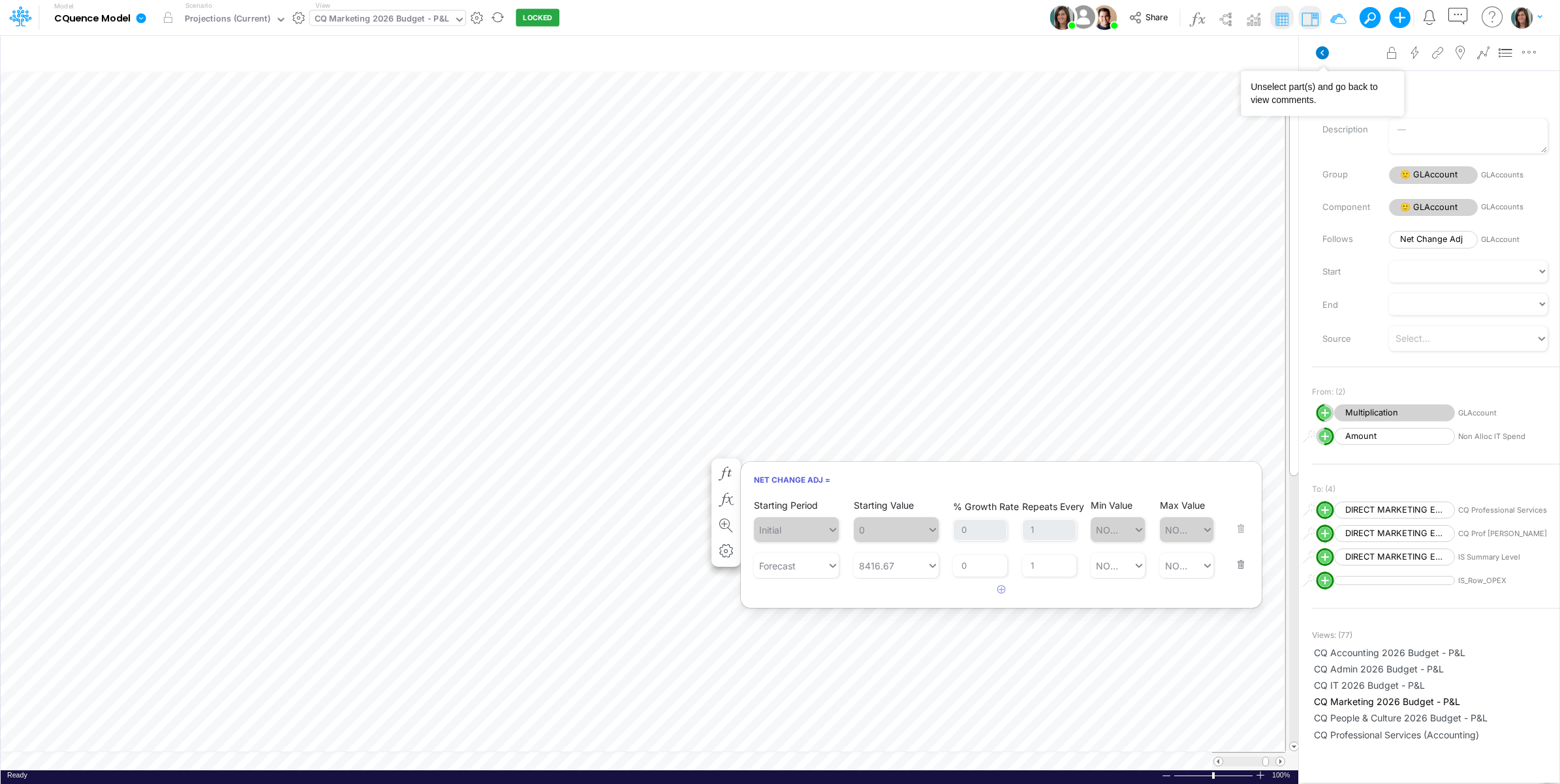
click at [1326, 50] on icon at bounding box center [1322, 52] width 13 height 13
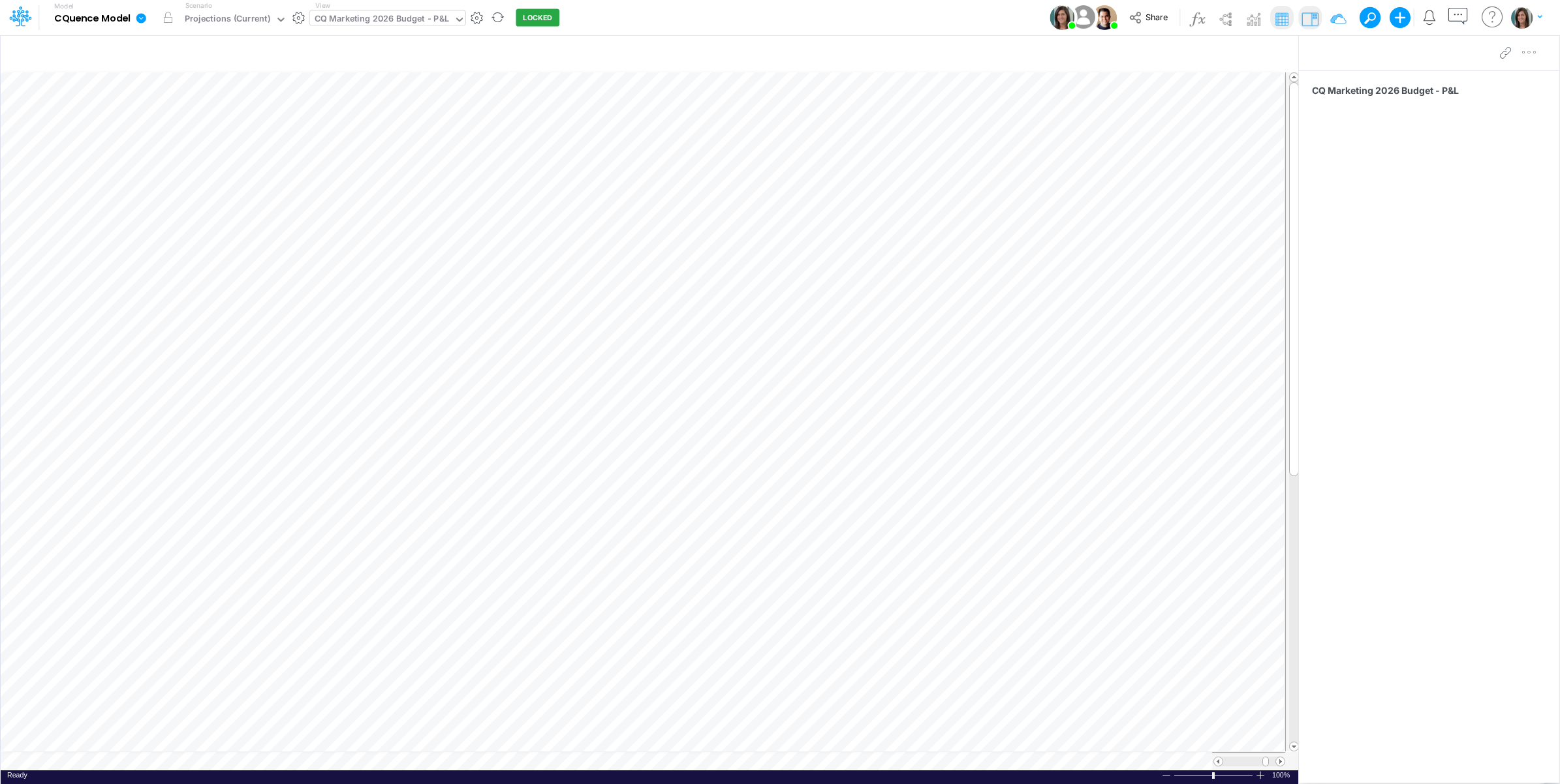
click at [138, 15] on icon at bounding box center [141, 18] width 12 height 12
click at [183, 137] on button "View model info" at bounding box center [207, 135] width 140 height 20
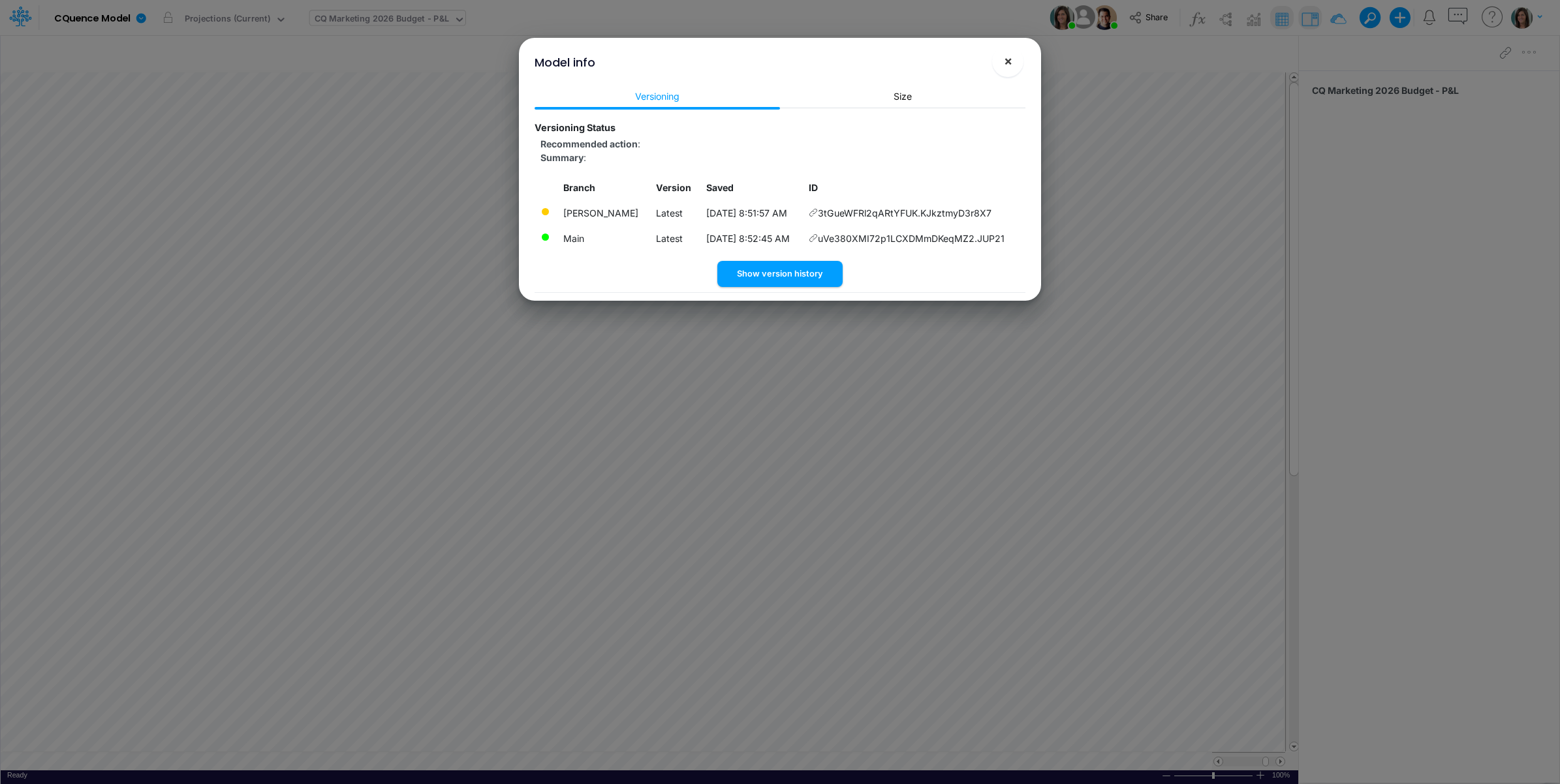
click at [1008, 56] on span "×" at bounding box center [1008, 60] width 9 height 16
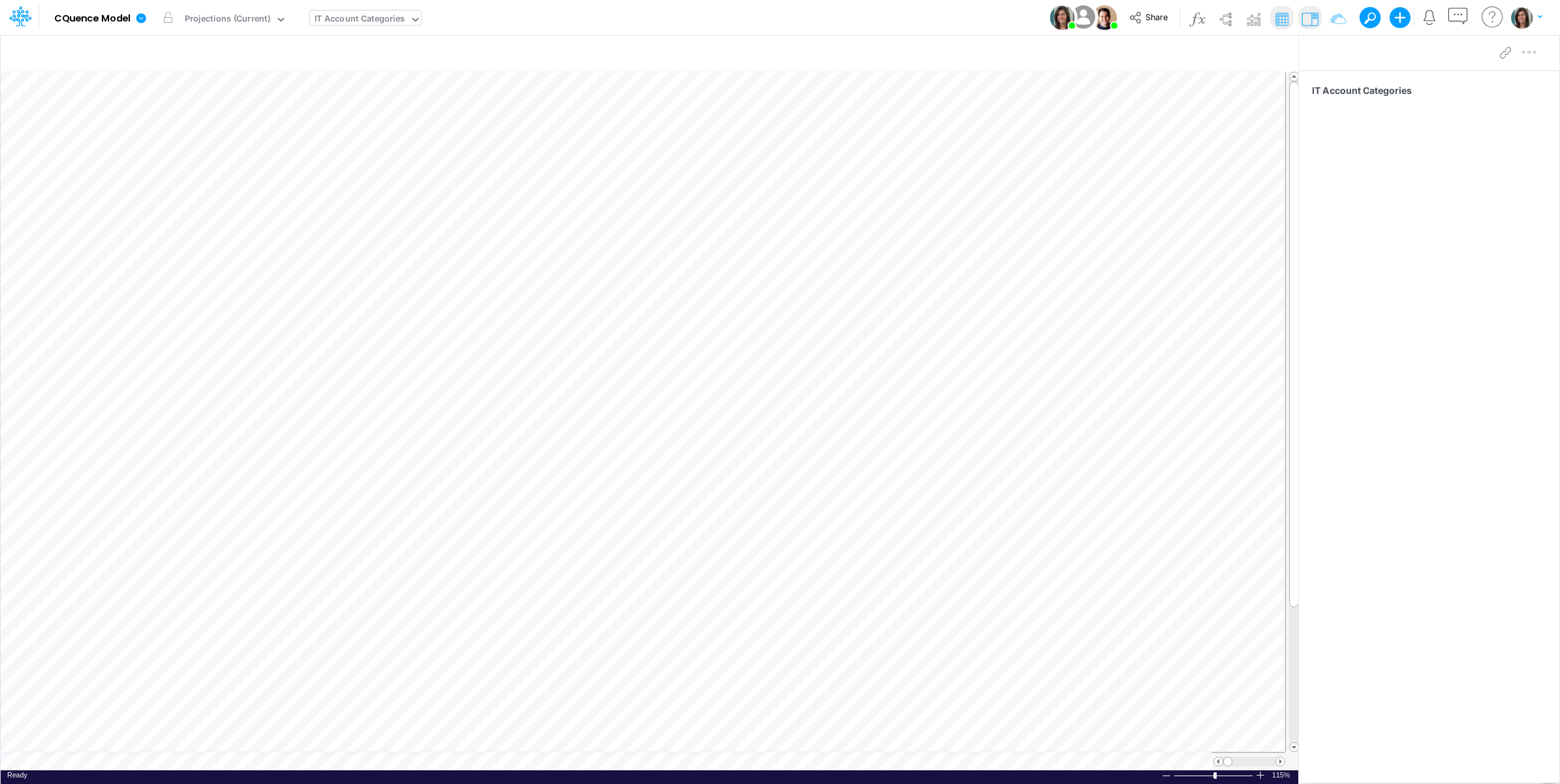
scroll to position [0, 1]
click at [793, 760] on table at bounding box center [650, 421] width 1299 height 699
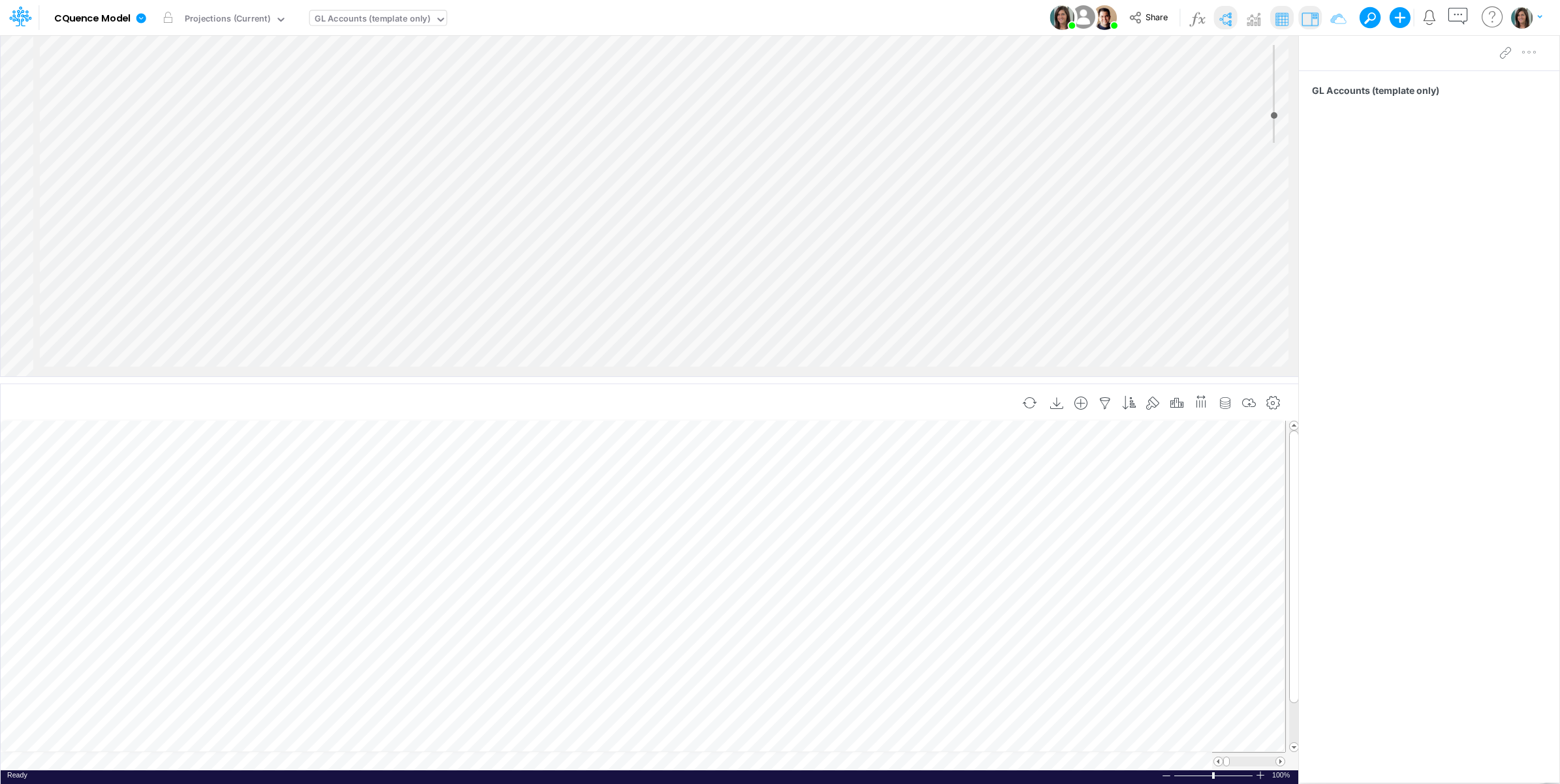
scroll to position [0, 1]
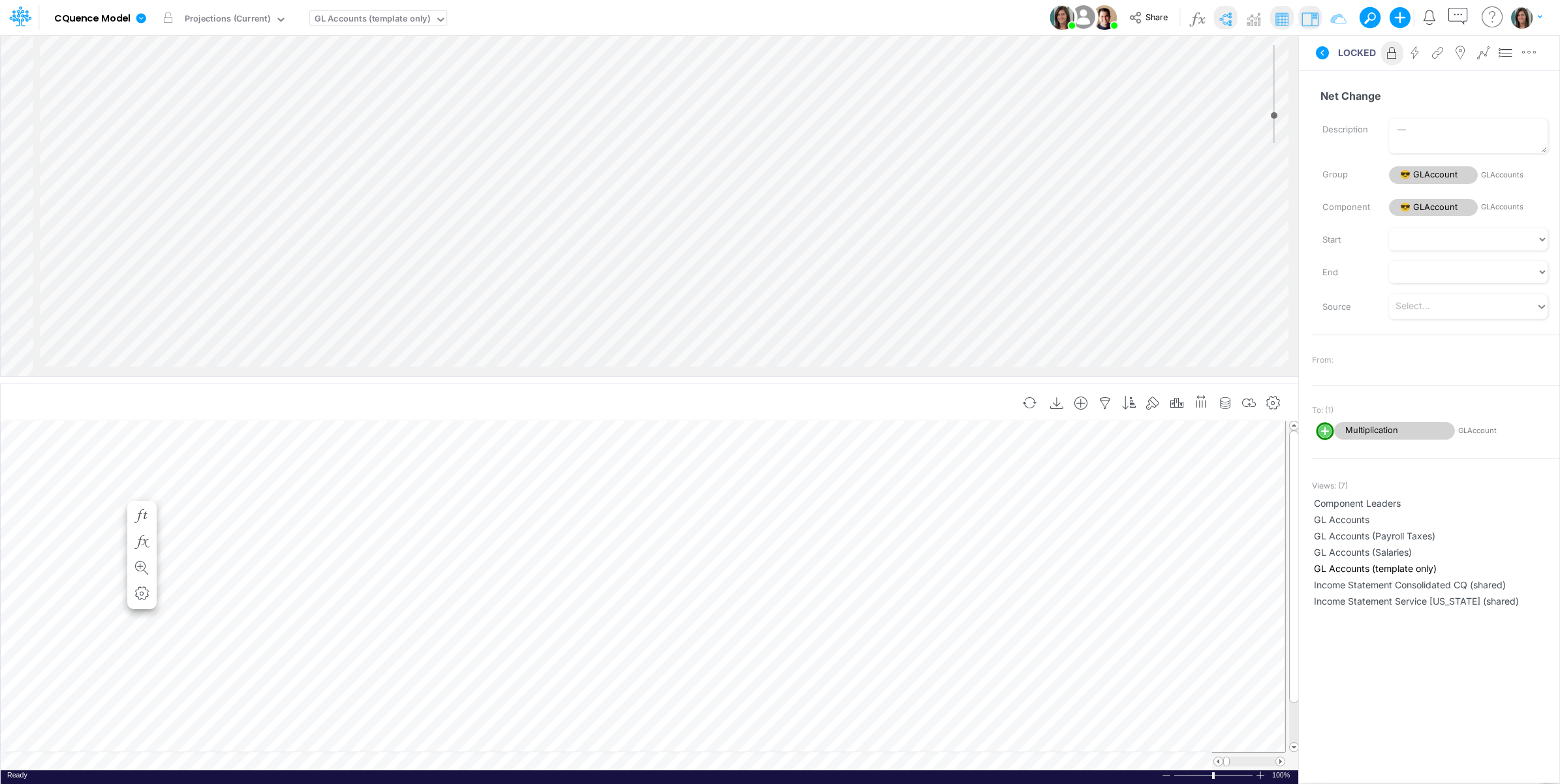
scroll to position [0, 1]
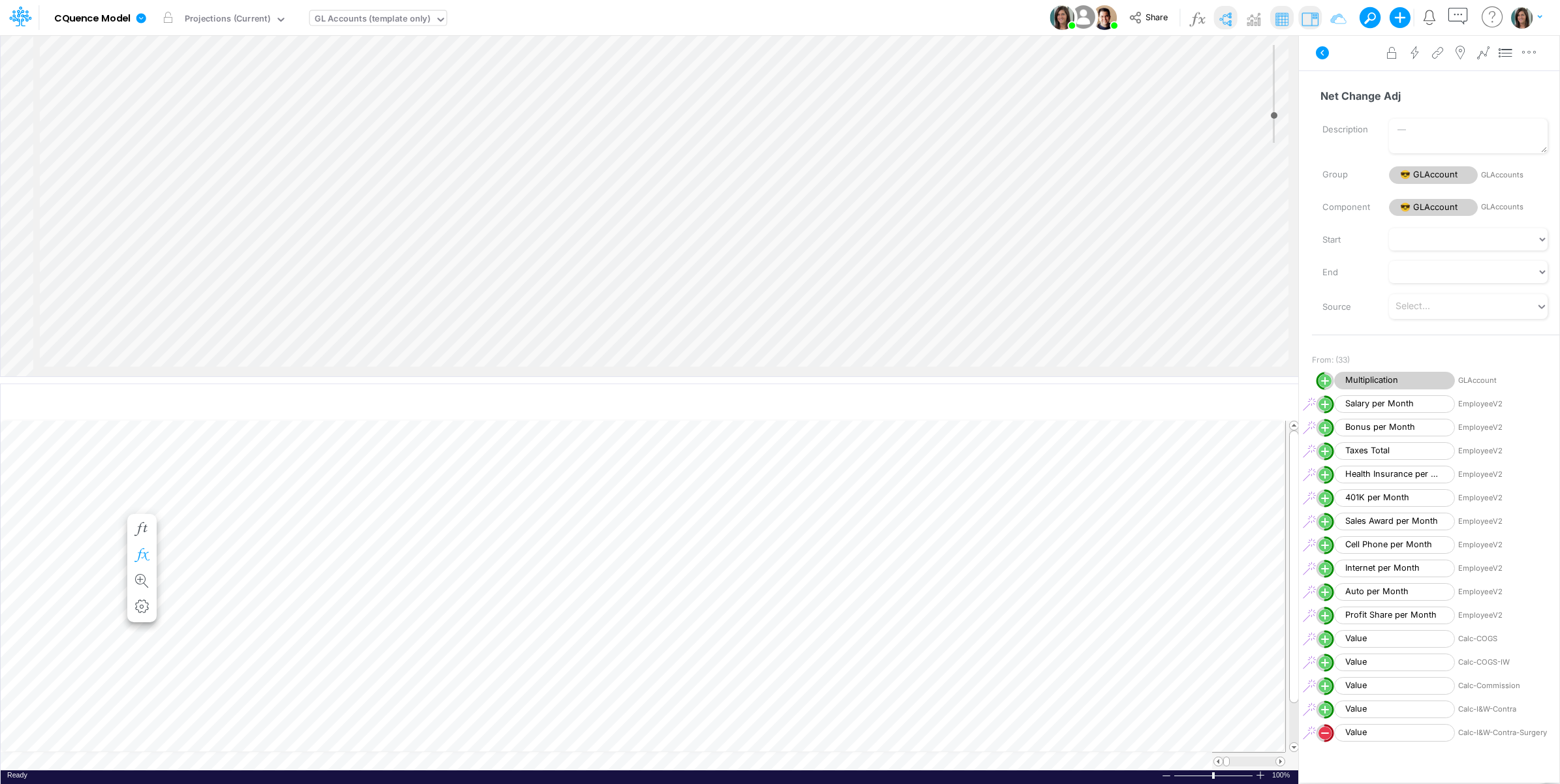
click at [147, 550] on icon "button" at bounding box center [142, 555] width 19 height 14
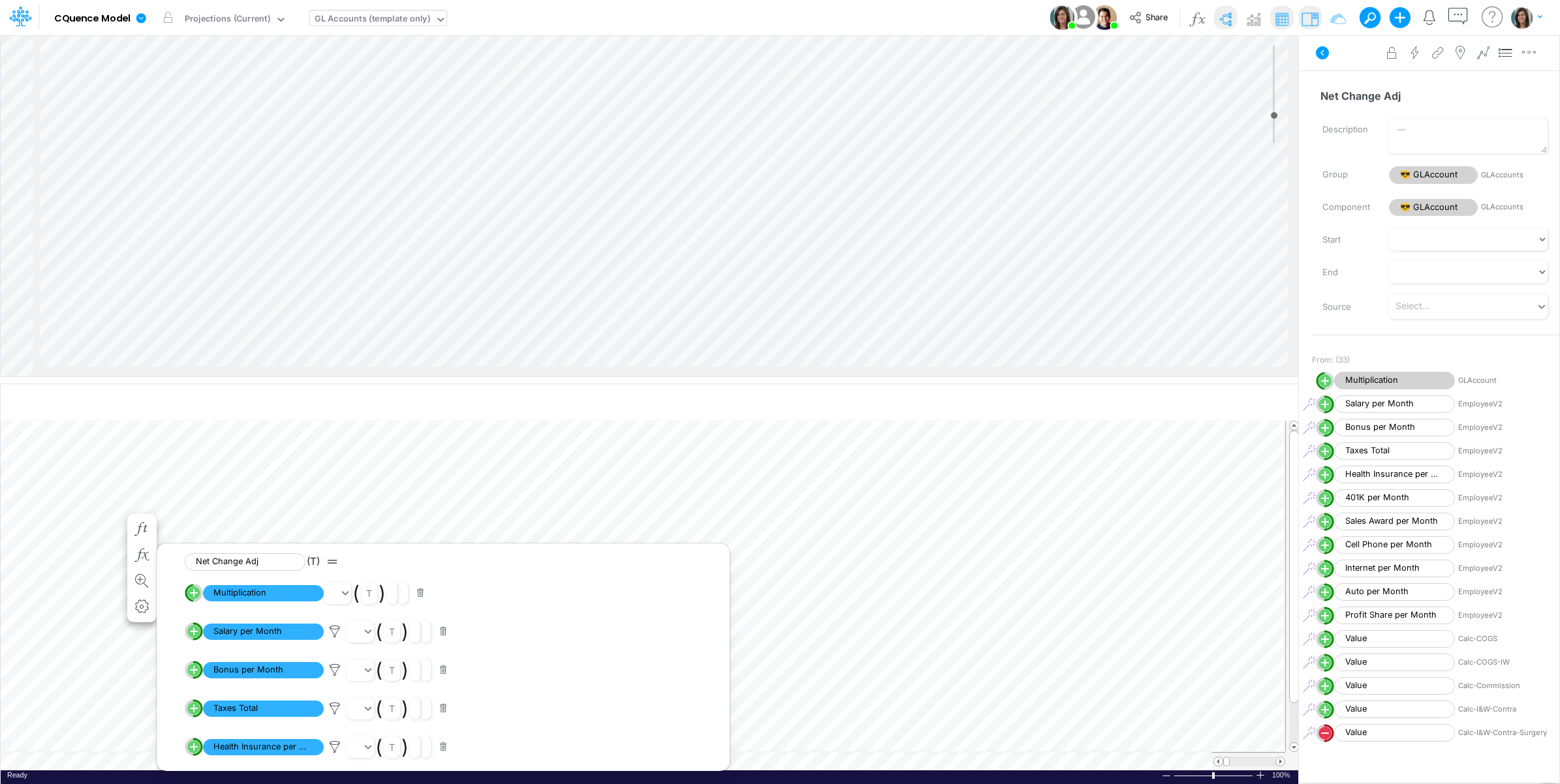
scroll to position [989, 0]
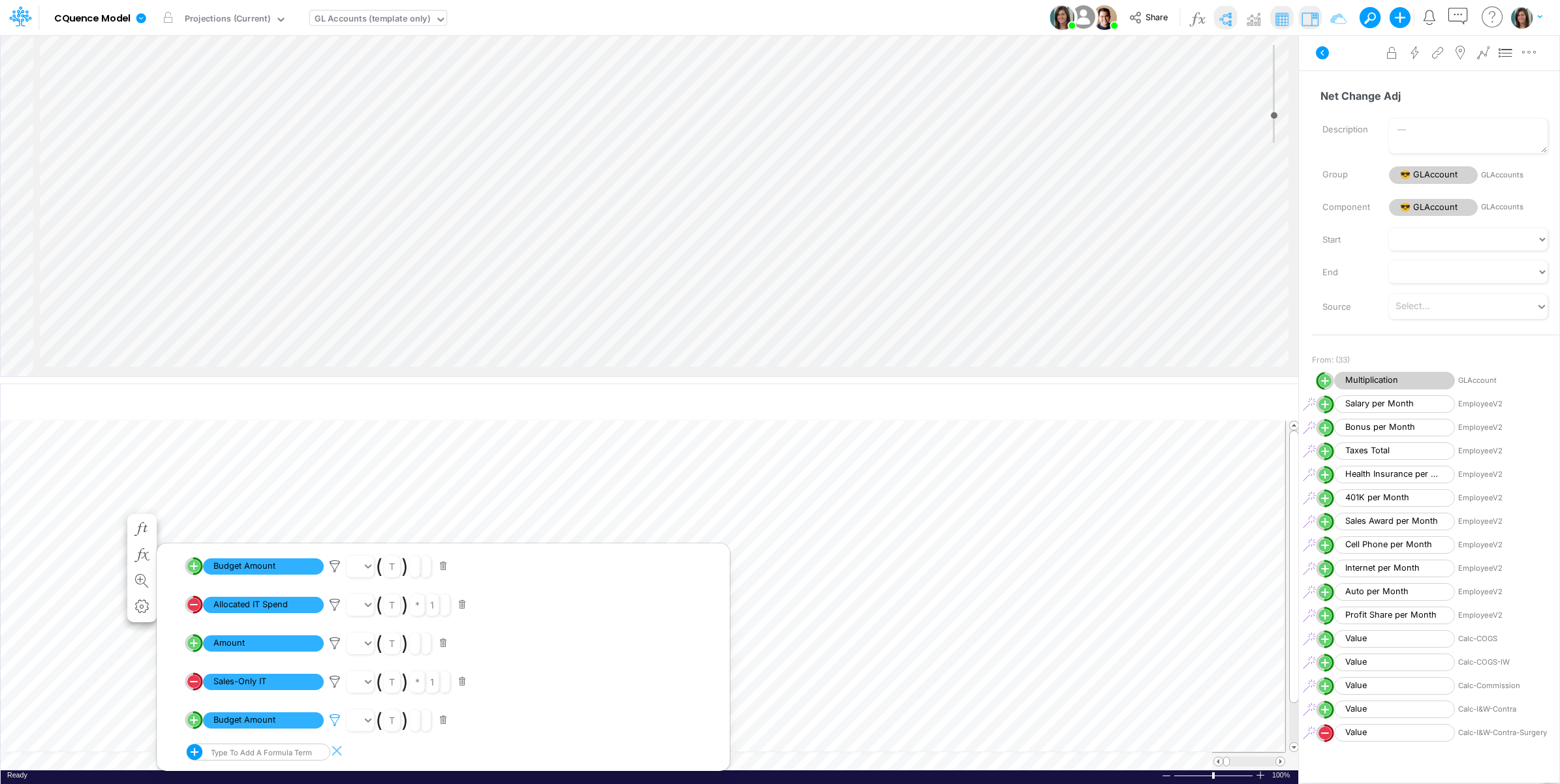
click at [335, 718] on icon at bounding box center [335, 721] width 19 height 14
click at [1356, 60] on div at bounding box center [780, 395] width 1560 height 777
click at [1320, 53] on icon at bounding box center [1322, 52] width 13 height 13
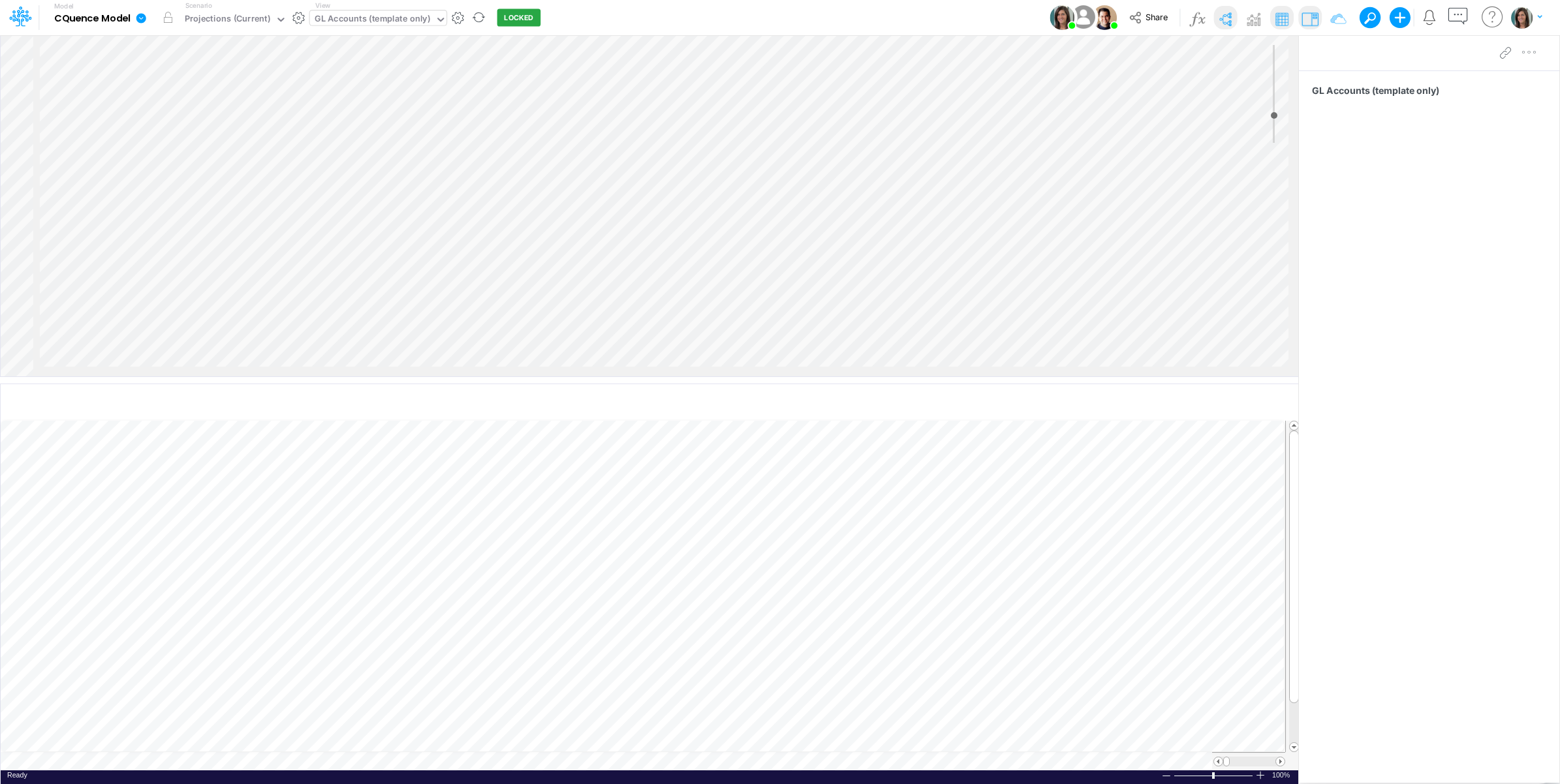
click at [141, 21] on icon at bounding box center [142, 17] width 10 height 10
click at [167, 132] on button "View model info" at bounding box center [207, 135] width 140 height 20
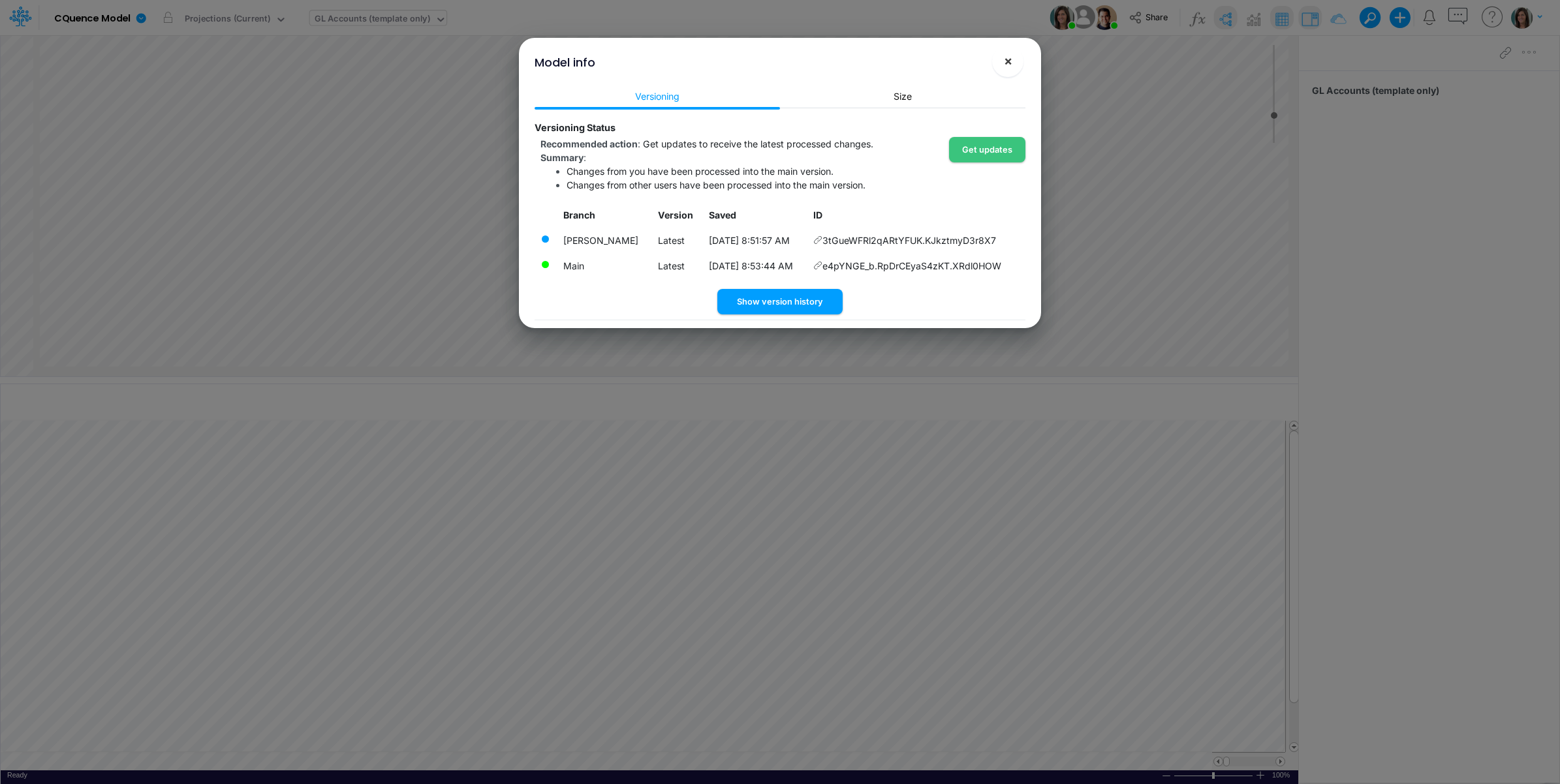
click at [1009, 56] on span "×" at bounding box center [1008, 60] width 9 height 16
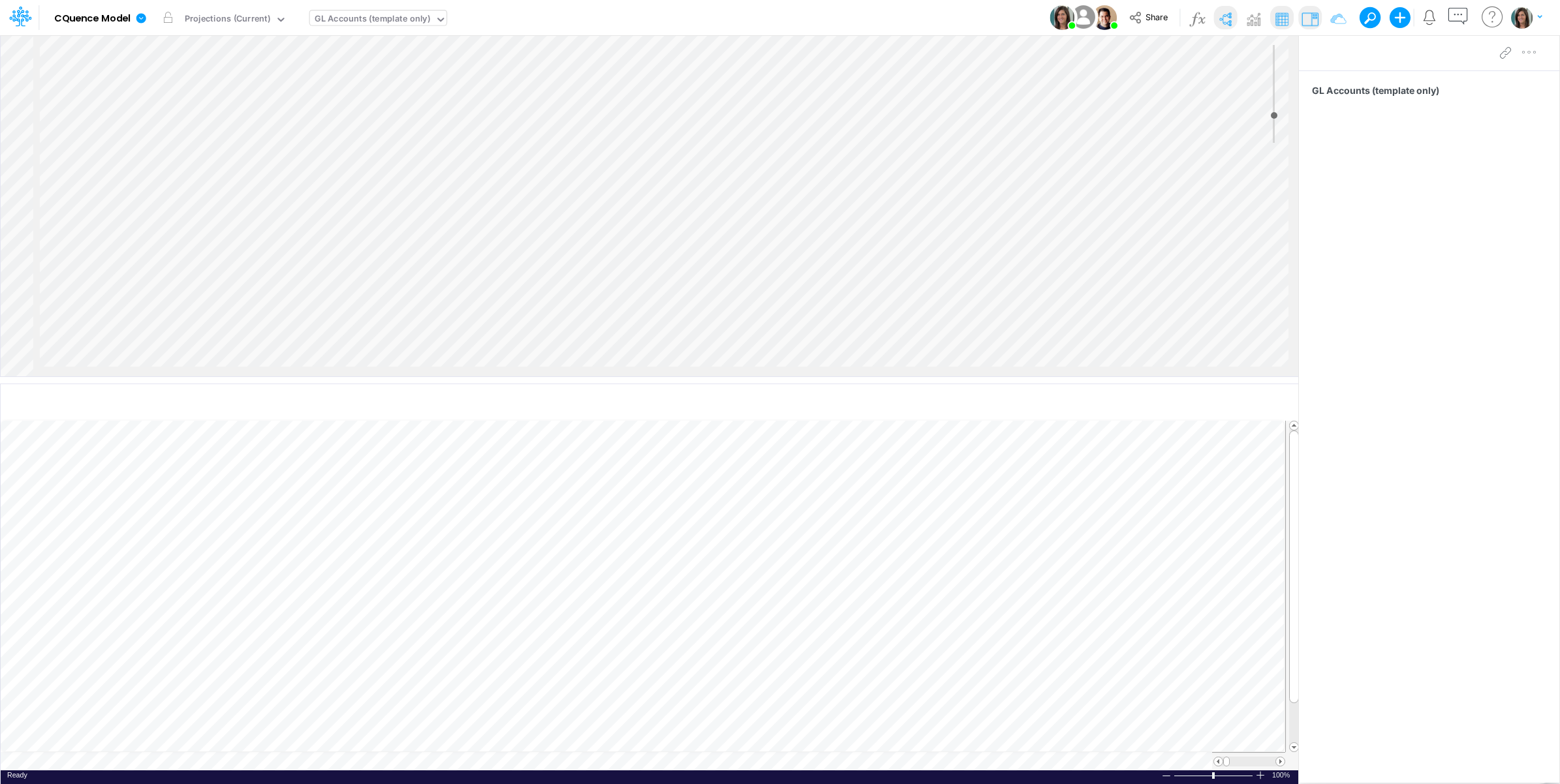
click at [961, 11] on div "Model CQuence Model Edit model settings Duplicate Import QuickBooks QuickBooks …" at bounding box center [780, 17] width 1404 height 35
click at [378, 16] on div "GL Accounts (template only)" at bounding box center [372, 19] width 116 height 15
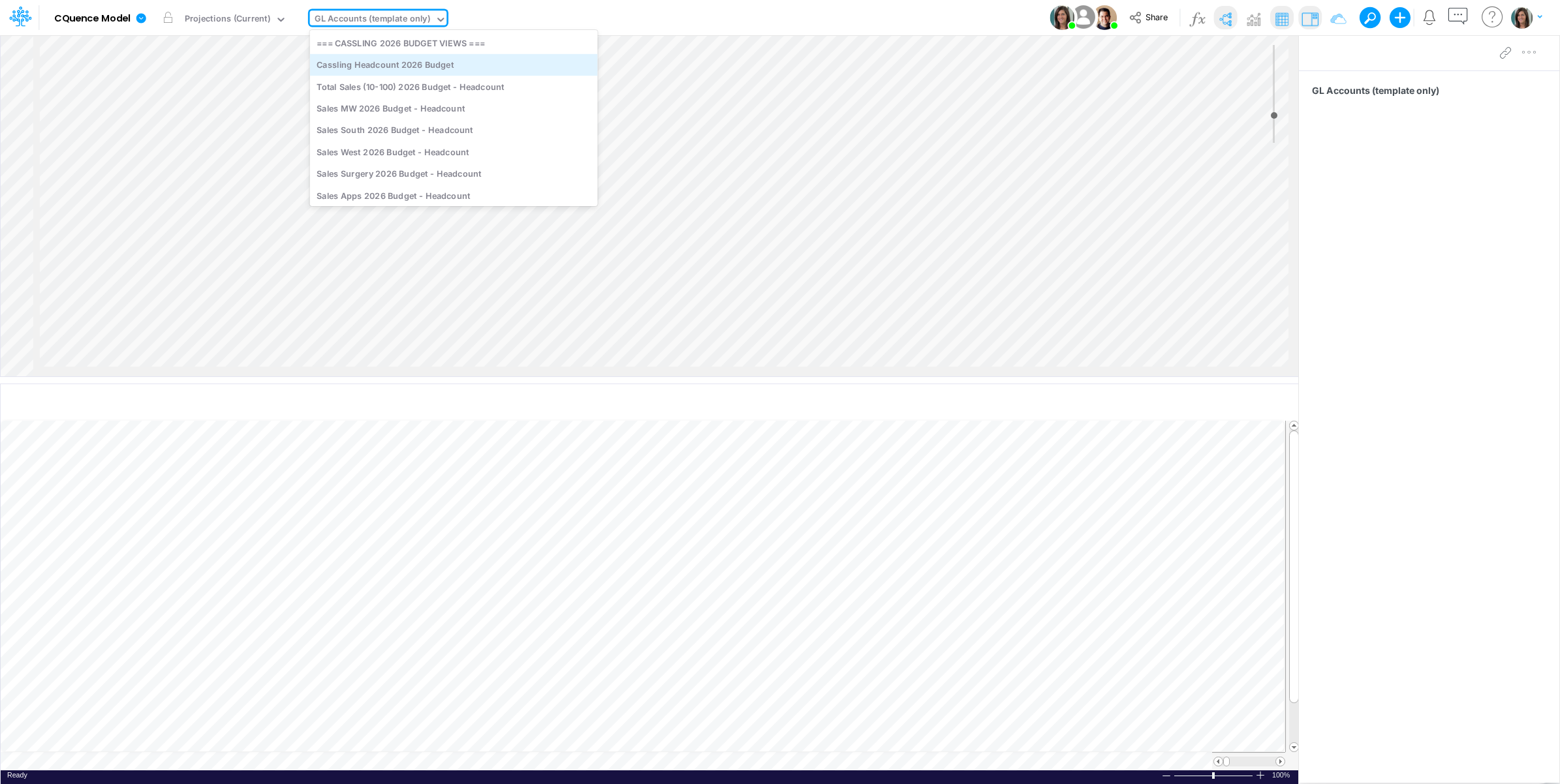
click at [514, 69] on div "Cassling Headcount 2026 Budget" at bounding box center [453, 65] width 288 height 21
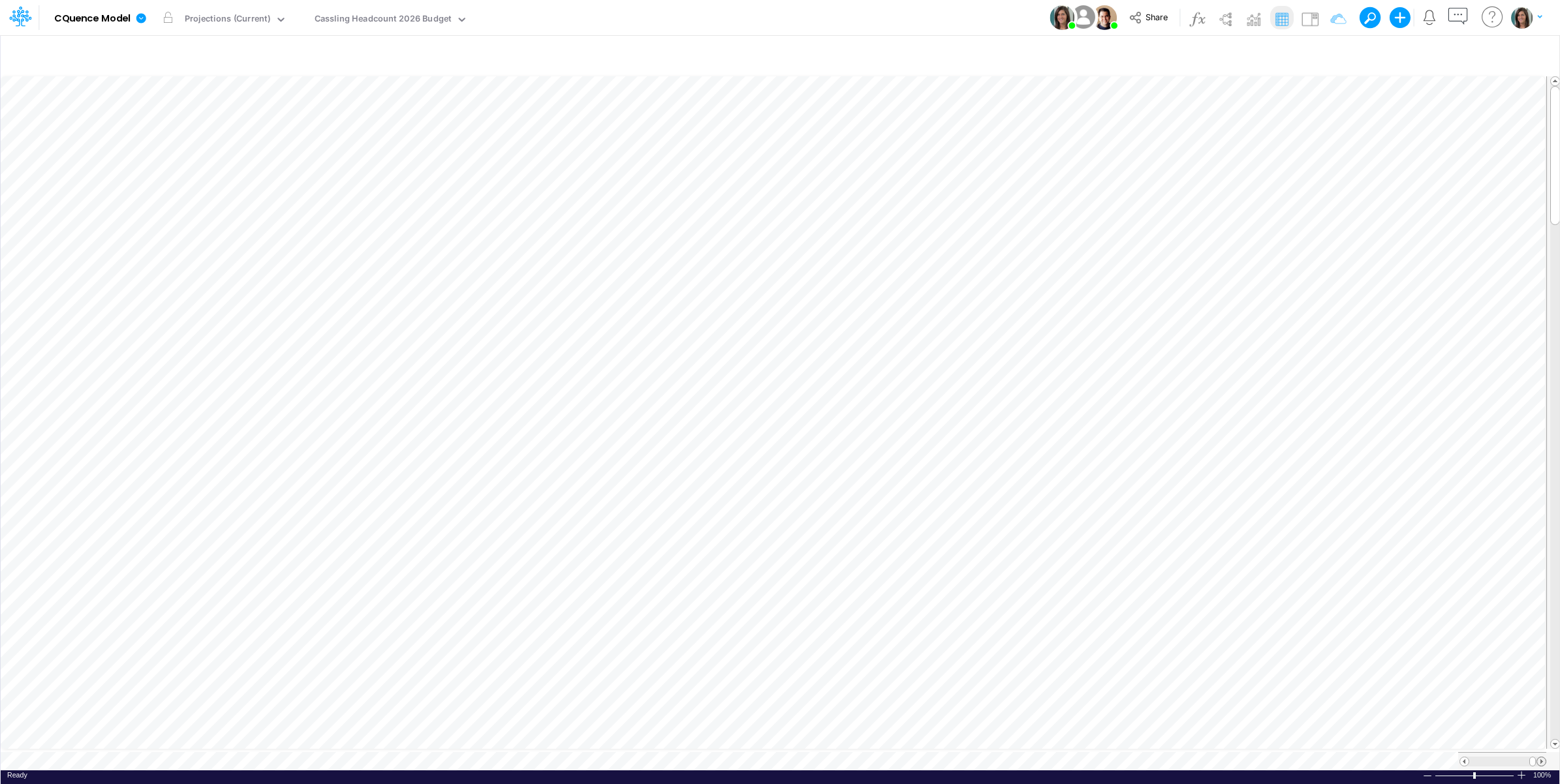
click at [1542, 758] on span at bounding box center [1541, 762] width 9 height 9
click at [1433, 53] on icon "button" at bounding box center [1438, 55] width 19 height 14
click at [885, 11] on div "Model CQuence Model Edit model settings Duplicate Import QuickBooks QuickBooks …" at bounding box center [780, 17] width 1404 height 35
click at [220, 15] on div "Projections (Current)" at bounding box center [227, 19] width 85 height 15
drag, startPoint x: 704, startPoint y: 14, endPoint x: 764, endPoint y: 13, distance: 60.0
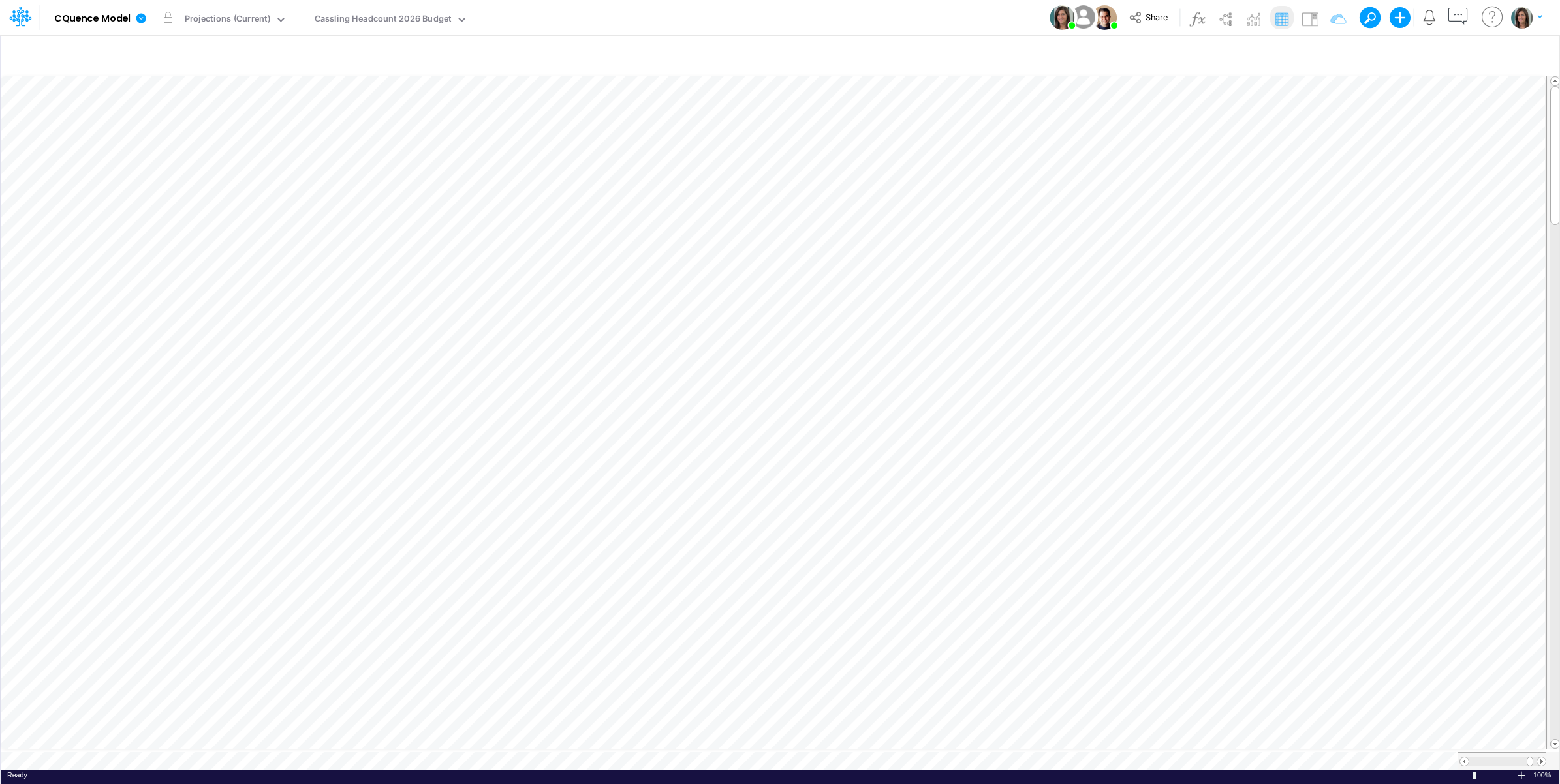
click at [705, 14] on div "Model CQuence Model Edit model settings Duplicate Import QuickBooks QuickBooks …" at bounding box center [780, 17] width 1404 height 35
click at [1442, 53] on icon "button" at bounding box center [1438, 55] width 19 height 14
click at [979, 9] on div "Model CQuence Model Edit model settings Duplicate Import QuickBooks QuickBooks …" at bounding box center [780, 17] width 1404 height 35
click at [1433, 56] on icon "button" at bounding box center [1438, 55] width 19 height 14
click at [944, 15] on div "Model CQuence Model Edit model settings Duplicate Import QuickBooks QuickBooks …" at bounding box center [780, 17] width 1404 height 35
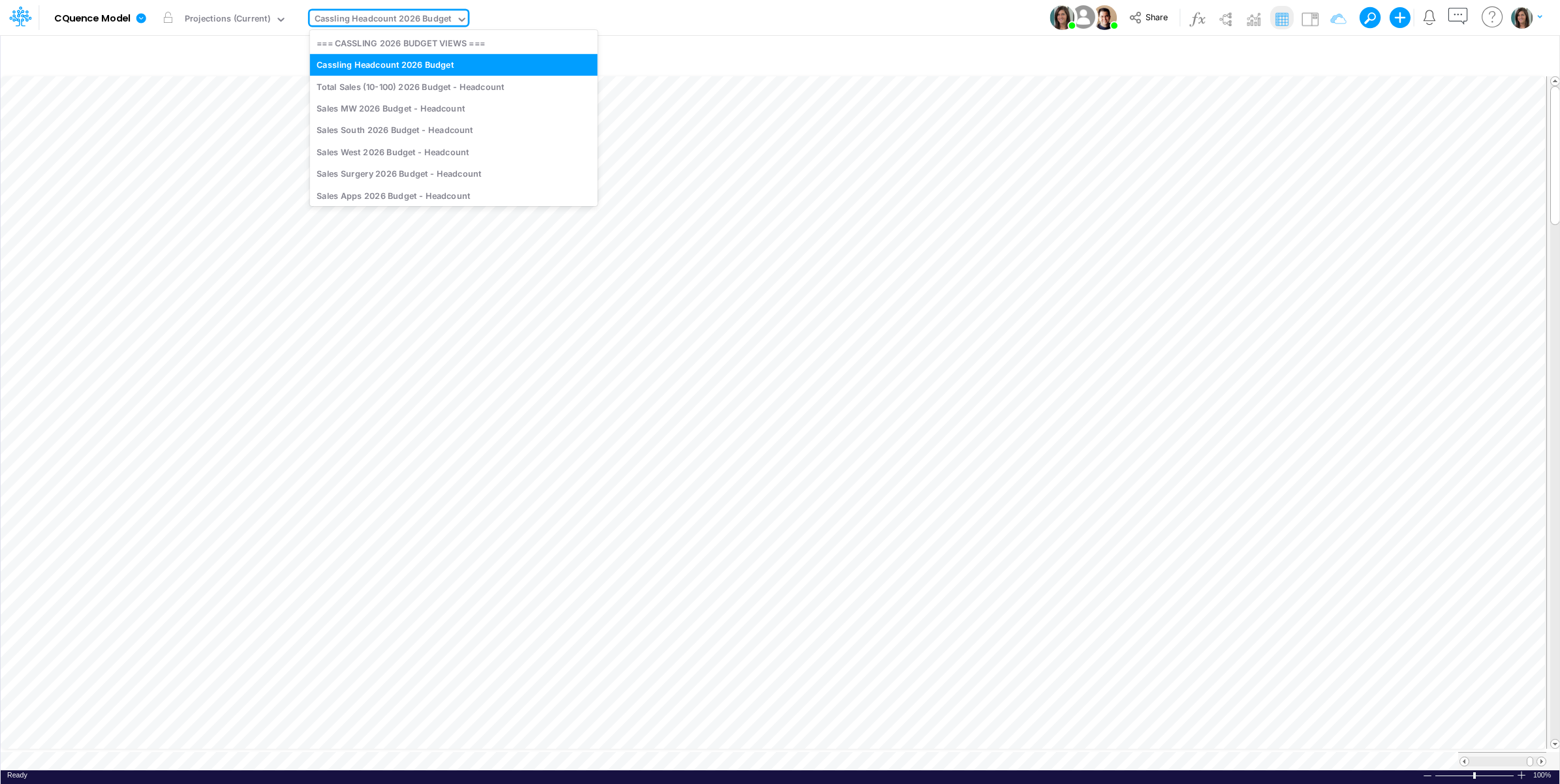
click at [415, 20] on div "Cassling Headcount 2026 Budget" at bounding box center [382, 19] width 137 height 15
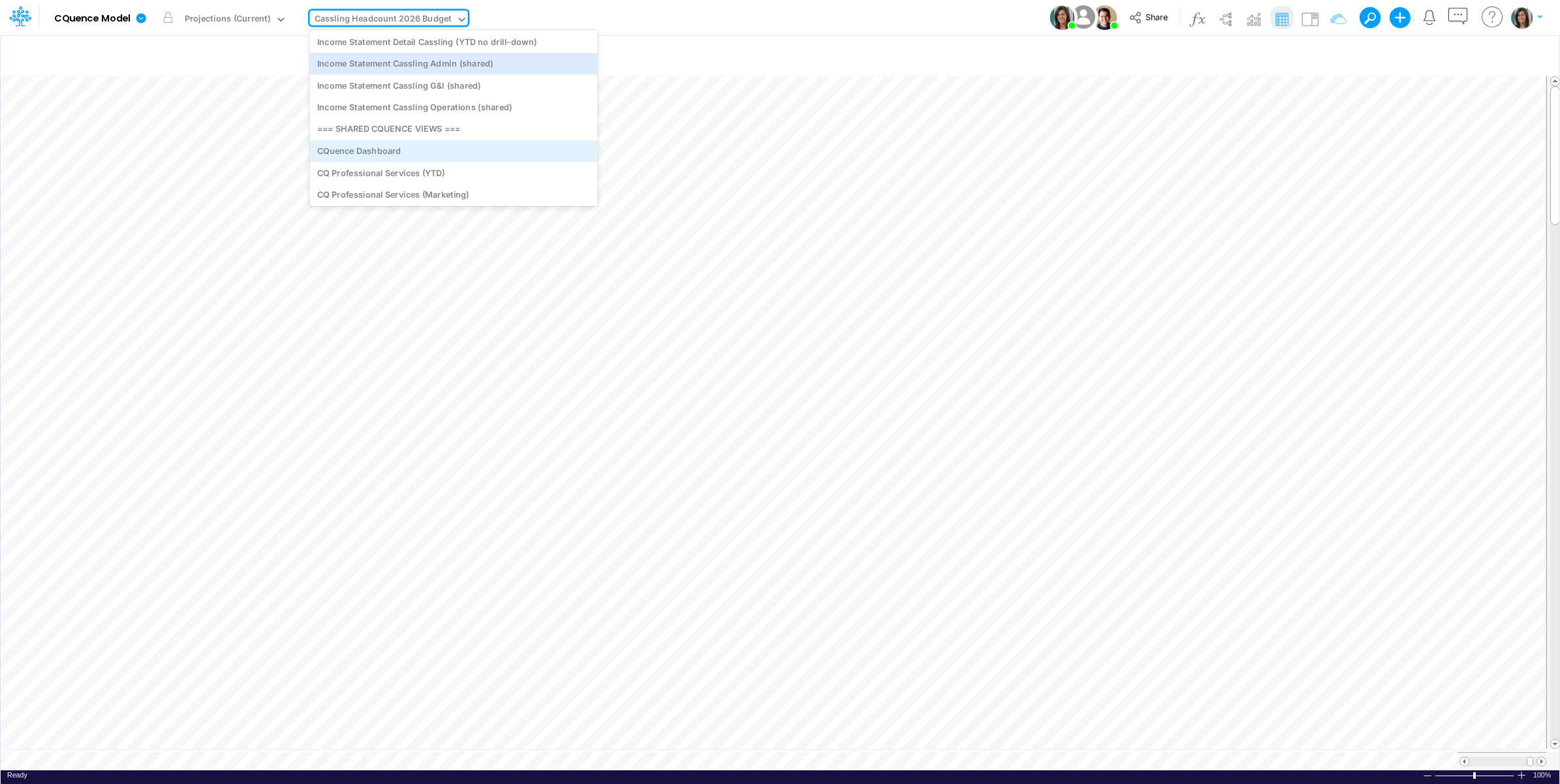
scroll to position [761, 0]
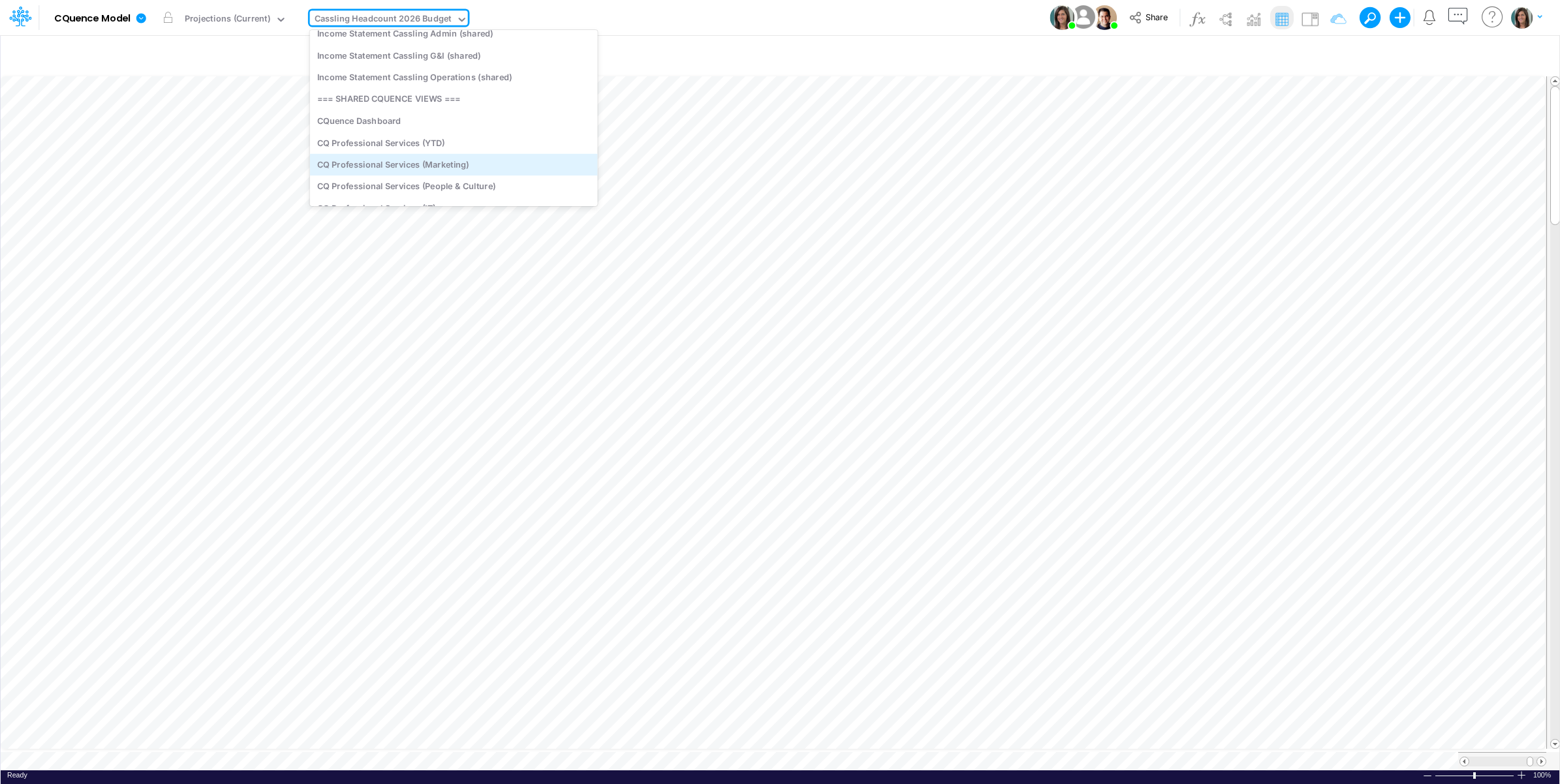
click at [465, 162] on div "CQ Professional Services (Marketing)" at bounding box center [453, 165] width 288 height 21
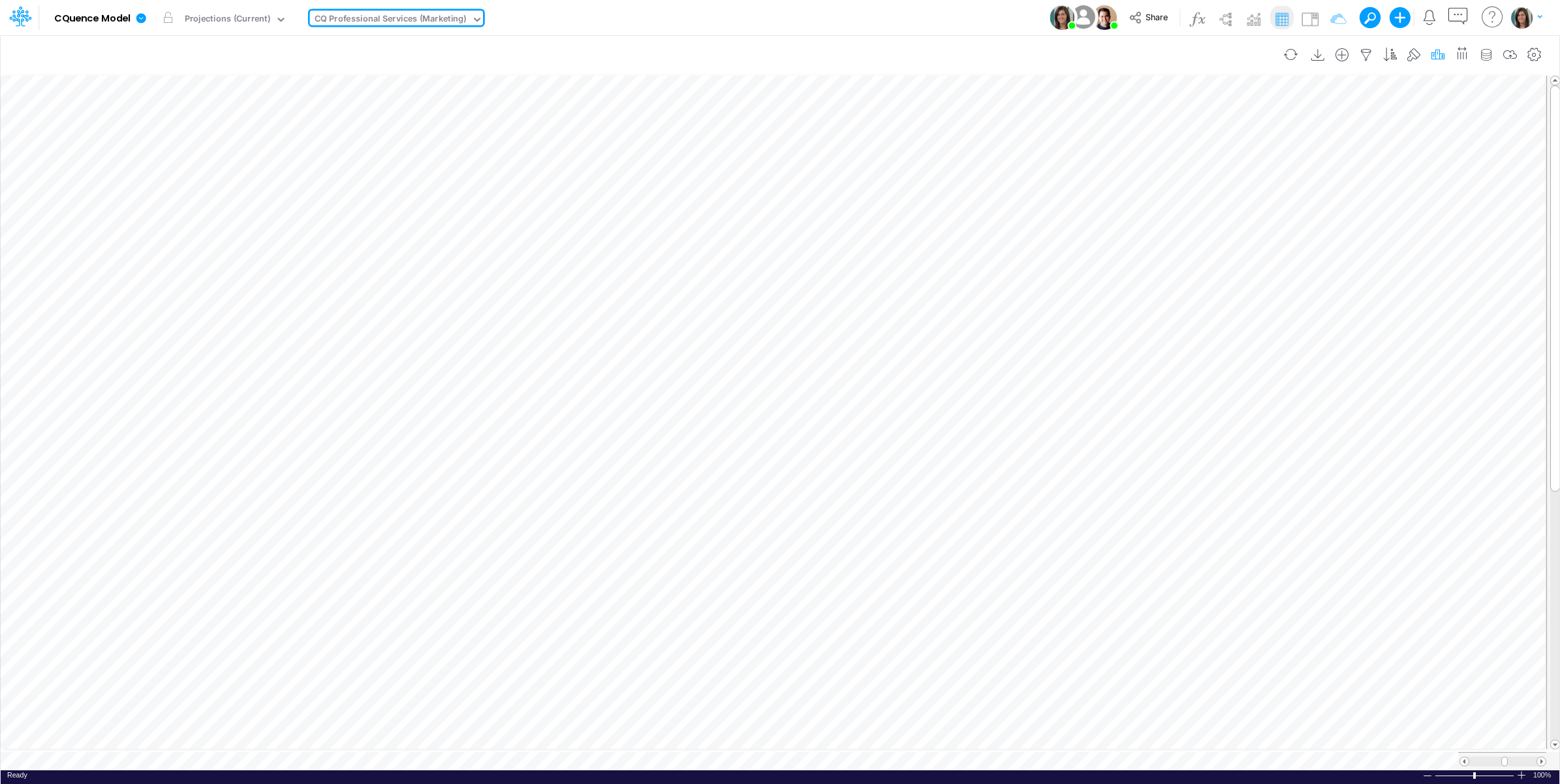
click at [1438, 50] on icon "button" at bounding box center [1438, 55] width 19 height 14
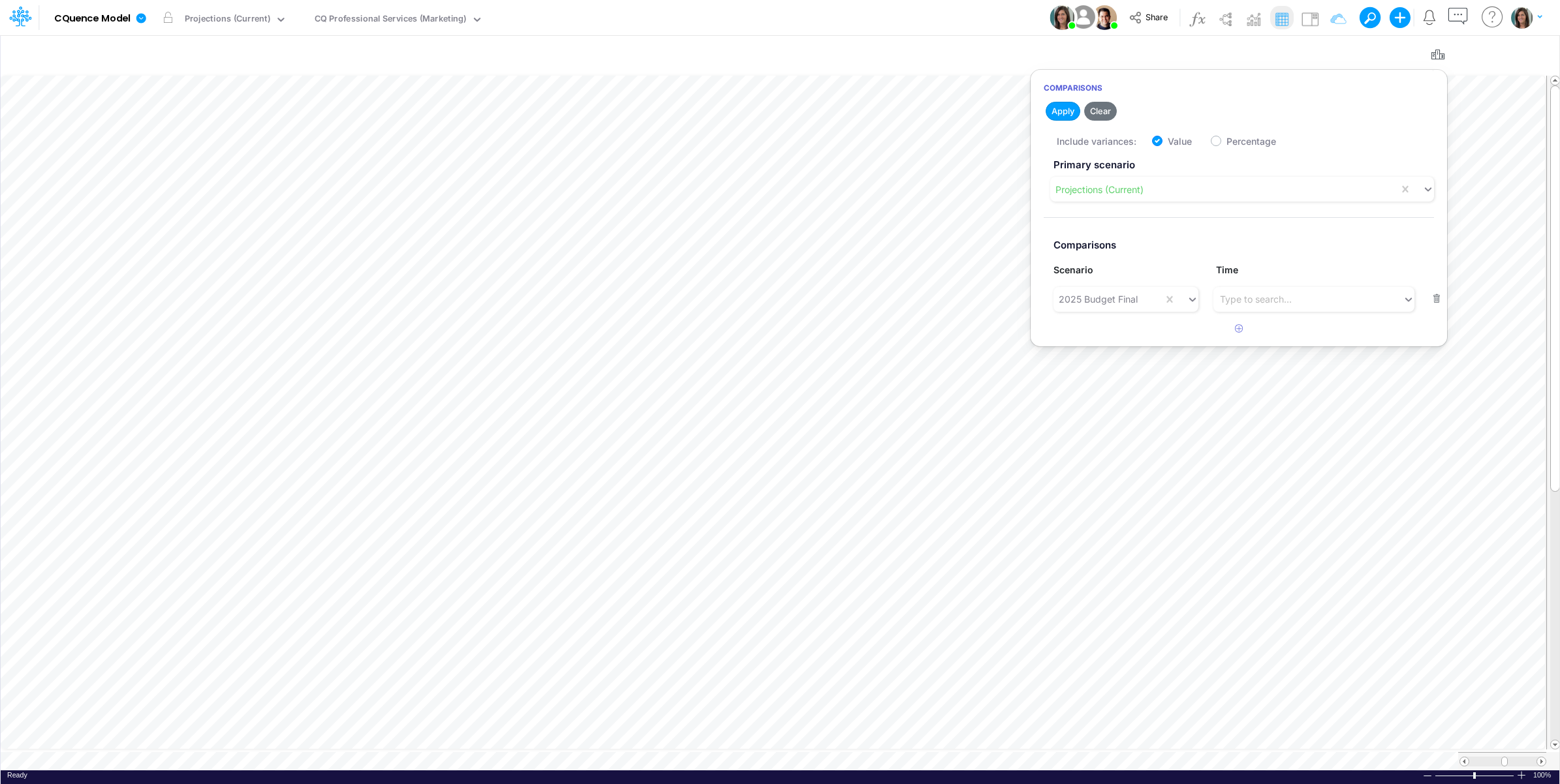
click at [1008, 15] on div "Model CQuence Model Edit model settings Duplicate Import QuickBooks QuickBooks …" at bounding box center [780, 17] width 1404 height 35
click at [1432, 56] on icon "button" at bounding box center [1438, 55] width 19 height 14
click at [220, 31] on div "Scenario Projections (Current)" at bounding box center [236, 17] width 112 height 34
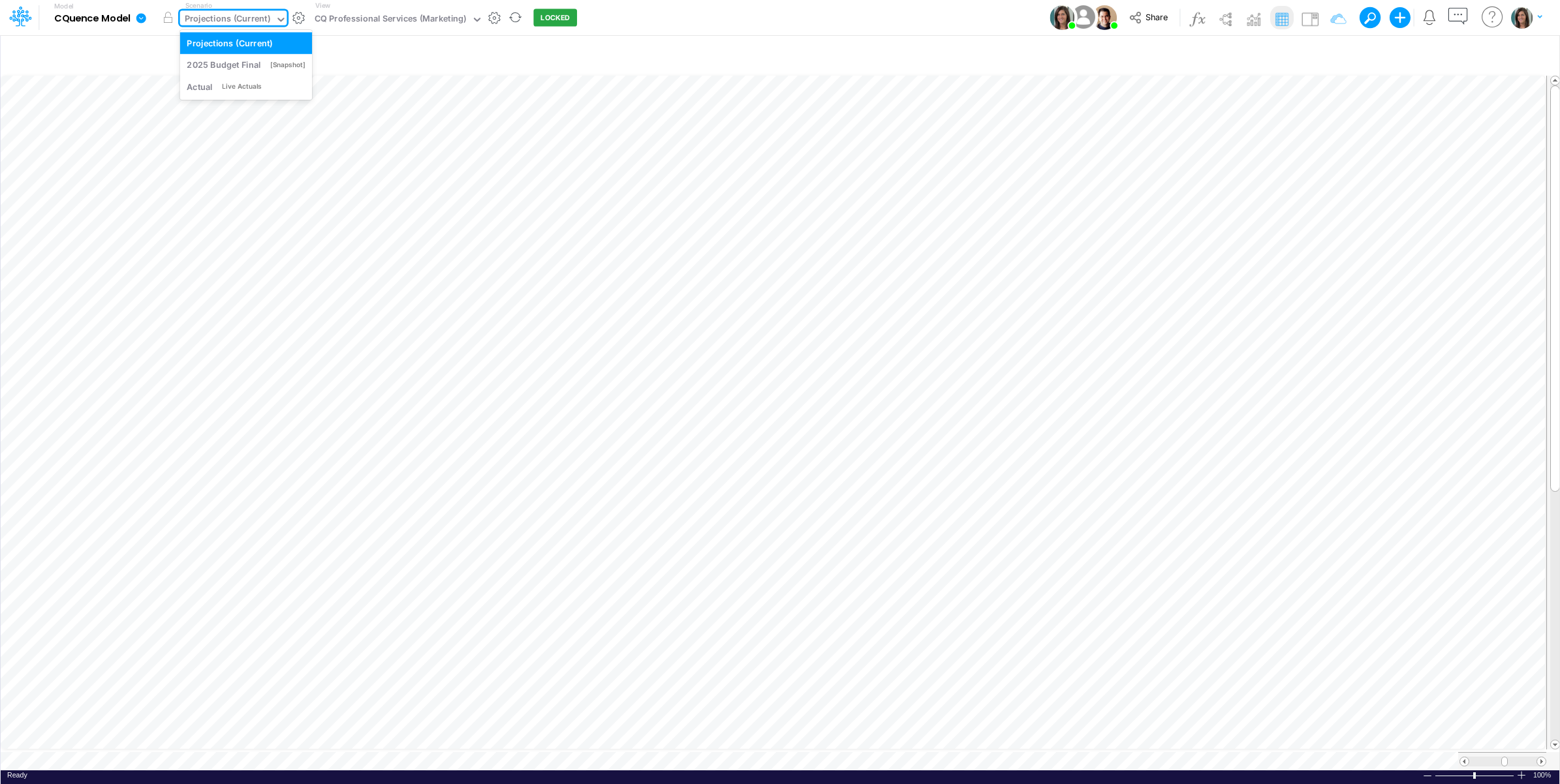
click at [224, 24] on div "Projections (Current)" at bounding box center [227, 19] width 85 height 15
click at [141, 20] on icon at bounding box center [142, 17] width 10 height 10
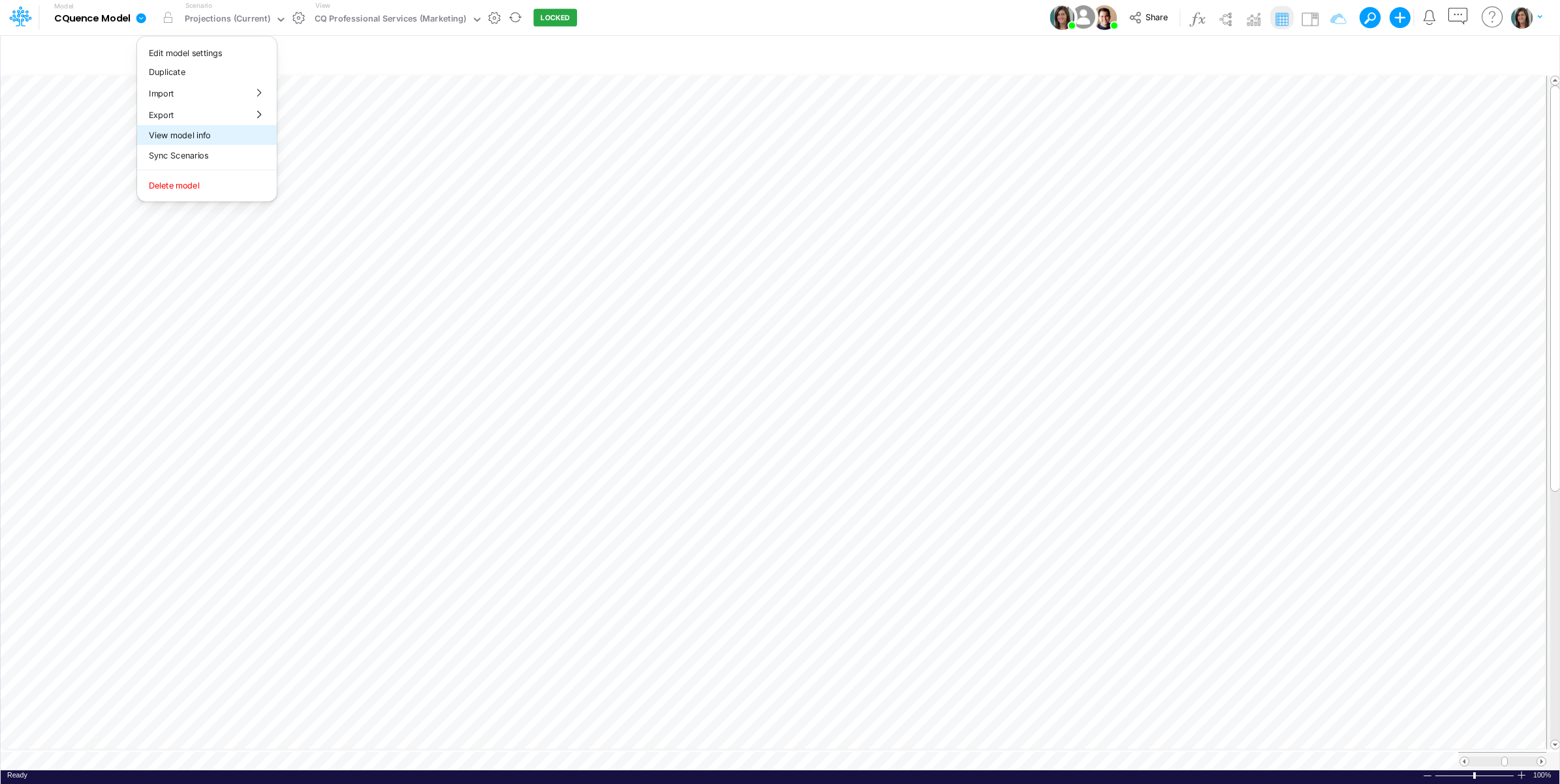
click at [183, 139] on button "View model info" at bounding box center [207, 135] width 140 height 20
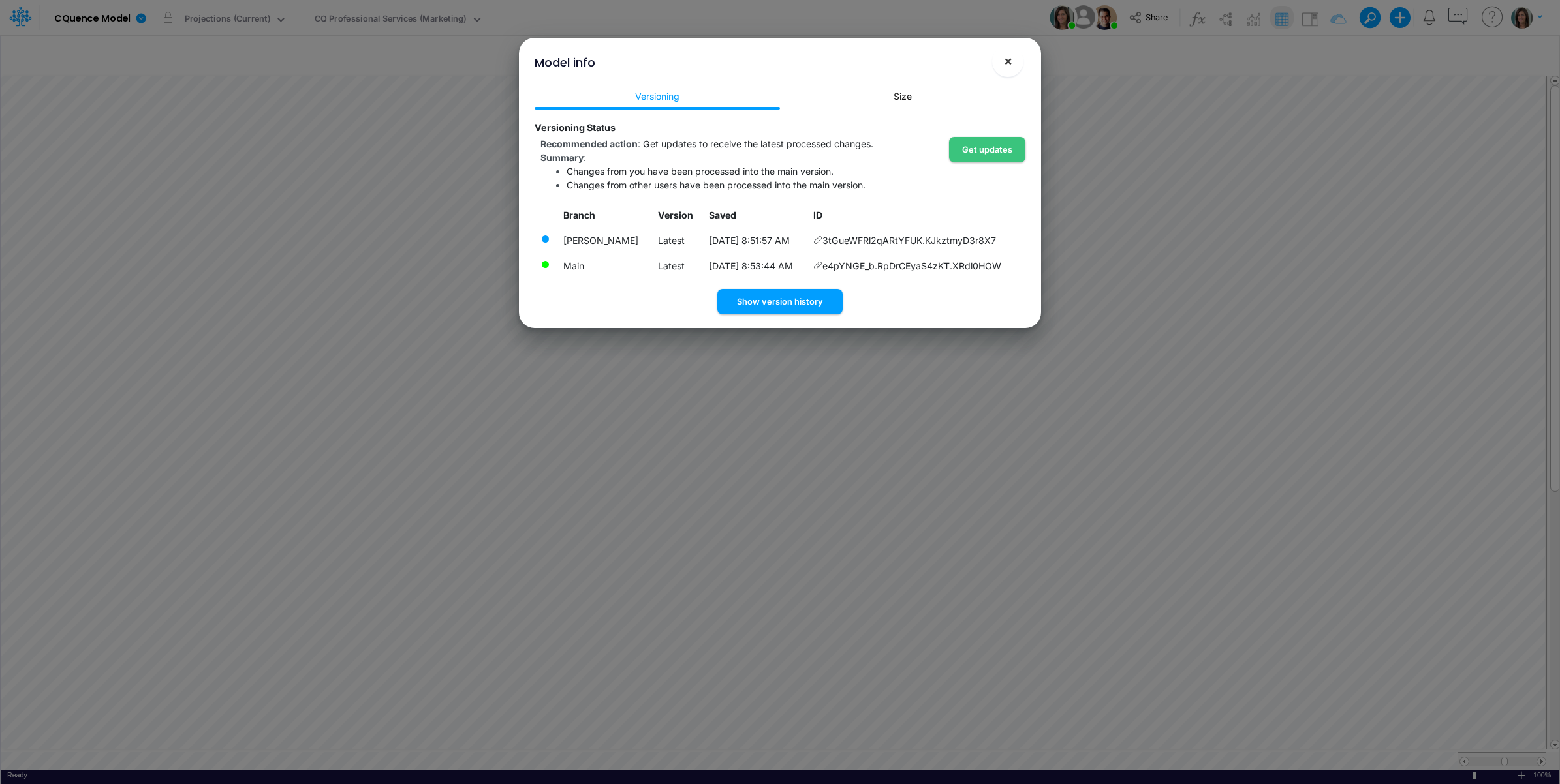
click at [1009, 63] on span "×" at bounding box center [1008, 60] width 9 height 16
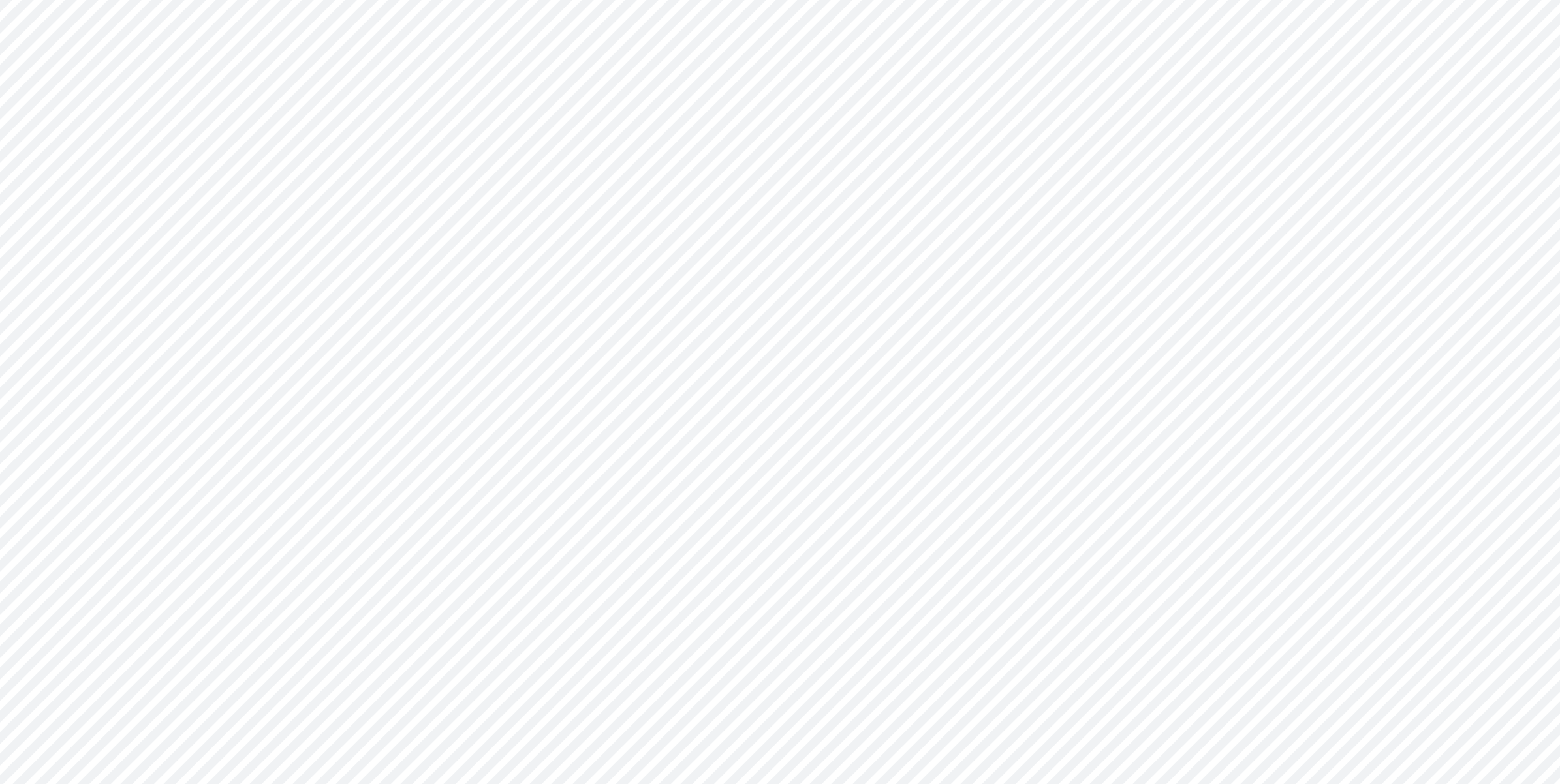
type input "Consolidated All by Month"
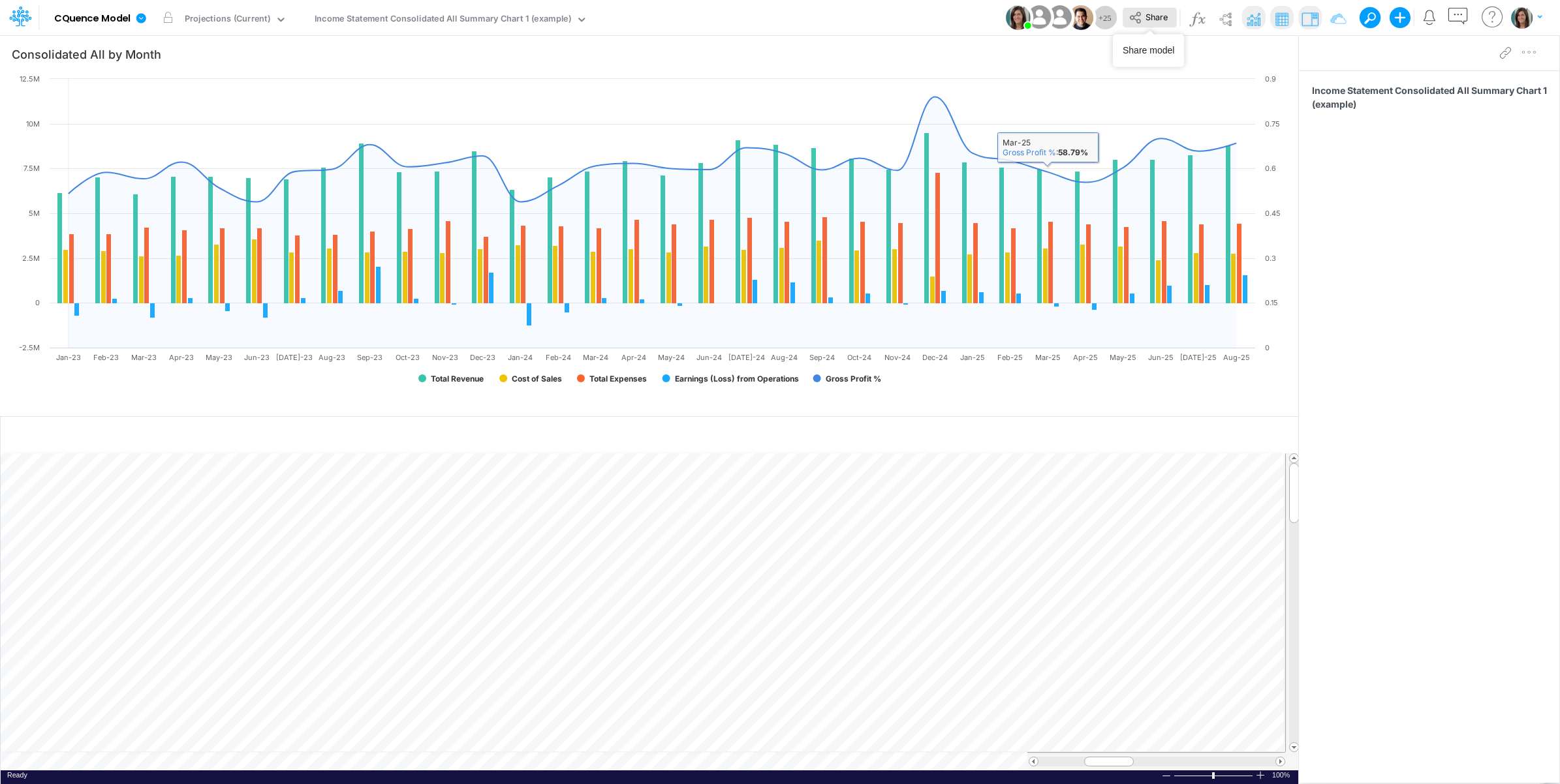
click at [1161, 16] on span "Share" at bounding box center [1156, 16] width 22 height 10
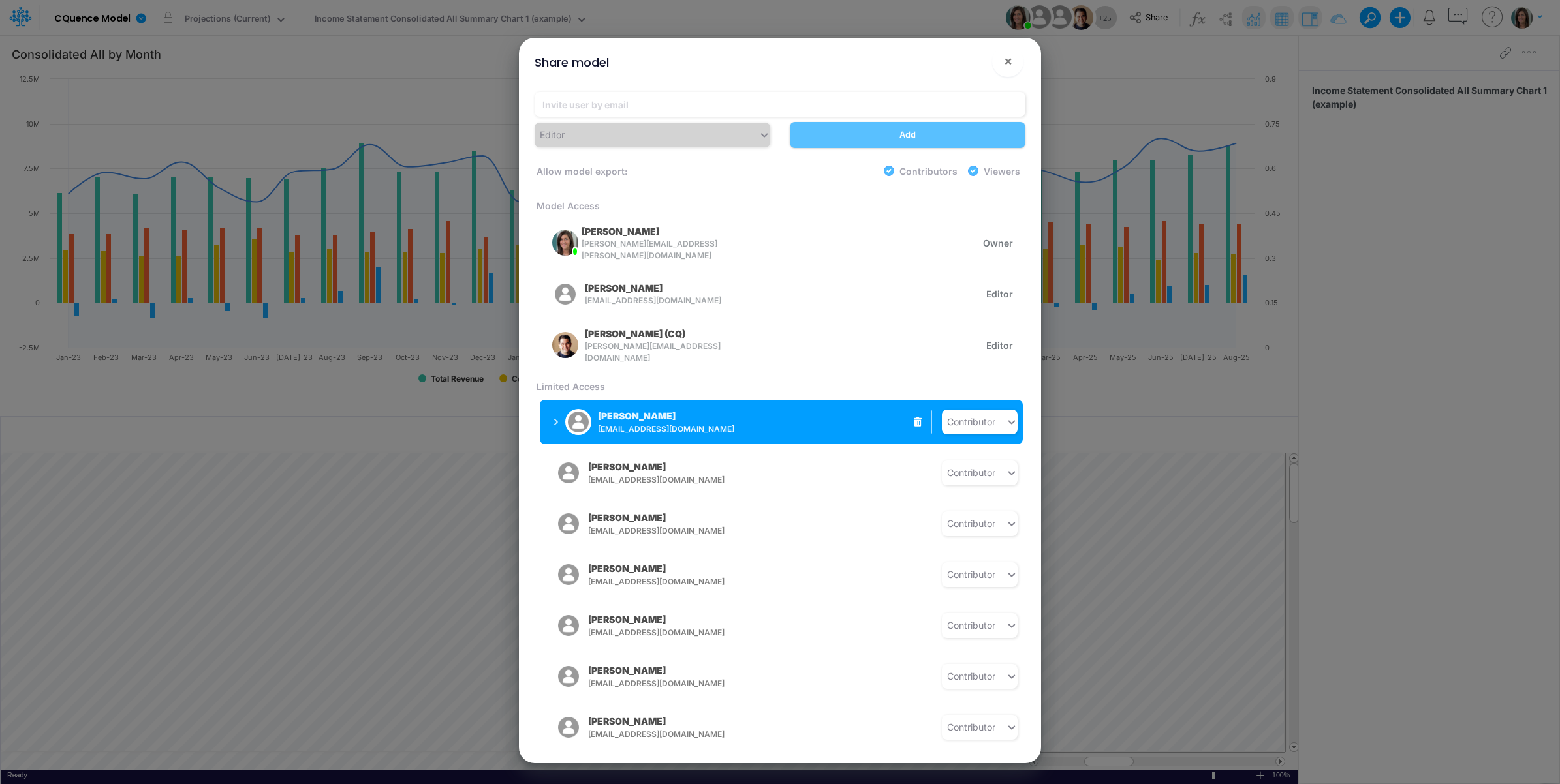
click at [690, 411] on div "[PERSON_NAME] [EMAIL_ADDRESS][DOMAIN_NAME]" at bounding box center [666, 422] width 137 height 25
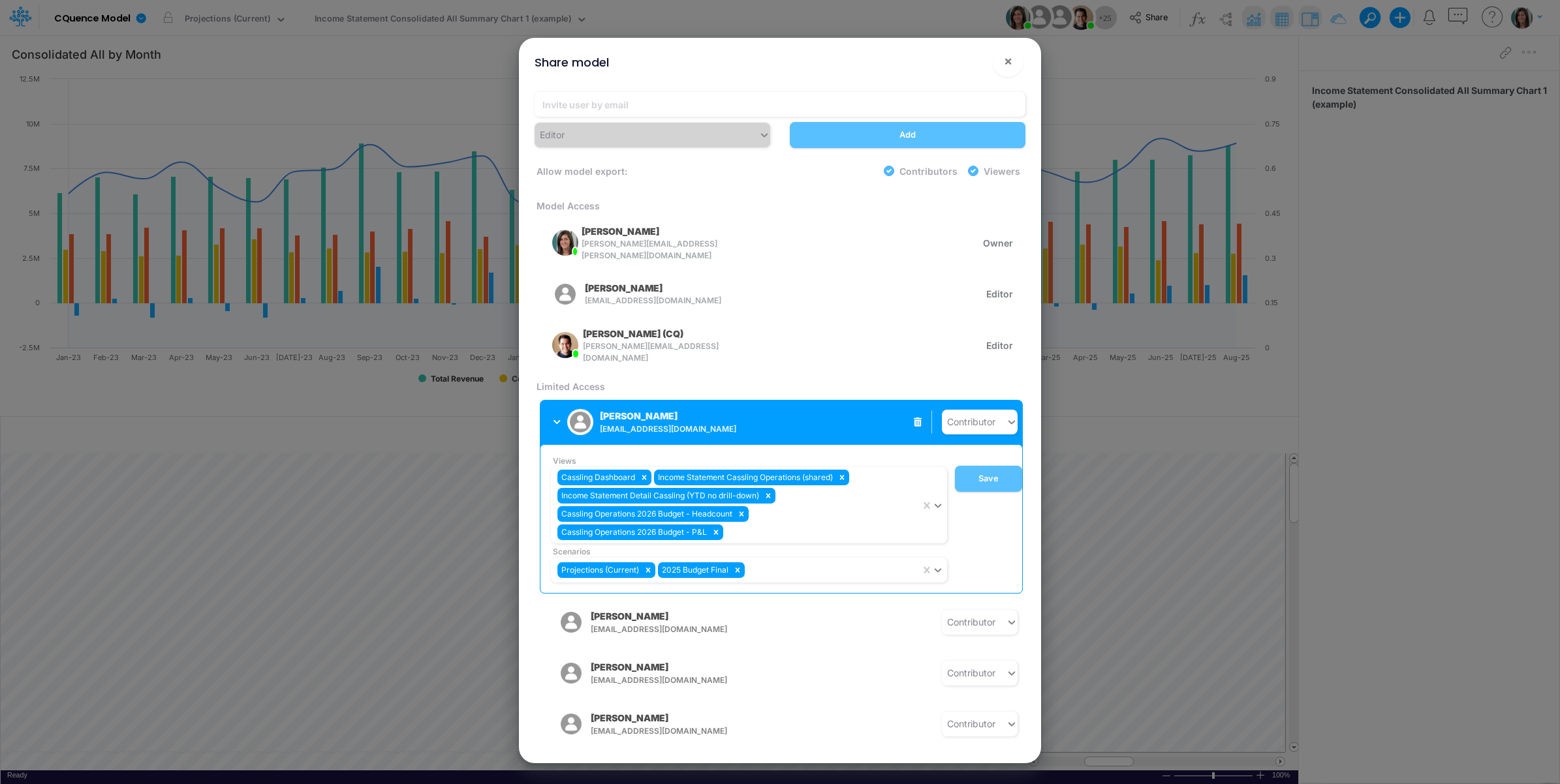
click at [821, 409] on div "[PERSON_NAME] [EMAIL_ADDRESS][DOMAIN_NAME] Contributor" at bounding box center [781, 422] width 483 height 45
click at [553, 418] on icon "button" at bounding box center [556, 422] width 7 height 9
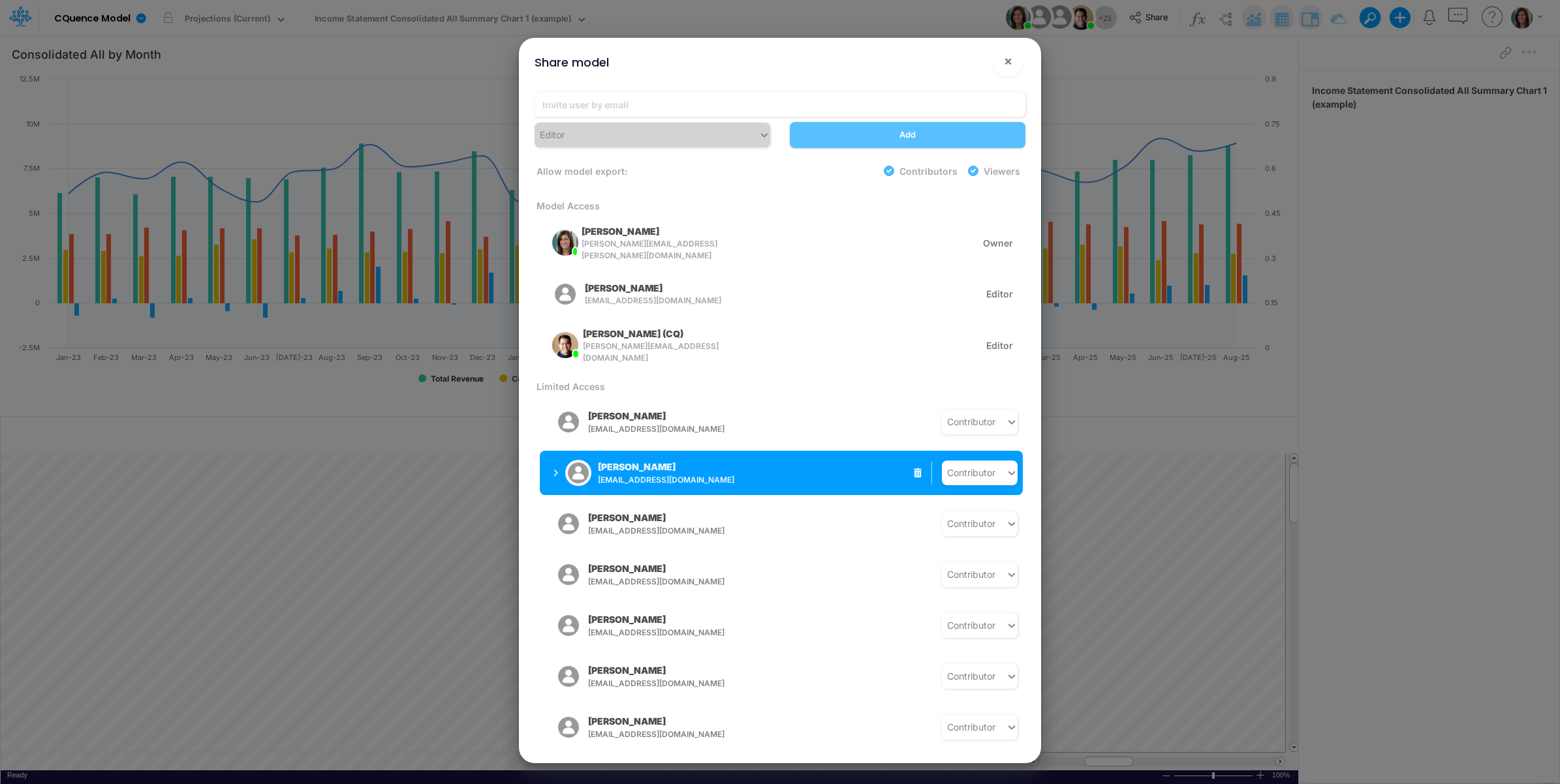
click at [605, 474] on span "[EMAIL_ADDRESS][DOMAIN_NAME]" at bounding box center [700, 480] width 205 height 12
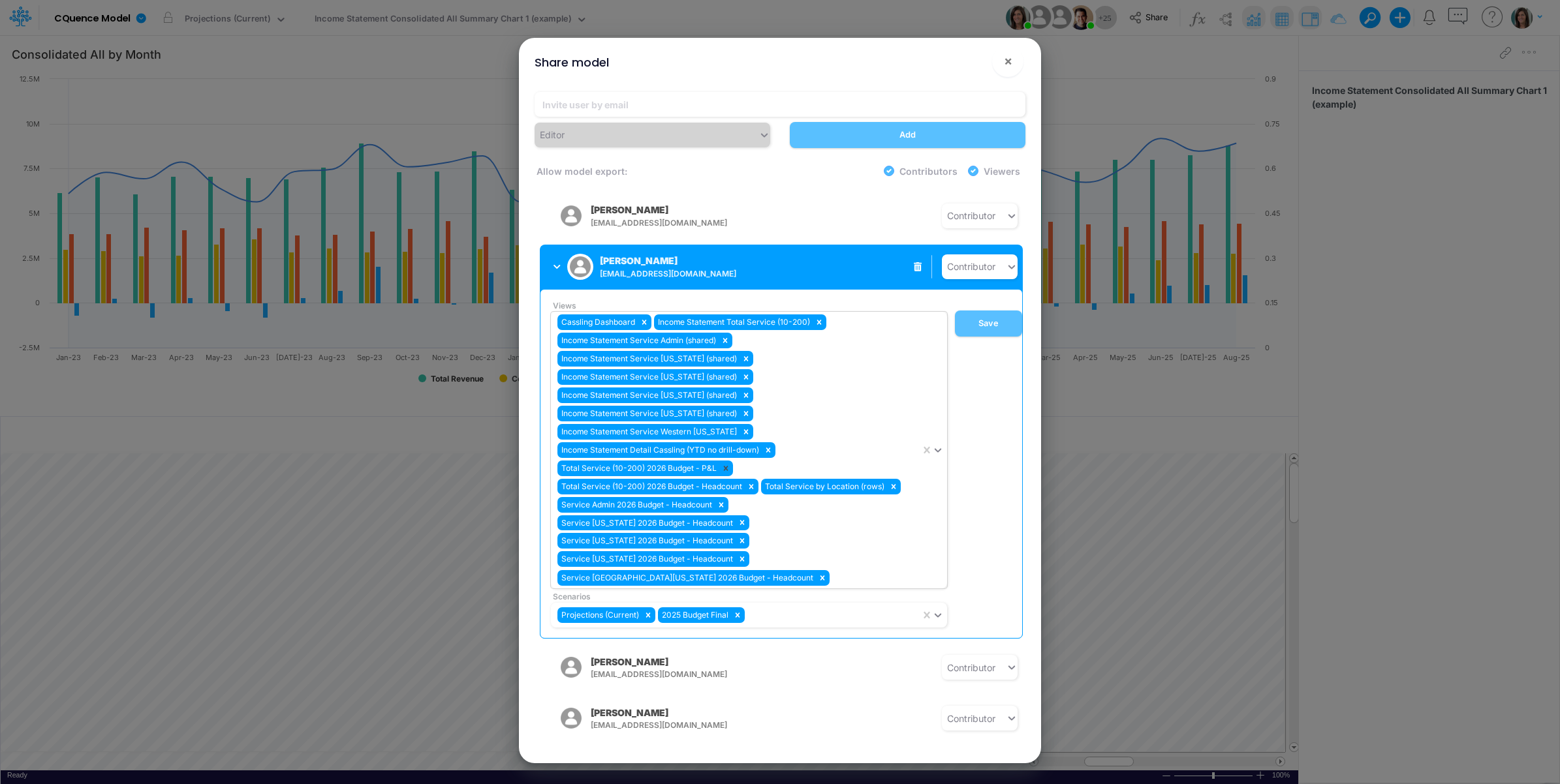
scroll to position [217, 0]
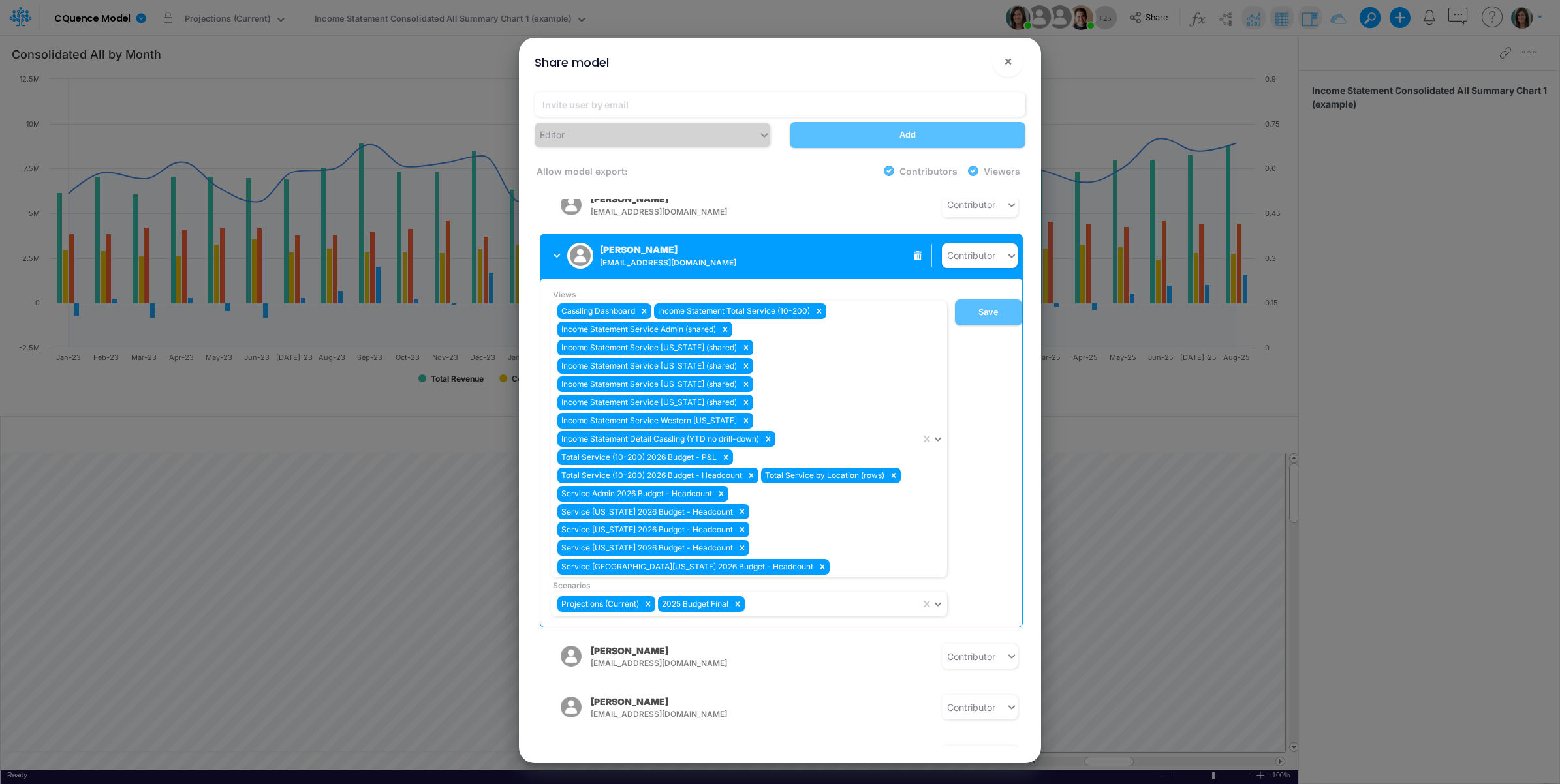
click at [553, 245] on button "[PERSON_NAME] [EMAIL_ADDRESS][PERSON_NAME][DOMAIN_NAME]" at bounding box center [643, 255] width 207 height 34
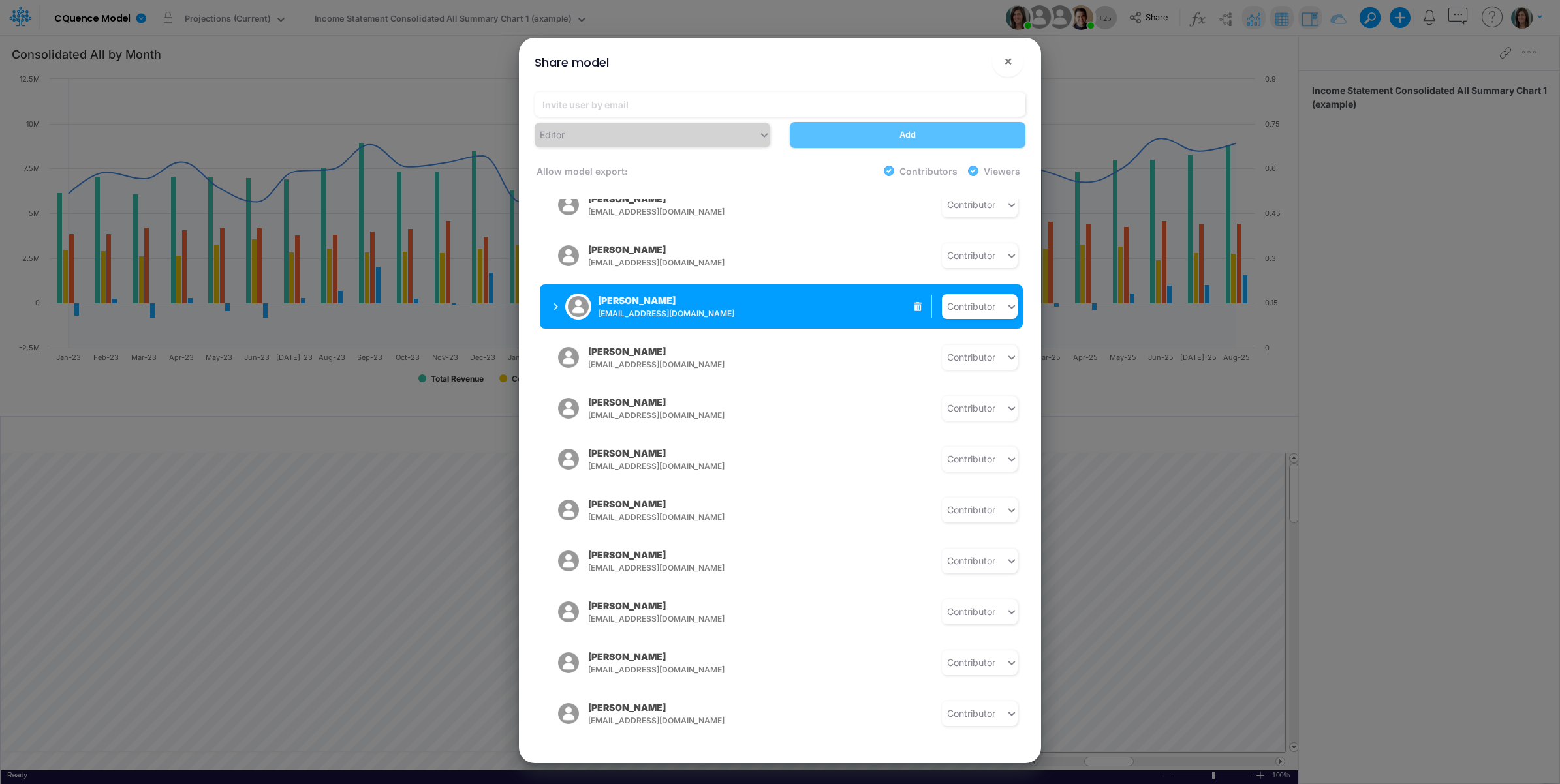
click at [551, 294] on button "[PERSON_NAME] [EMAIL_ADDRESS][DOMAIN_NAME]" at bounding box center [643, 307] width 207 height 34
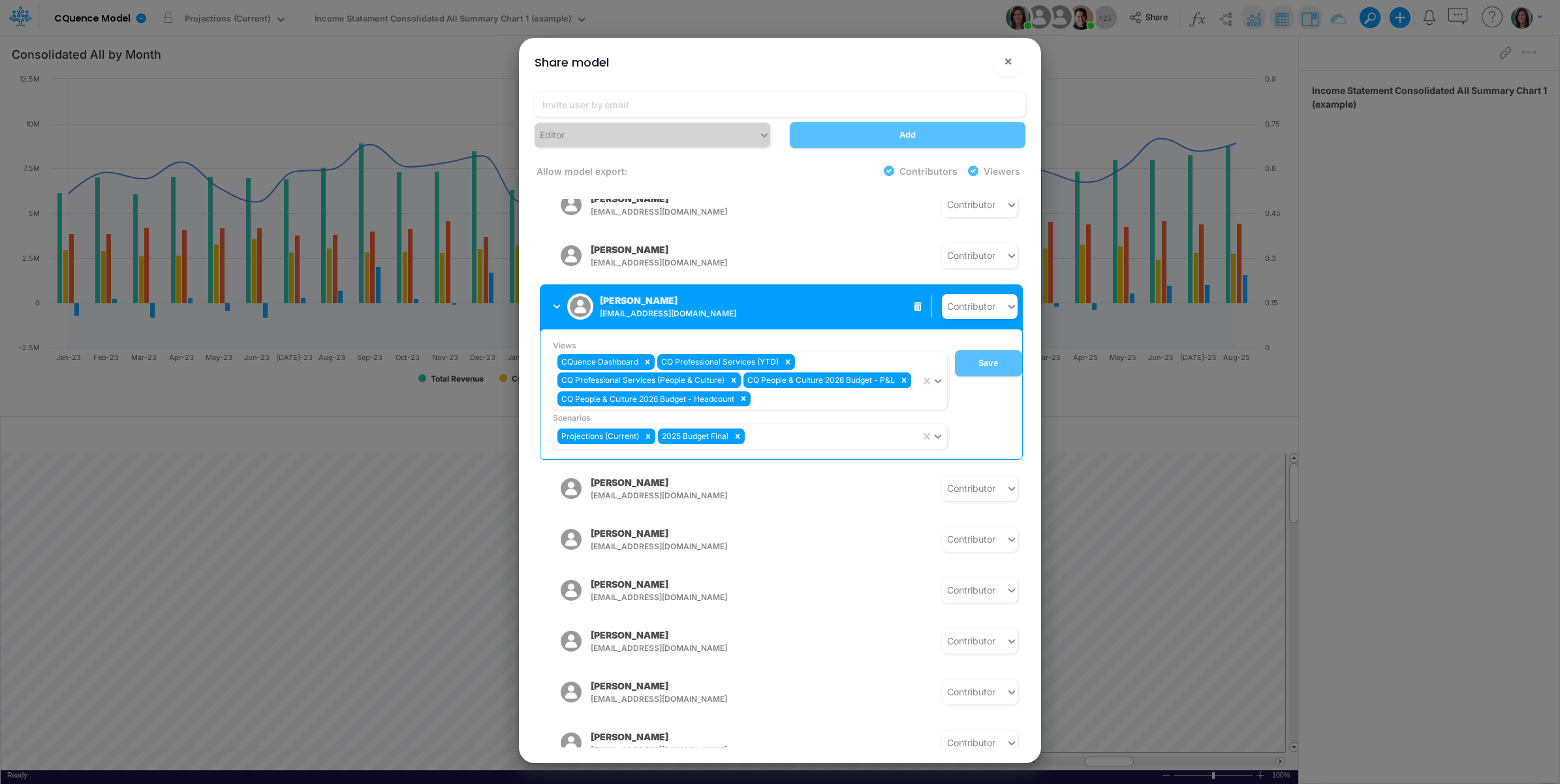
click at [555, 303] on icon "button" at bounding box center [556, 307] width 7 height 9
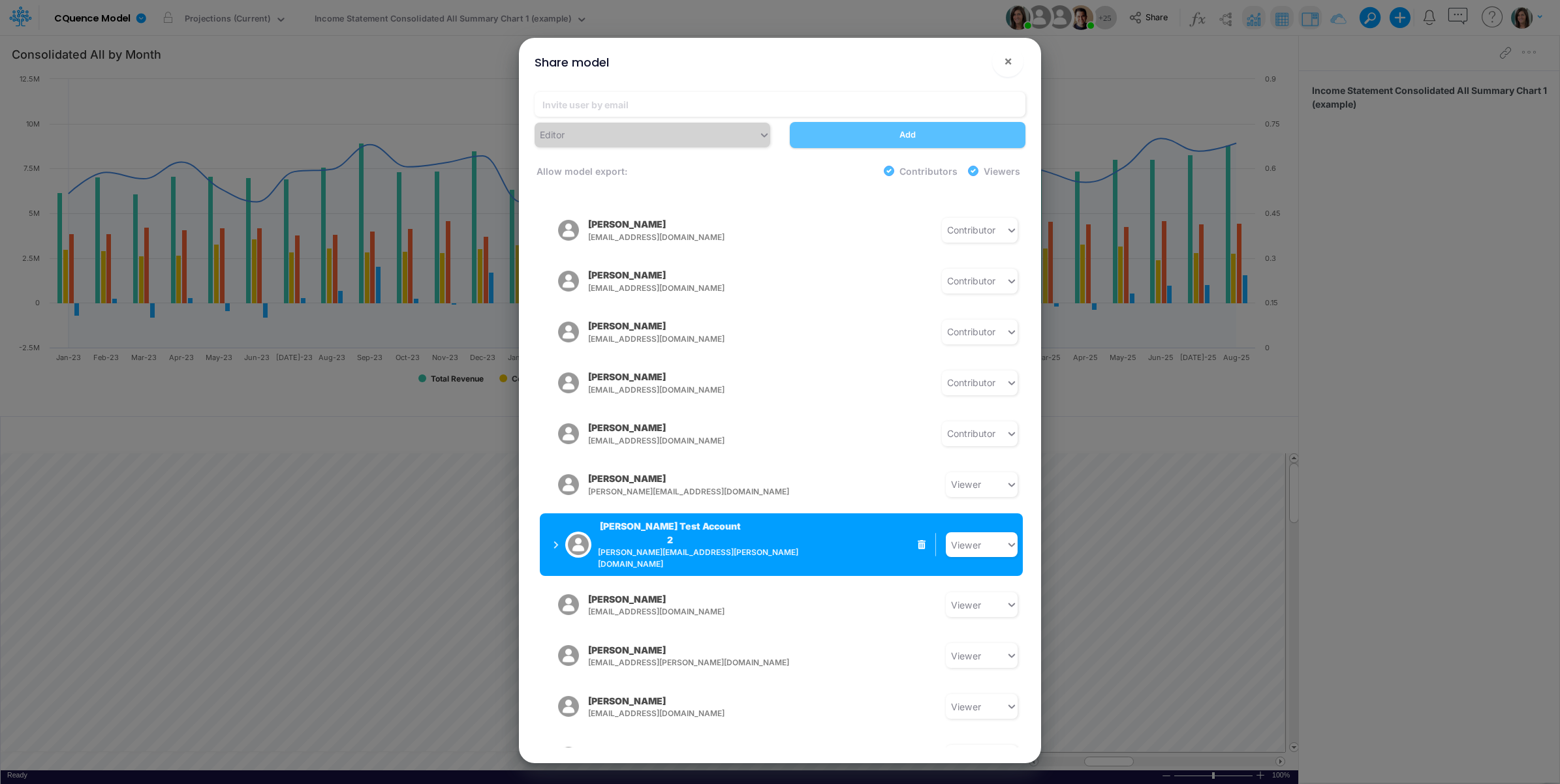
scroll to position [543, 0]
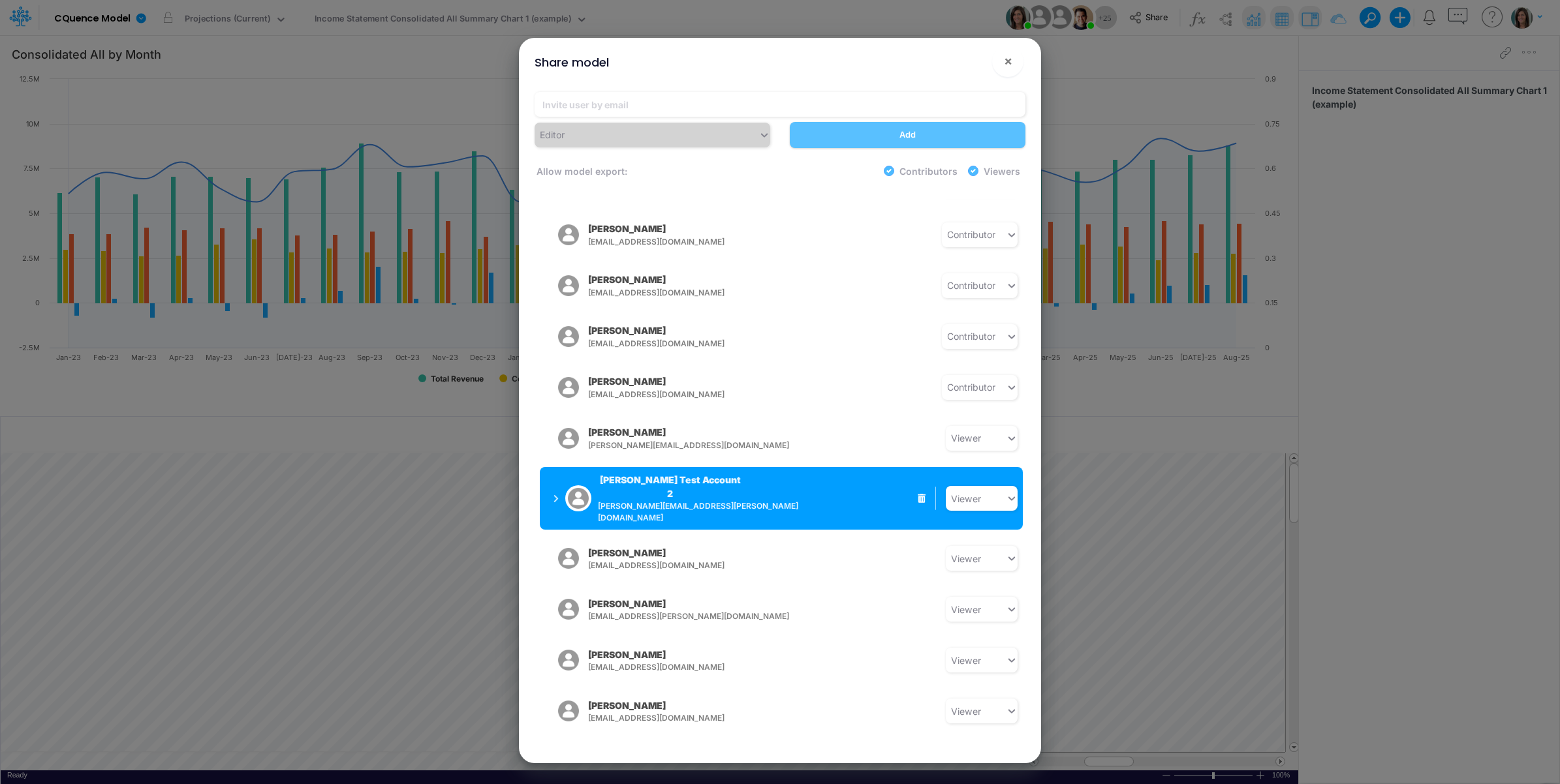
click at [686, 501] on span "[PERSON_NAME][EMAIL_ADDRESS][PERSON_NAME][DOMAIN_NAME]" at bounding box center [707, 512] width 217 height 23
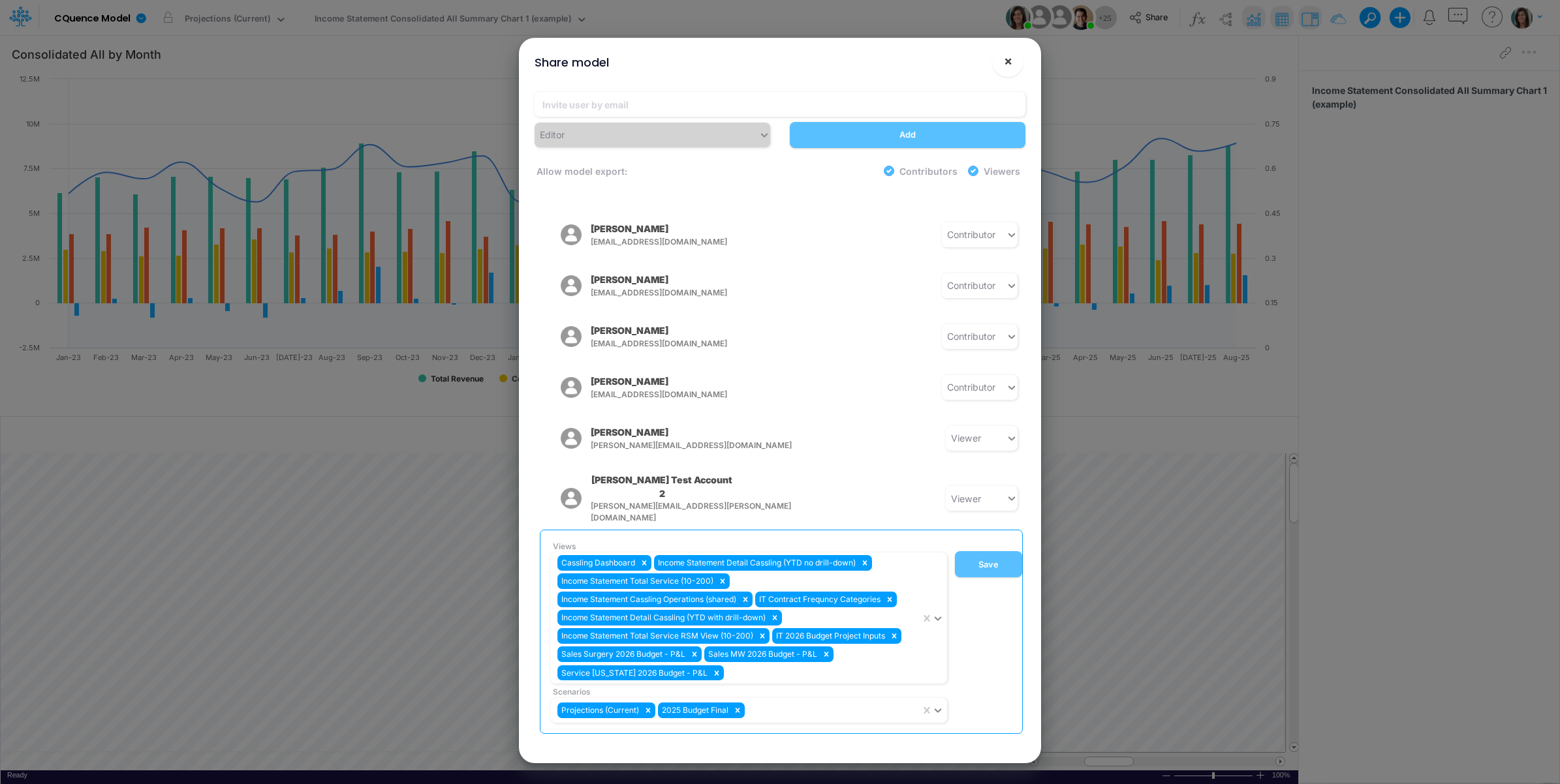
click at [1005, 54] on span "×" at bounding box center [1008, 60] width 9 height 16
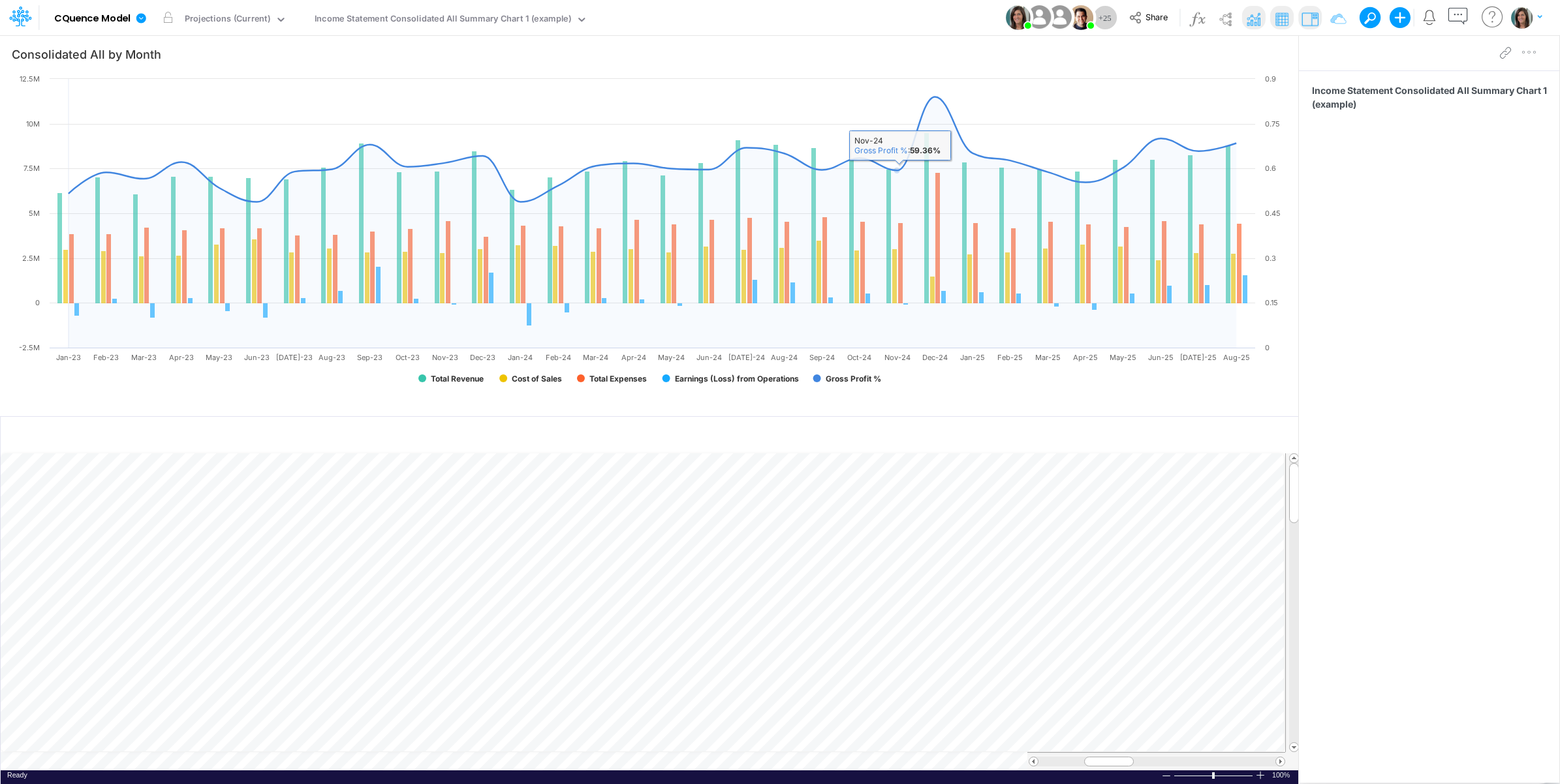
click at [862, 27] on div "Model CQuence Model Edit model settings Duplicate Import QuickBooks QuickBooks …" at bounding box center [780, 17] width 1404 height 35
click at [1133, 23] on icon at bounding box center [1136, 17] width 15 height 15
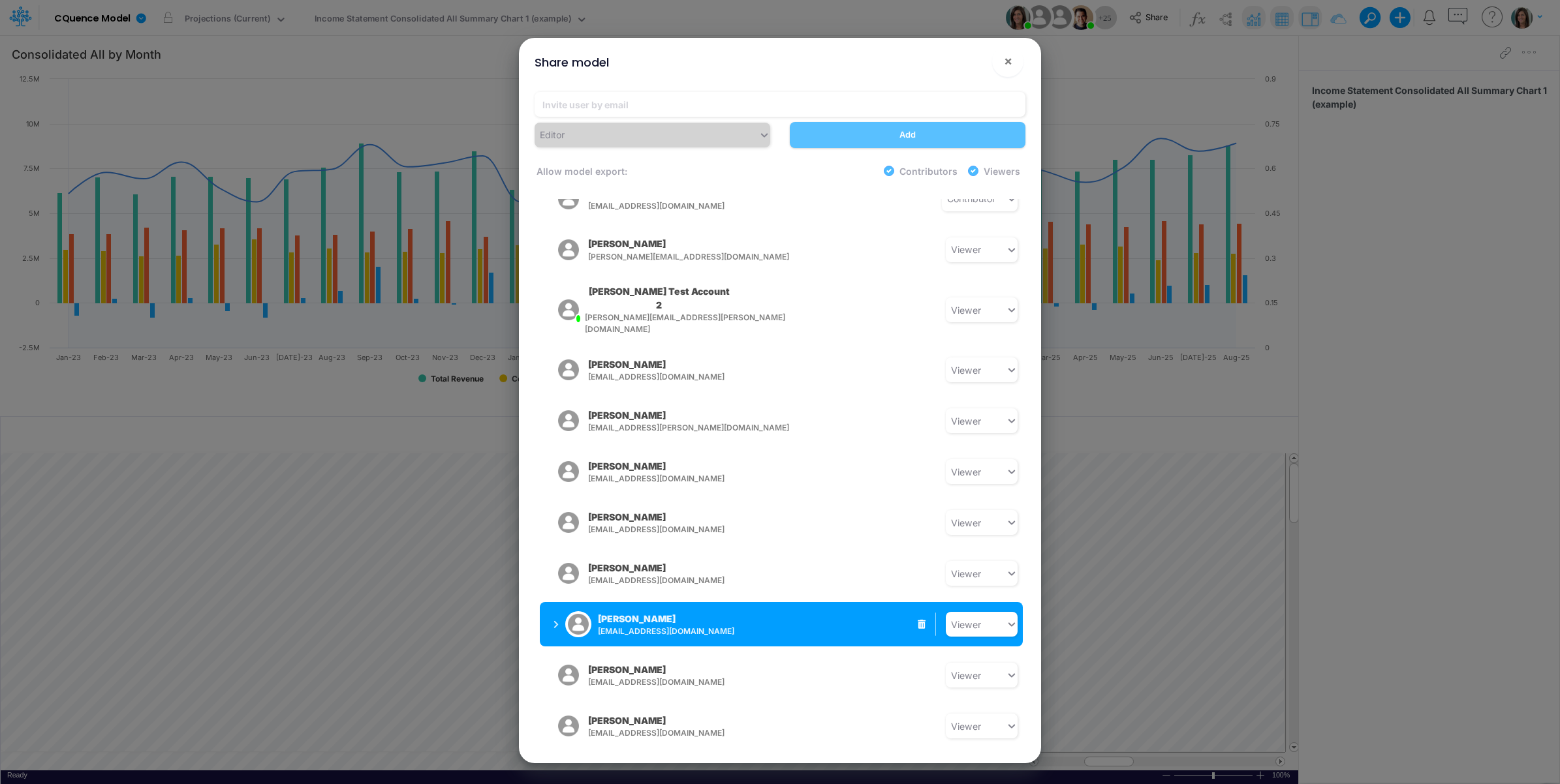
scroll to position [755, 0]
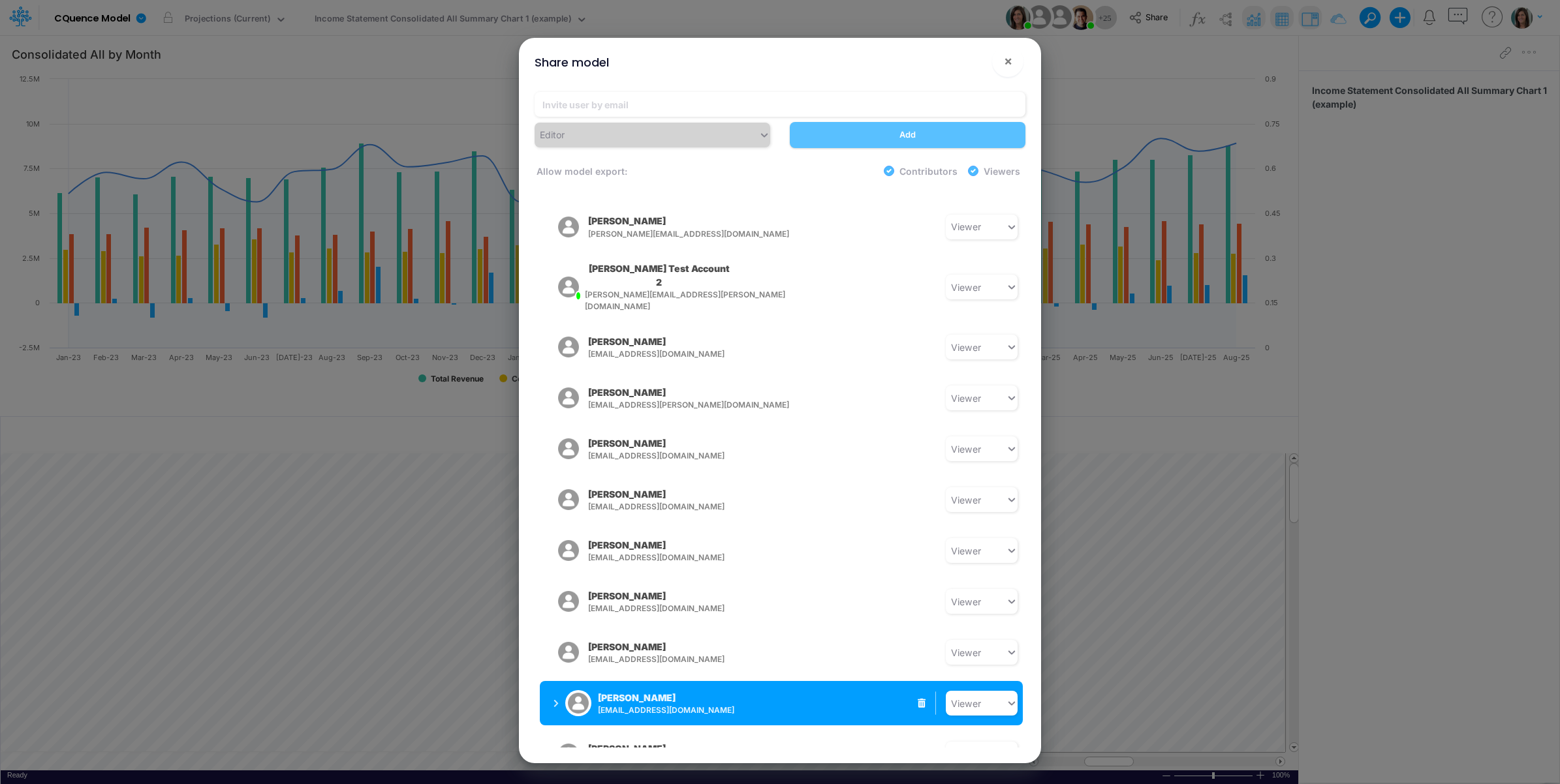
click at [692, 691] on div "[PERSON_NAME] [EMAIL_ADDRESS][DOMAIN_NAME]" at bounding box center [666, 703] width 137 height 25
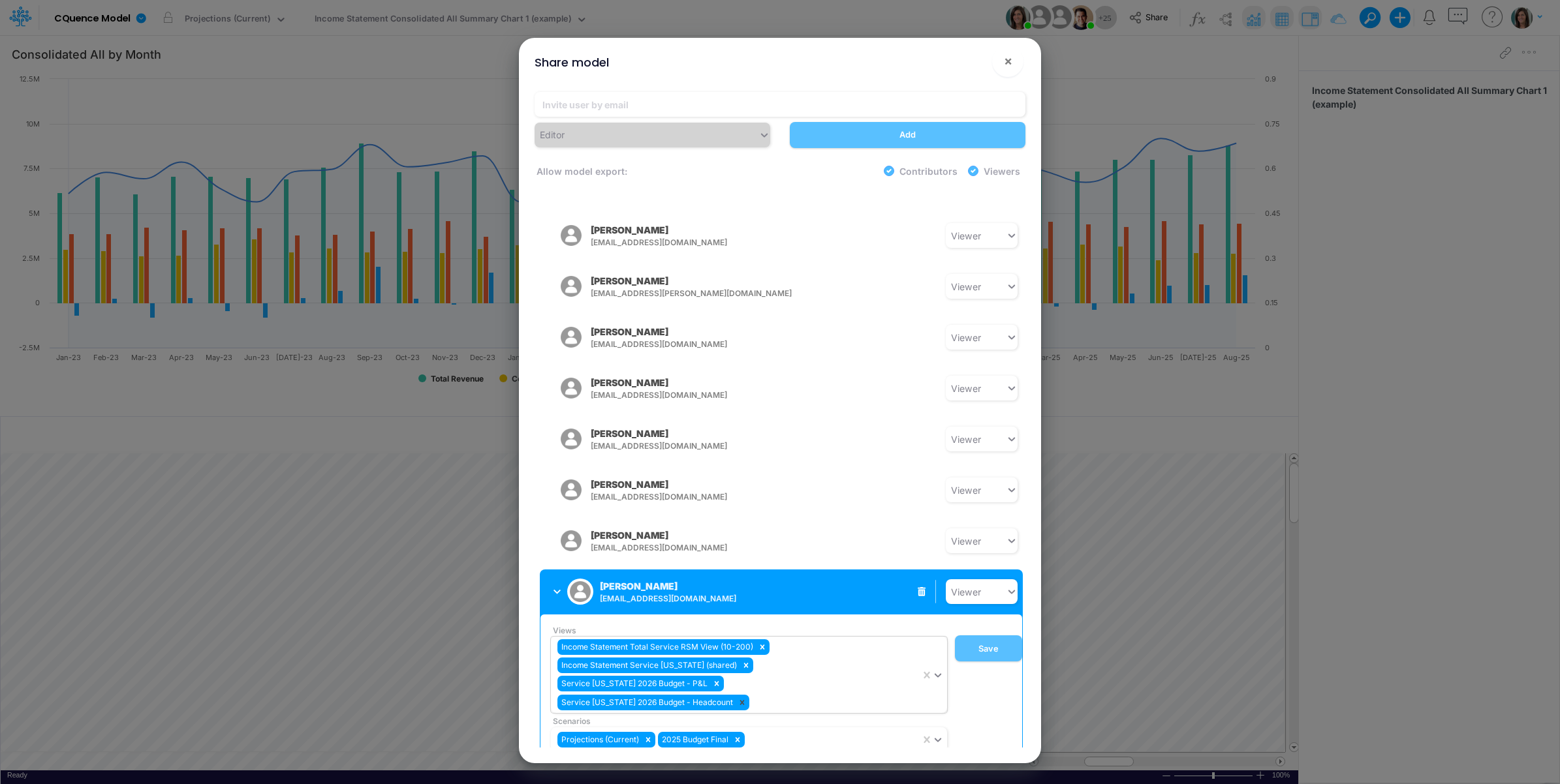
scroll to position [886, 0]
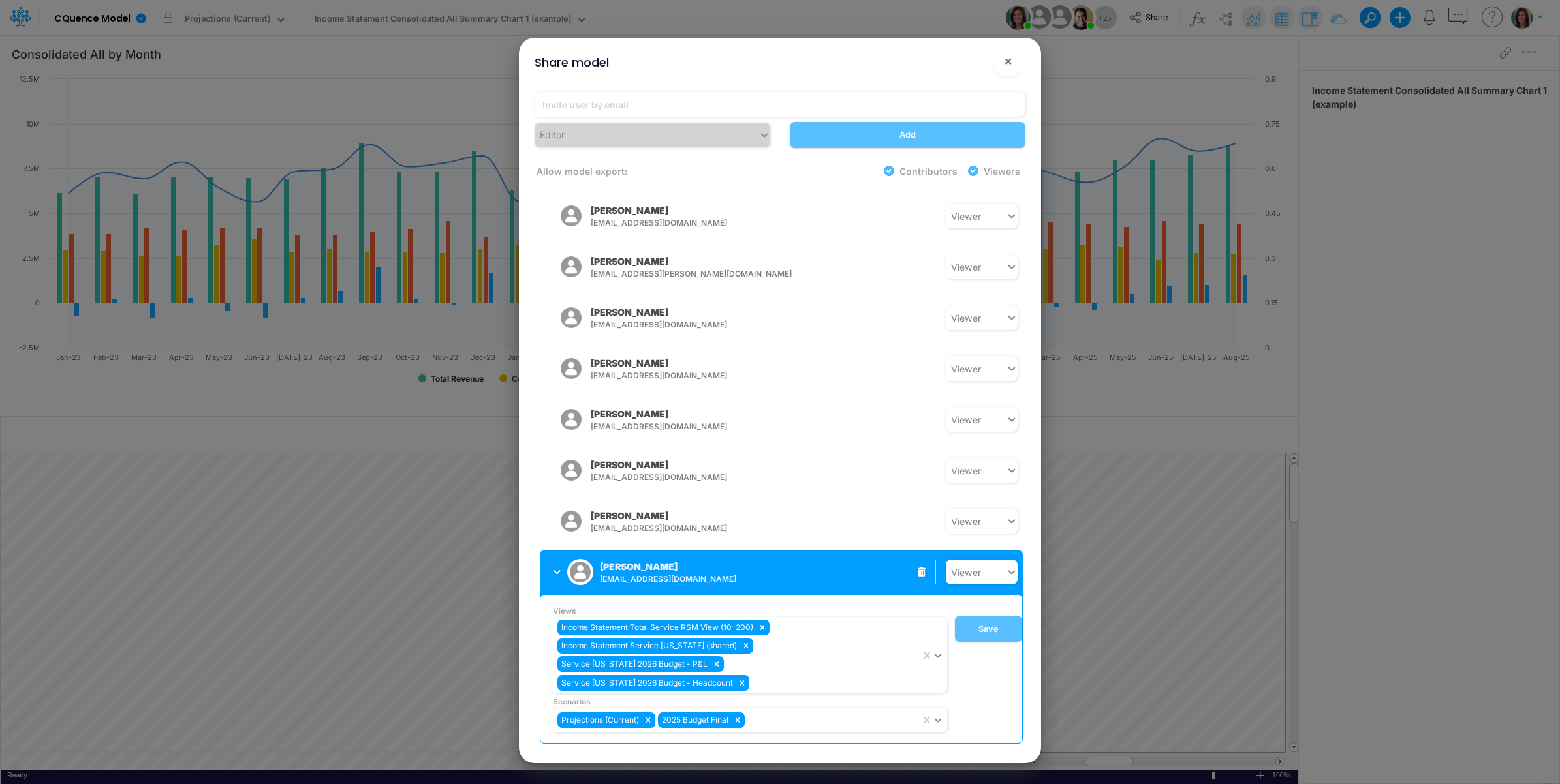
click at [732, 573] on span "[EMAIL_ADDRESS][DOMAIN_NAME]" at bounding box center [702, 579] width 205 height 12
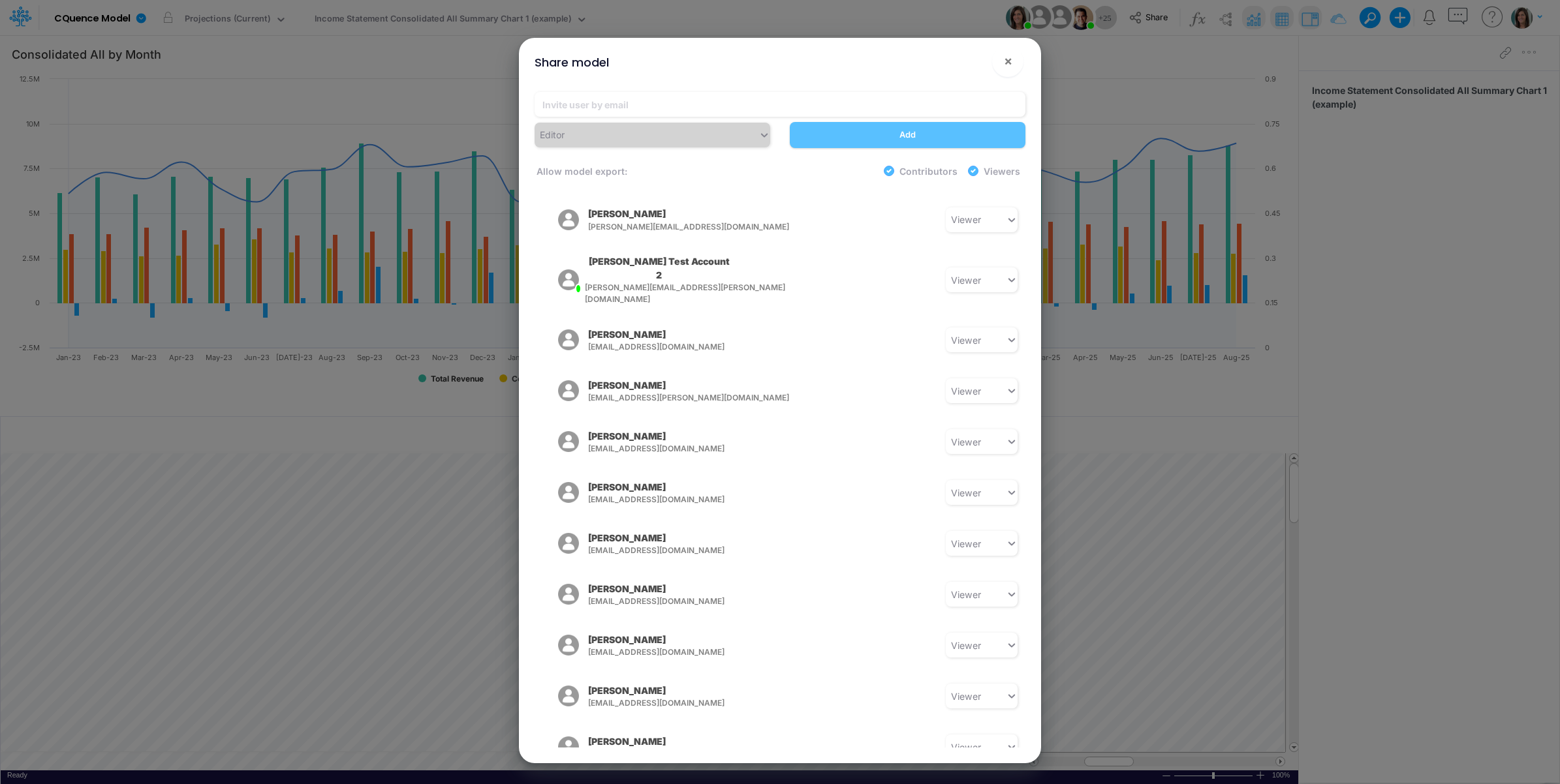
scroll to position [756, 0]
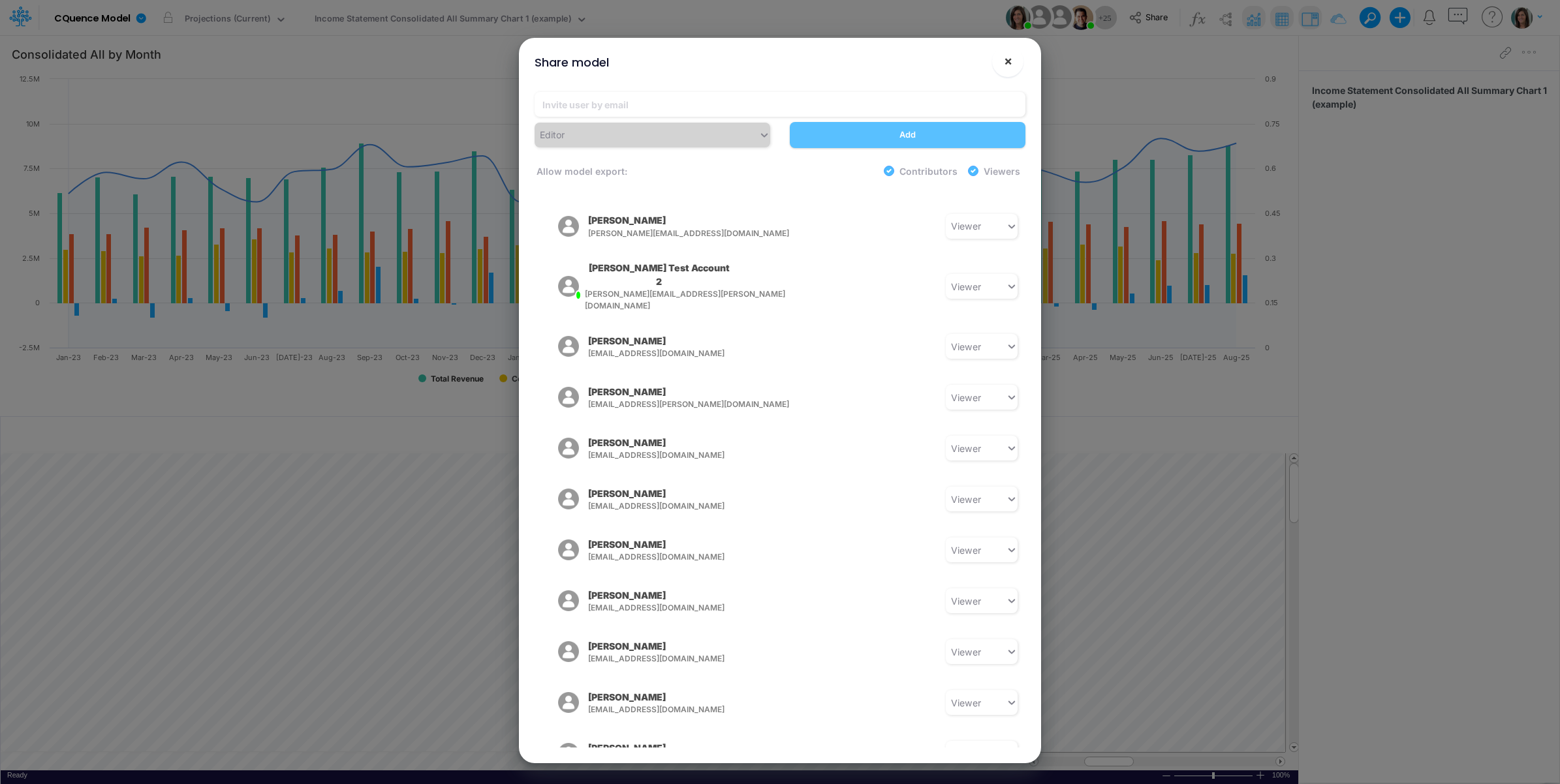
click at [1013, 56] on button "×" at bounding box center [1008, 61] width 31 height 31
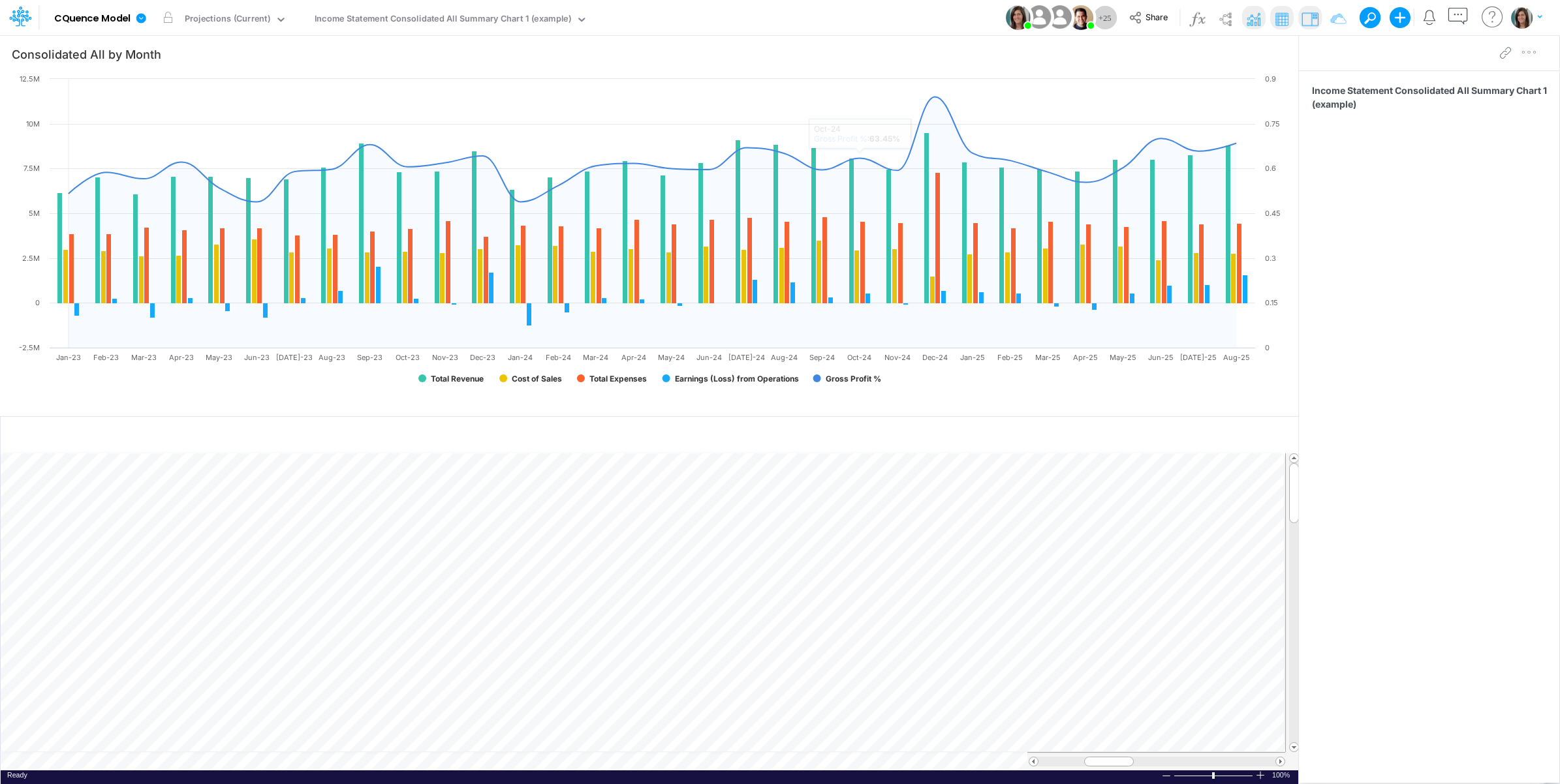
click at [829, 21] on div "Model CQuence Model Edit model settings Duplicate Import QuickBooks QuickBooks …" at bounding box center [780, 17] width 1404 height 35
click at [481, 18] on div "Income Statement Consolidated All Summary Chart 1 (example)" at bounding box center [443, 19] width 256 height 15
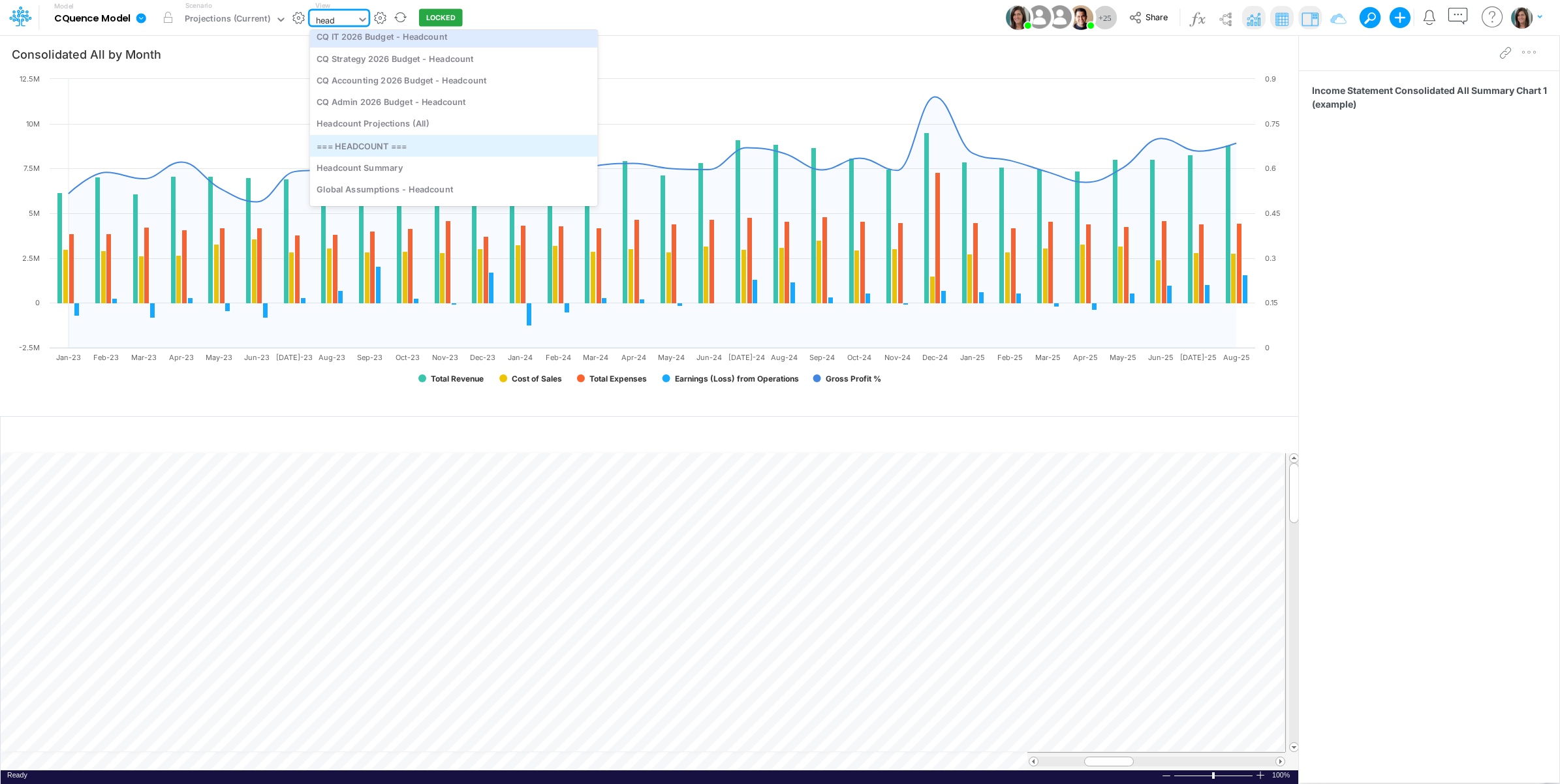
scroll to position [559, 0]
click at [334, 18] on input "head" at bounding box center [326, 19] width 21 height 13
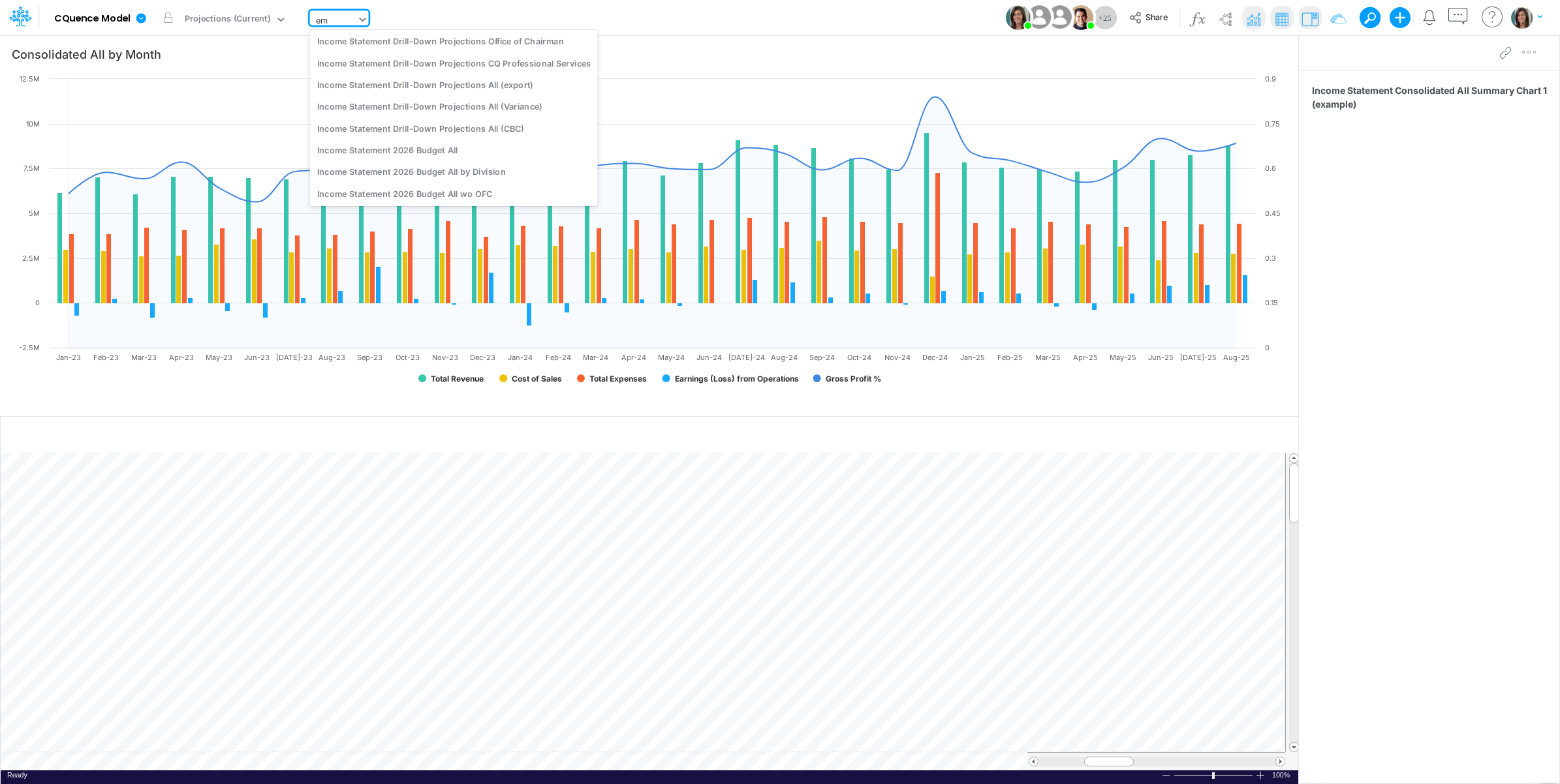
scroll to position [0, 0]
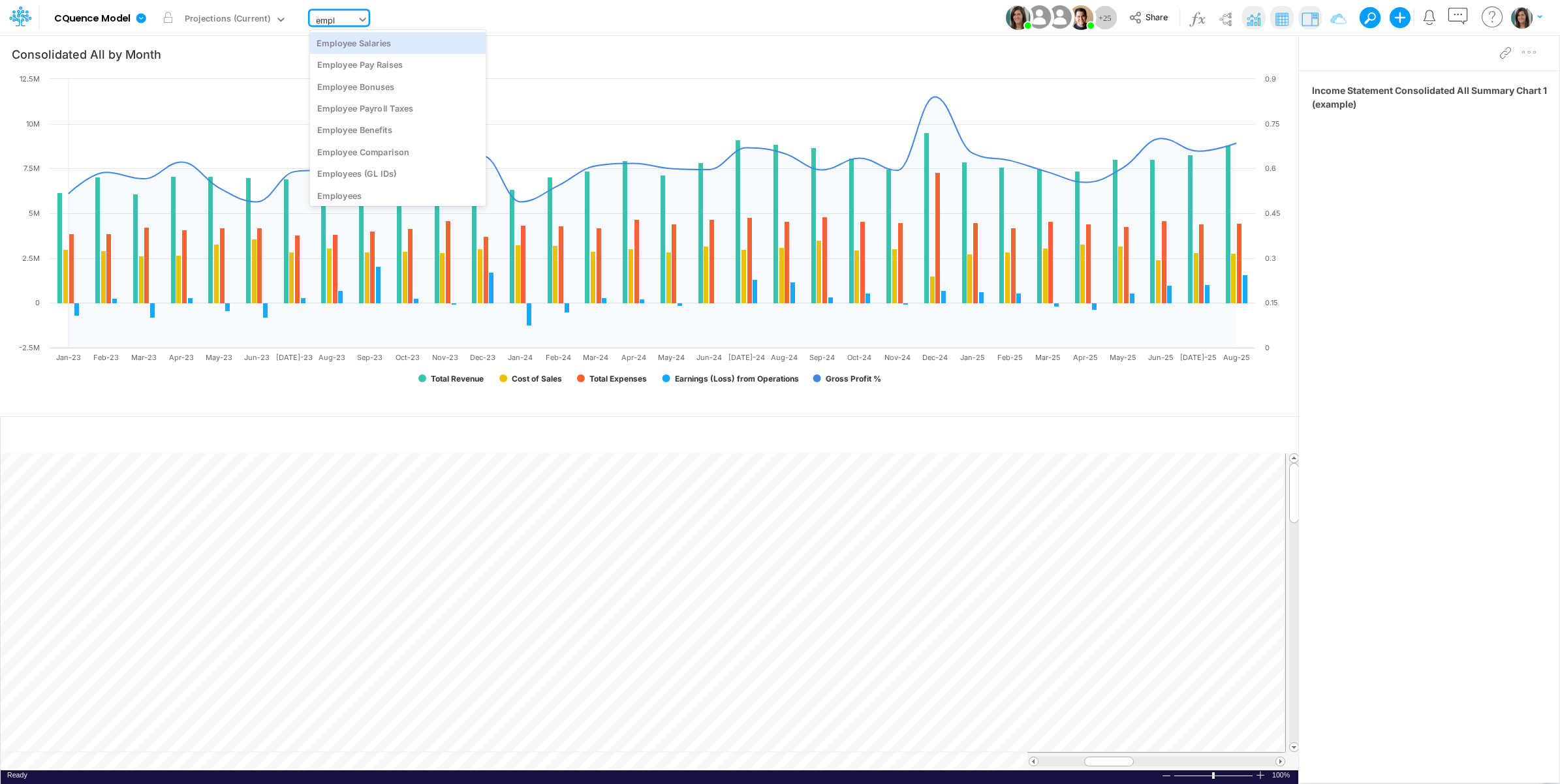
type input "emplo"
click at [385, 171] on div "Employees" at bounding box center [398, 171] width 177 height 21
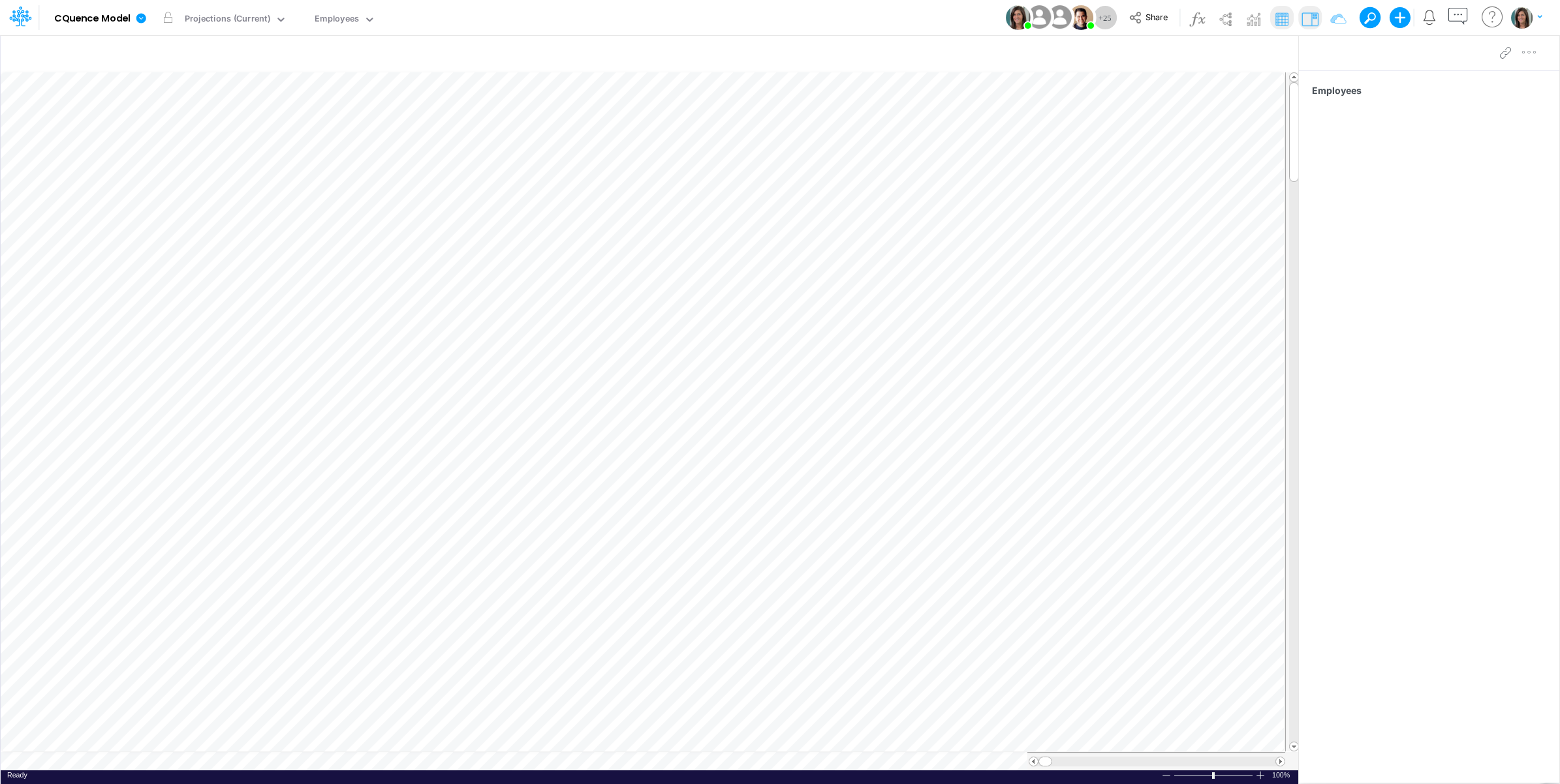
scroll to position [0, 1]
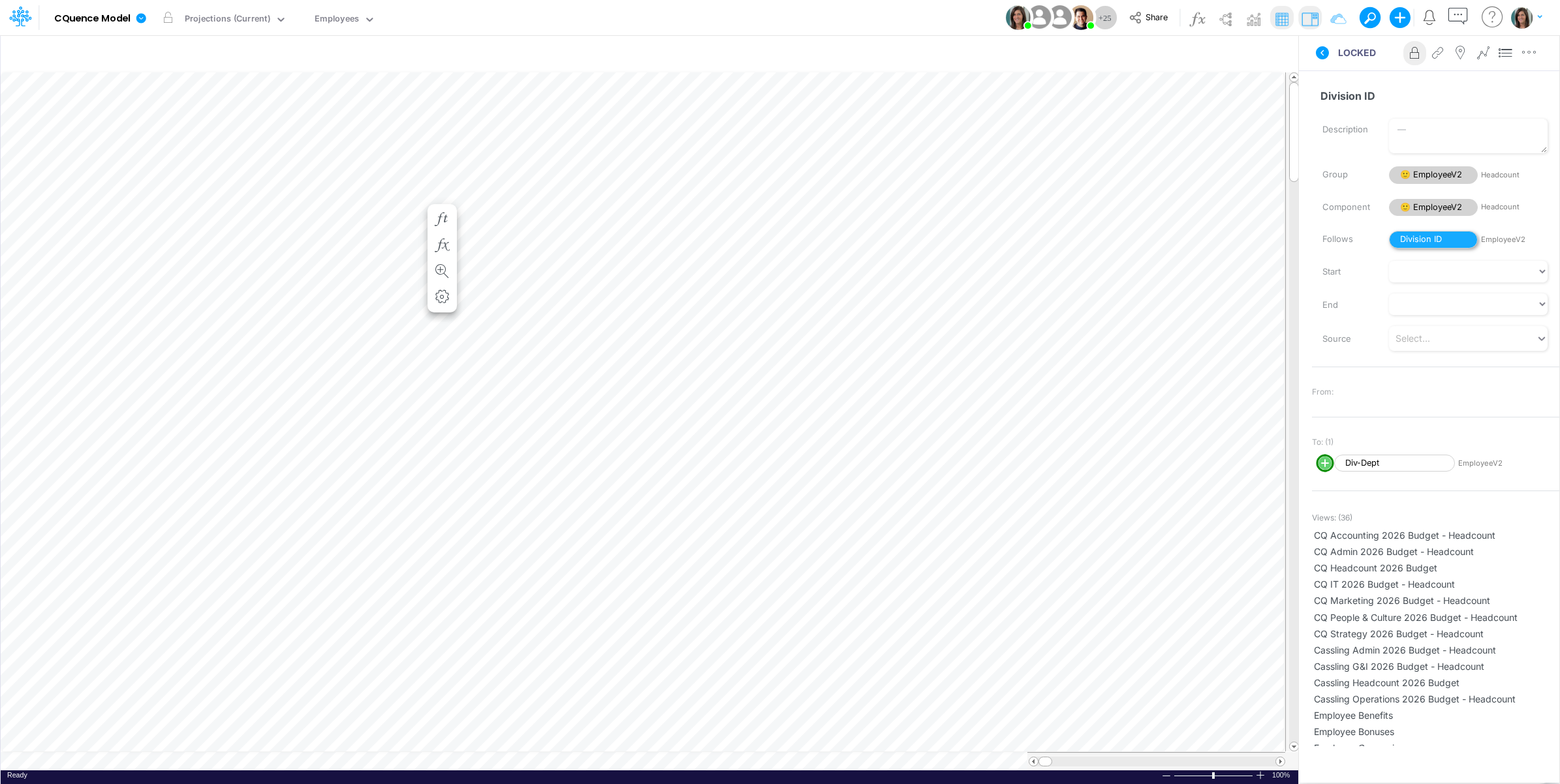
click at [1444, 240] on span "Division ID" at bounding box center [1433, 240] width 88 height 17
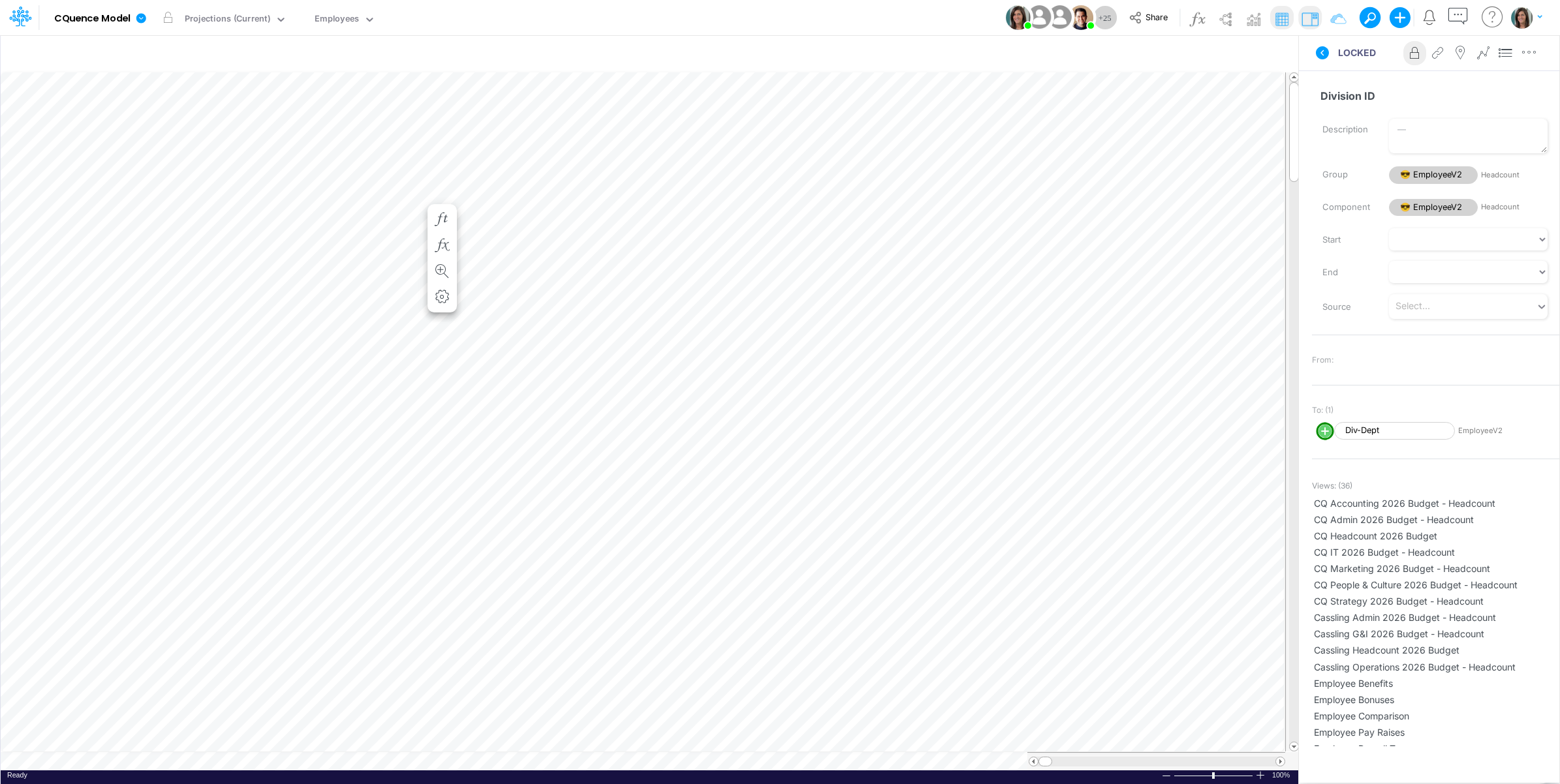
scroll to position [0, 1]
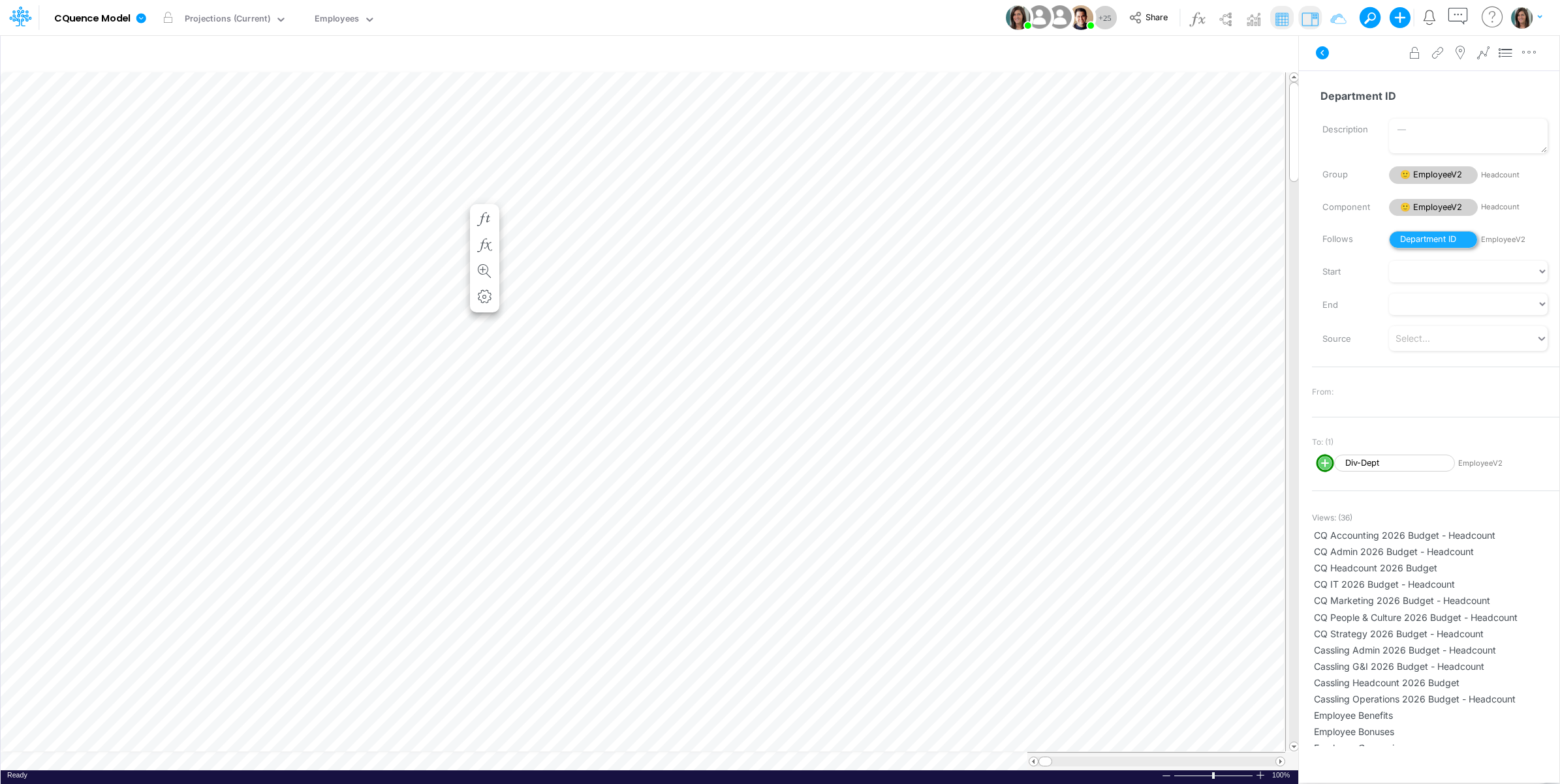
click at [1430, 242] on span "Department ID" at bounding box center [1433, 240] width 88 height 17
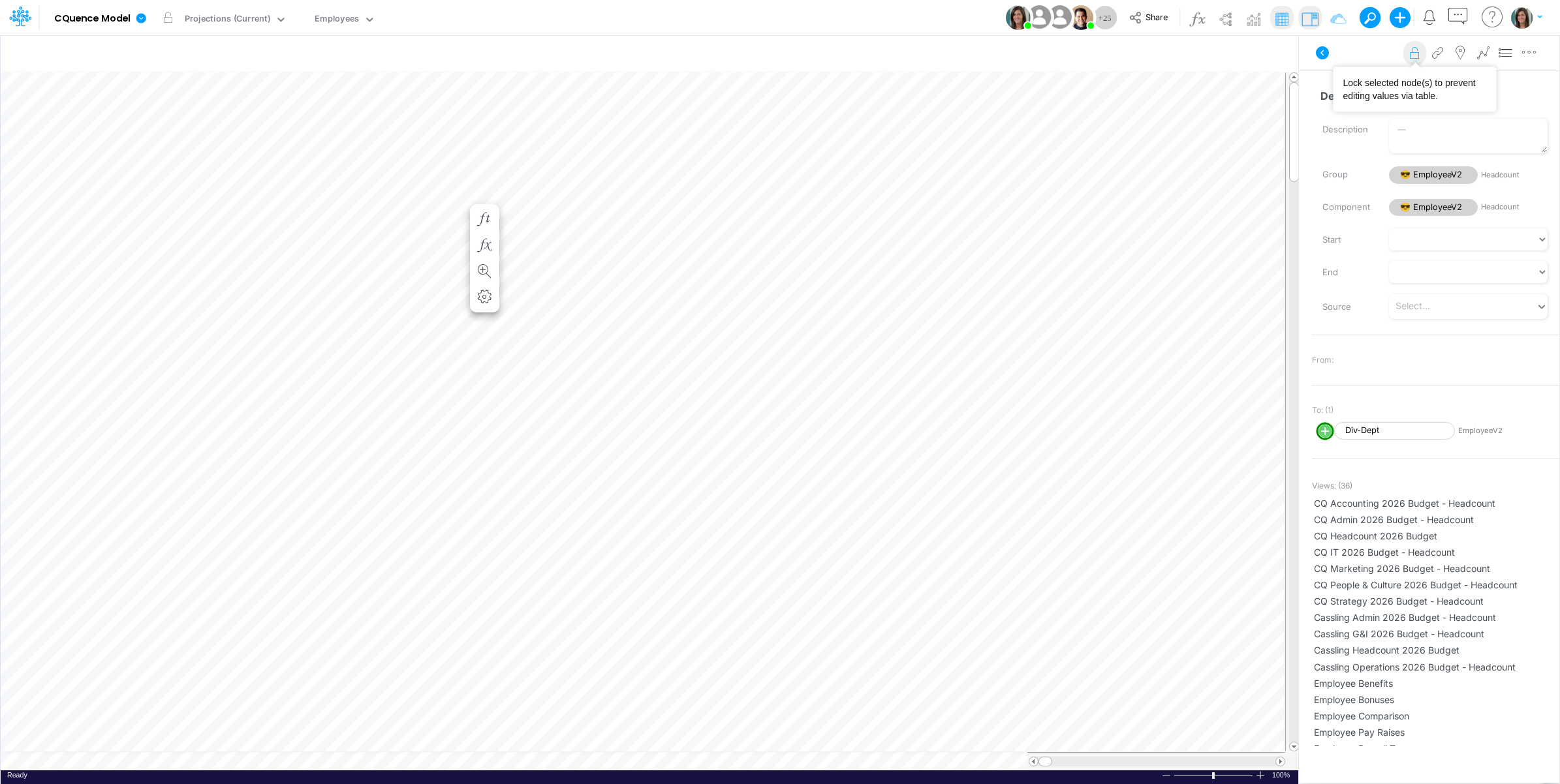
click at [1413, 53] on icon at bounding box center [1415, 53] width 19 height 14
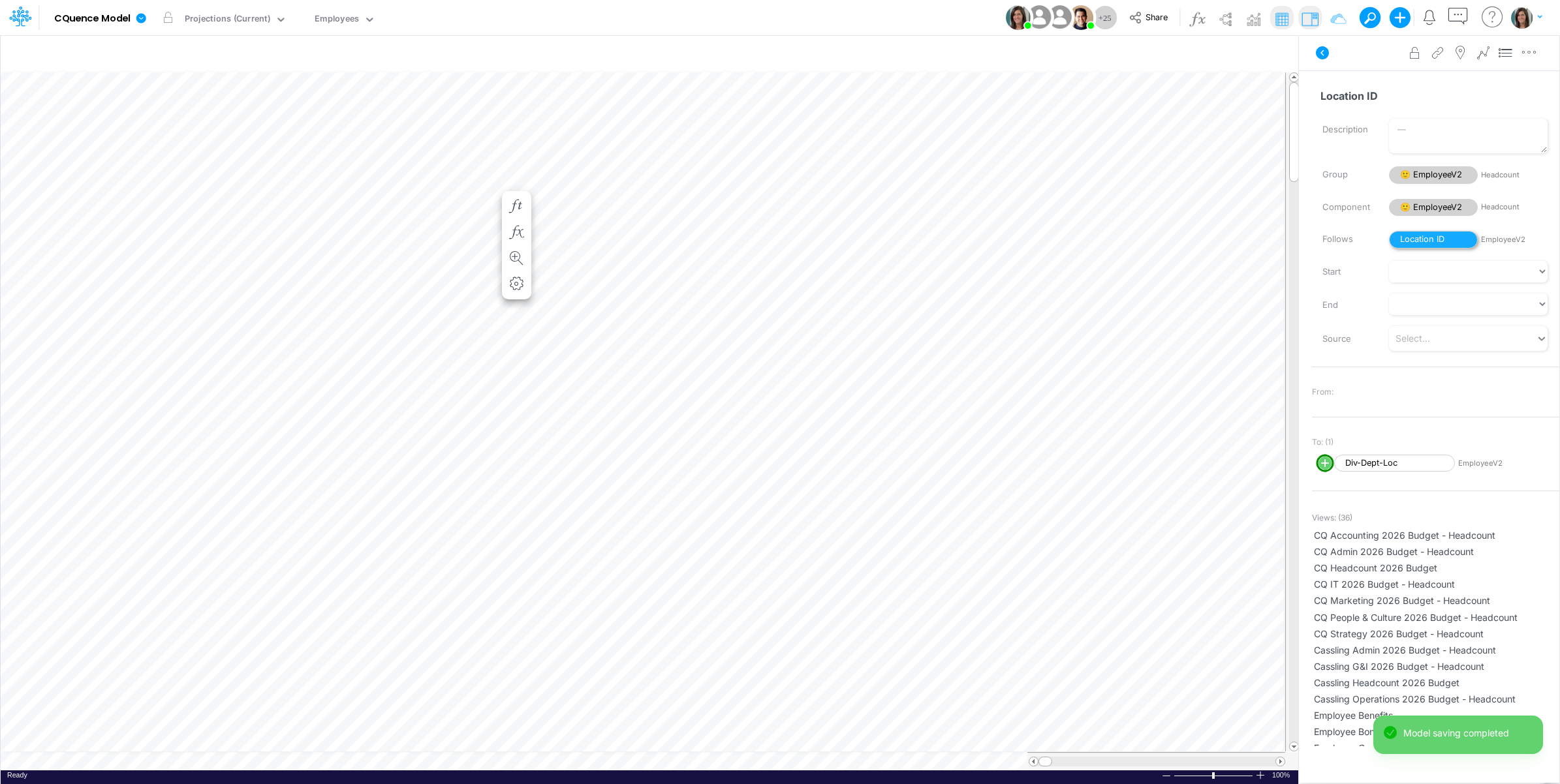
click at [1430, 239] on span "Location ID" at bounding box center [1433, 240] width 88 height 17
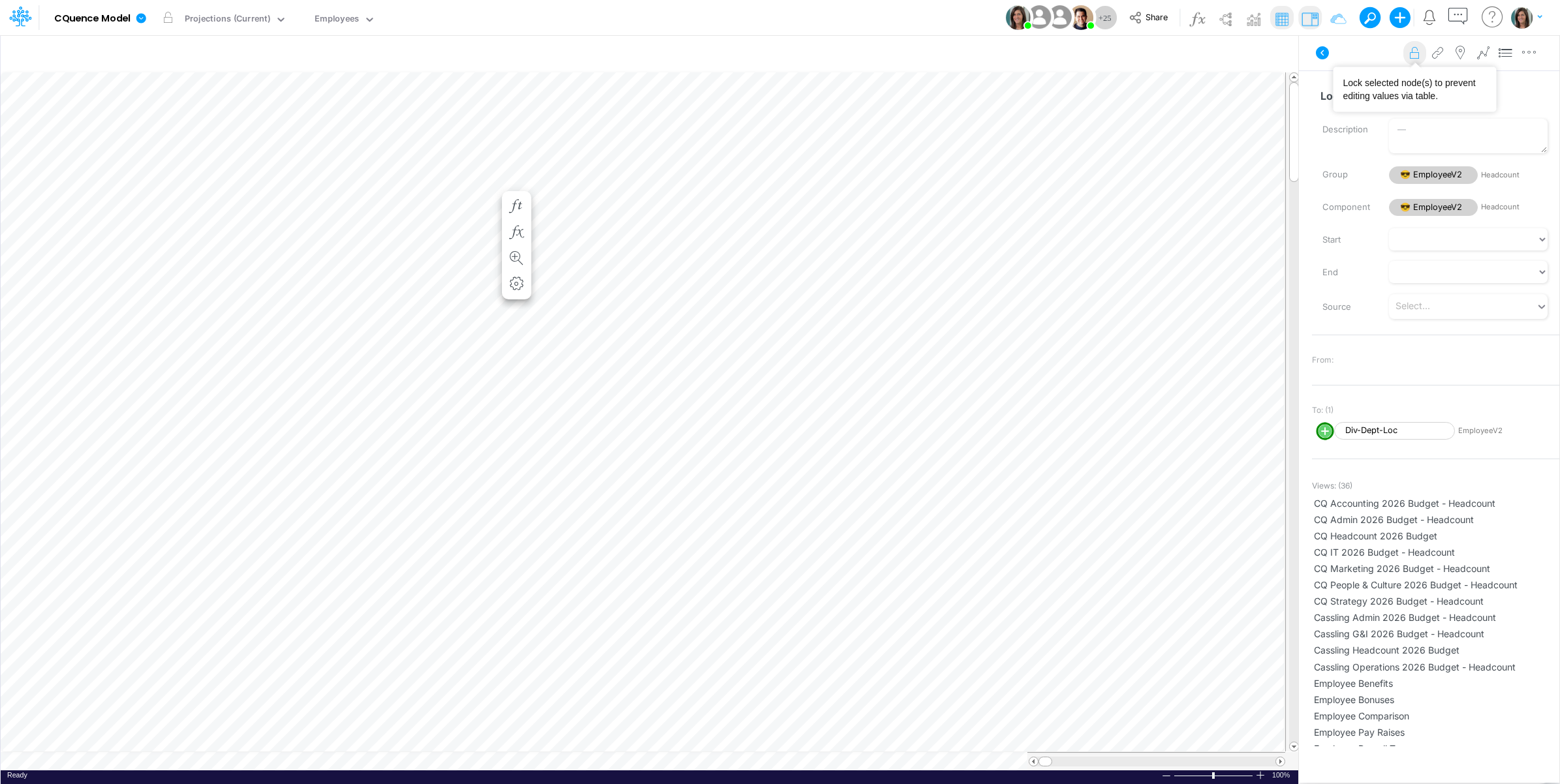
click at [1414, 53] on icon at bounding box center [1415, 53] width 19 height 14
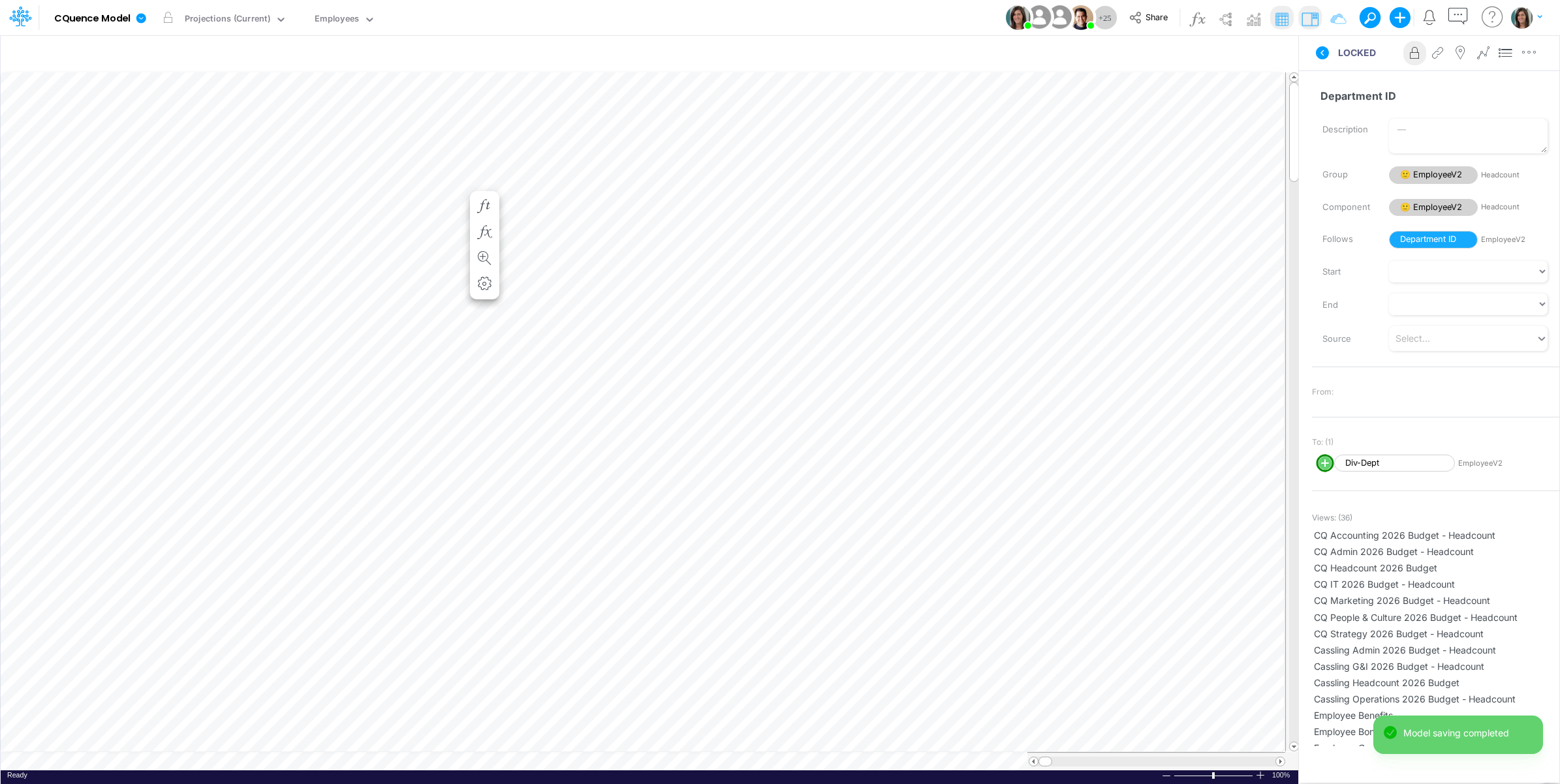
scroll to position [0, 1]
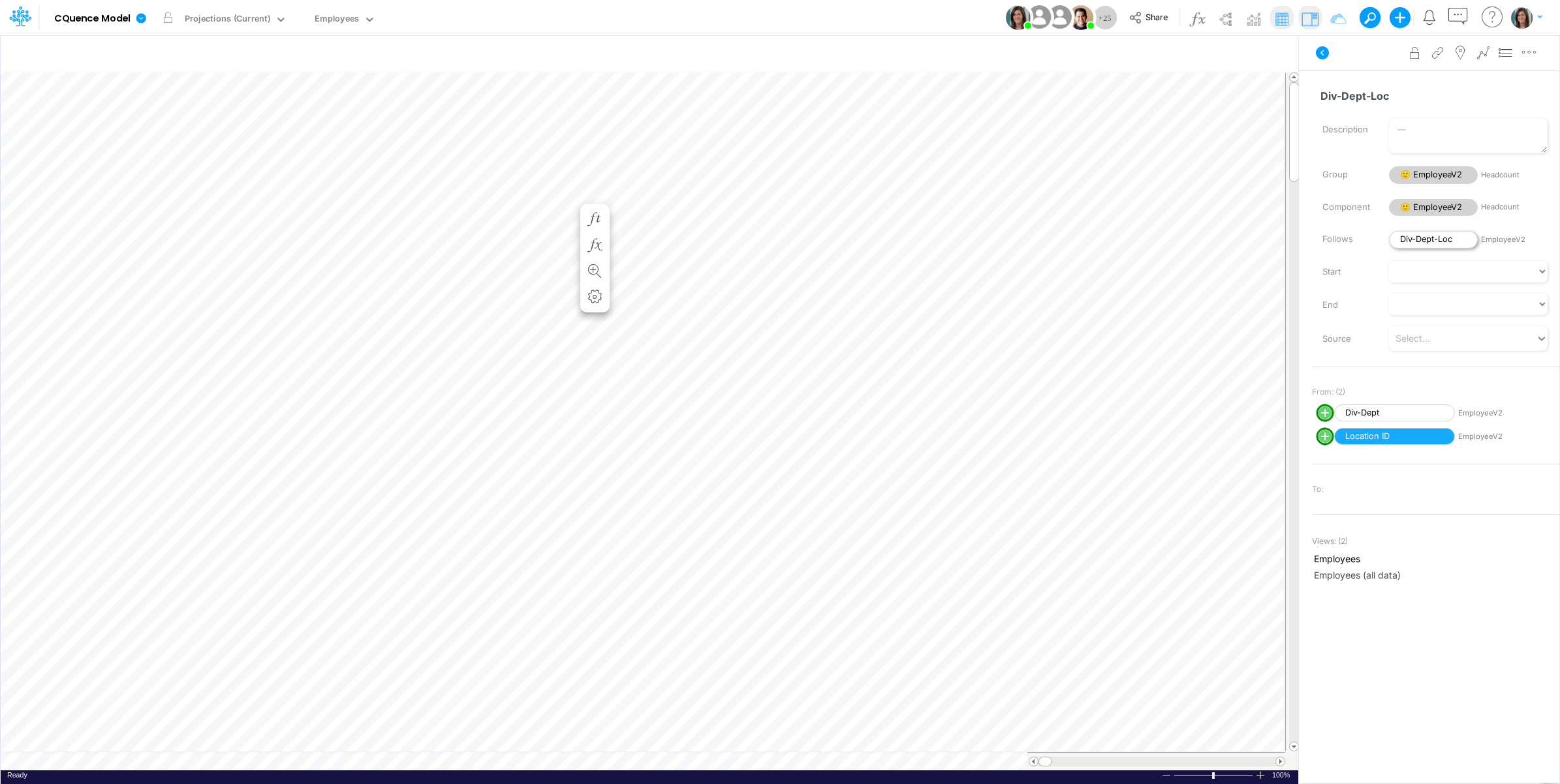
click at [1441, 244] on span "Div-Dept-Loc" at bounding box center [1433, 240] width 88 height 17
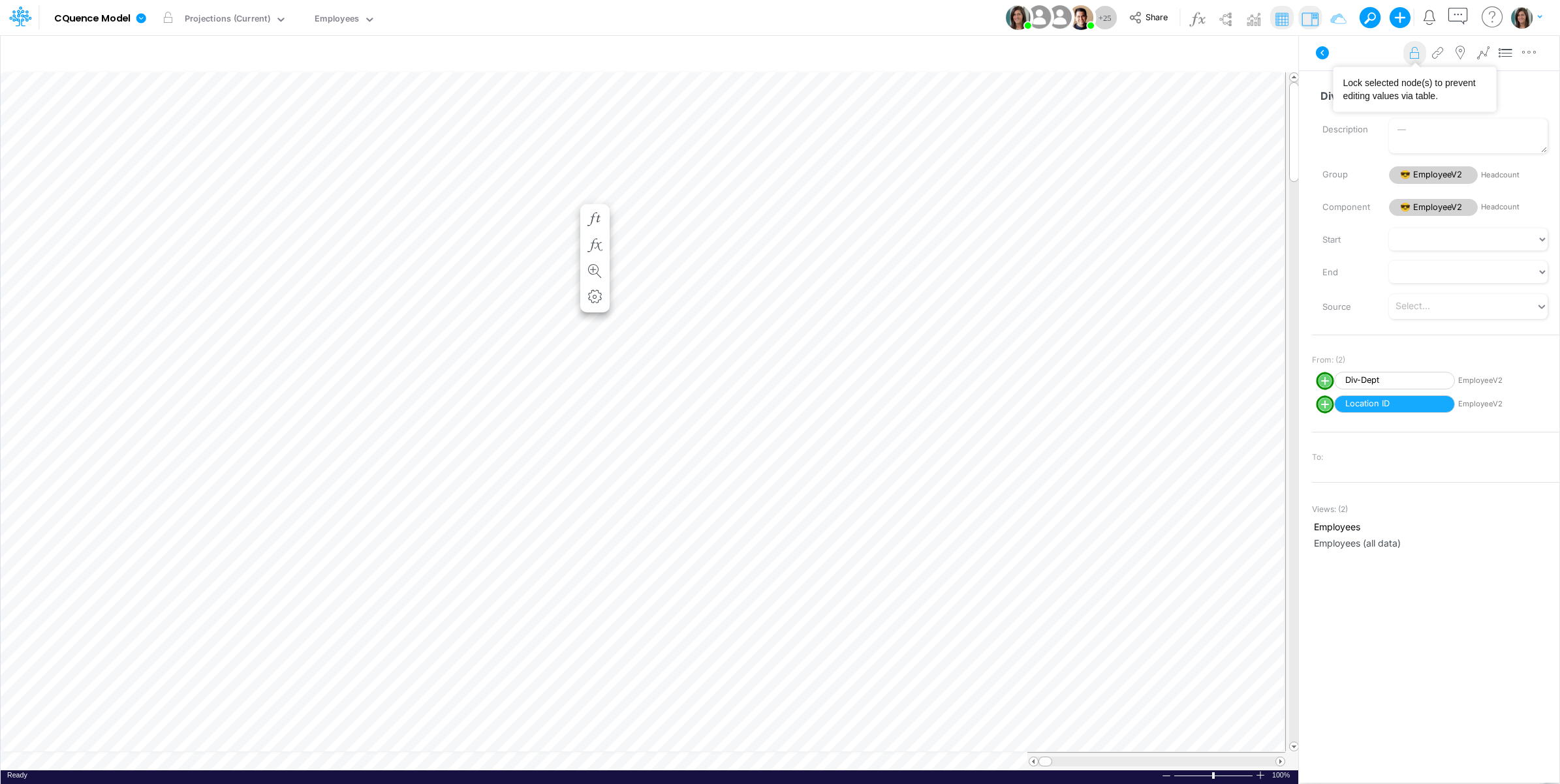
click at [1411, 56] on icon at bounding box center [1415, 53] width 19 height 14
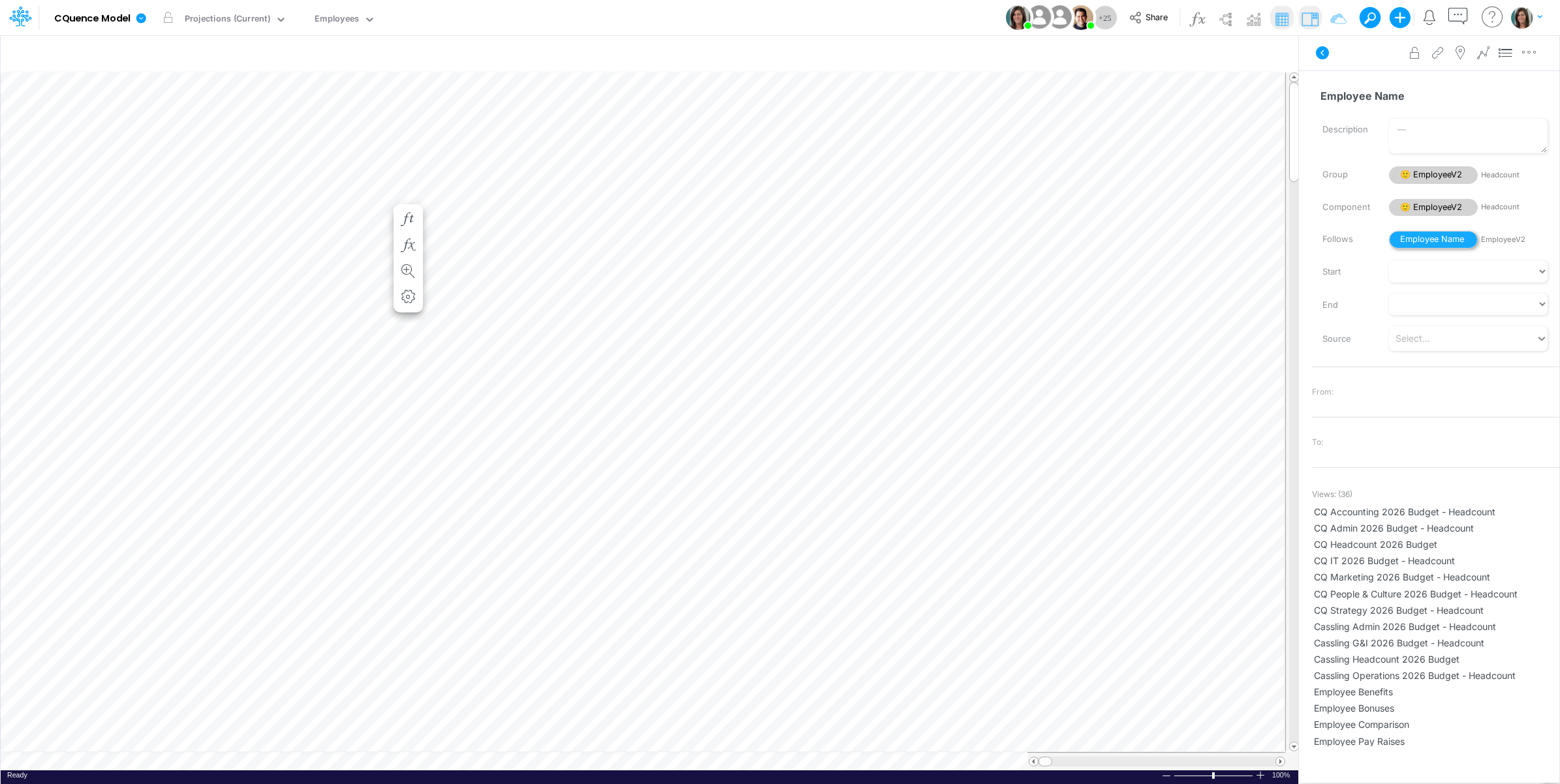
click at [1427, 238] on span "Employee Name" at bounding box center [1433, 240] width 88 height 17
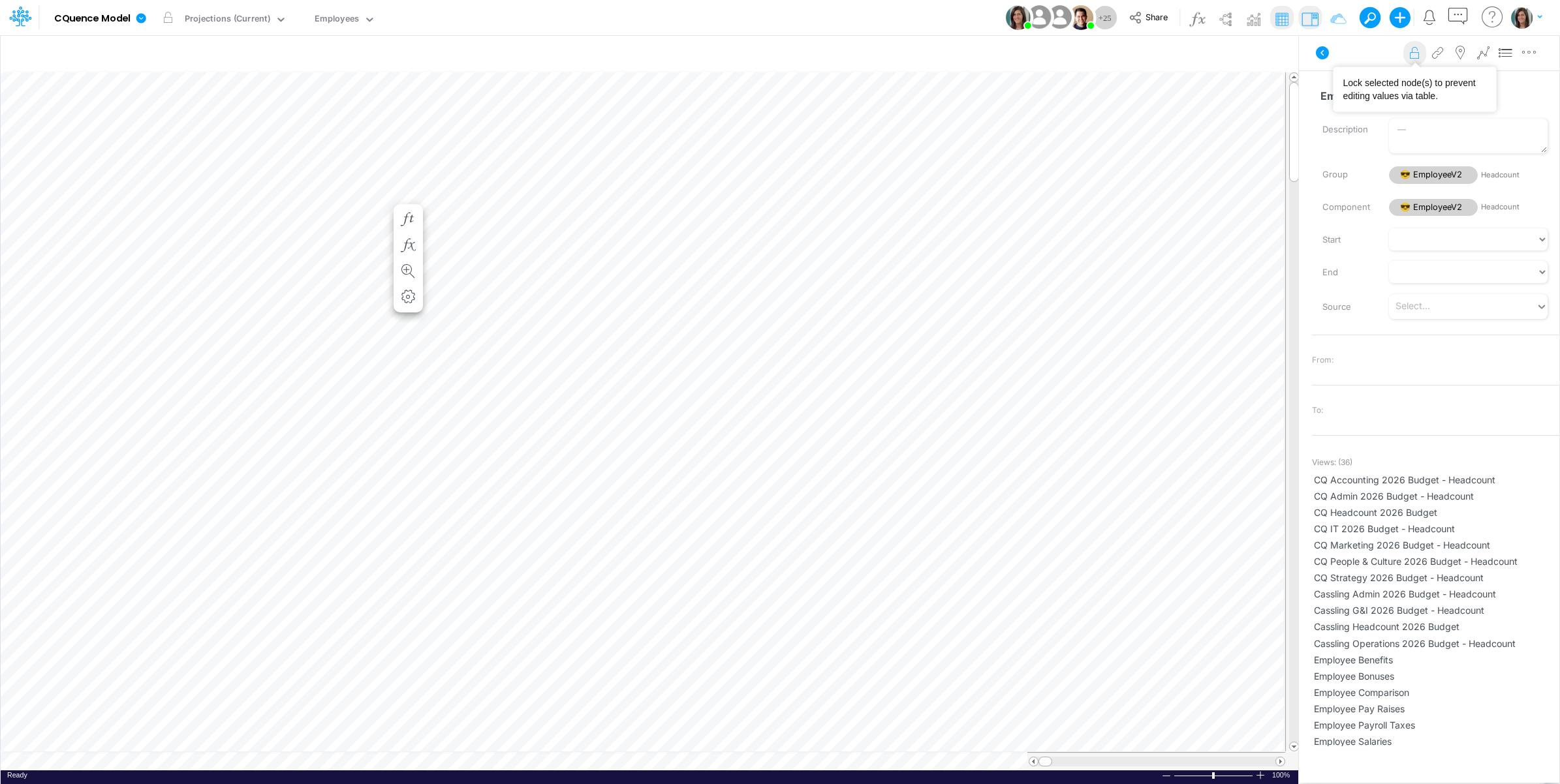
click at [1411, 55] on icon at bounding box center [1415, 53] width 19 height 14
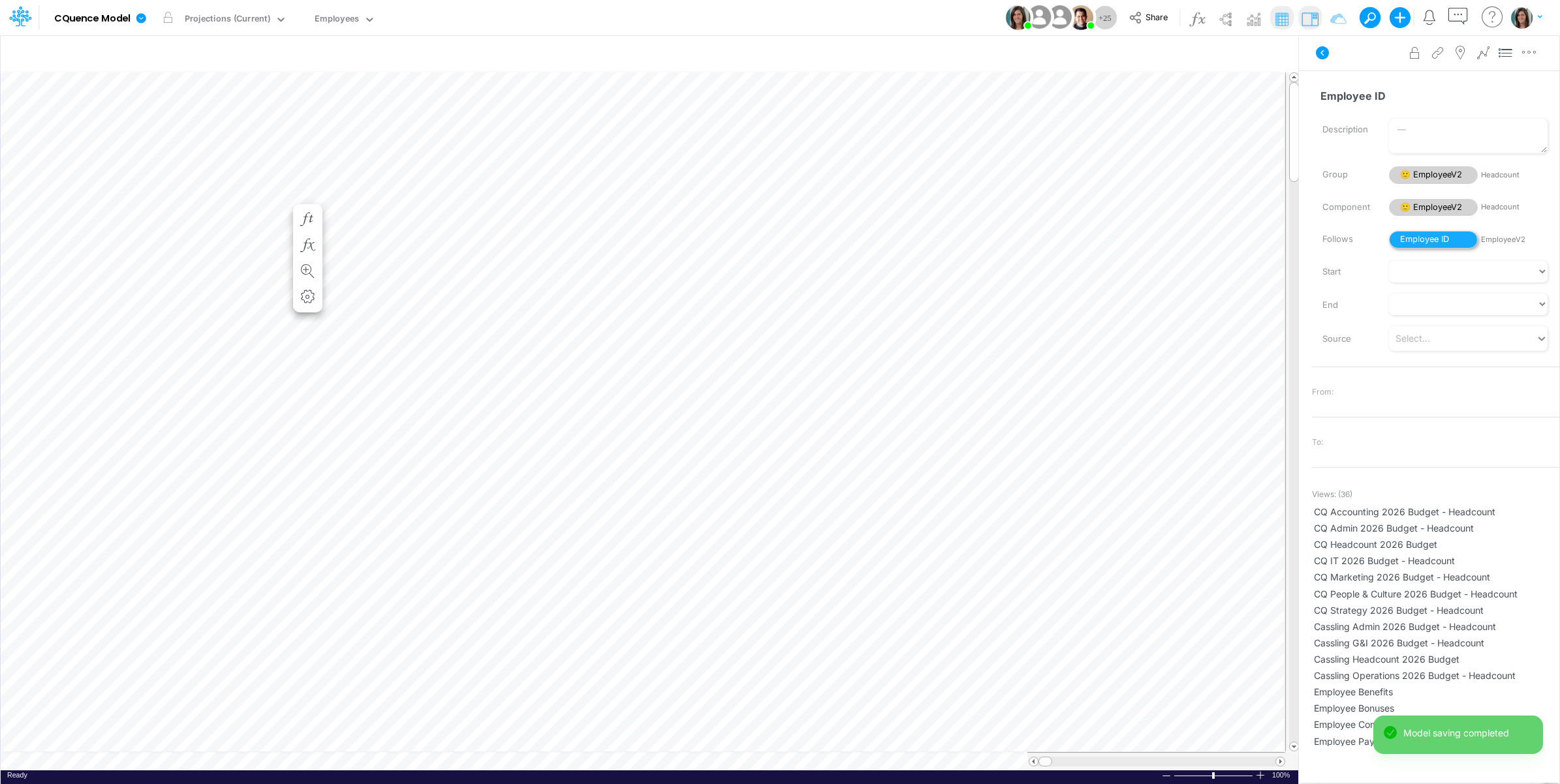
click at [1434, 240] on span "Employee ID" at bounding box center [1433, 240] width 88 height 17
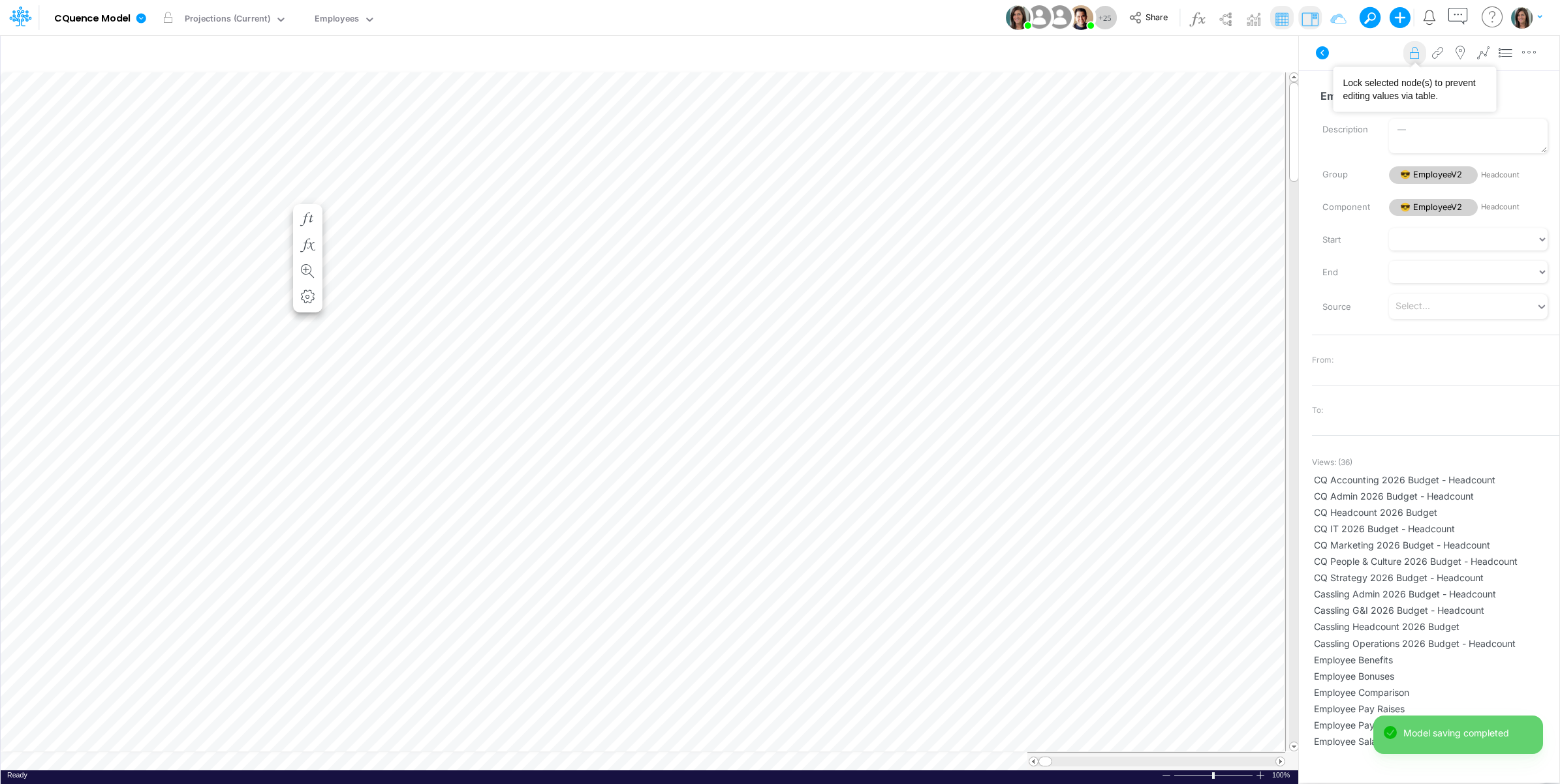
click at [1411, 53] on icon at bounding box center [1415, 53] width 19 height 14
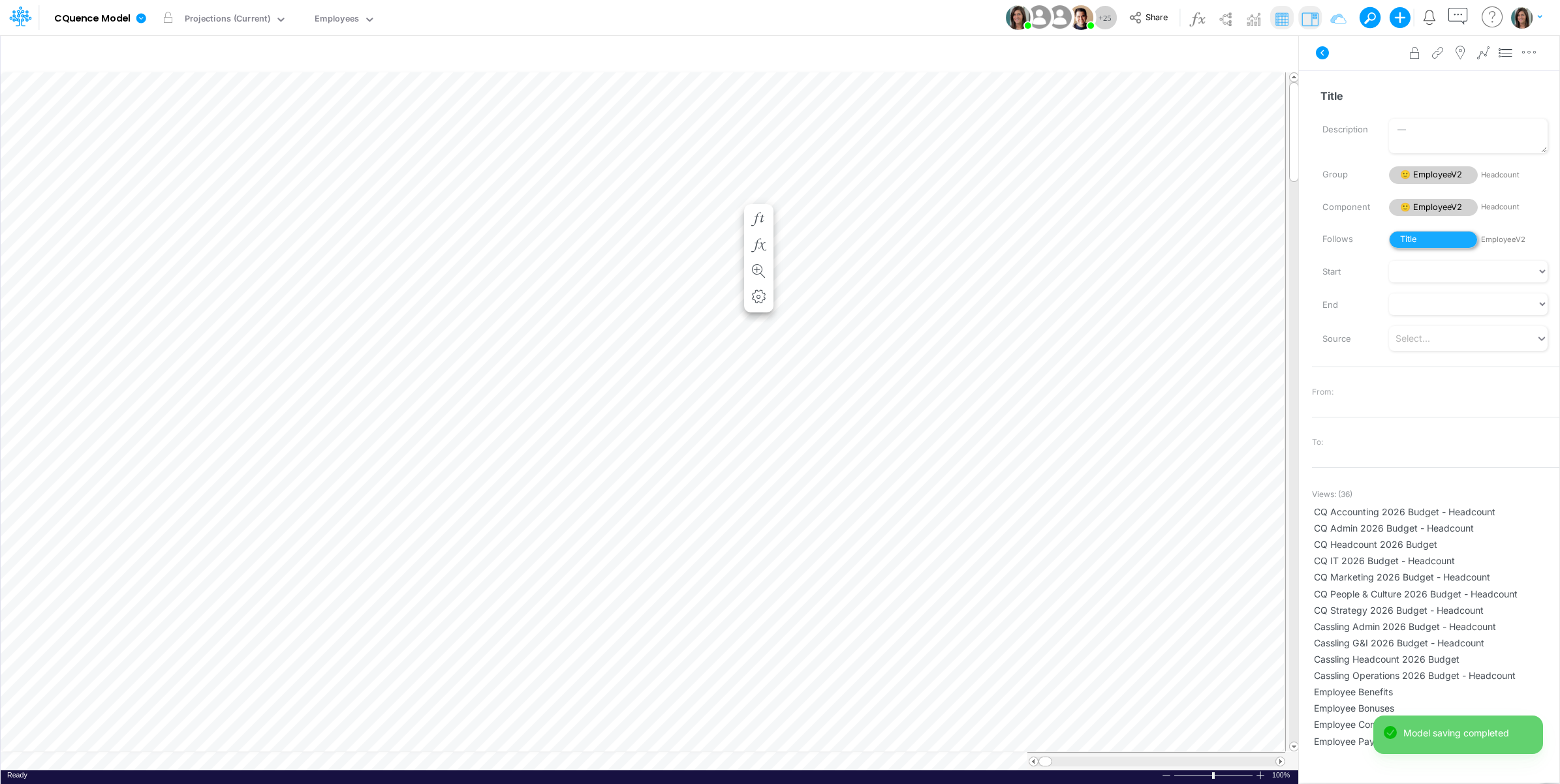
click at [1444, 236] on span "Title" at bounding box center [1433, 240] width 88 height 17
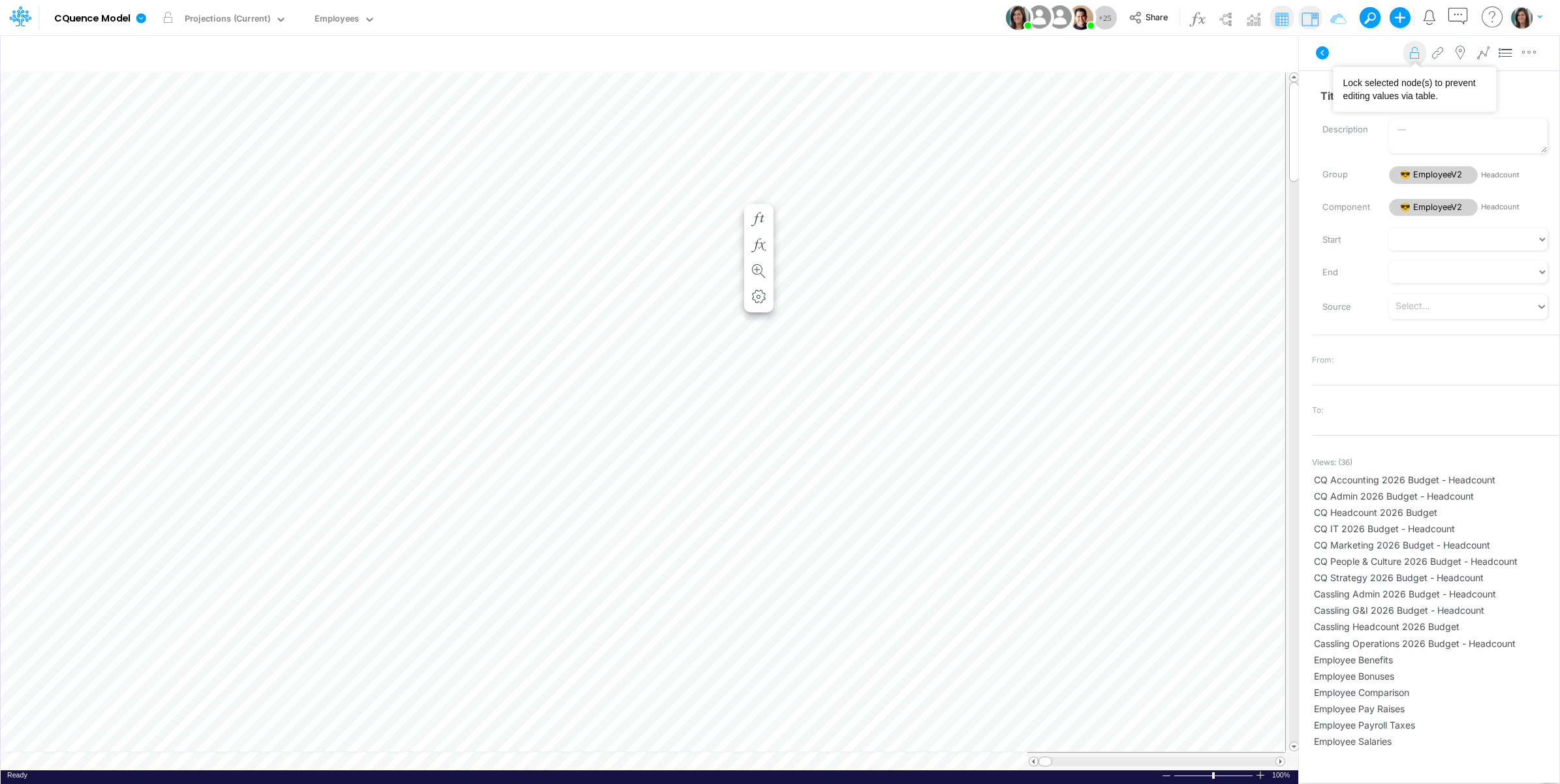
click at [1413, 56] on icon at bounding box center [1415, 53] width 19 height 14
click at [1322, 54] on icon at bounding box center [1322, 52] width 13 height 13
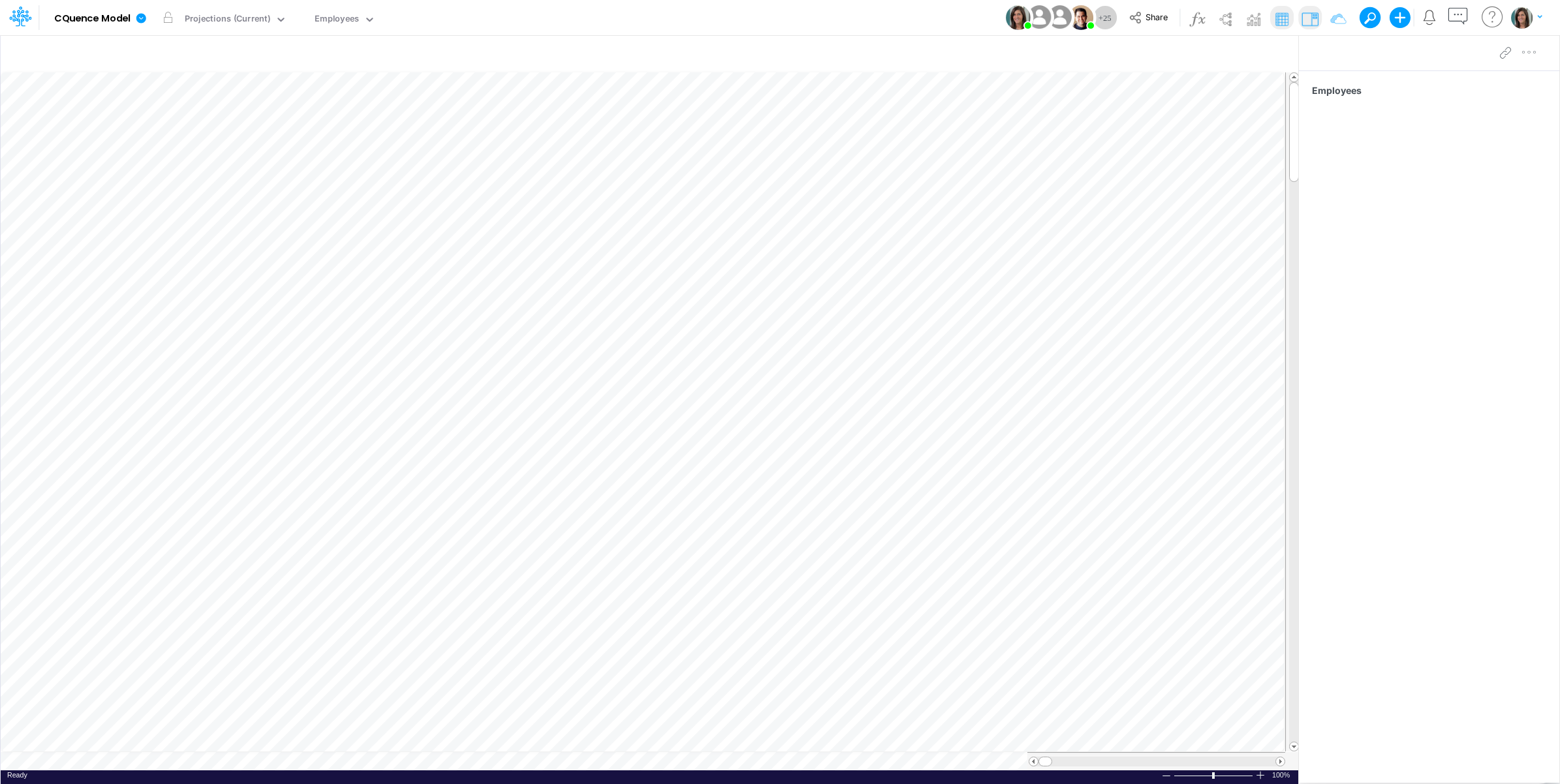
click at [288, 762] on table at bounding box center [650, 421] width 1299 height 699
type input "Consolidated All by Month"
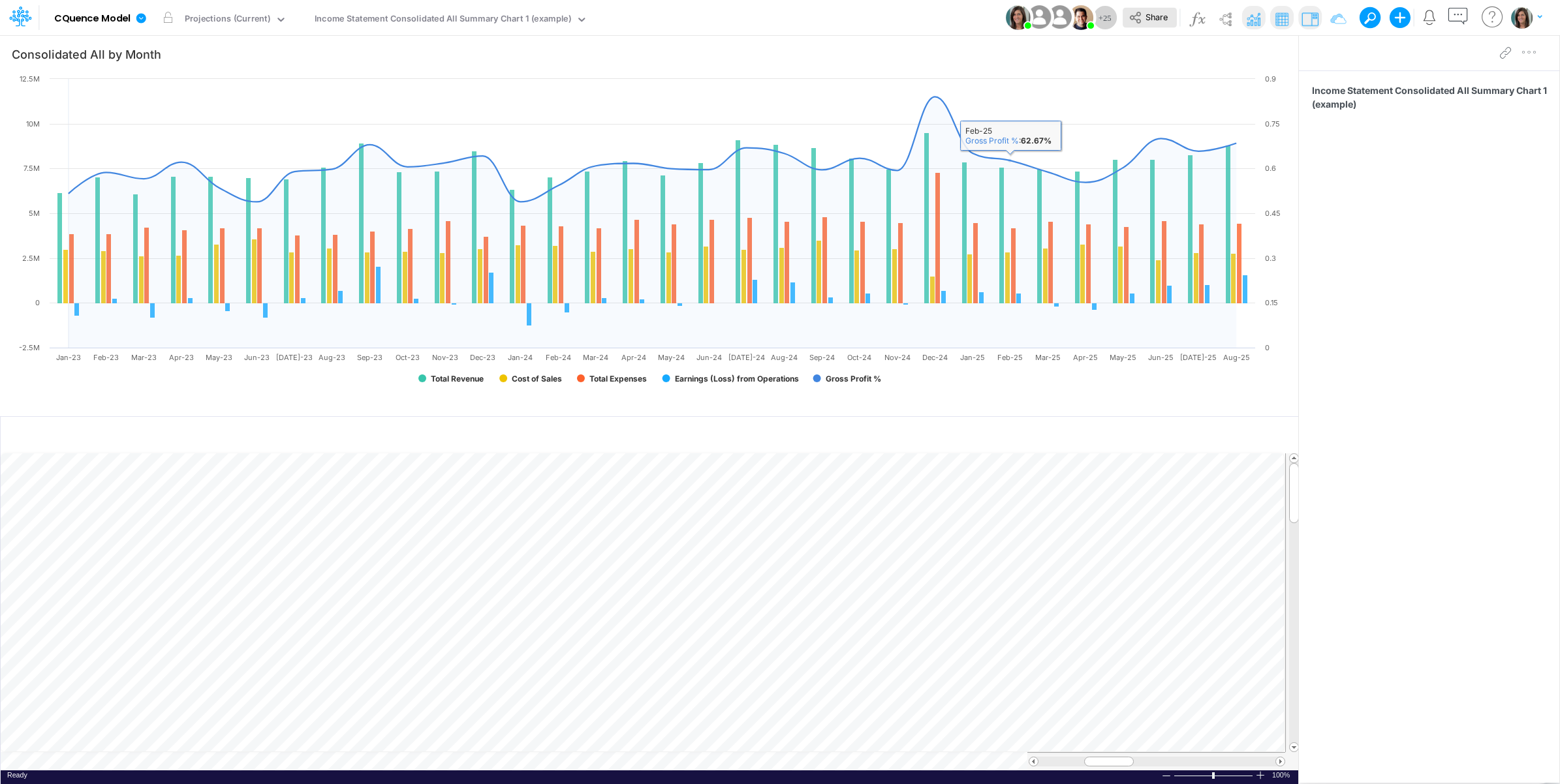
click at [1150, 23] on button "Share" at bounding box center [1150, 17] width 54 height 20
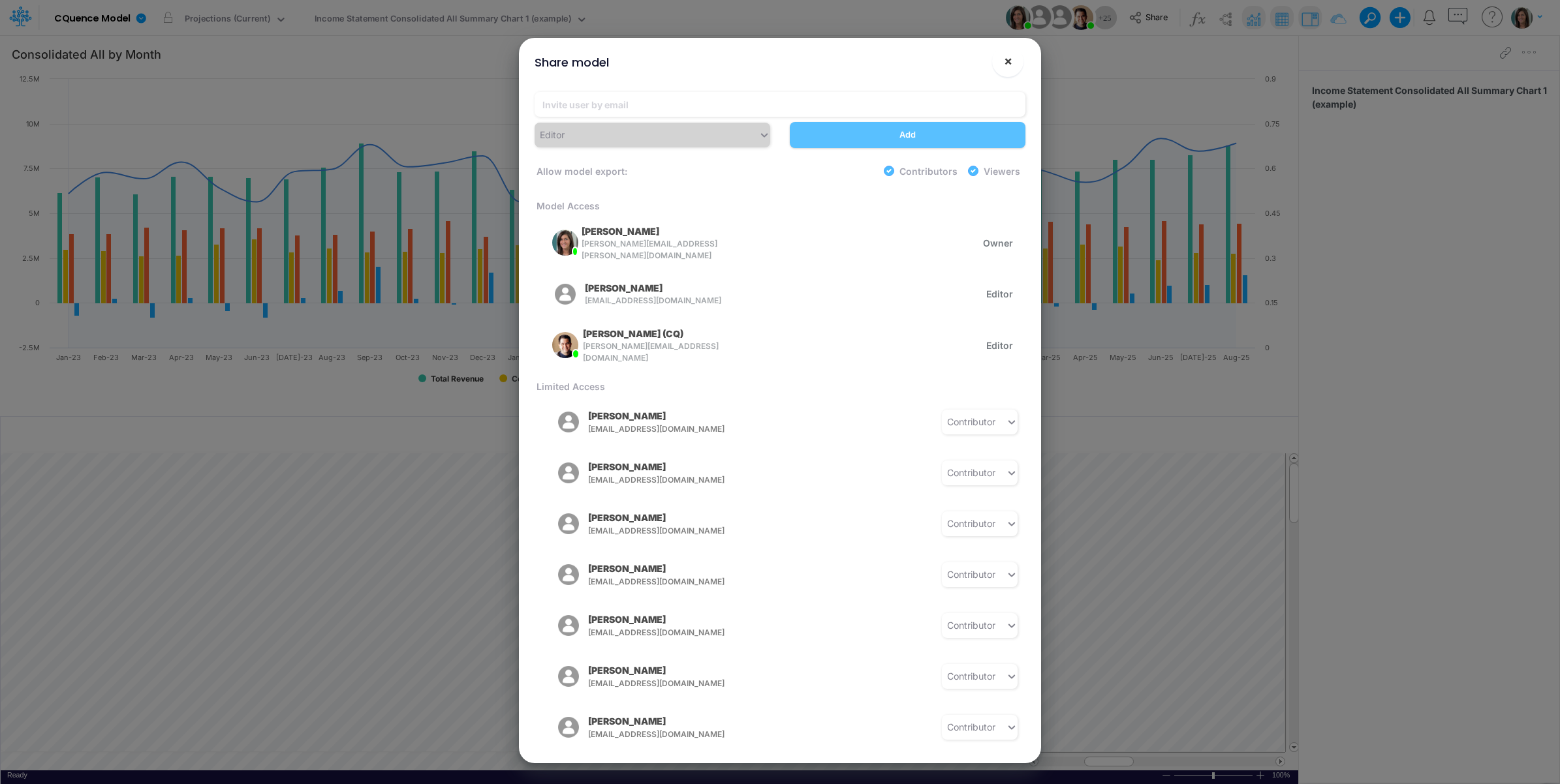
click at [1008, 64] on span "×" at bounding box center [1008, 60] width 9 height 16
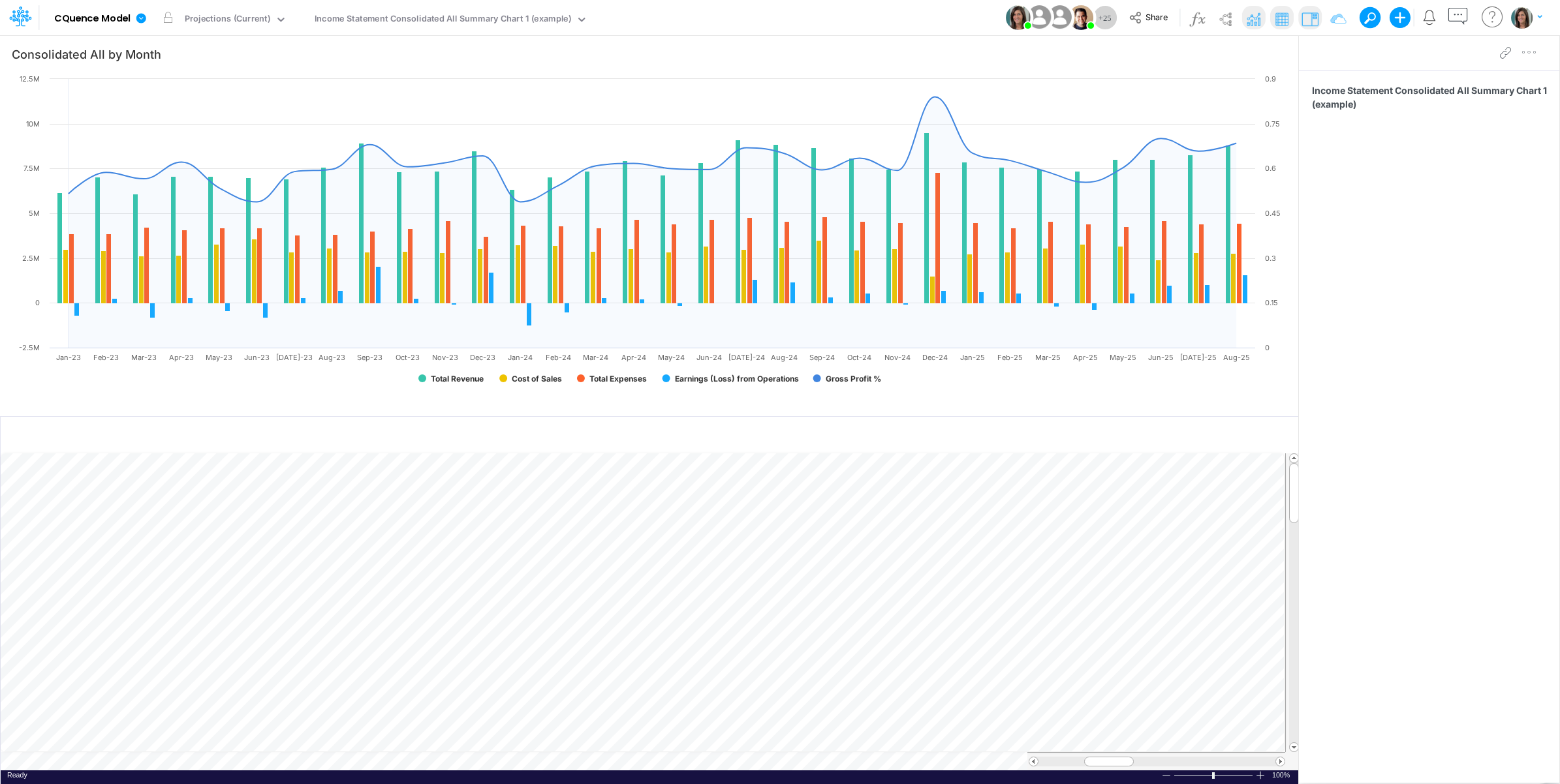
click at [929, 11] on div "Model CQuence Model Edit model settings Duplicate Import QuickBooks QuickBooks …" at bounding box center [780, 17] width 1404 height 35
click at [1457, 15] on icon "button" at bounding box center [1457, 16] width 24 height 24
click at [1455, 11] on icon "button" at bounding box center [1457, 16] width 24 height 24
click at [1140, 20] on icon at bounding box center [1136, 17] width 15 height 15
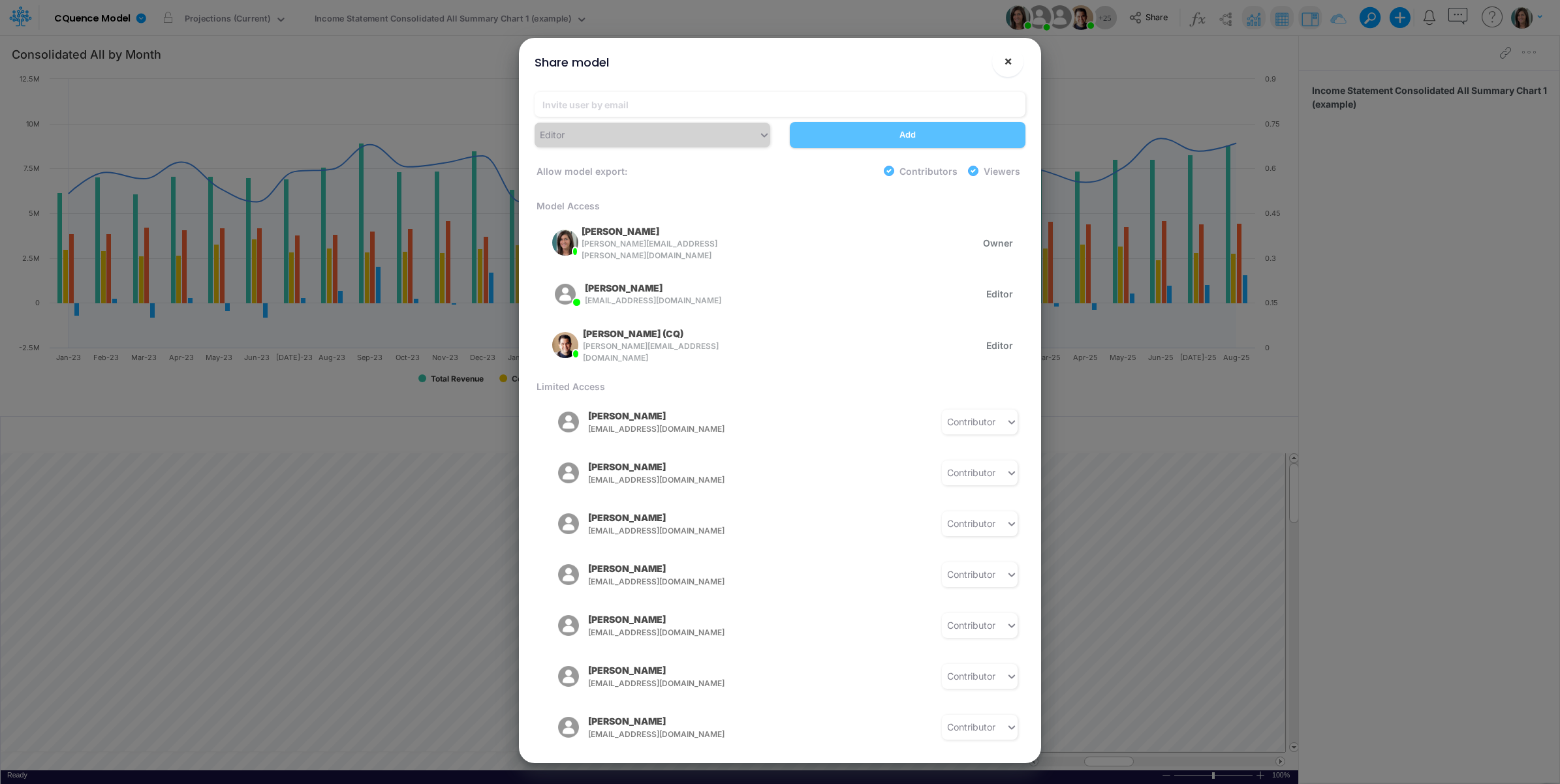
click at [1011, 63] on span "×" at bounding box center [1008, 60] width 9 height 16
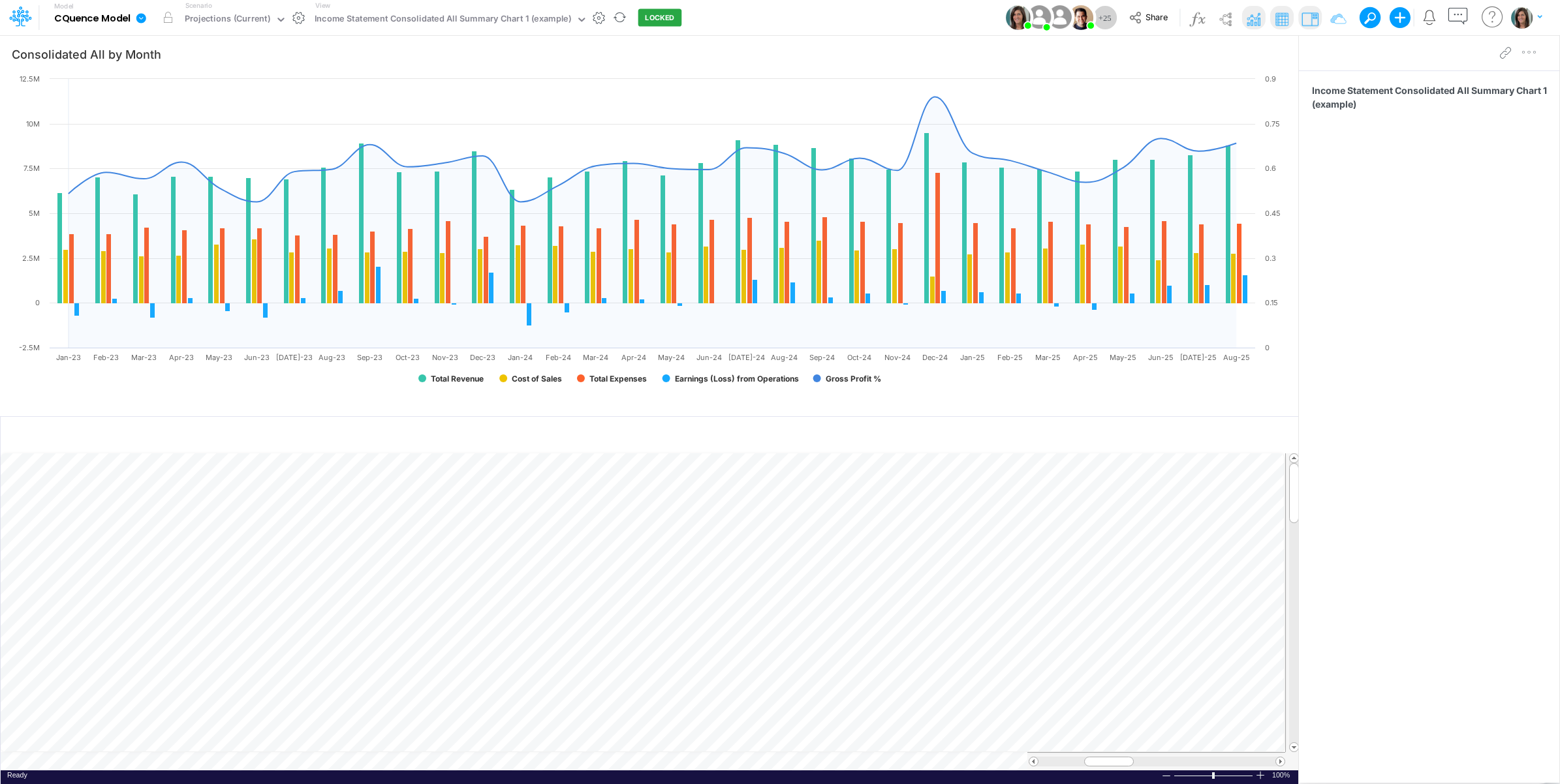
click at [141, 24] on link at bounding box center [143, 17] width 26 height 34
click at [170, 136] on button "View model info" at bounding box center [207, 135] width 140 height 20
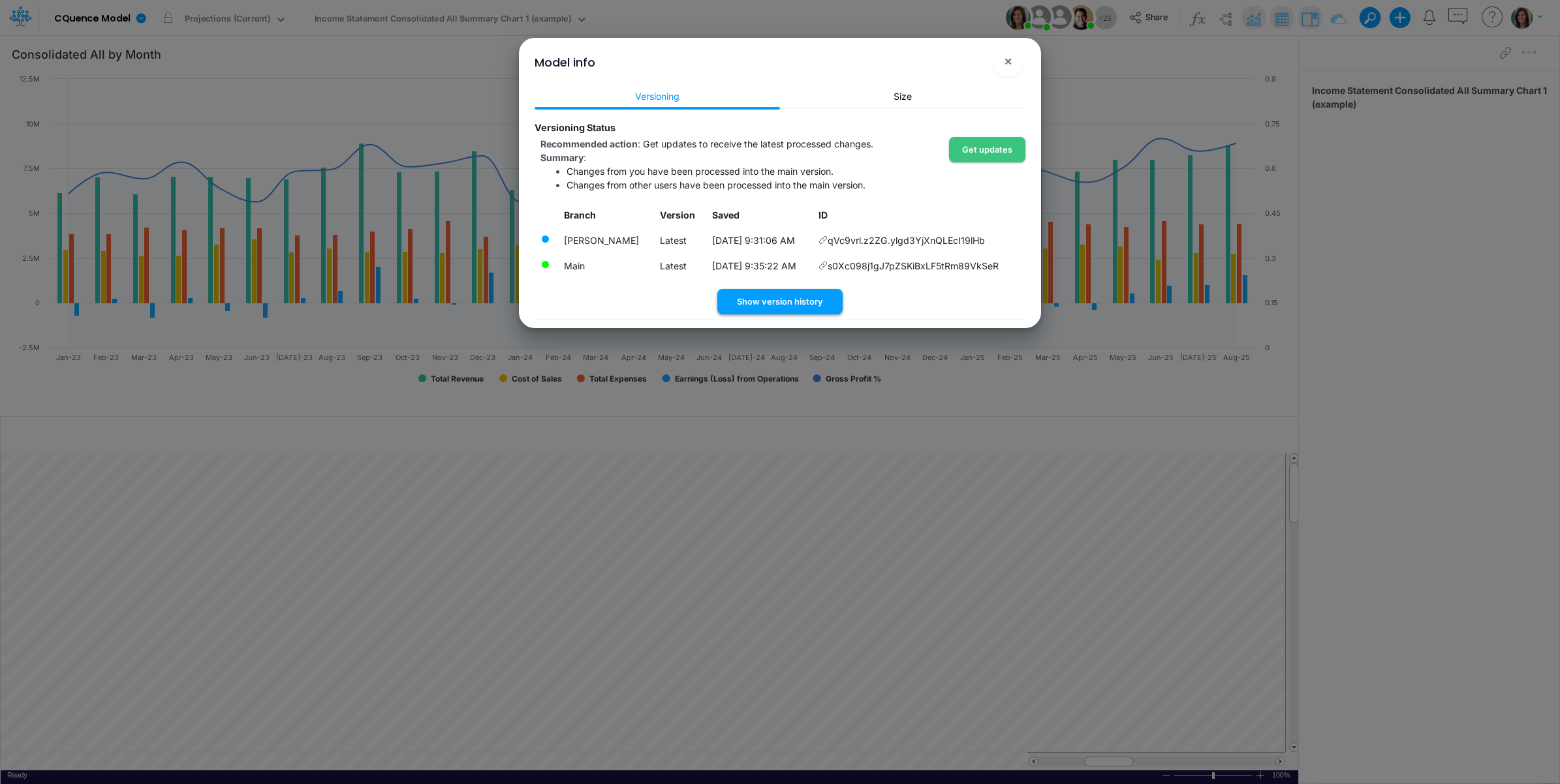
click at [778, 302] on button "Show version history" at bounding box center [780, 302] width 125 height 25
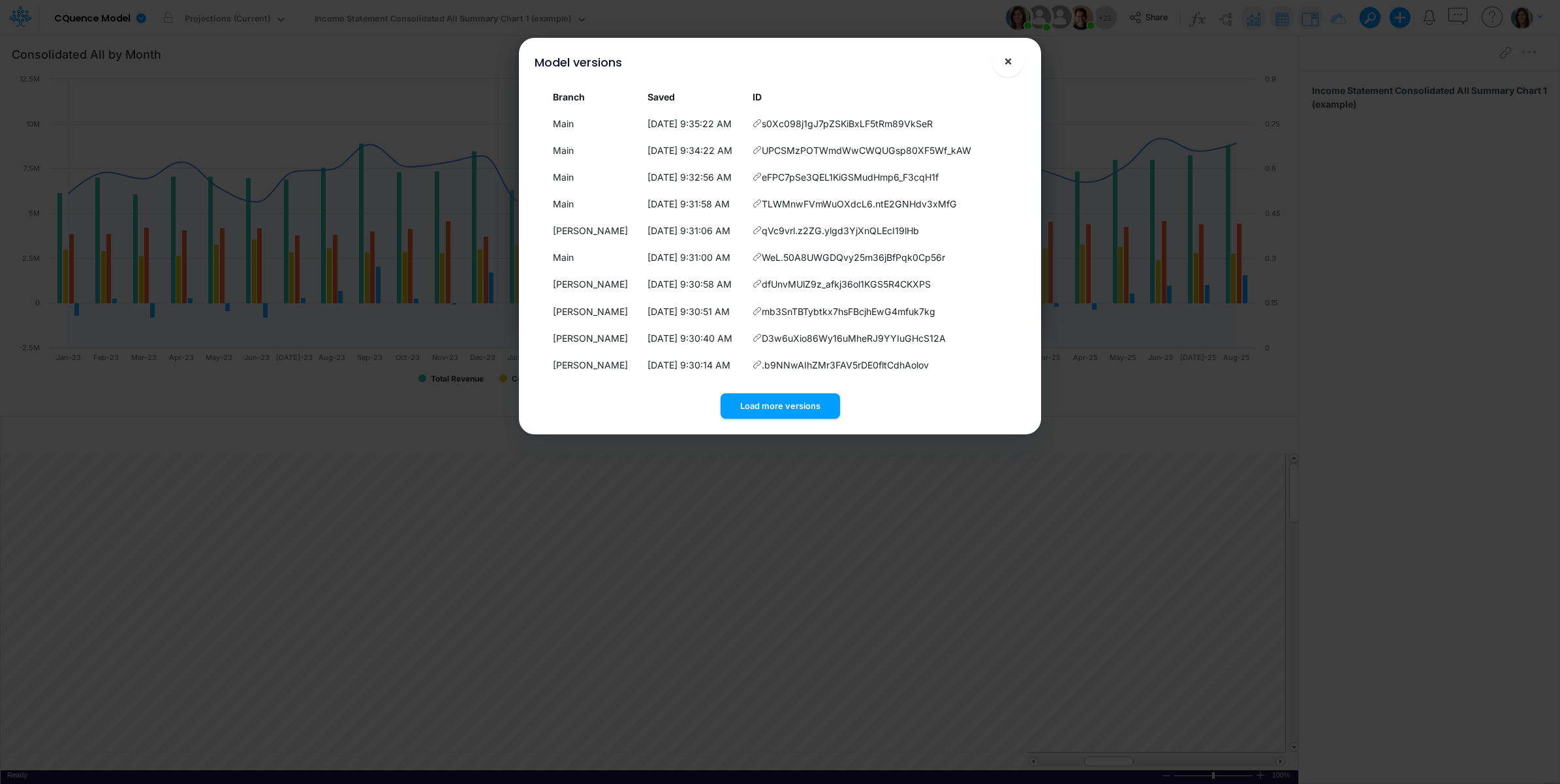
click at [1010, 53] on span "×" at bounding box center [1008, 60] width 9 height 16
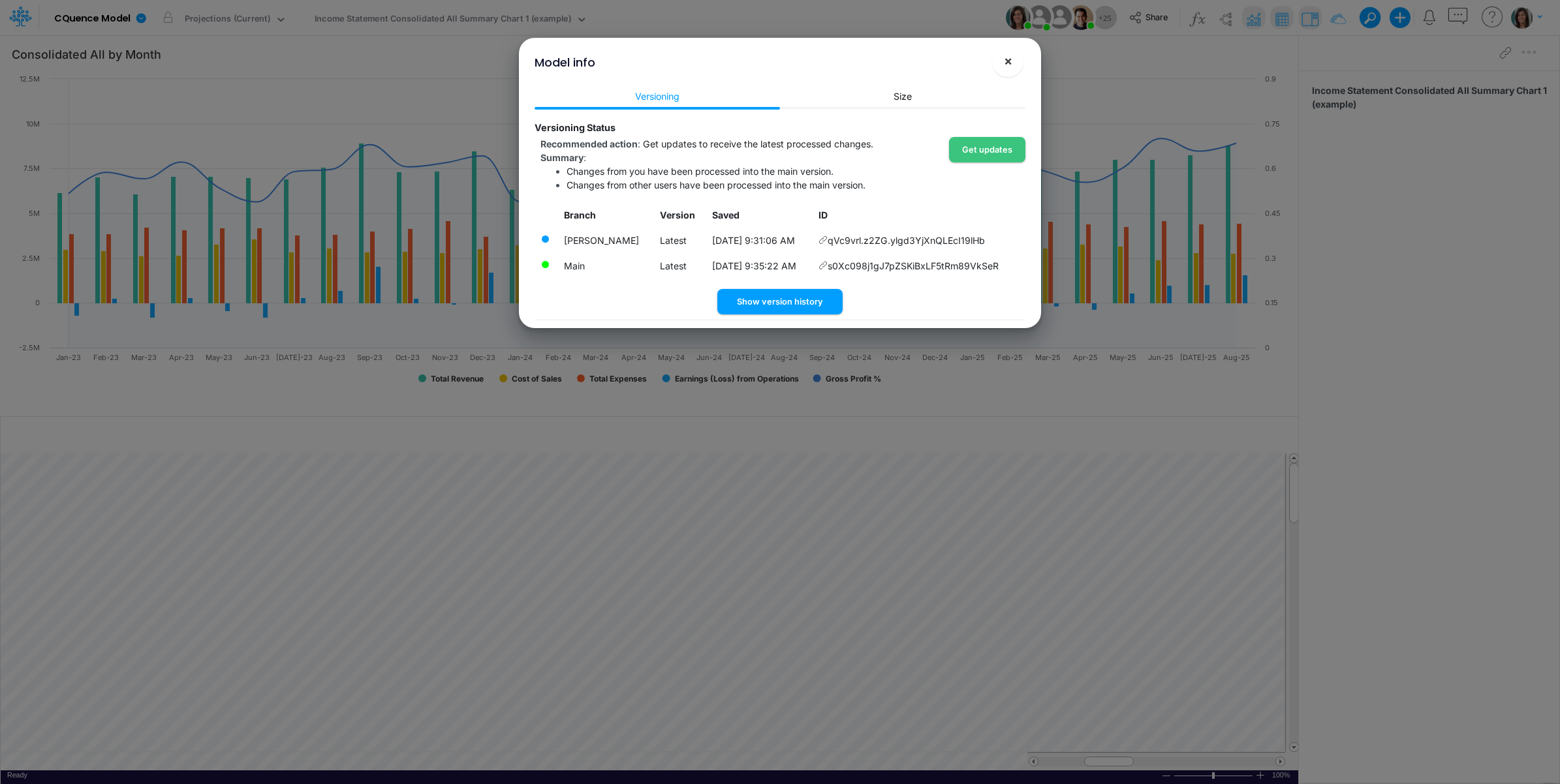
click at [1004, 57] on span "×" at bounding box center [1008, 60] width 9 height 16
